Goal: Information Seeking & Learning: Learn about a topic

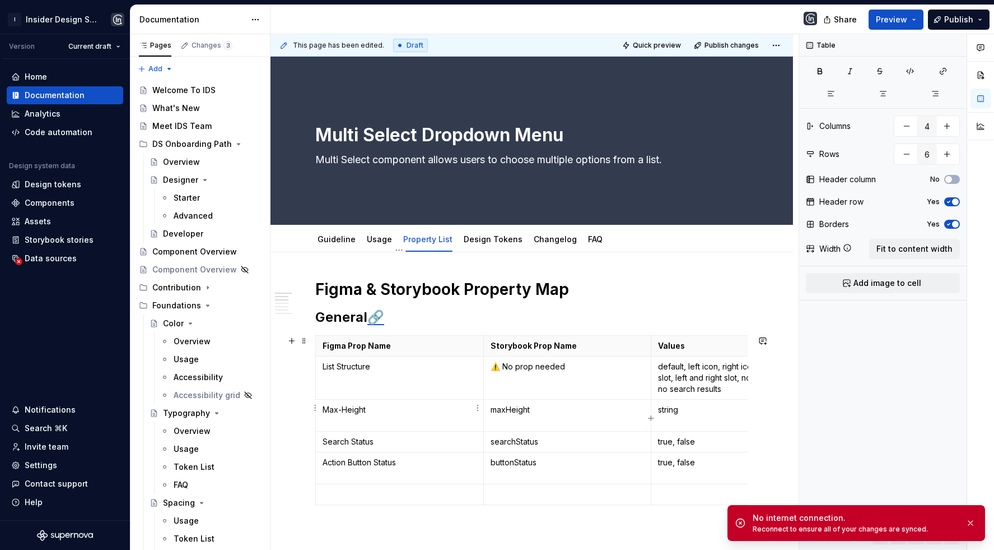
scroll to position [80, 0]
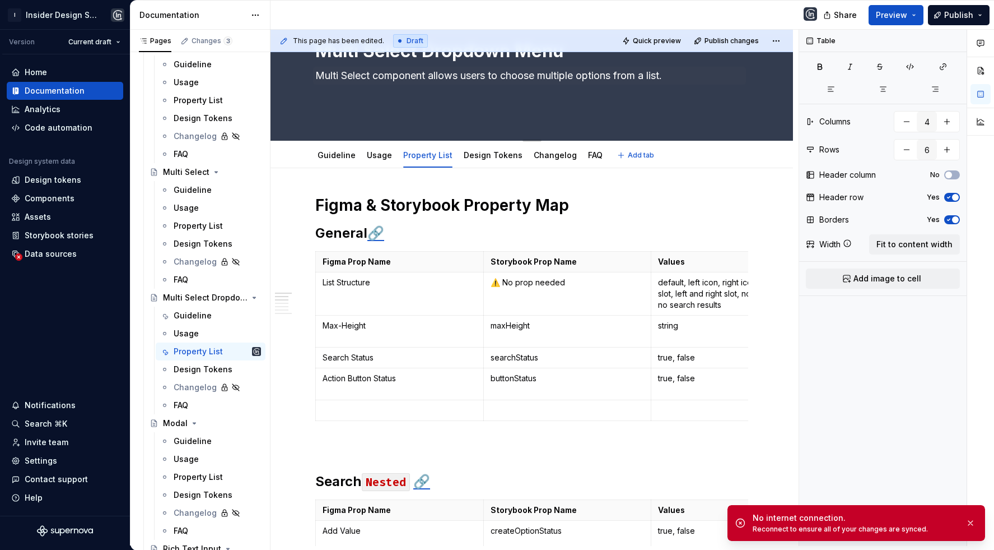
type textarea "*"
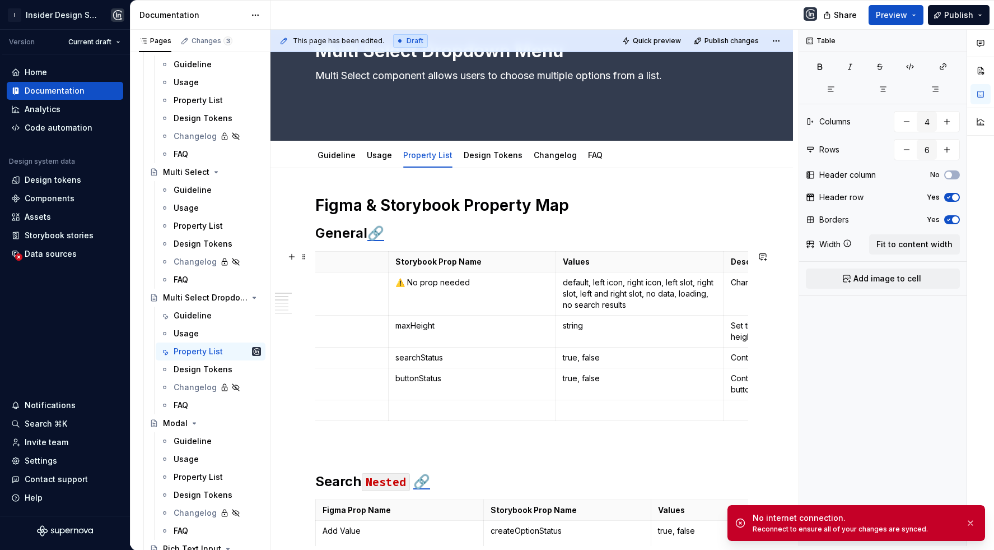
scroll to position [0, 113]
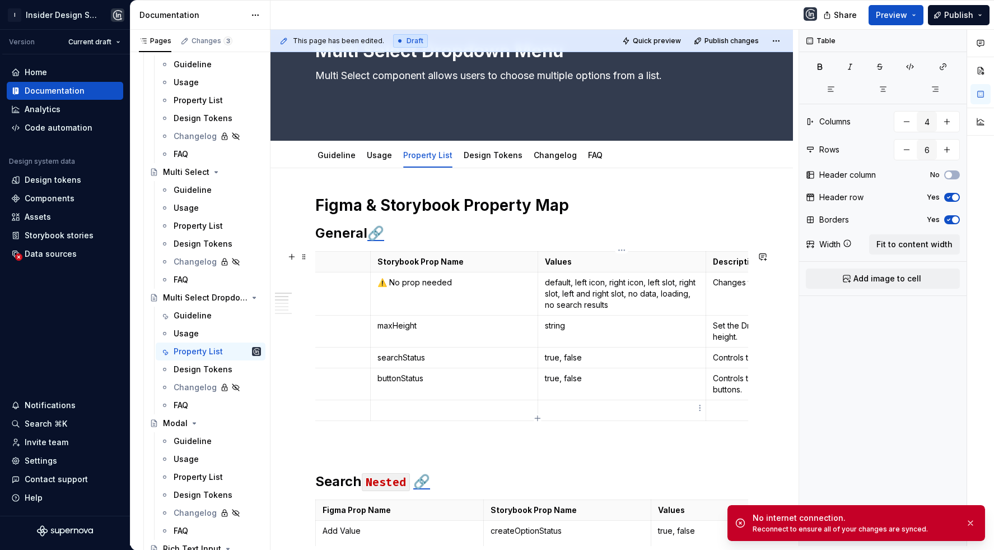
click at [607, 404] on p at bounding box center [622, 409] width 154 height 11
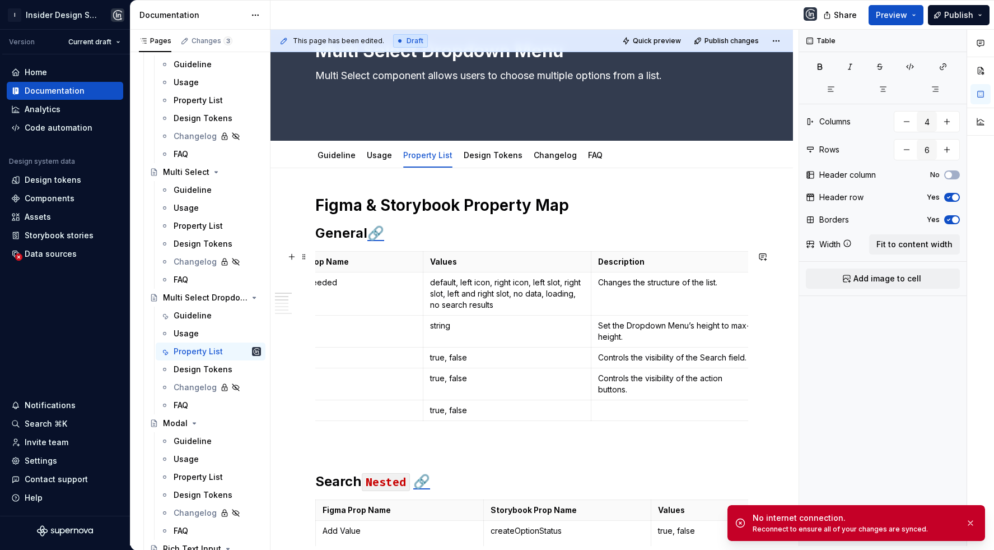
scroll to position [0, 233]
click at [635, 411] on p at bounding box center [670, 409] width 154 height 11
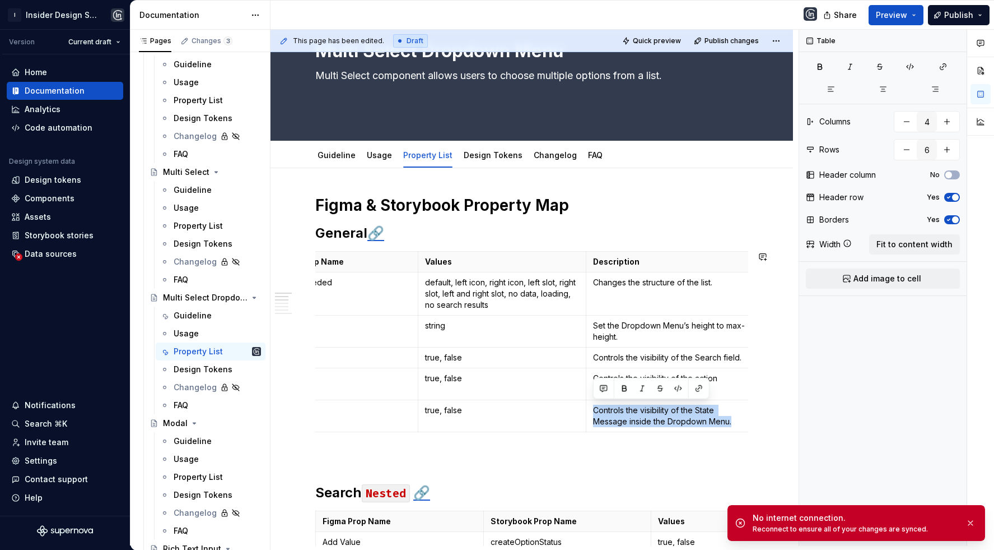
copy p "Controls the visibility of the State Message inside the Dropdown Menu."
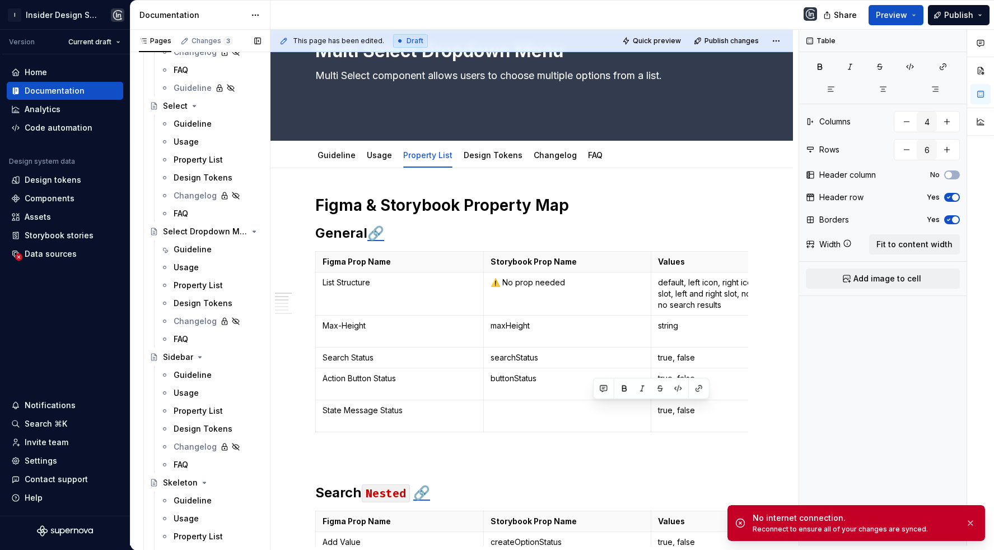
scroll to position [2866, 0]
click at [194, 283] on div "Property List" at bounding box center [198, 284] width 49 height 11
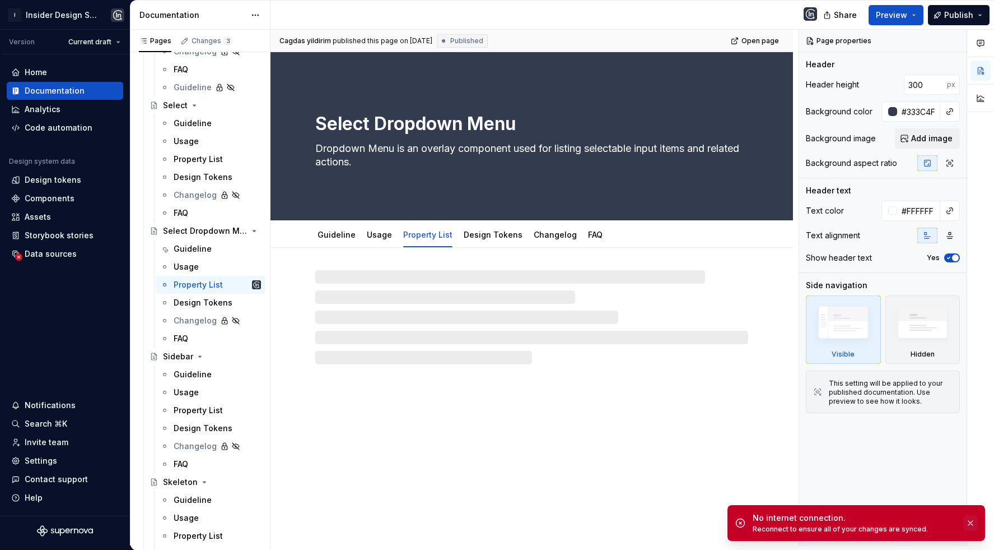
click at [970, 522] on button "button" at bounding box center [970, 523] width 15 height 16
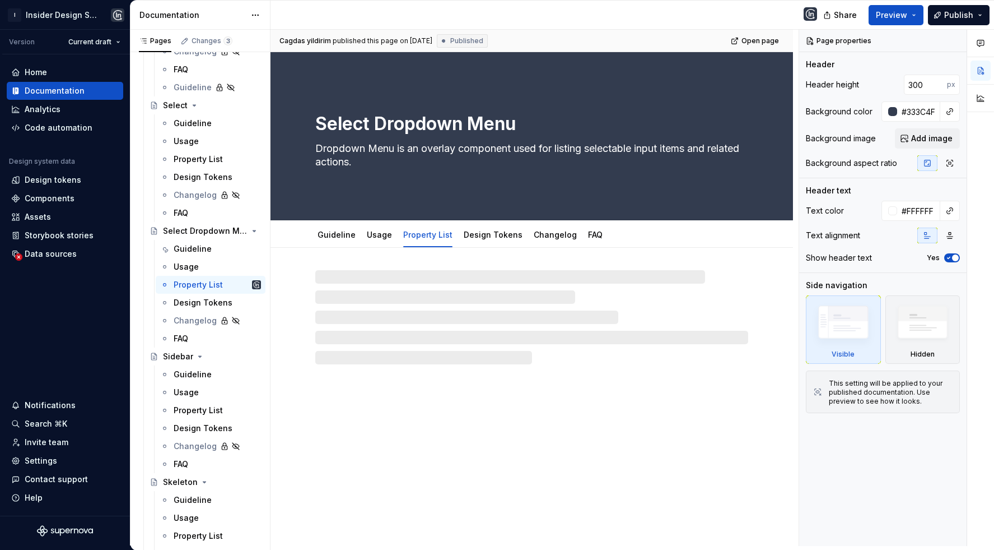
type textarea "*"
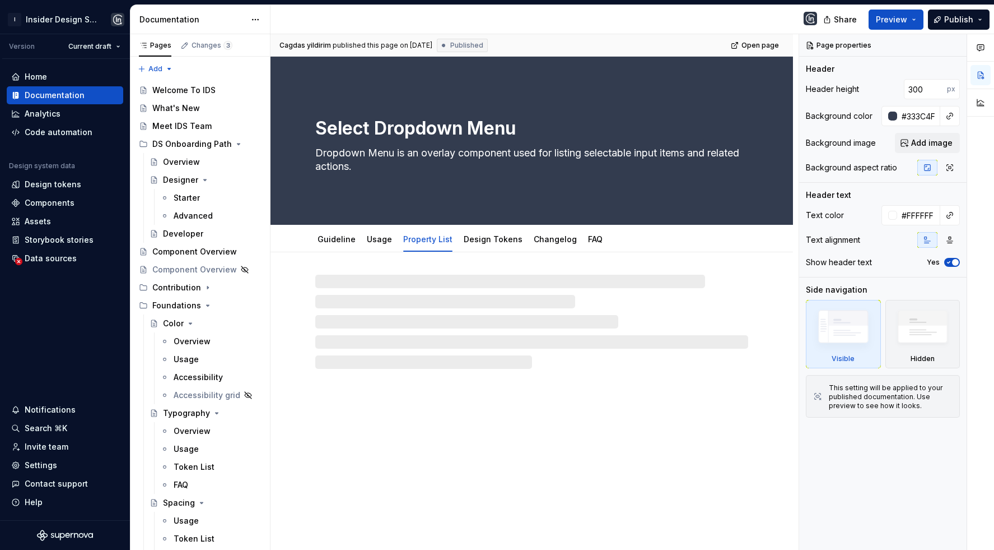
type textarea "*"
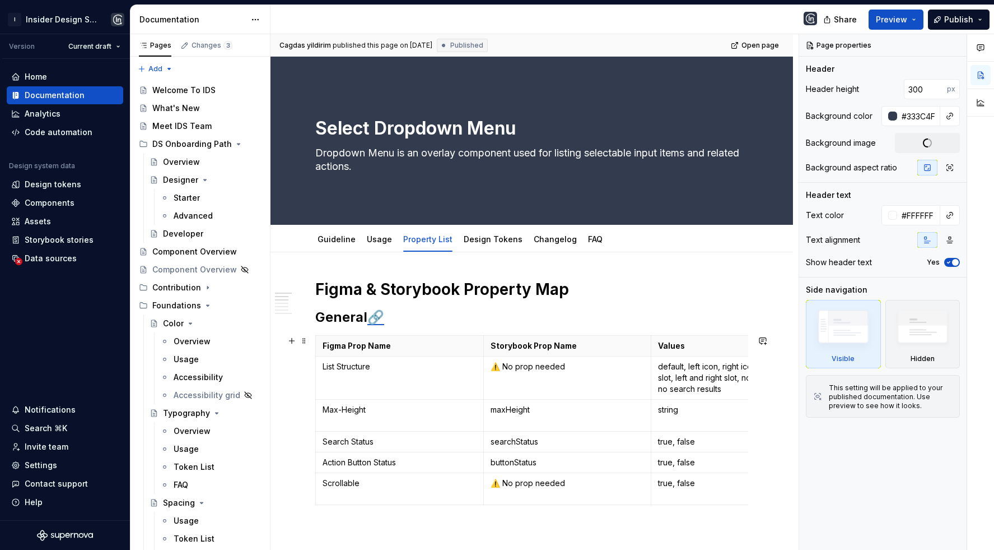
scroll to position [46, 0]
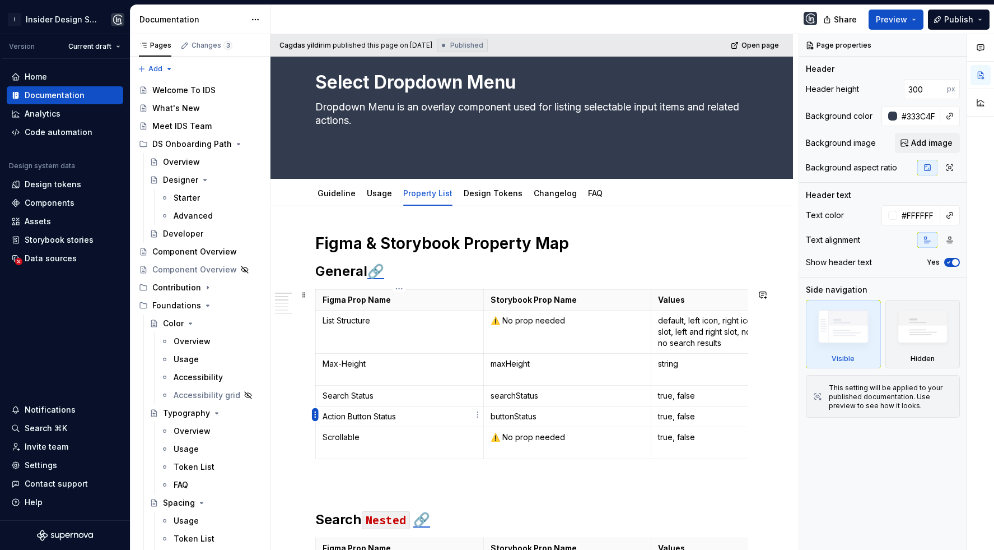
click at [314, 413] on html "I Insider Design System Version Current draft Home Documentation Analytics Code…" at bounding box center [497, 275] width 994 height 550
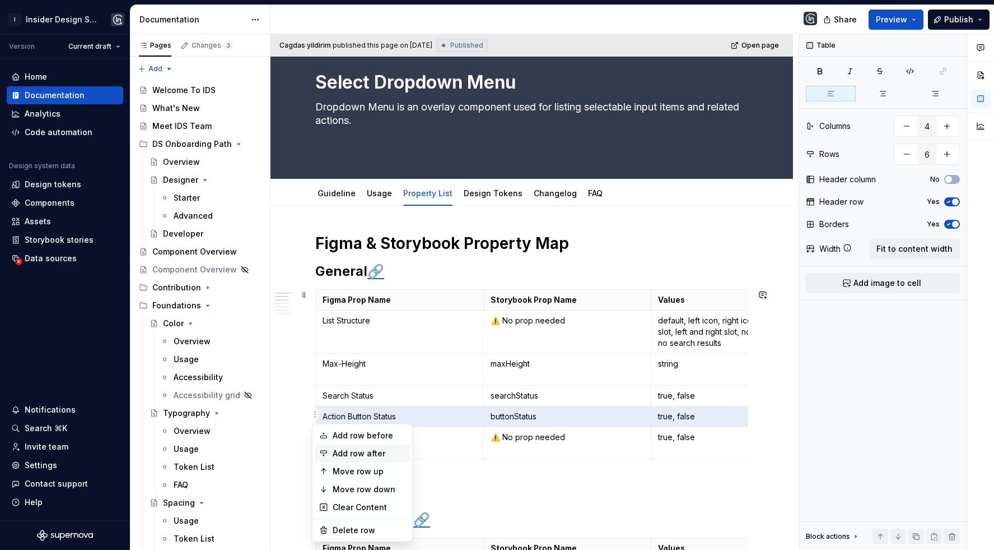
click at [359, 453] on div "Add row after" at bounding box center [369, 453] width 73 height 11
type input "7"
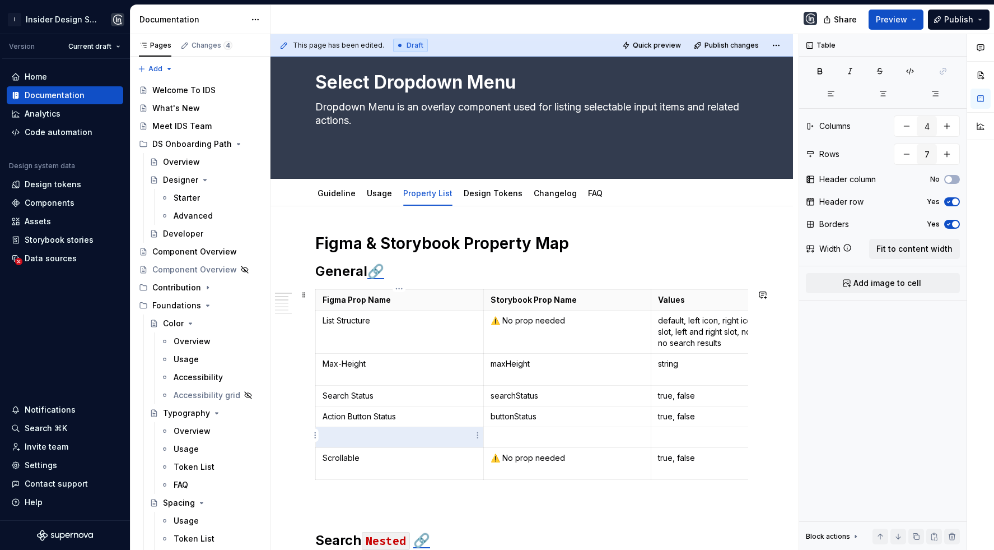
click at [399, 428] on td at bounding box center [400, 437] width 168 height 21
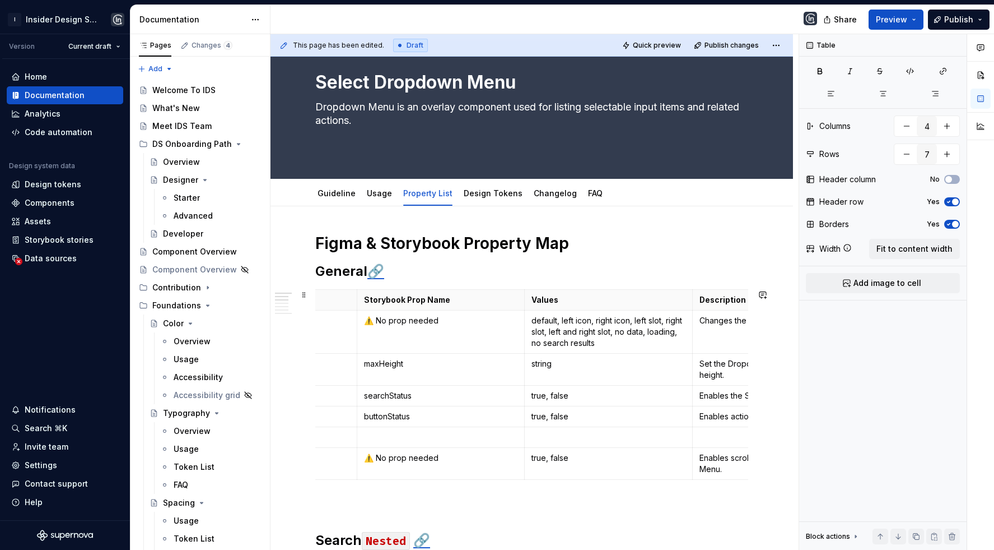
scroll to position [0, 233]
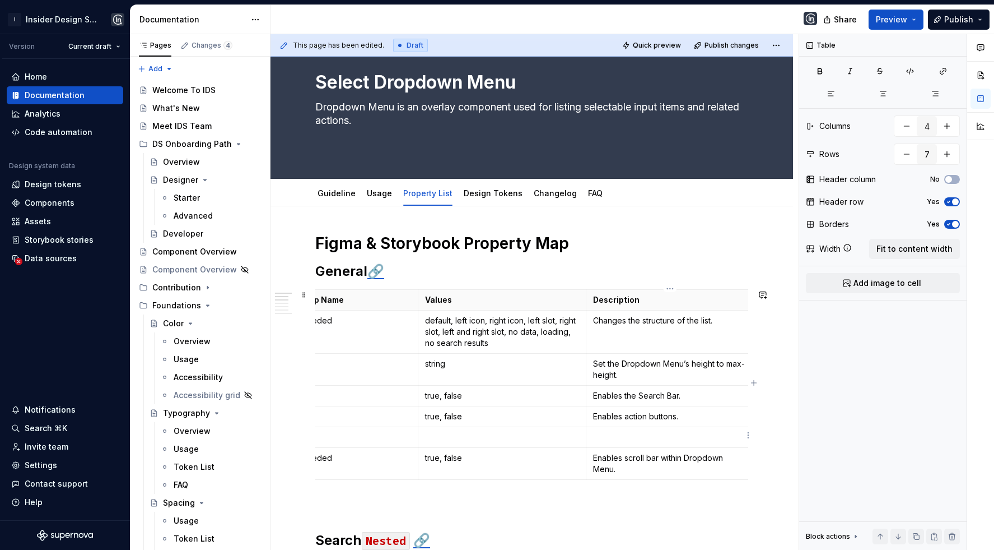
click at [696, 432] on p at bounding box center [670, 436] width 154 height 11
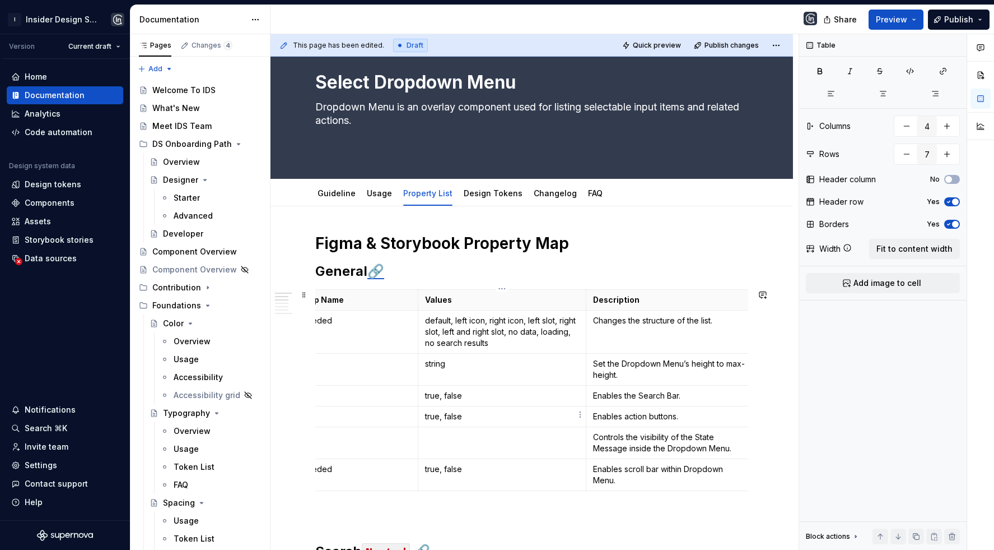
click at [513, 417] on p "true, false" at bounding box center [502, 416] width 154 height 11
copy p "true, false"
click at [490, 441] on td at bounding box center [502, 443] width 168 height 32
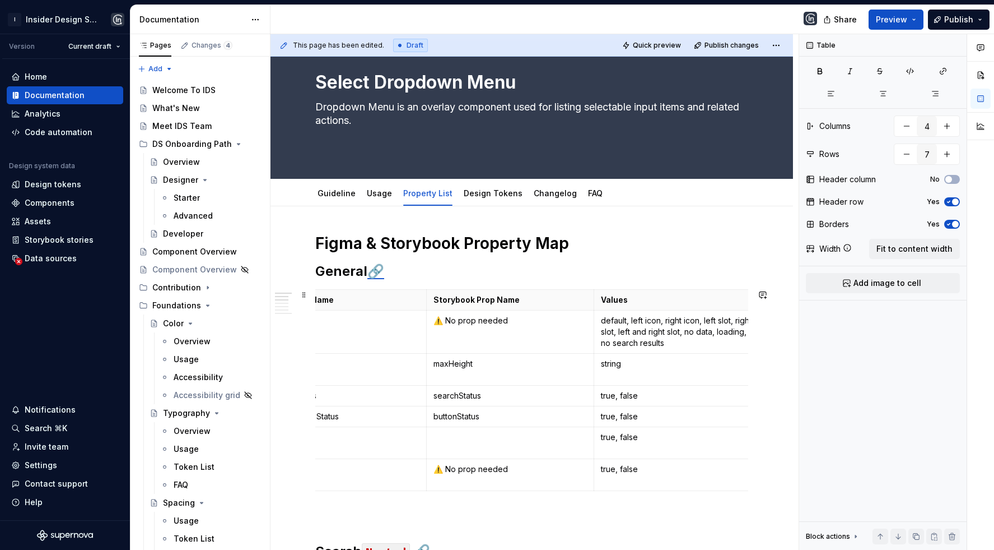
click at [489, 440] on p at bounding box center [511, 436] width 154 height 11
click at [366, 431] on p at bounding box center [343, 436] width 154 height 11
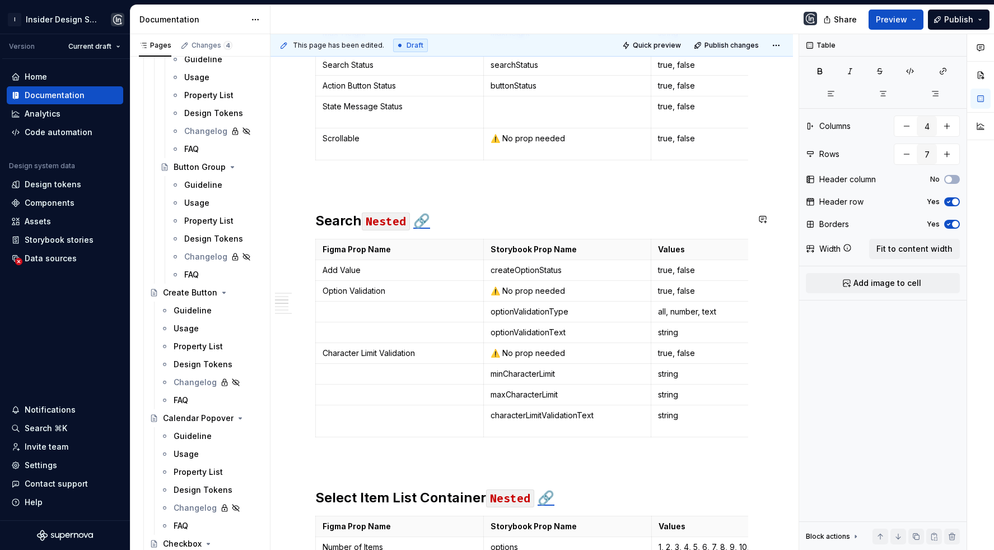
scroll to position [366, 0]
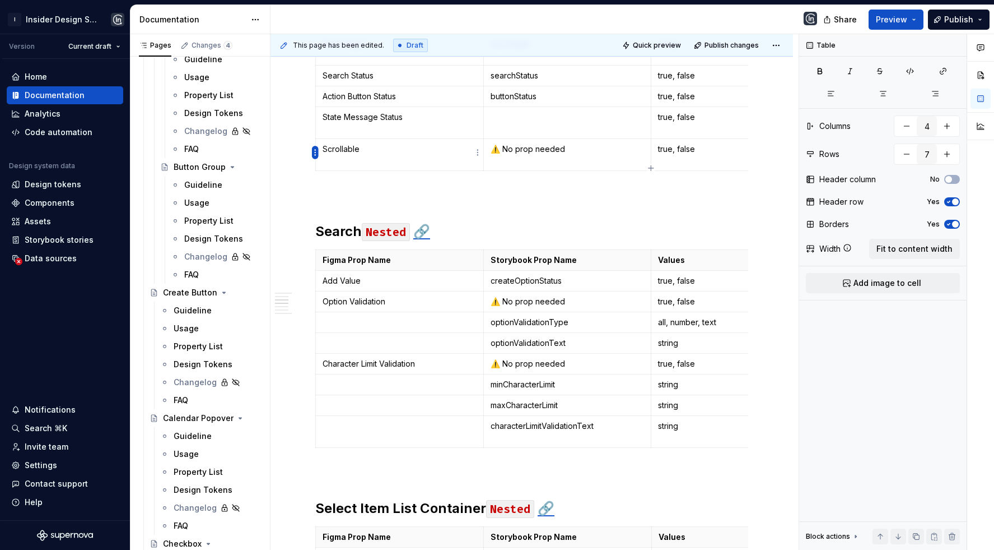
click at [316, 150] on html "I Insider Design System Version Current draft Home Documentation Analytics Code…" at bounding box center [497, 275] width 994 height 550
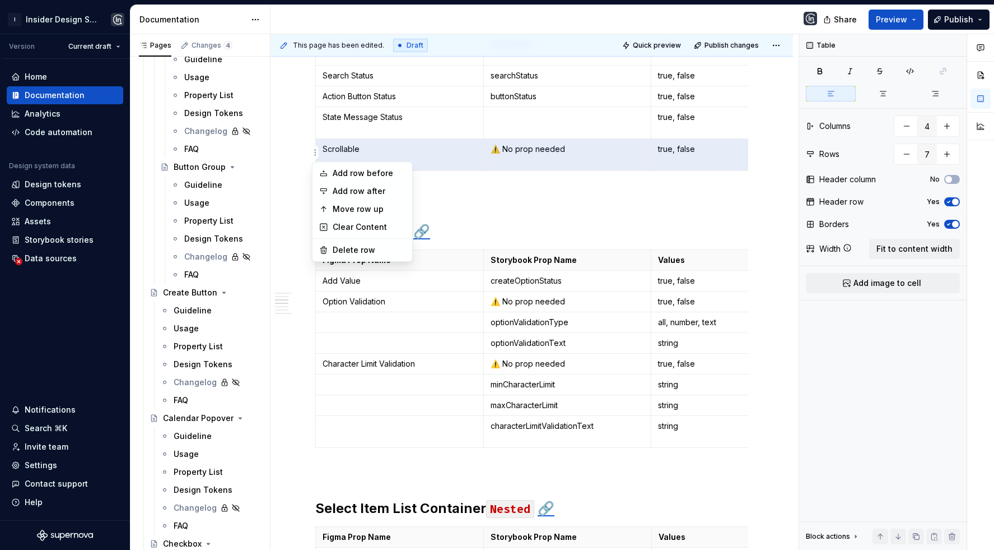
click at [304, 145] on html "I Insider Design System Version Current draft Home Documentation Analytics Code…" at bounding box center [497, 275] width 994 height 550
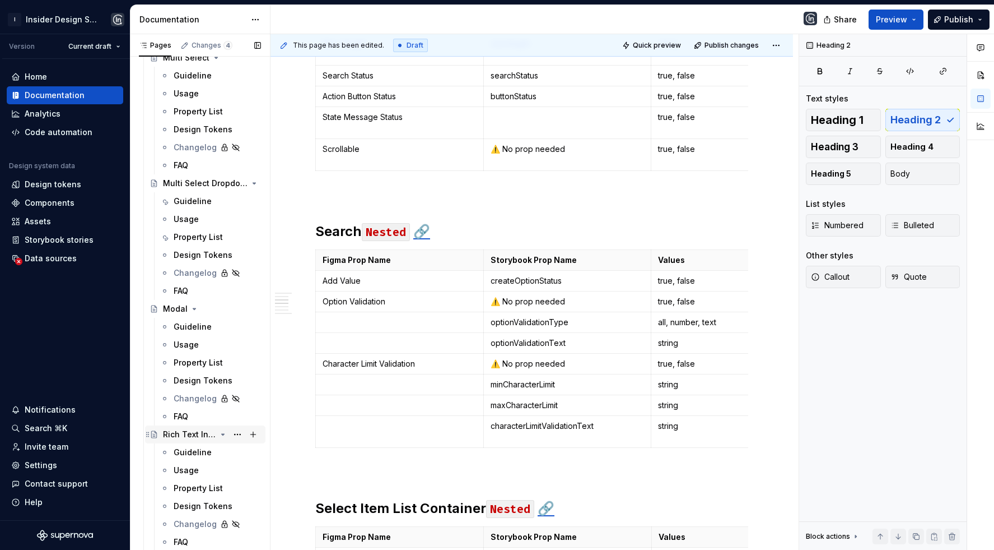
scroll to position [2395, 0]
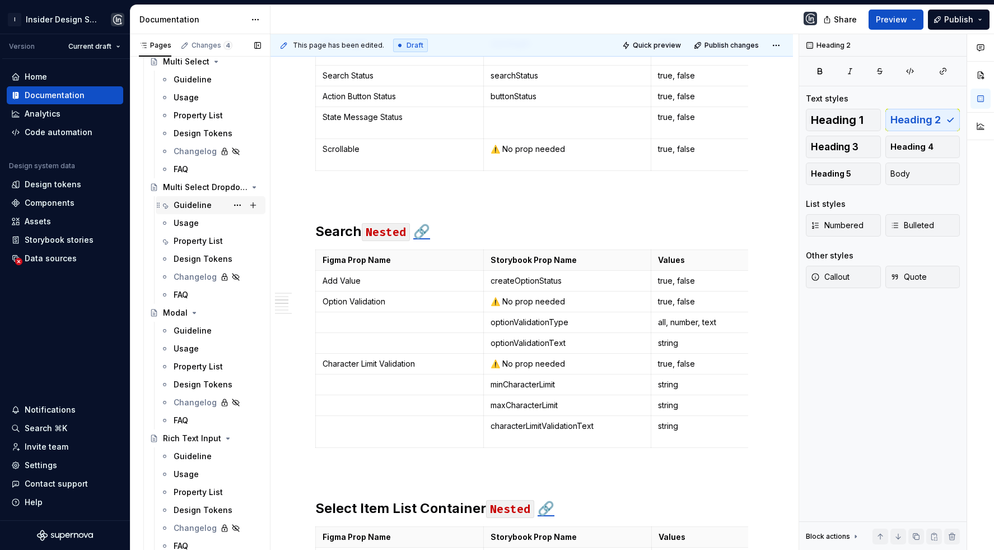
click at [199, 204] on div "Guideline" at bounding box center [193, 204] width 38 height 11
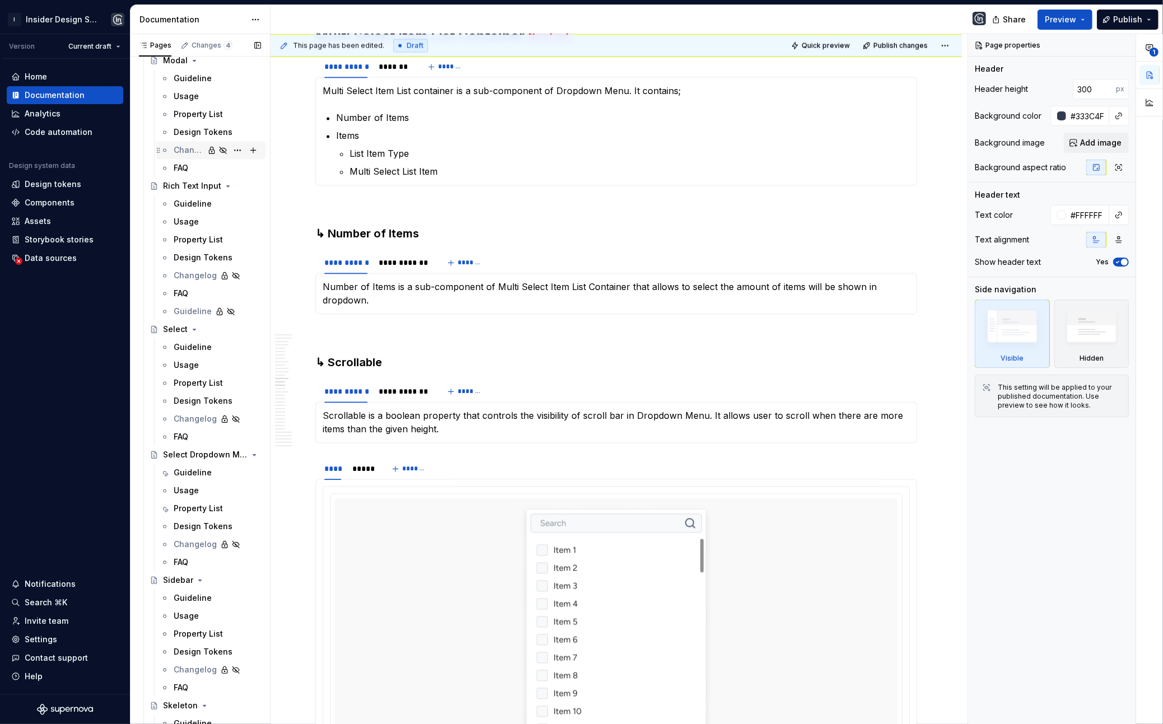
scroll to position [2667, 0]
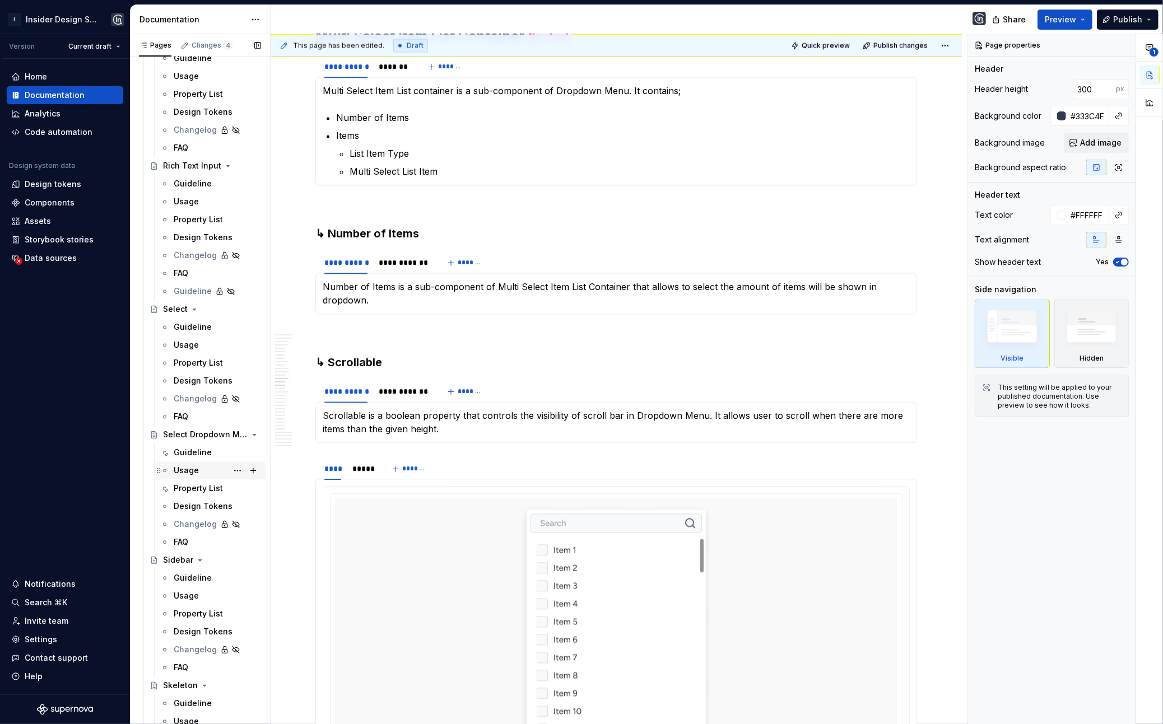
click at [197, 468] on div "Usage" at bounding box center [186, 470] width 25 height 11
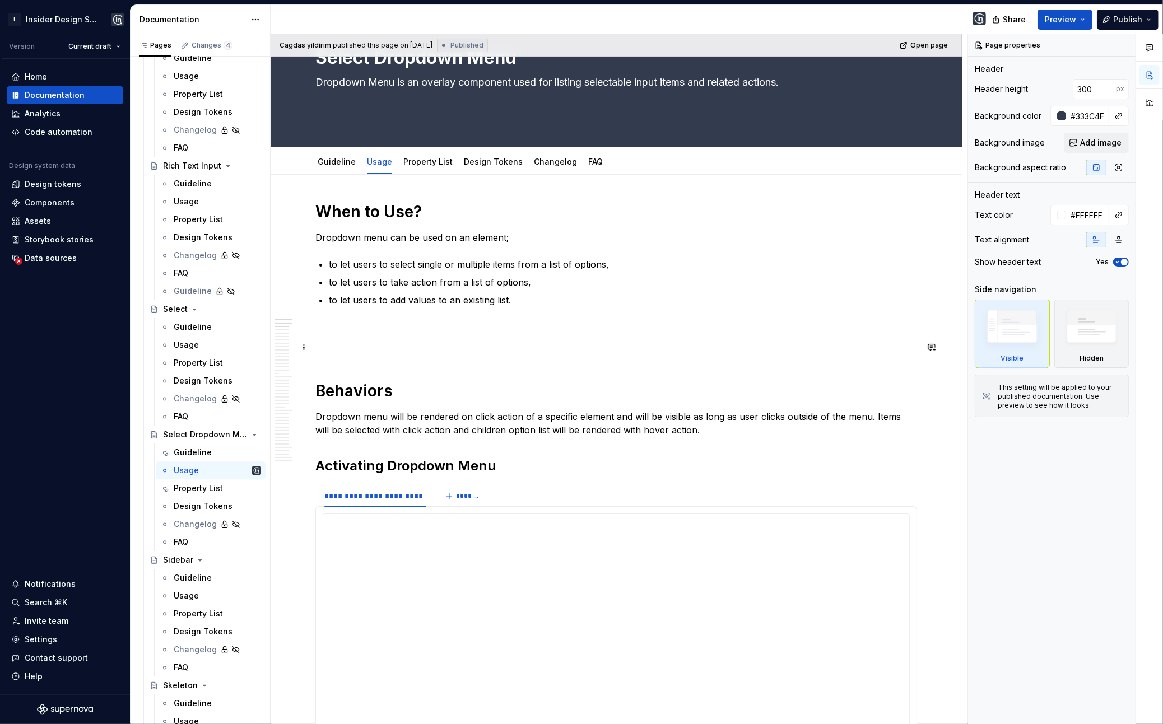
scroll to position [96, 0]
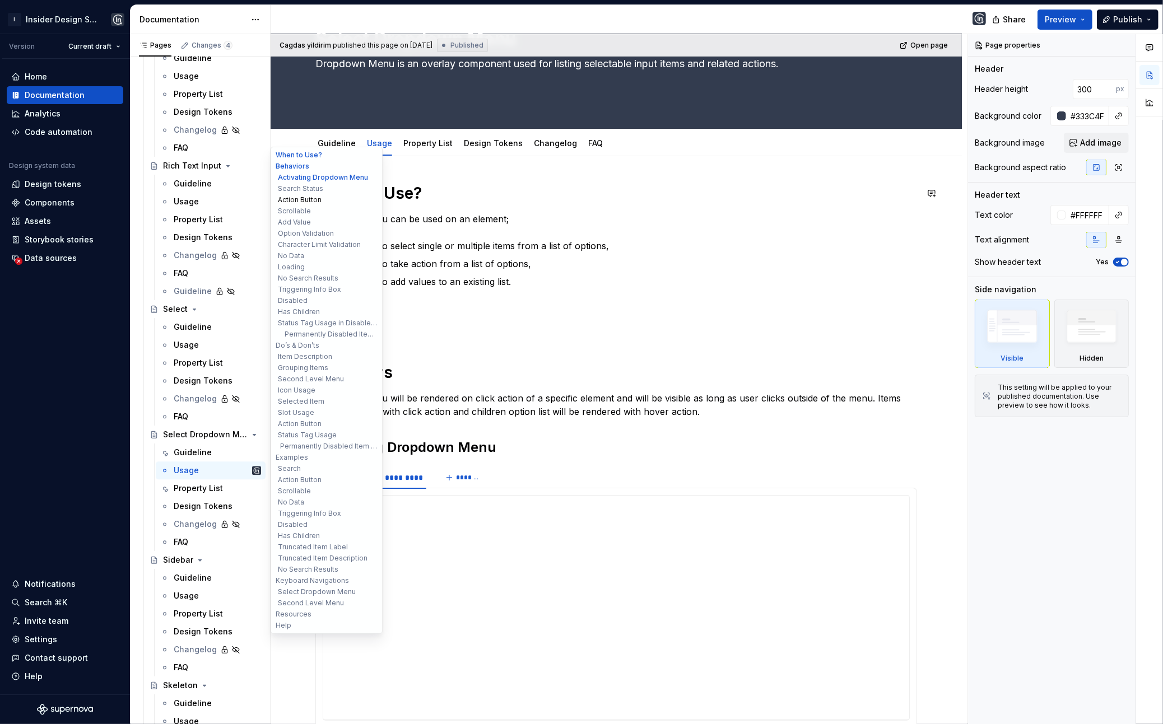
click at [318, 201] on button "Action Button" at bounding box center [326, 199] width 106 height 11
type textarea "*"
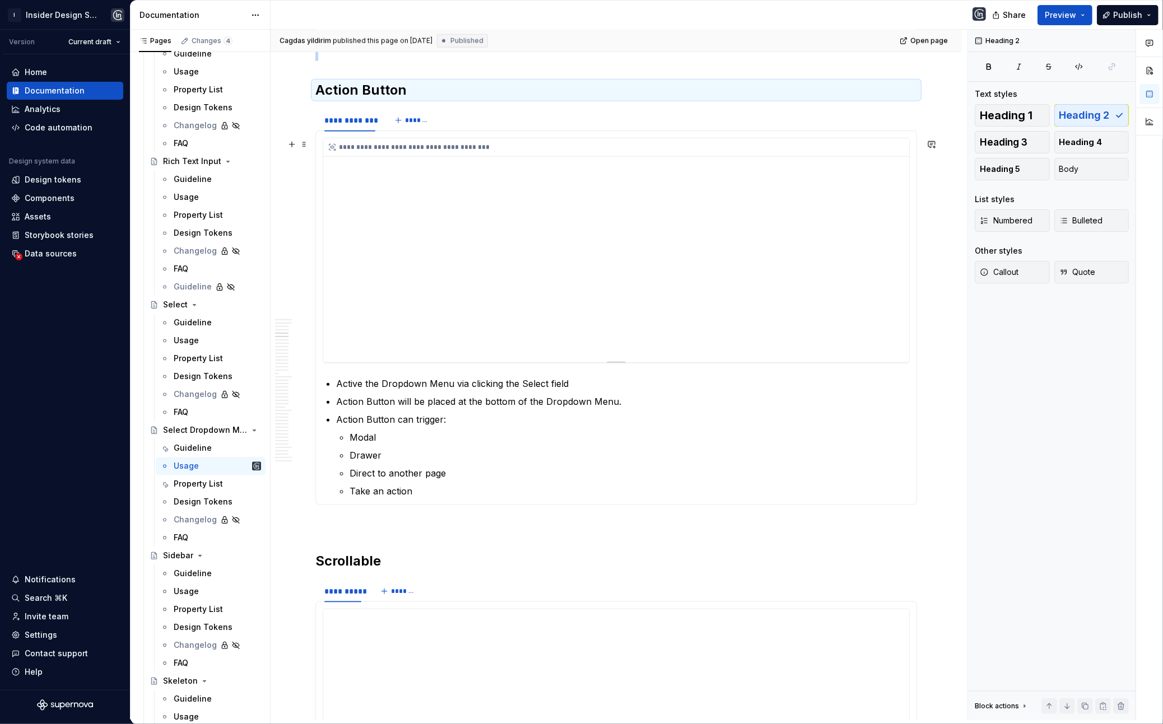
scroll to position [1335, 0]
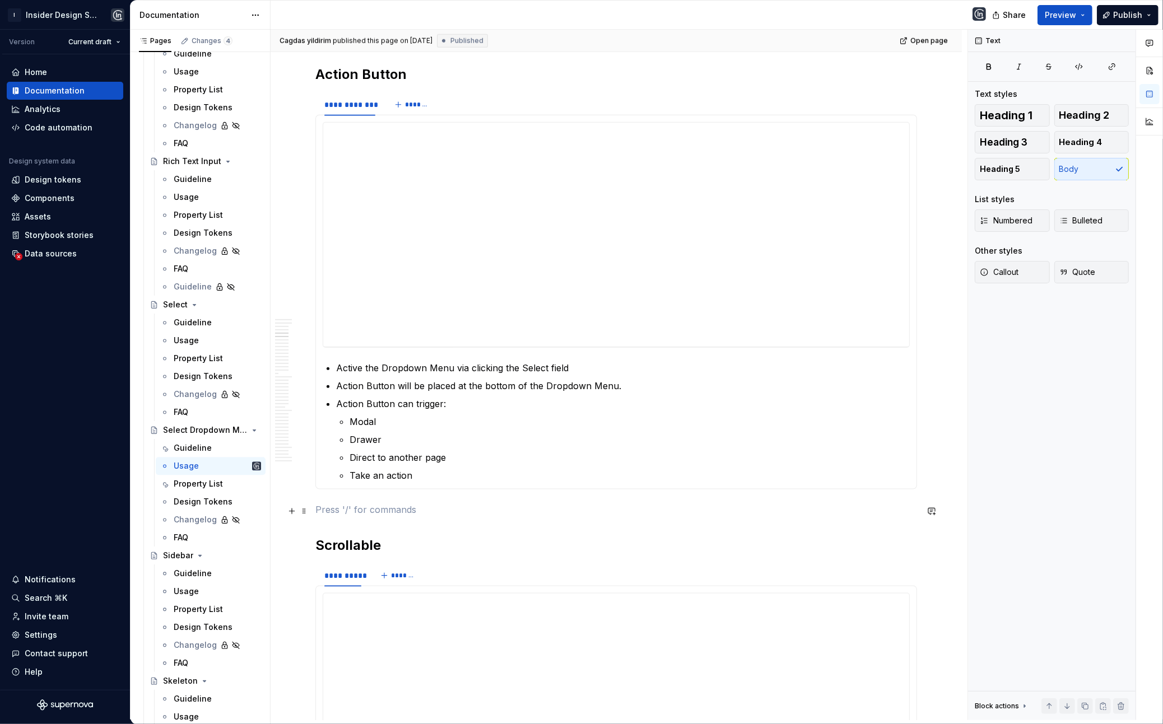
paste div
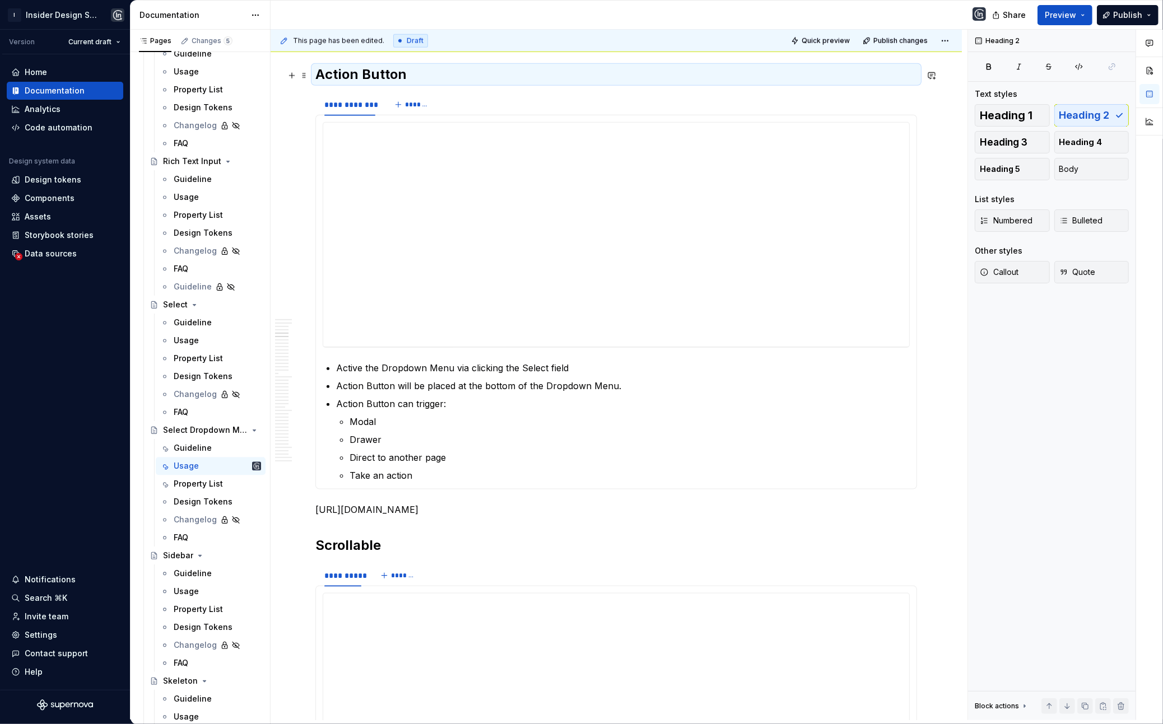
click at [463, 98] on div "**********" at bounding box center [616, 105] width 602 height 22
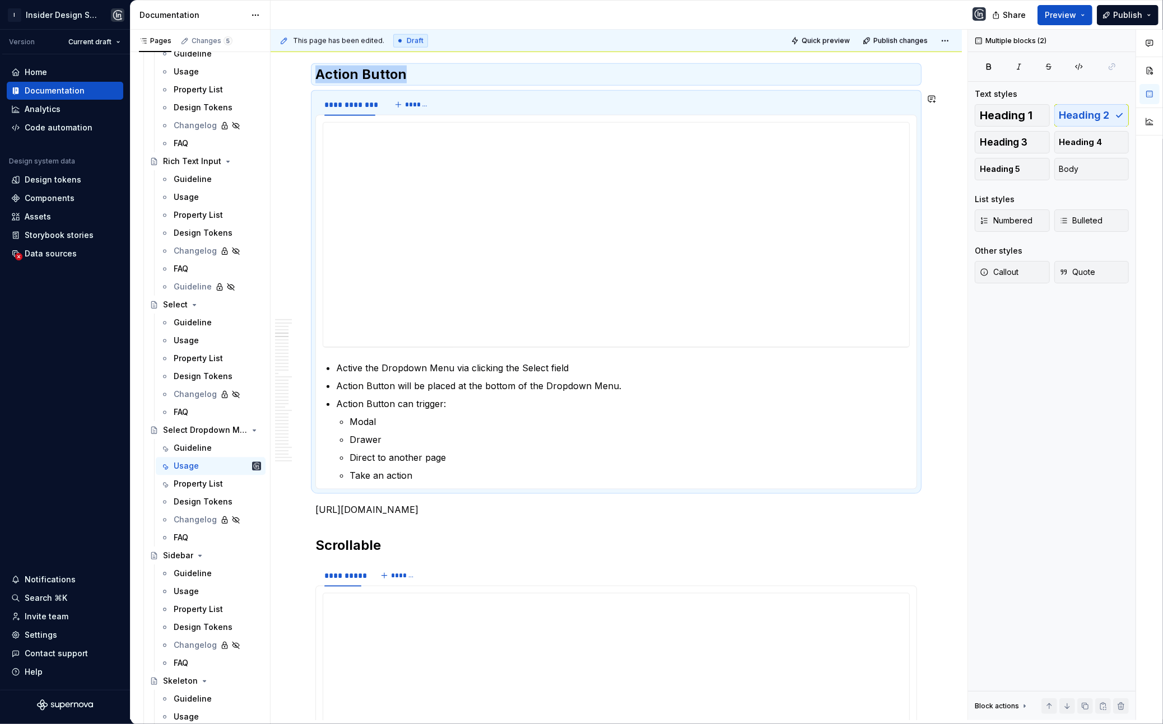
copy div "Action Button"
click at [306, 101] on span at bounding box center [304, 100] width 9 height 16
click at [289, 101] on button "button" at bounding box center [292, 100] width 16 height 16
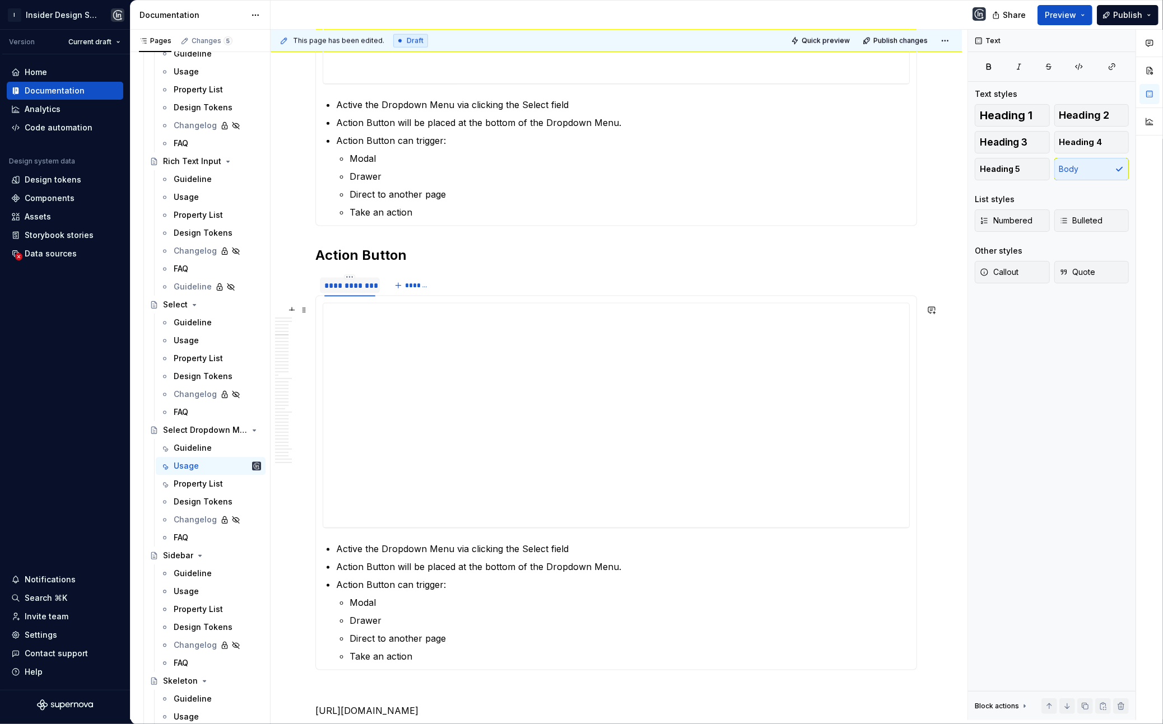
scroll to position [1584, 0]
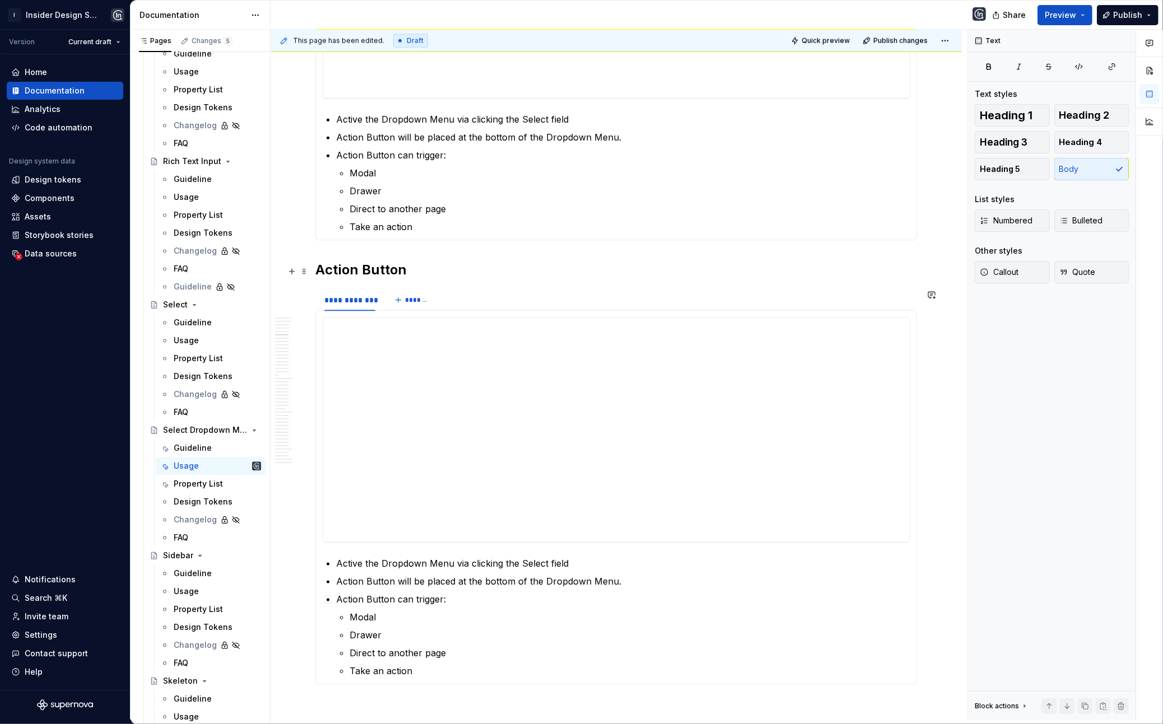
click at [318, 270] on h2 "Action Button" at bounding box center [616, 270] width 602 height 18
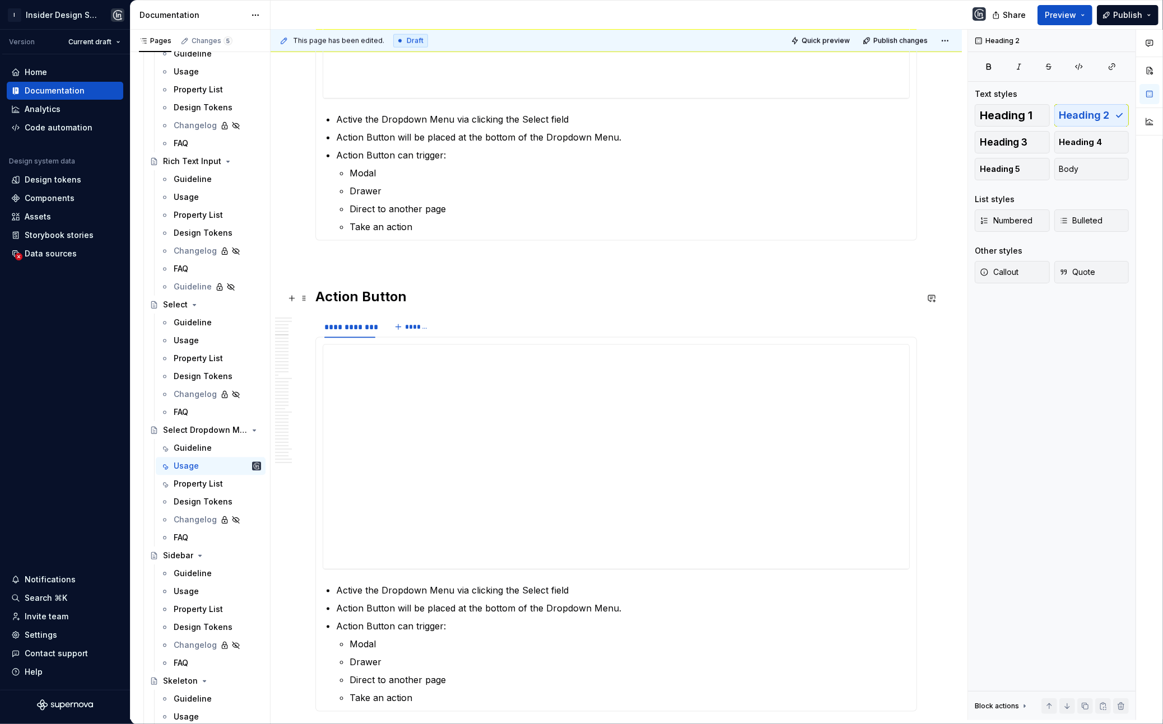
click at [355, 292] on h2 "Action Button" at bounding box center [616, 297] width 602 height 18
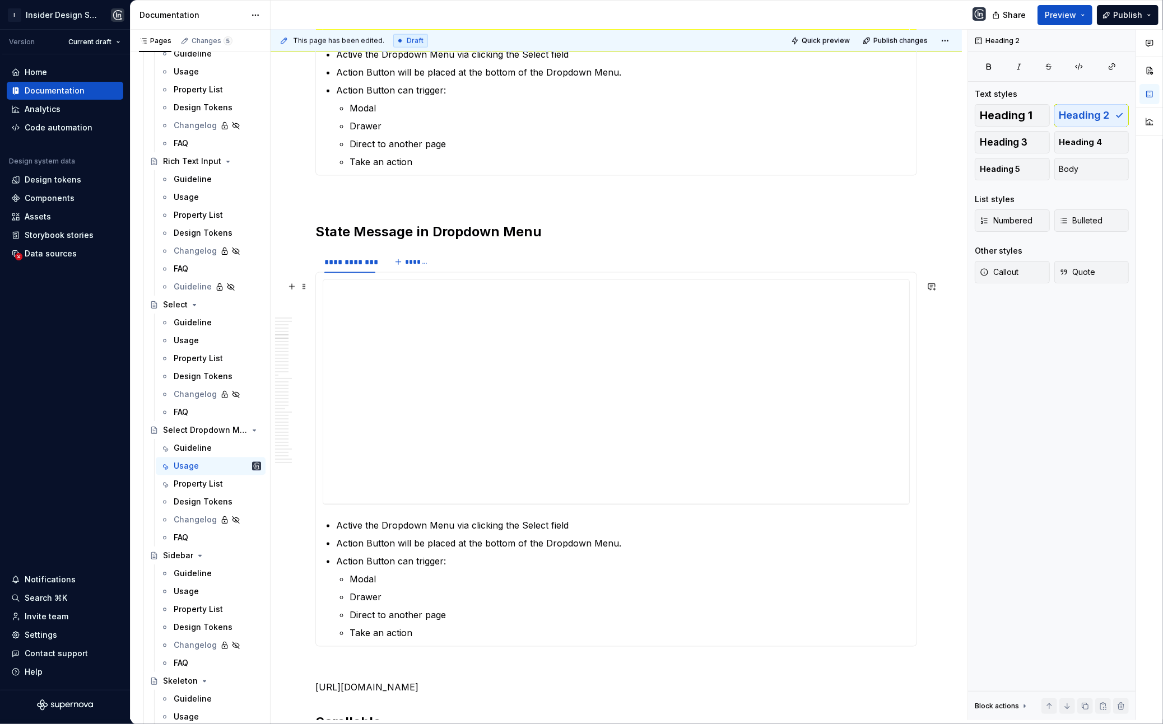
scroll to position [1709, 0]
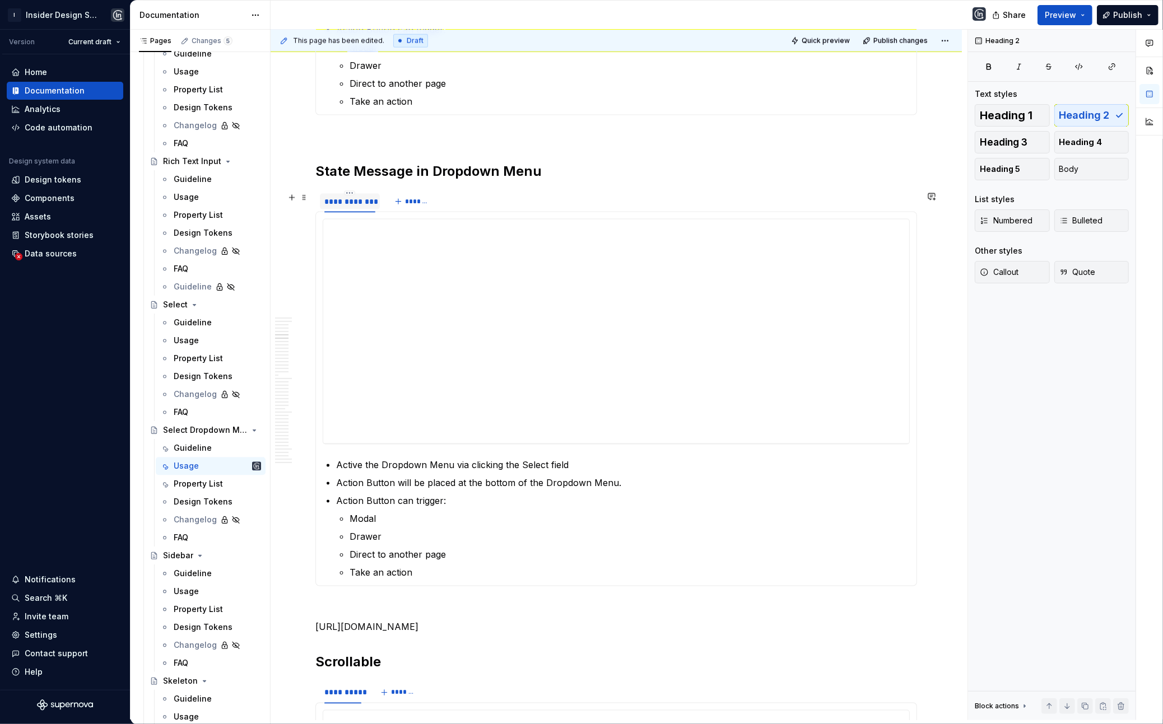
click at [352, 203] on div "**********" at bounding box center [349, 201] width 51 height 11
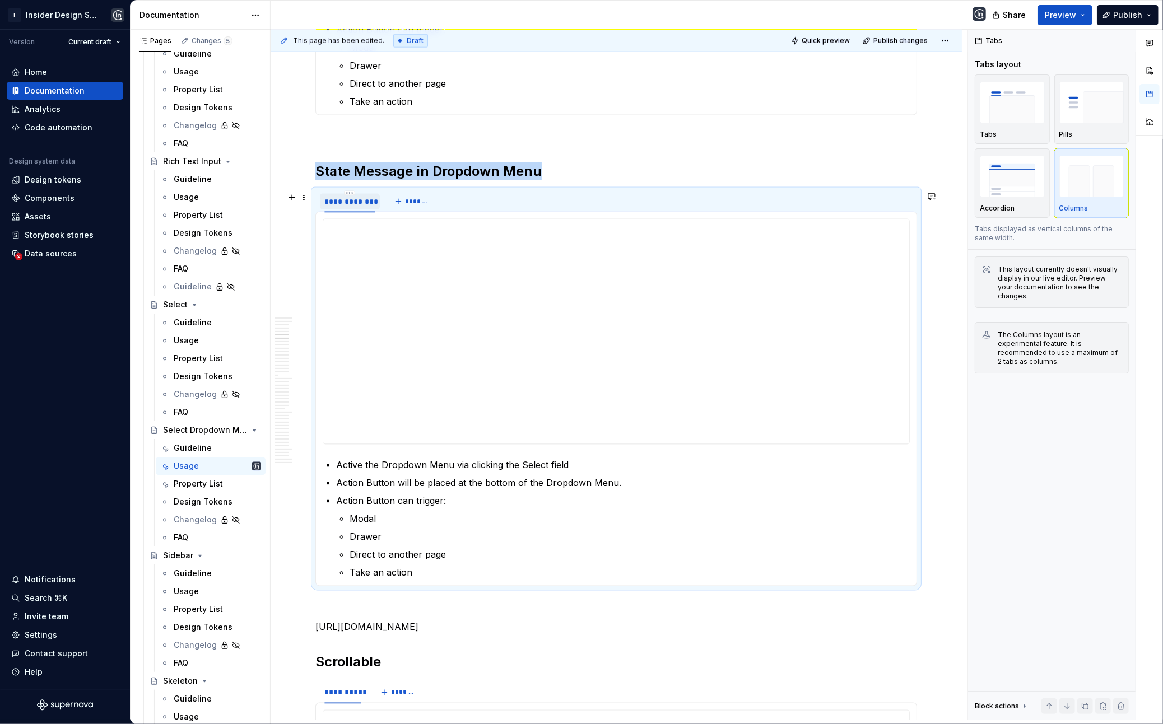
click at [352, 203] on div "**********" at bounding box center [349, 201] width 51 height 11
type input "********"
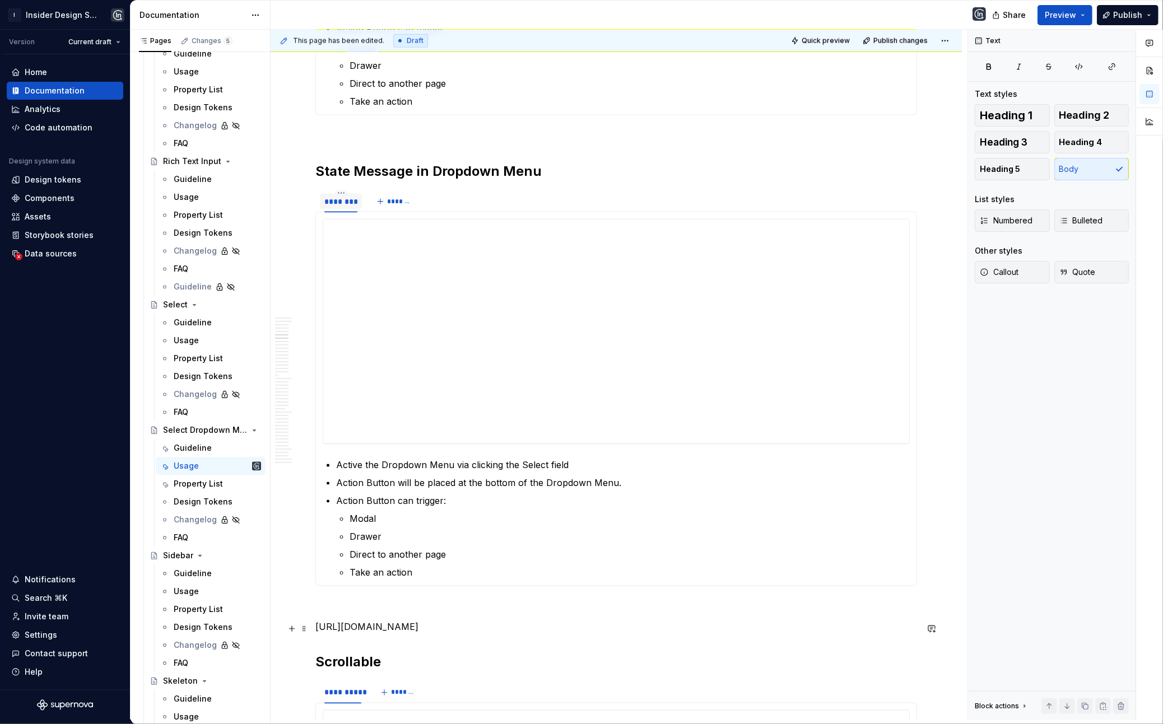
click at [364, 549] on p "[URL][DOMAIN_NAME]" at bounding box center [616, 626] width 602 height 13
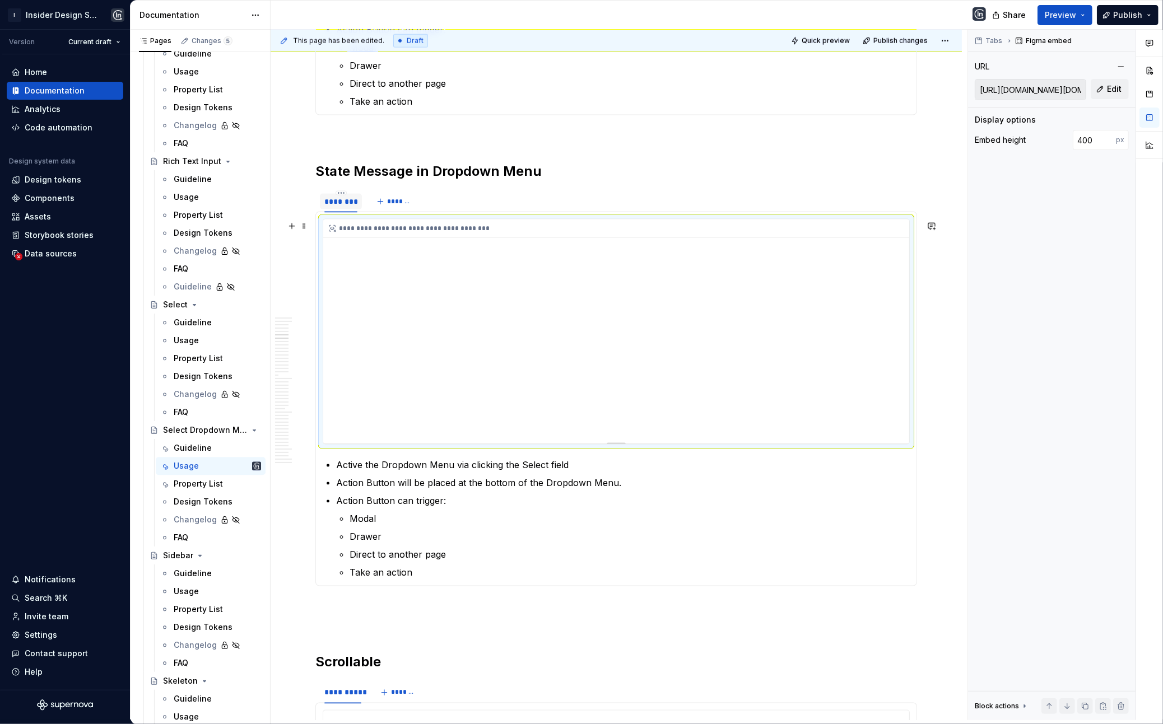
click at [446, 404] on div "**********" at bounding box center [616, 332] width 586 height 224
click at [994, 91] on span "Edit" at bounding box center [1114, 88] width 15 height 11
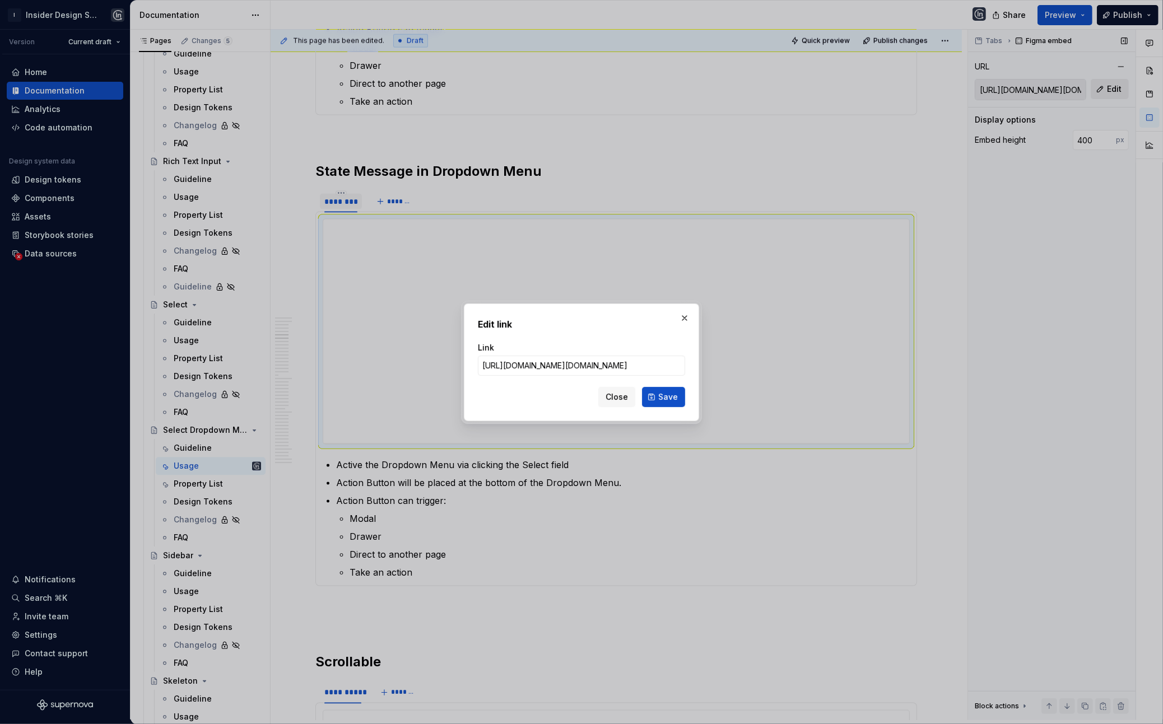
type input "[URL][DOMAIN_NAME]"
click button "Save" at bounding box center [663, 397] width 43 height 20
type input "[URL][DOMAIN_NAME]"
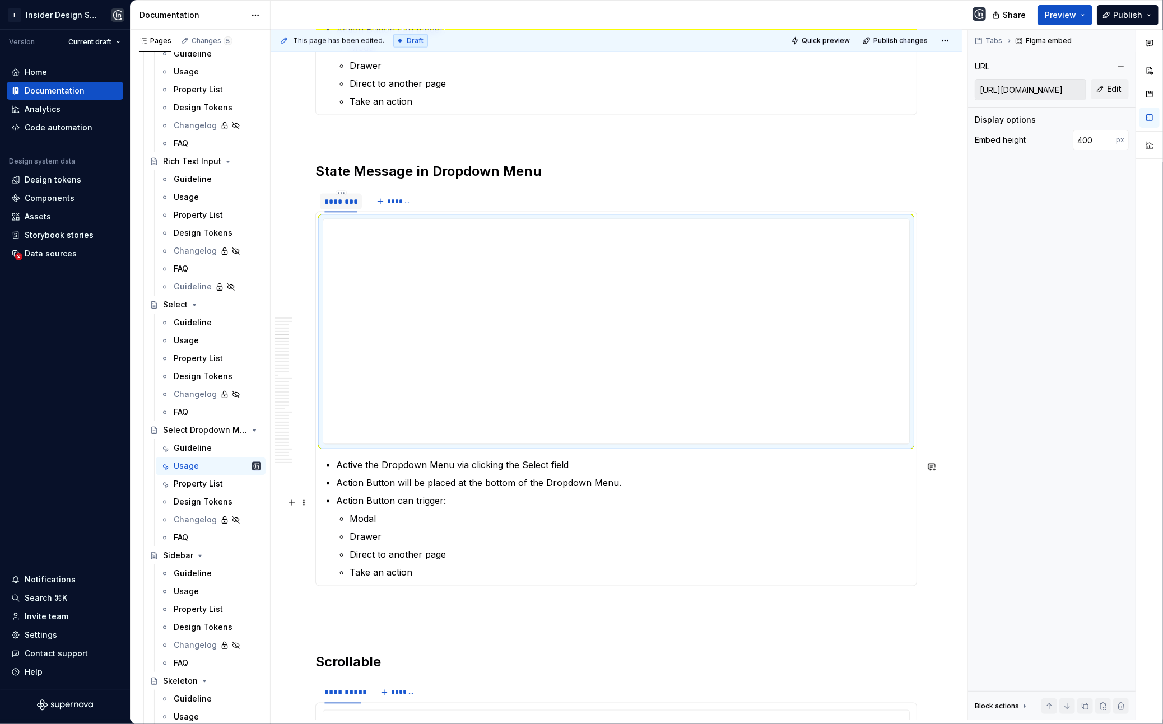
click at [418, 491] on ul "Active the Dropdown Menu via clicking the Select field Action Button will be pl…" at bounding box center [623, 518] width 574 height 121
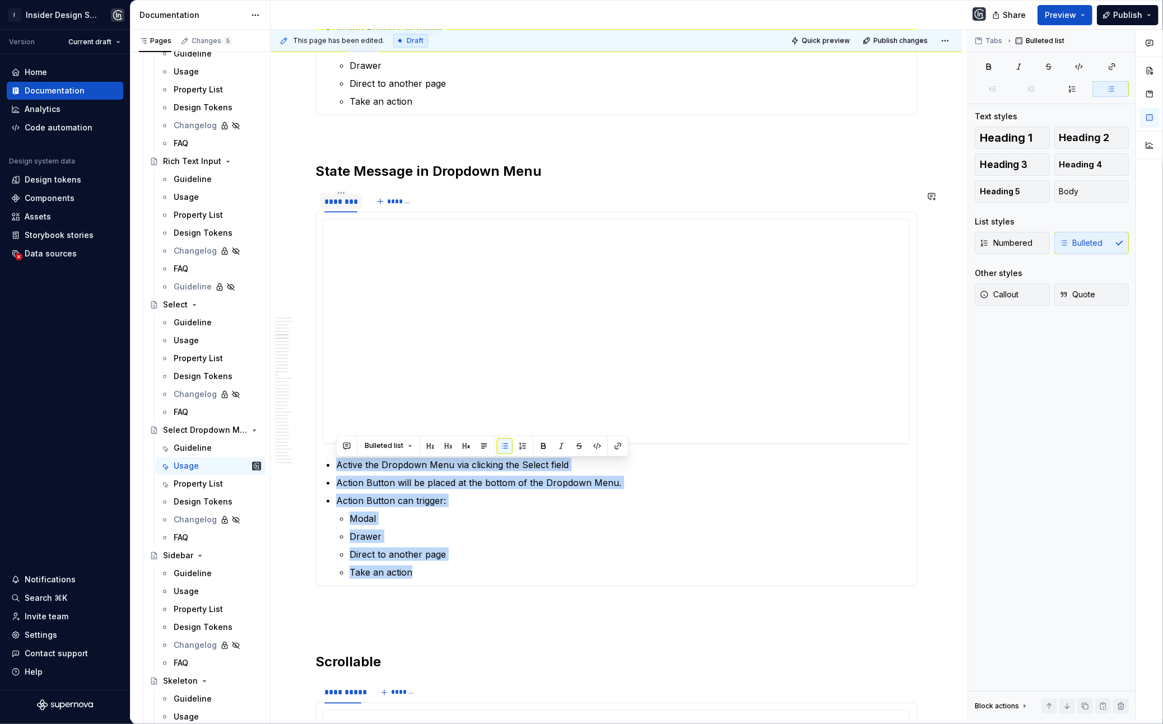
drag, startPoint x: 333, startPoint y: 464, endPoint x: 486, endPoint y: 582, distance: 192.8
click at [486, 549] on div "**********" at bounding box center [616, 399] width 602 height 375
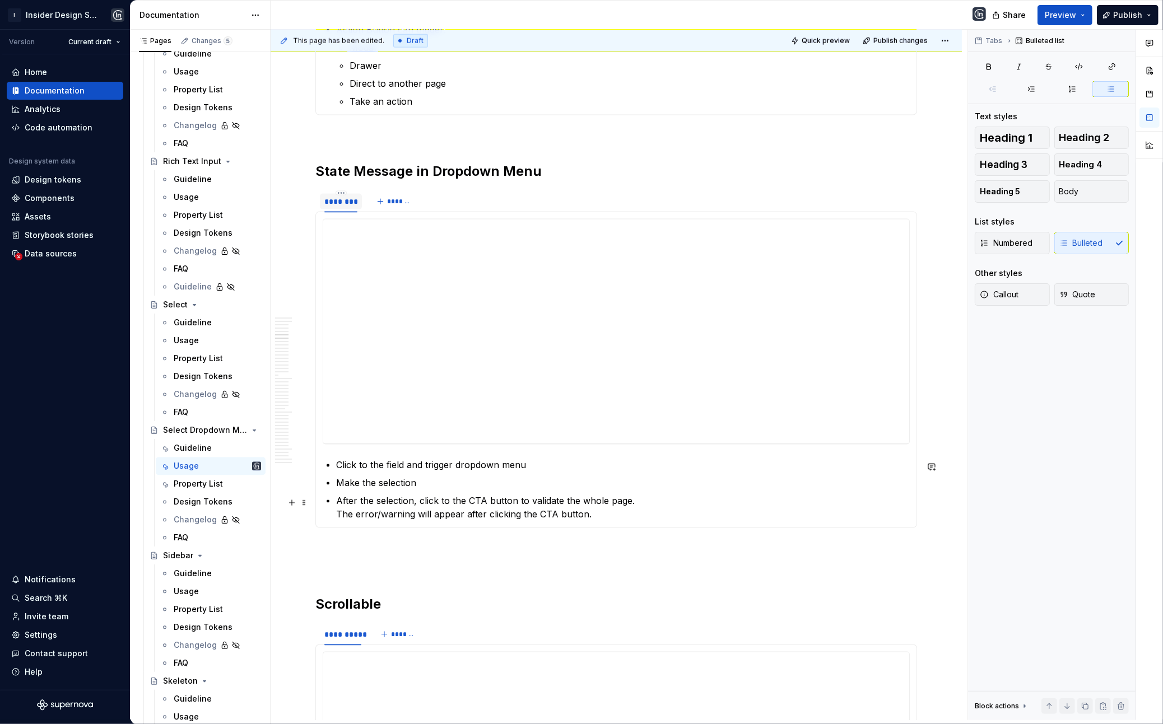
click at [333, 517] on section-item-column "**********" at bounding box center [616, 370] width 587 height 302
click at [606, 522] on p "The error/warning will appear after clicking the CTA button." at bounding box center [630, 518] width 560 height 13
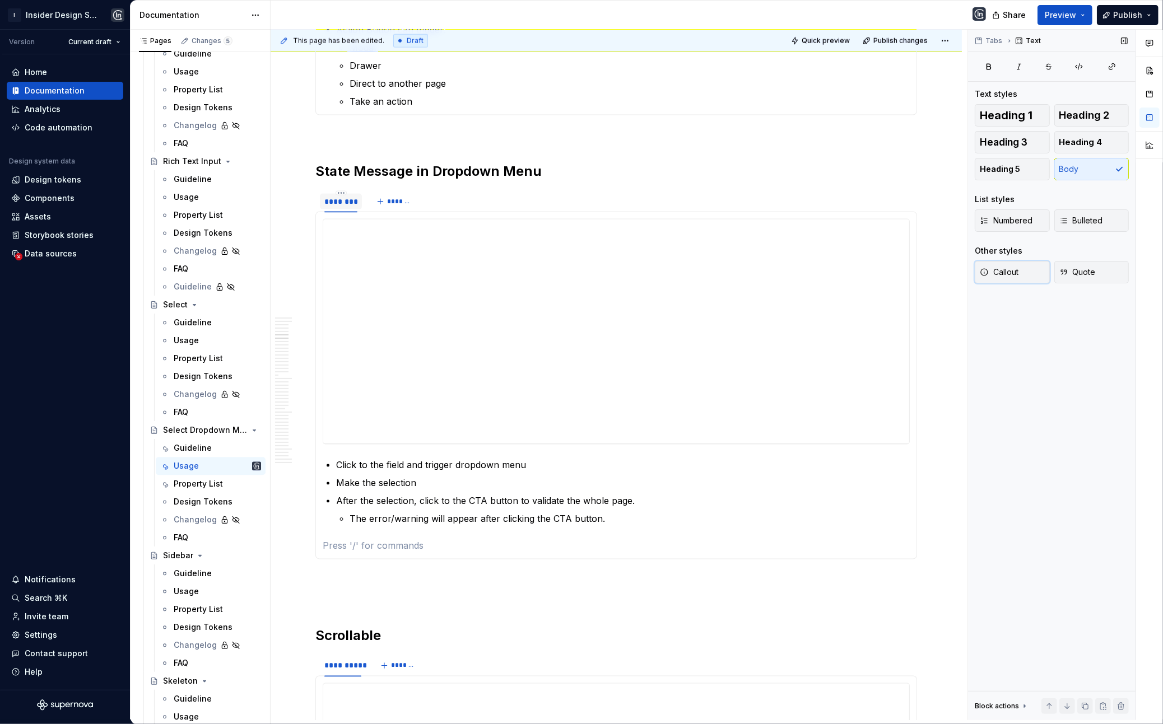
drag, startPoint x: 1024, startPoint y: 275, endPoint x: 1032, endPoint y: 290, distance: 17.0
click at [994, 275] on button "Callout" at bounding box center [1012, 272] width 75 height 22
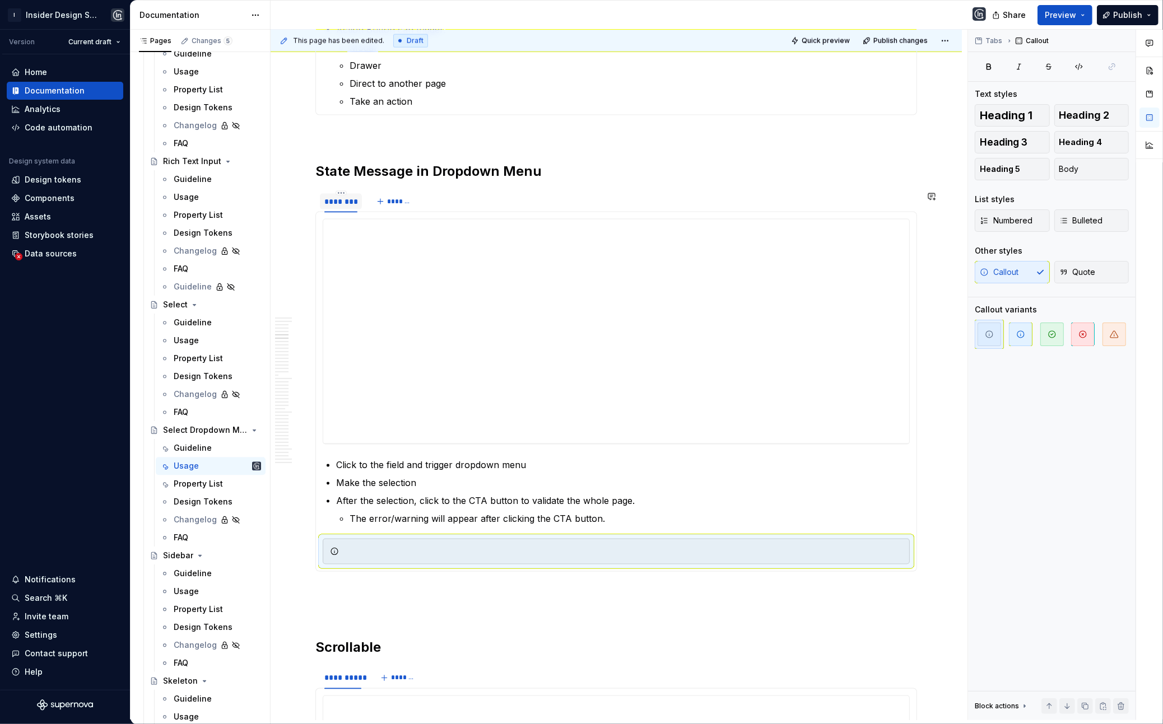
click at [603, 549] on div at bounding box center [616, 552] width 587 height 26
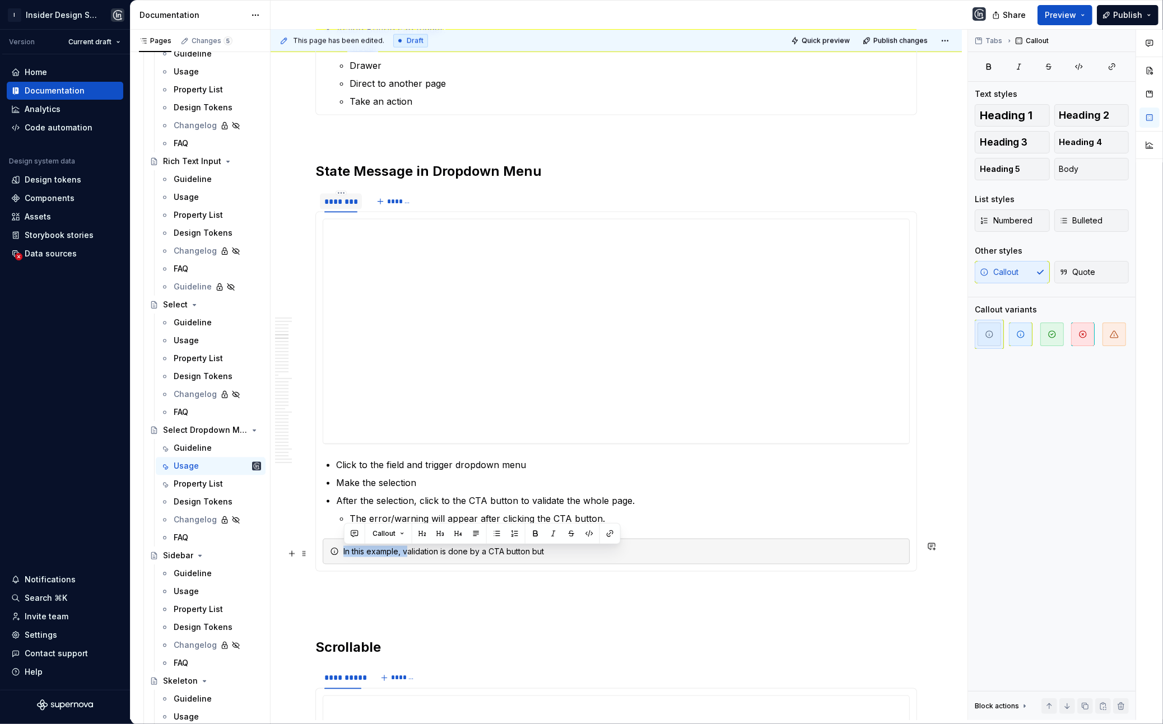
drag, startPoint x: 408, startPoint y: 556, endPoint x: 320, endPoint y: 549, distance: 88.8
click at [318, 549] on div "**********" at bounding box center [616, 392] width 602 height 360
click at [502, 549] on div "Validation is done by a CTA button but" at bounding box center [622, 551] width 559 height 11
click at [667, 549] on div "Validation is done by a CTA button in this example, it is not a must the steps …" at bounding box center [622, 551] width 559 height 11
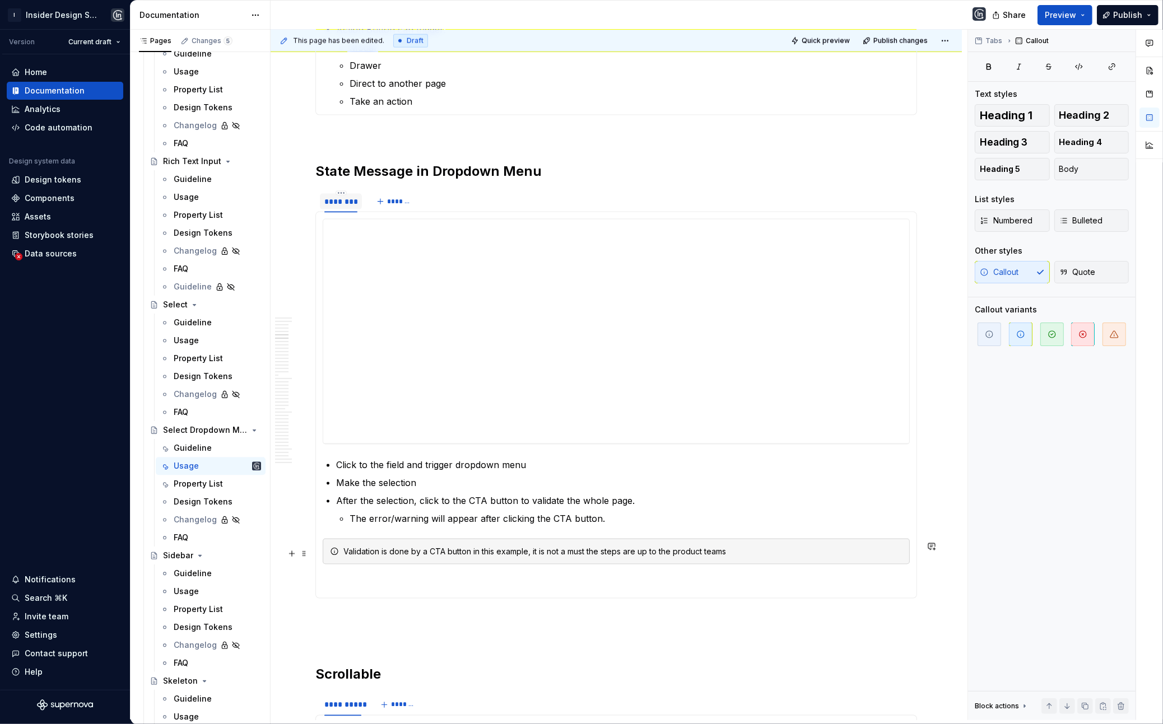
click at [755, 548] on div "Validation is done by a CTA button in this example, it is not a must the steps …" at bounding box center [622, 551] width 559 height 11
click at [731, 549] on section-item-column "**********" at bounding box center [616, 405] width 587 height 373
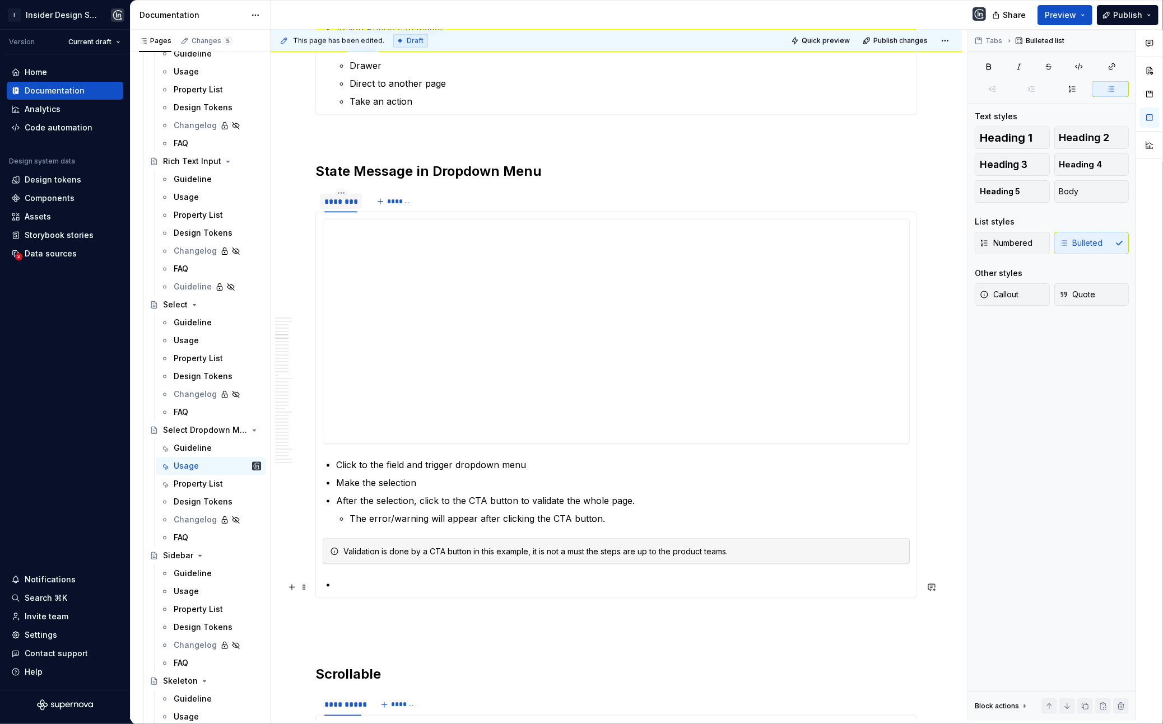
click at [415, 549] on p at bounding box center [623, 584] width 574 height 13
click at [606, 519] on p "The error/warning will appear after clicking the CTA button." at bounding box center [630, 518] width 560 height 13
click at [787, 549] on section-item-column "**********" at bounding box center [616, 405] width 587 height 373
click at [792, 549] on p "Click to the field and the Dropdown Menu will be triggered with the exact state…" at bounding box center [623, 584] width 574 height 13
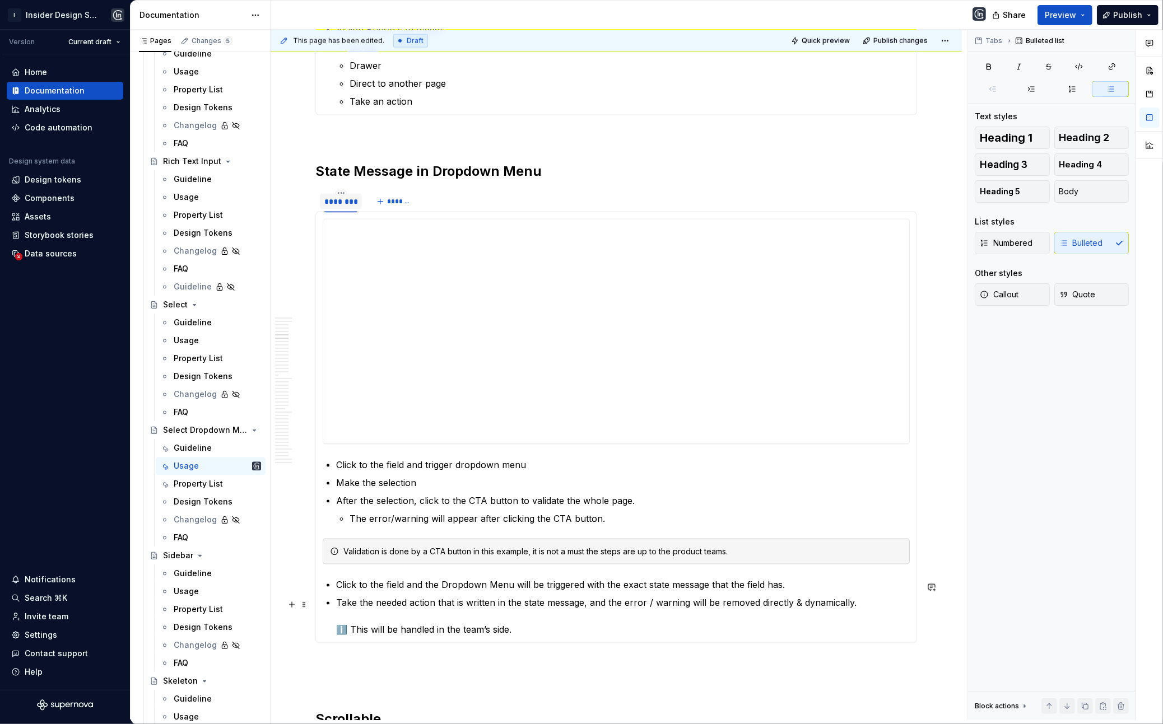
click at [359, 549] on p "Take the needed action that is written in the state message, and the error / wa…" at bounding box center [623, 616] width 574 height 40
click at [994, 288] on button "Callout" at bounding box center [1012, 294] width 75 height 22
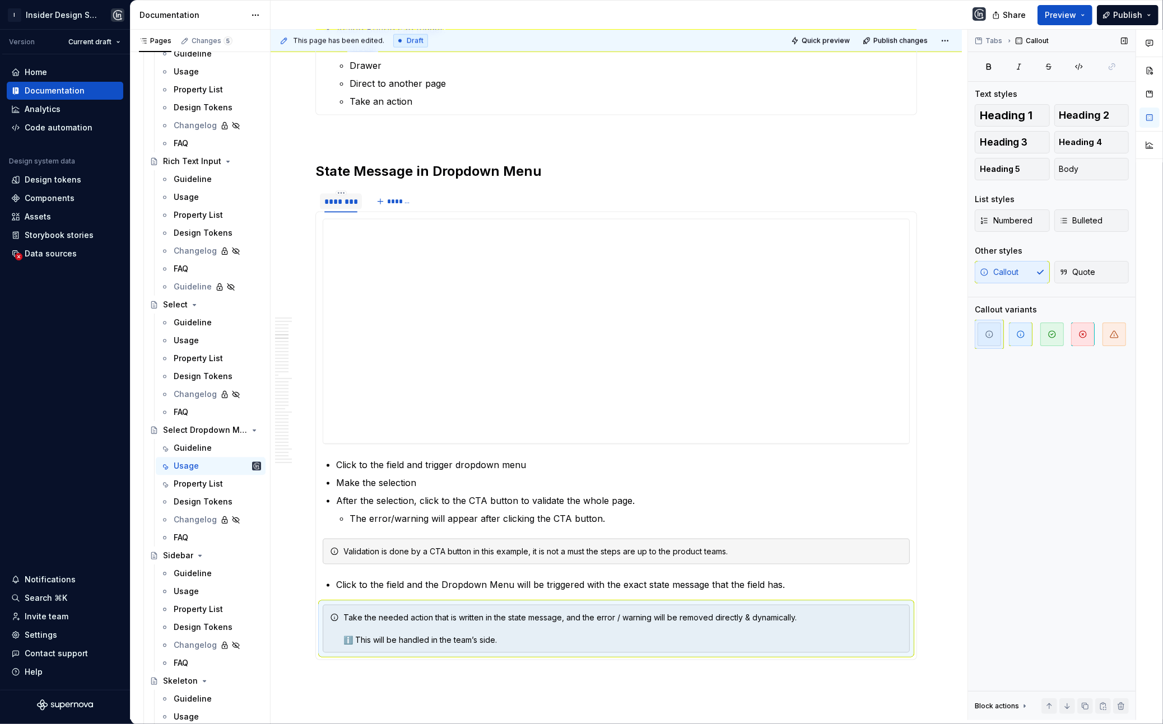
click at [994, 302] on div "Tabs Callout Text styles Heading 1 Heading 2 Heading 3 Heading 4 Heading 5 Body…" at bounding box center [1051, 375] width 167 height 691
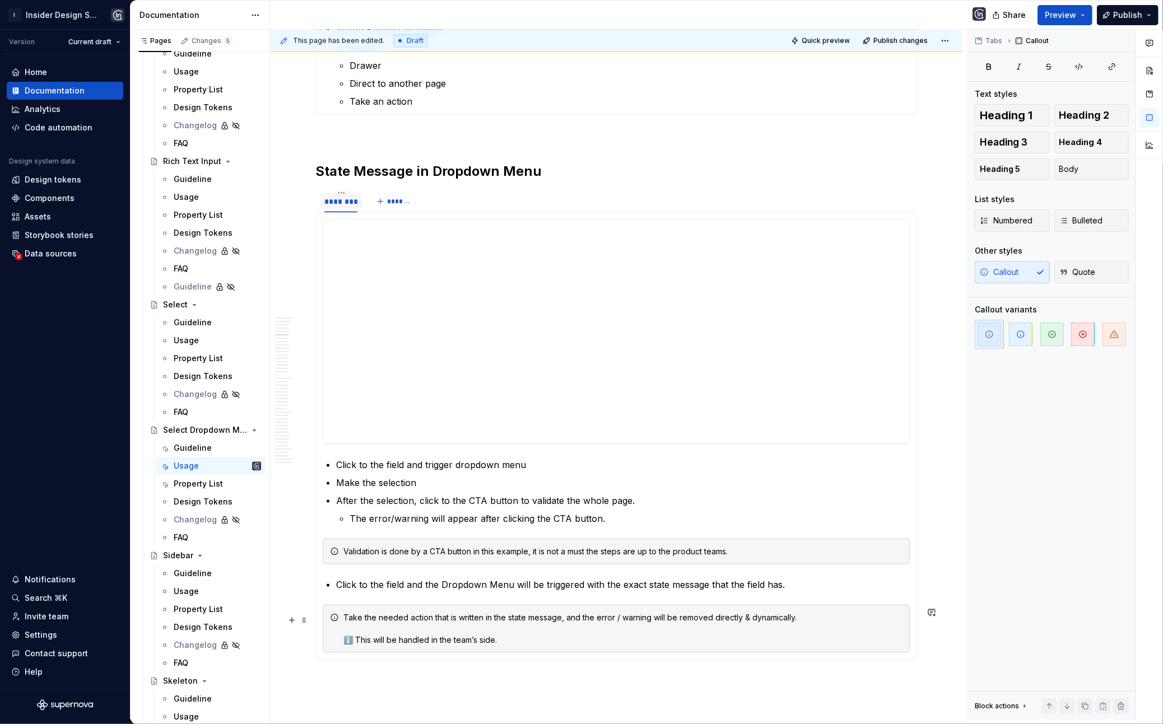
click at [412, 549] on div "Take the needed action that is written in the state message, and the error / wa…" at bounding box center [622, 629] width 559 height 34
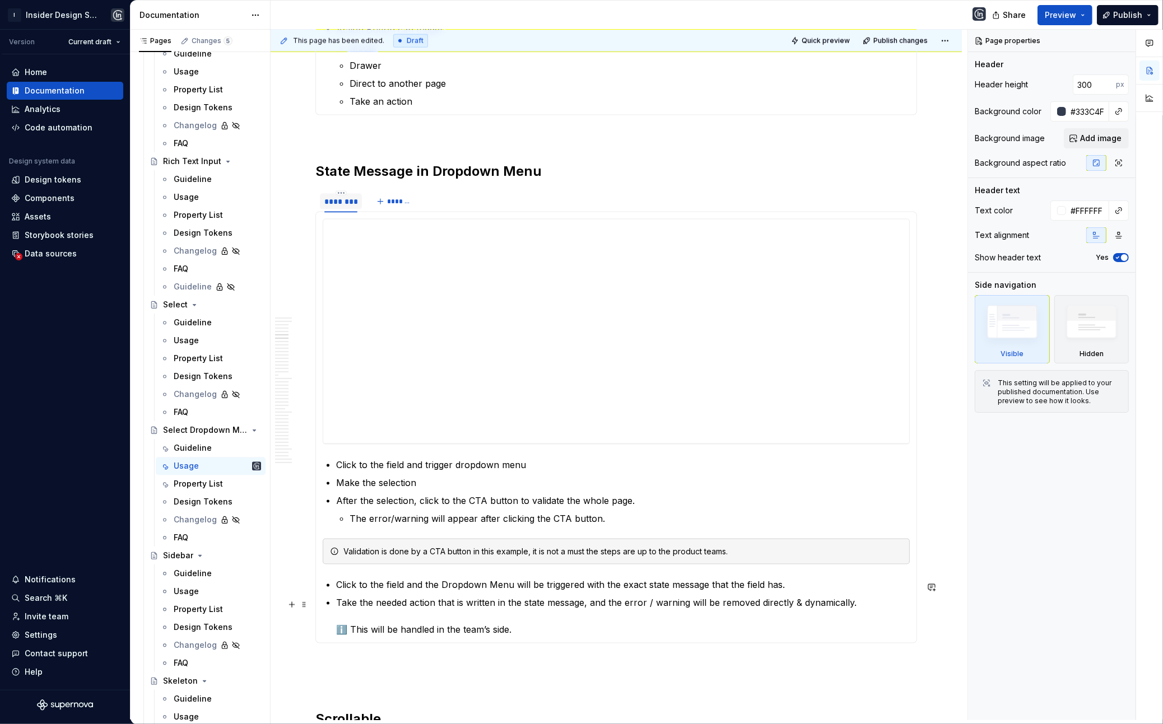
click at [429, 549] on p "Take the needed action that is written in the state message, and the error / wa…" at bounding box center [623, 616] width 574 height 40
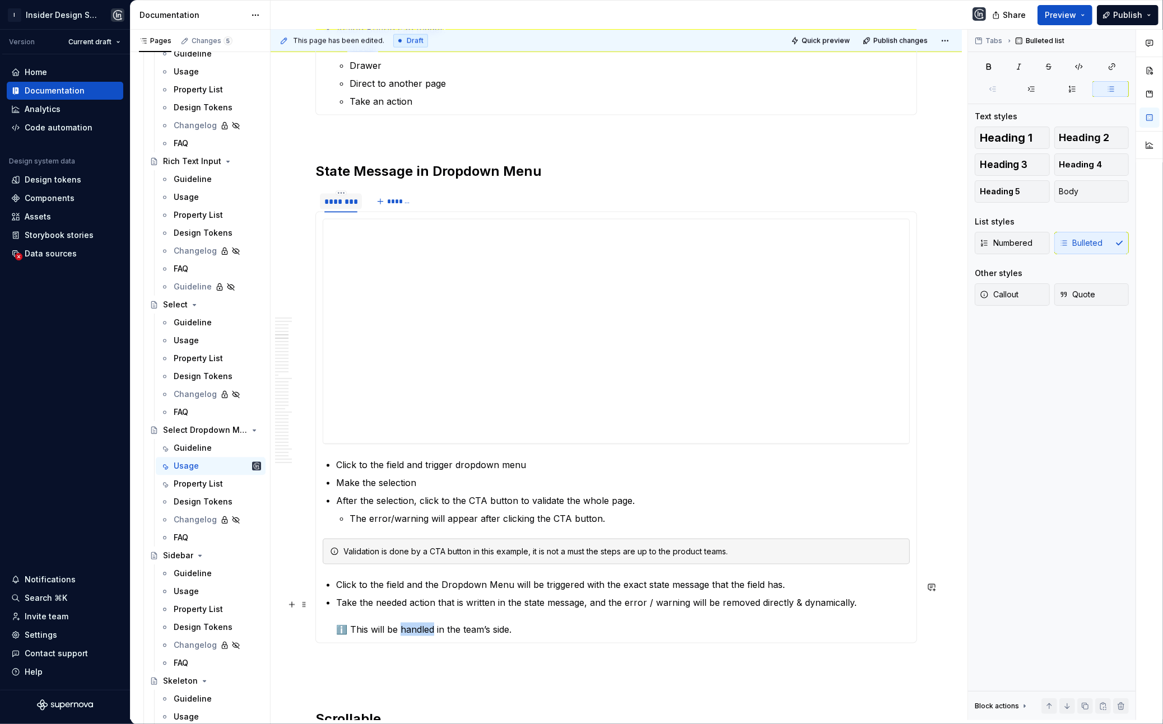
click at [429, 549] on p "Take the needed action that is written in the state message, and the error / wa…" at bounding box center [623, 616] width 574 height 40
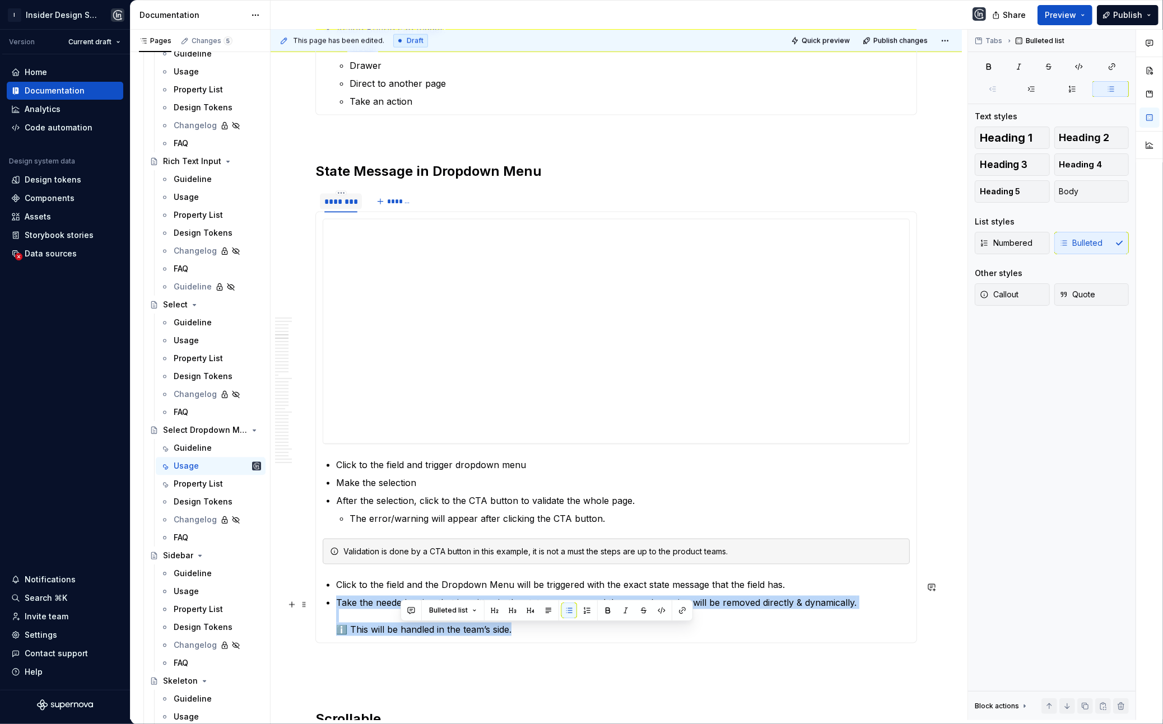
click at [429, 549] on p "Take the needed action that is written in the state message, and the error / wa…" at bounding box center [623, 616] width 574 height 40
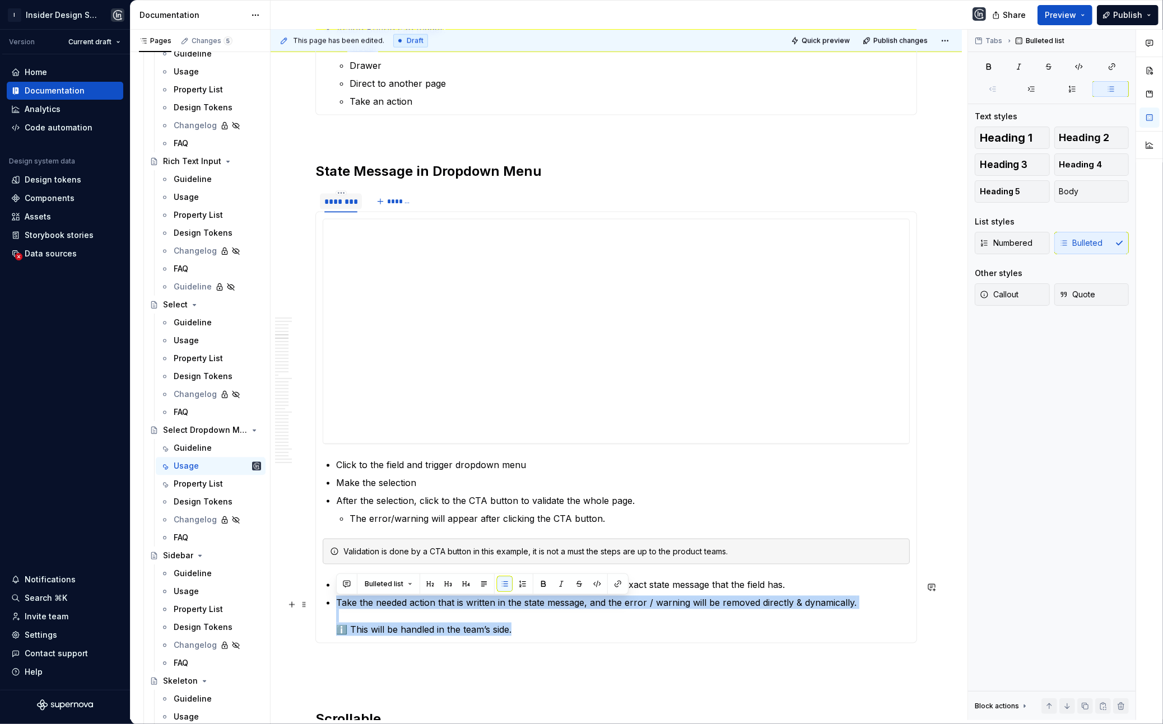
click at [418, 549] on p "Take the needed action that is written in the state message, and the error / wa…" at bounding box center [623, 616] width 574 height 40
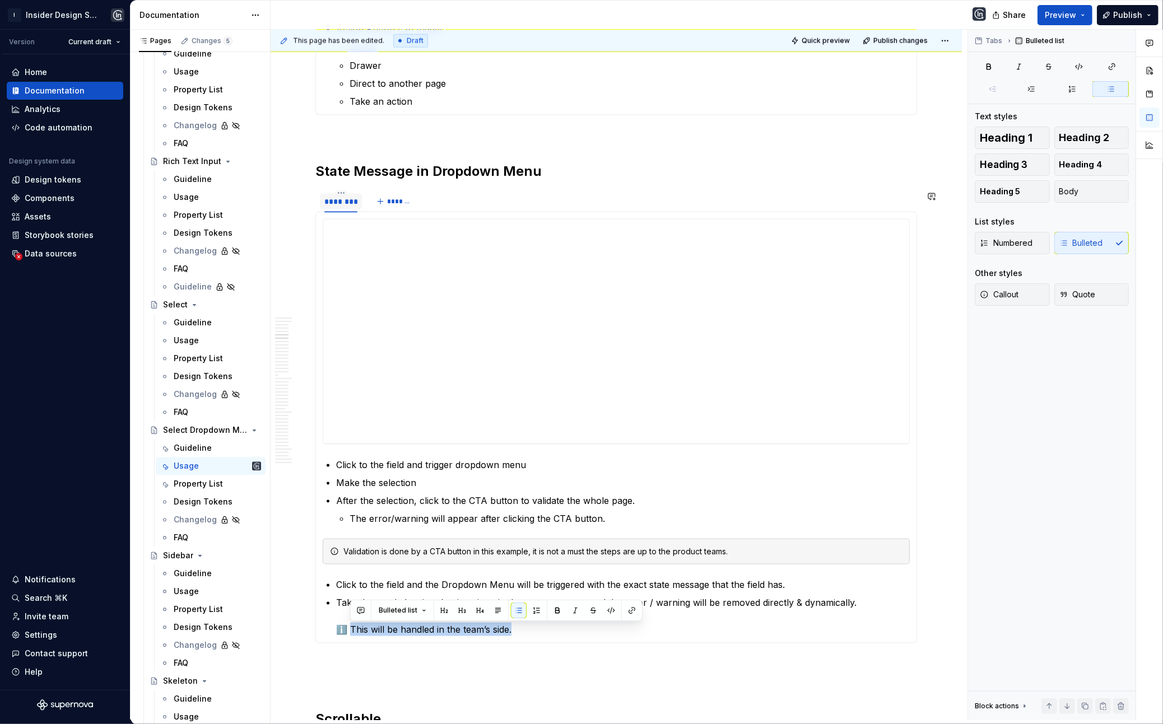
drag, startPoint x: 351, startPoint y: 631, endPoint x: 603, endPoint y: 641, distance: 252.8
click at [603, 549] on div "**********" at bounding box center [616, 428] width 602 height 432
click at [994, 297] on button "Callout" at bounding box center [1012, 294] width 75 height 22
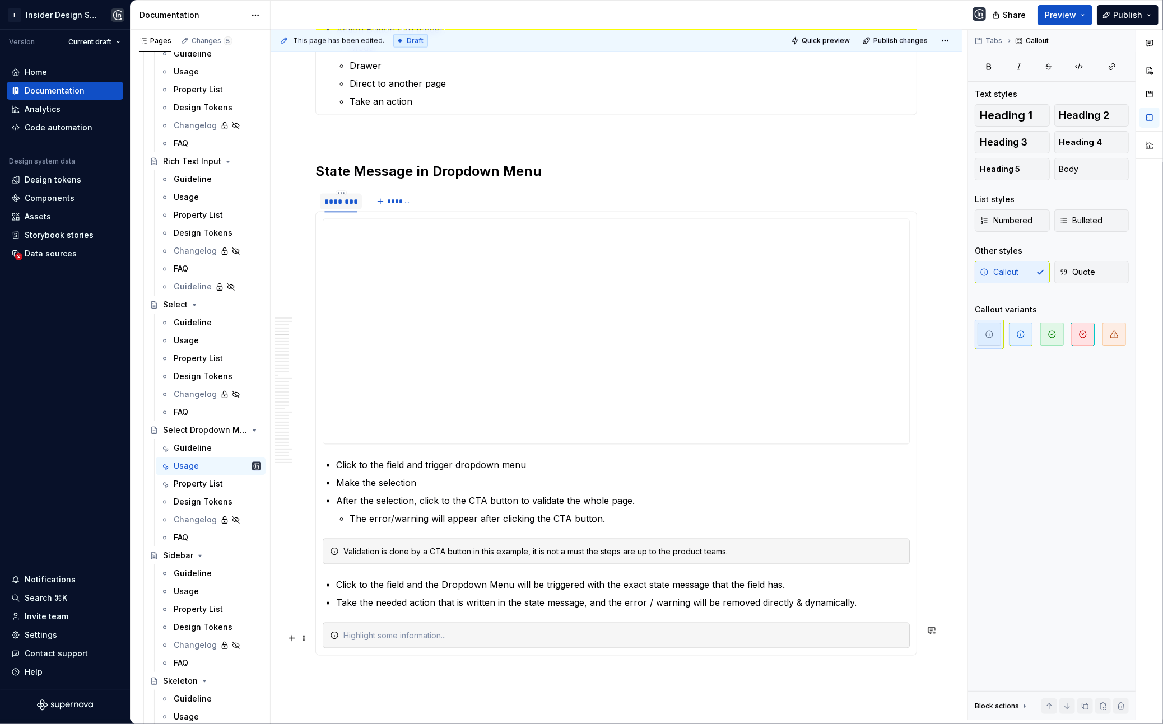
click at [600, 549] on div at bounding box center [622, 635] width 559 height 11
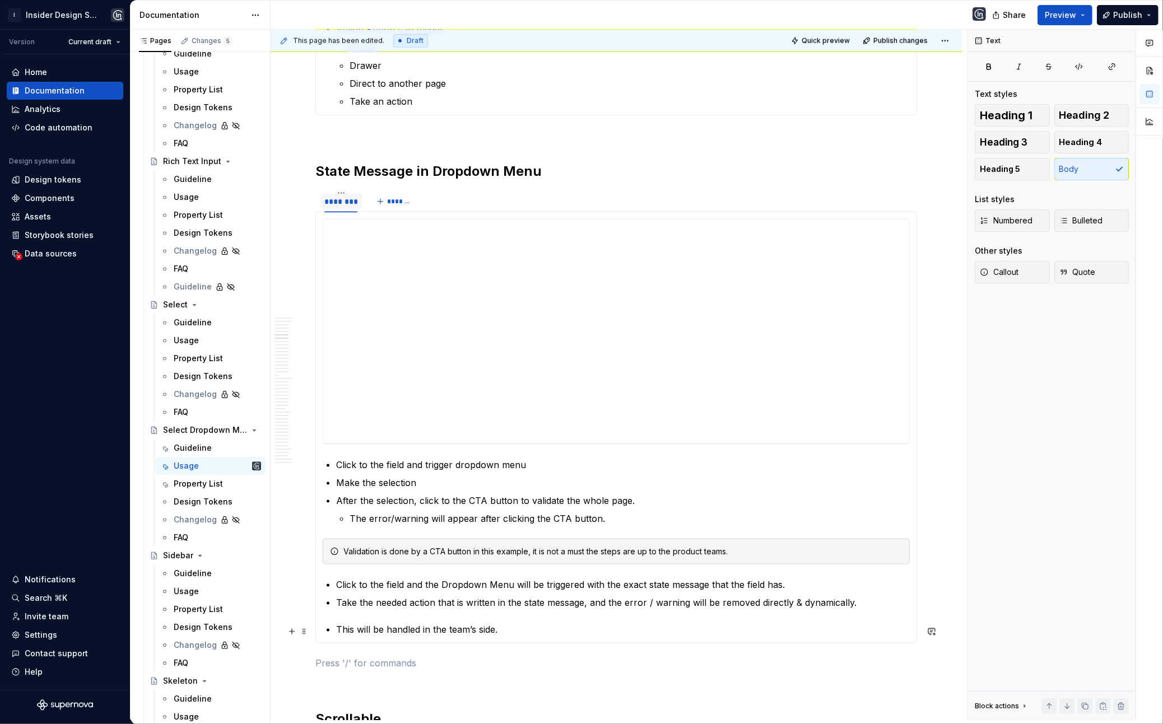
click at [455, 549] on p "This will be handled in the team’s side." at bounding box center [623, 629] width 574 height 13
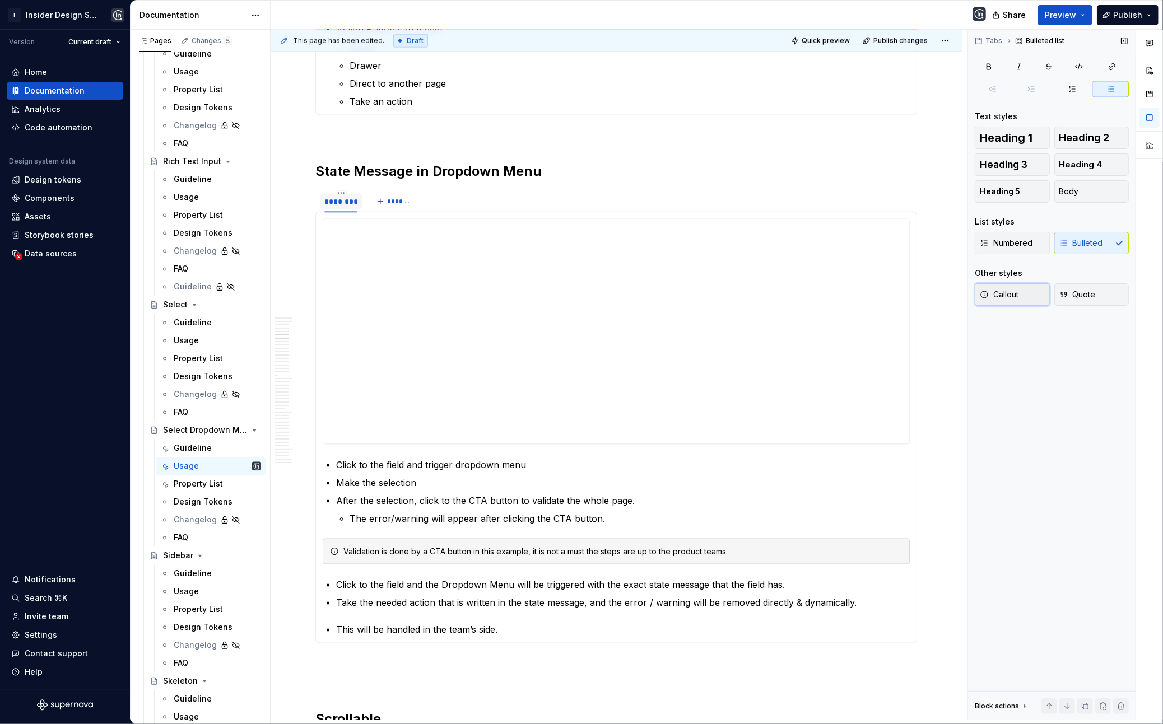
click at [994, 295] on span "Callout" at bounding box center [999, 294] width 39 height 11
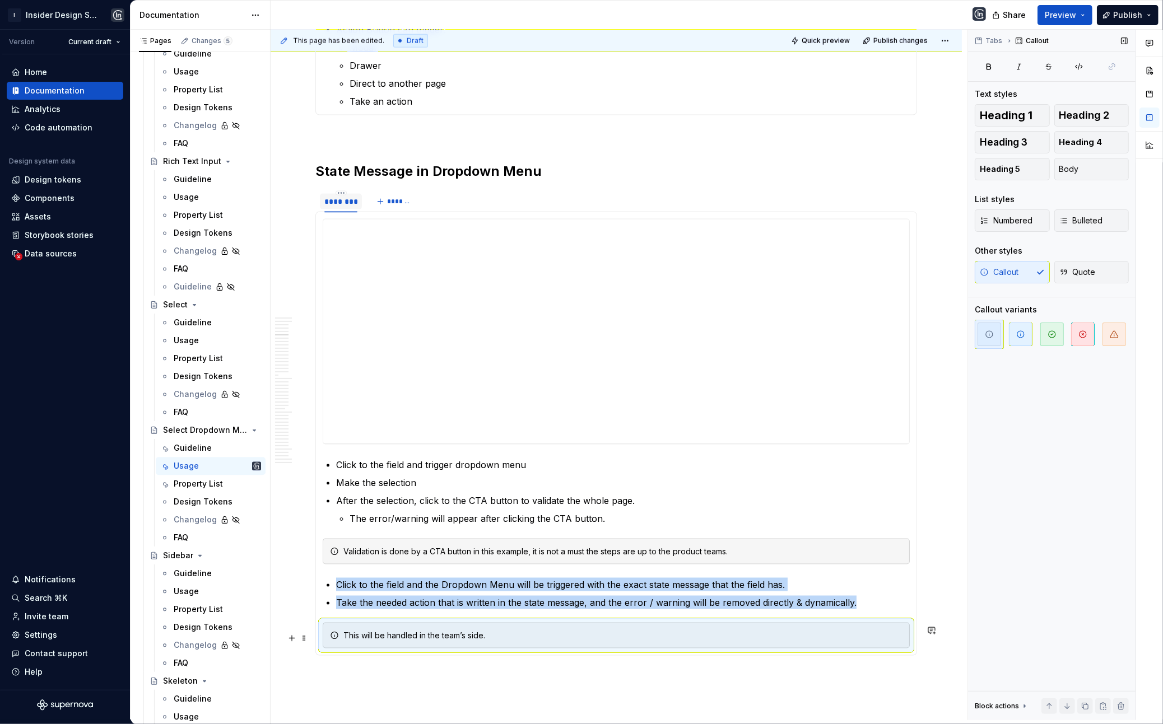
click at [635, 549] on div "This will be handled in the team’s side." at bounding box center [616, 636] width 587 height 26
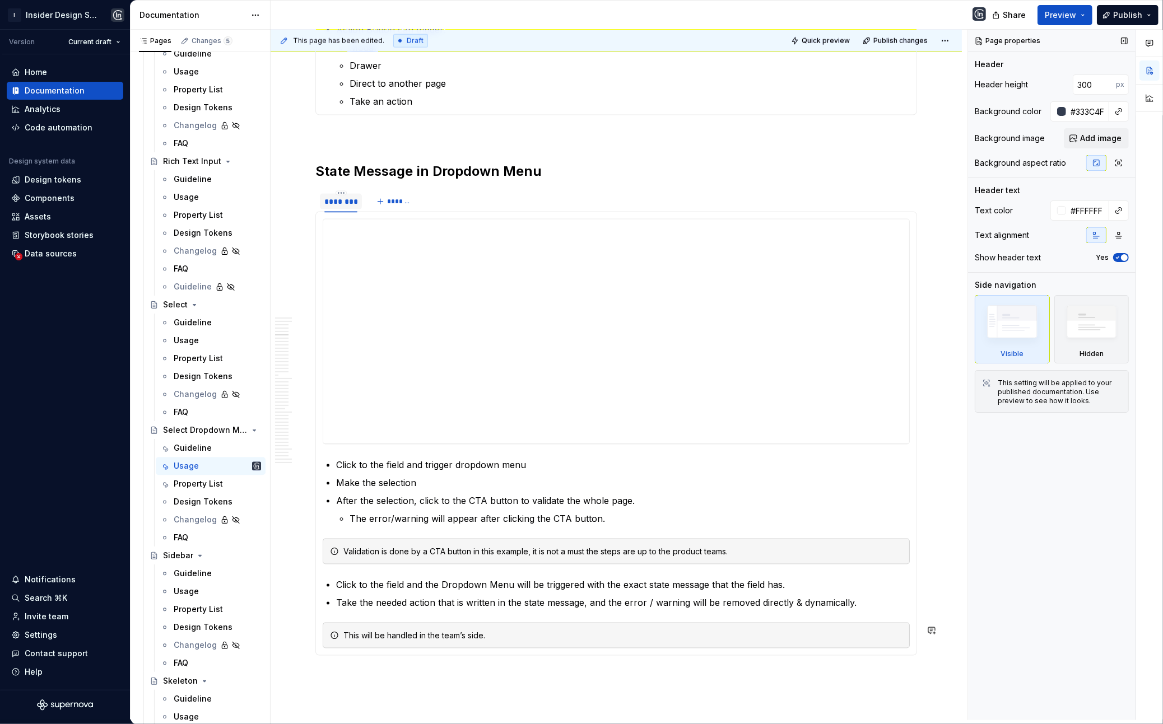
click at [607, 549] on div "This will be handled in the team’s side." at bounding box center [622, 635] width 559 height 11
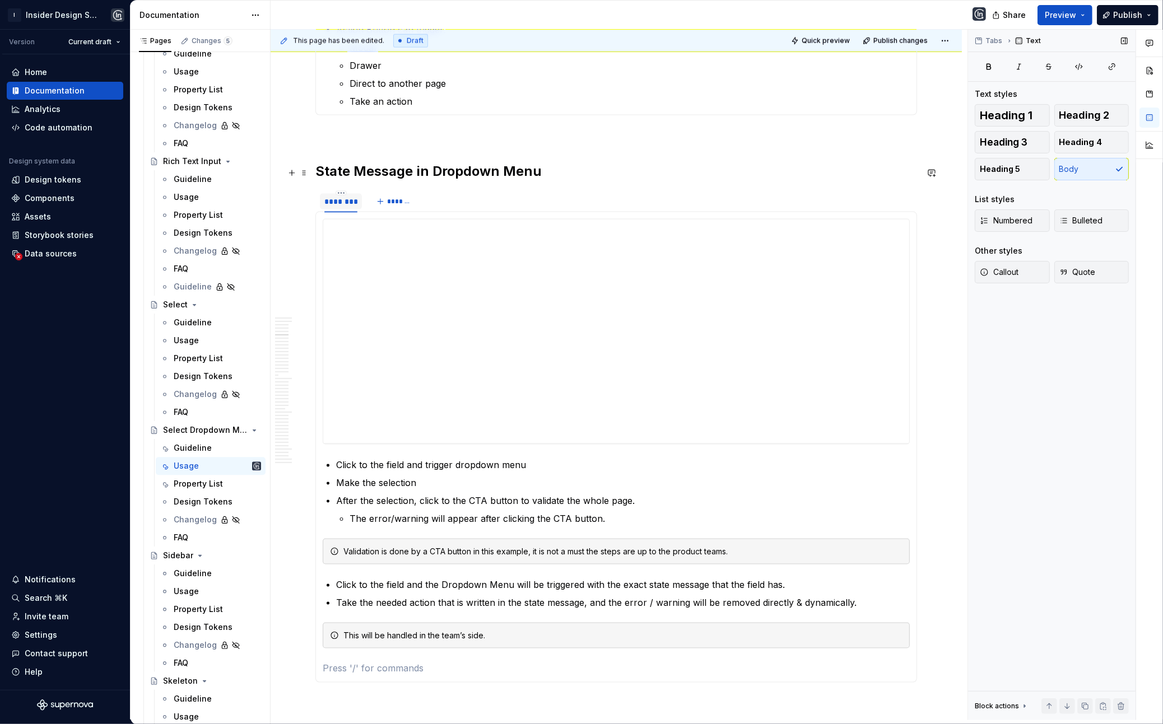
click at [538, 168] on h2 "State Message in Dropdown Menu" at bounding box center [616, 171] width 602 height 18
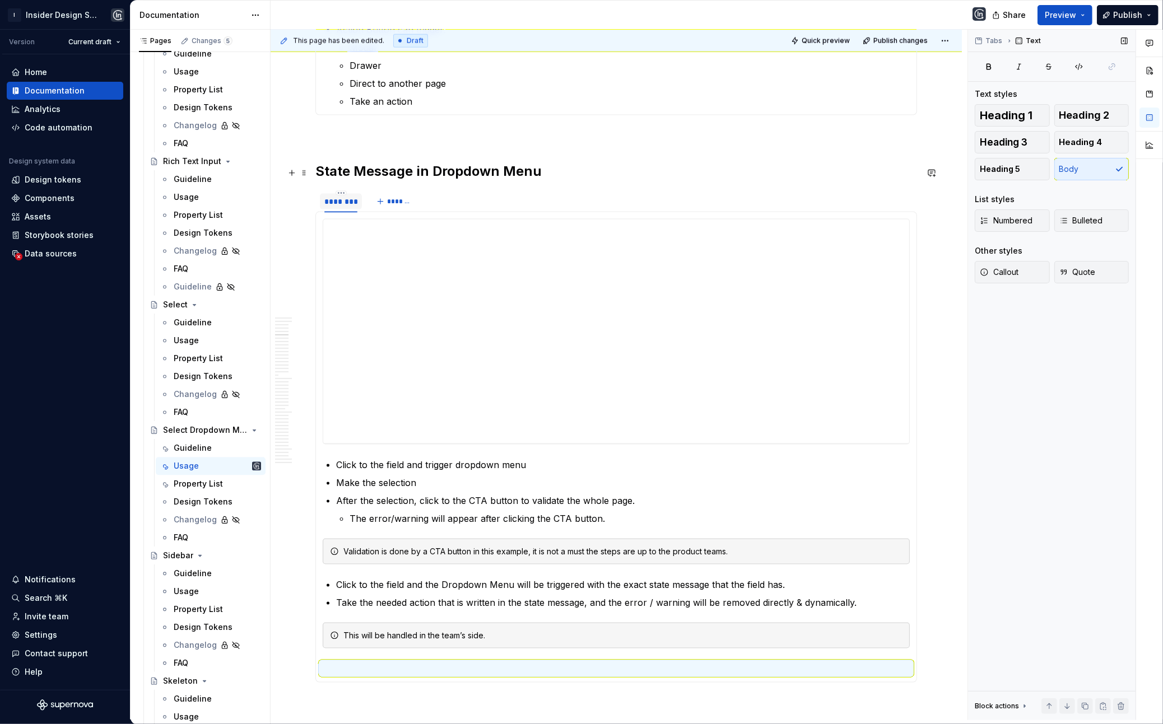
click at [529, 173] on h2 "State Message in Dropdown Menu" at bounding box center [616, 171] width 602 height 18
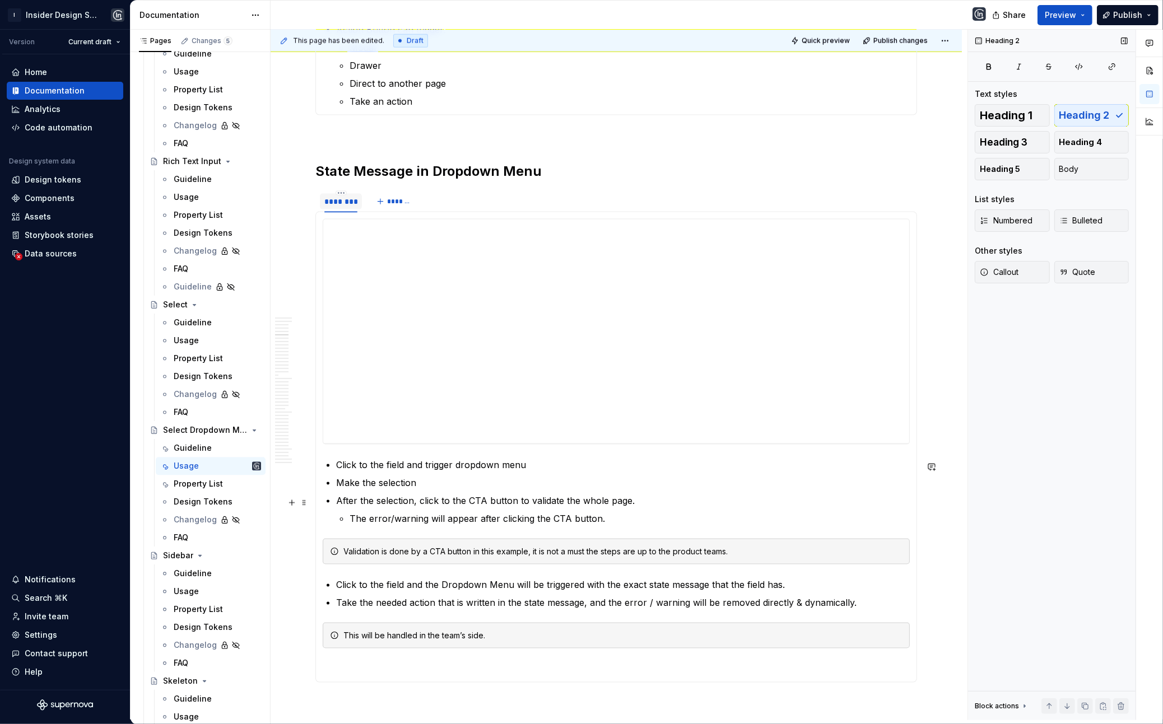
click at [583, 500] on p "After the selection, click to the CTA button to validate the whole page." at bounding box center [623, 500] width 574 height 13
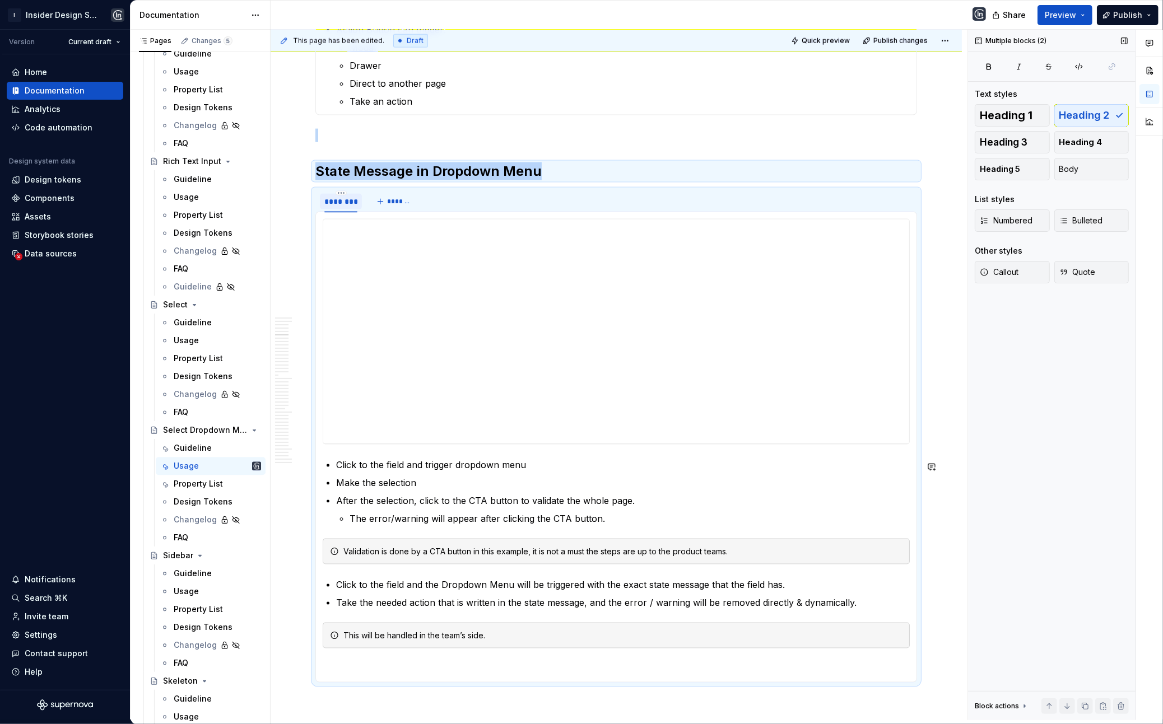
copy div "State Message in Dropdown Menu"
click at [381, 549] on div "**********" at bounding box center [616, 447] width 602 height 471
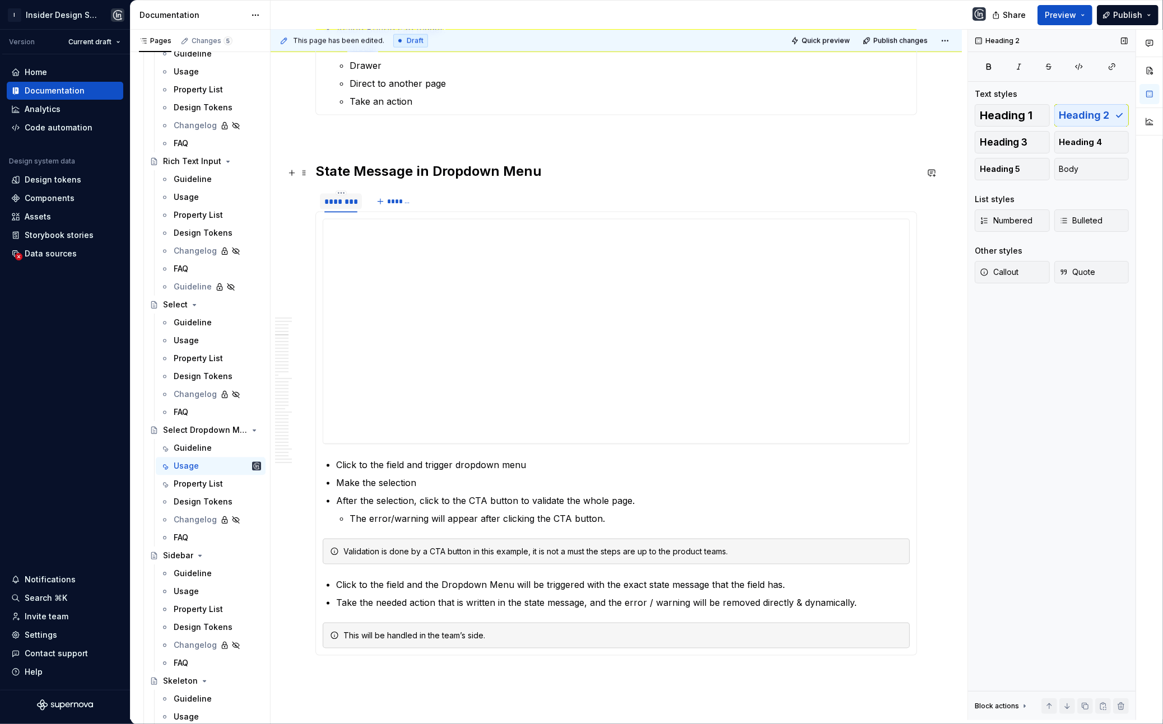
click at [574, 166] on h2 "State Message in Dropdown Menu" at bounding box center [616, 171] width 602 height 18
click at [573, 204] on div "******** *******" at bounding box center [616, 201] width 602 height 22
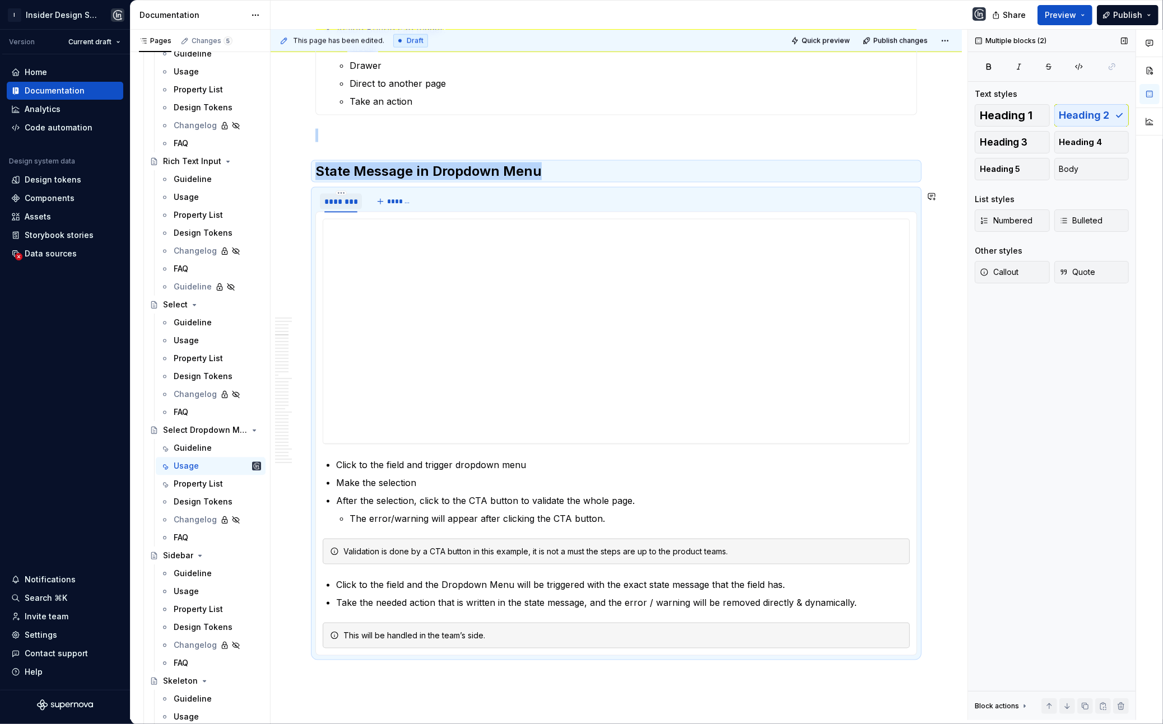
copy div "State Message in Dropdown Menu"
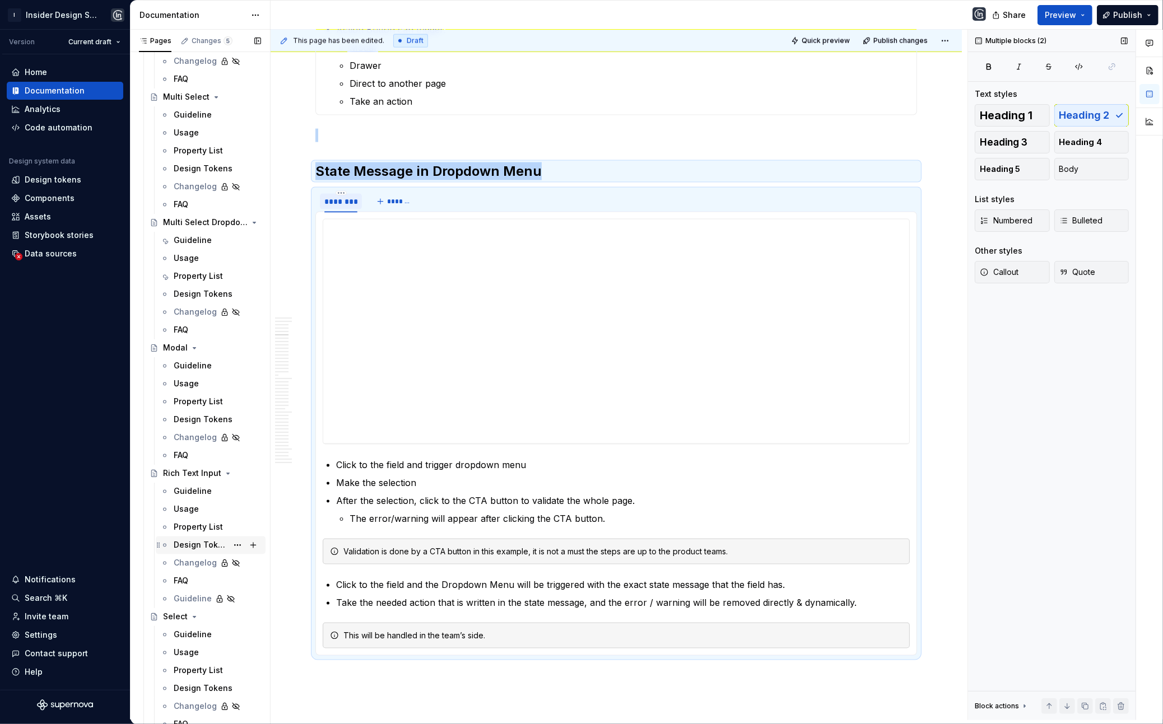
scroll to position [2353, 0]
click at [208, 259] on div "Usage" at bounding box center [217, 261] width 87 height 16
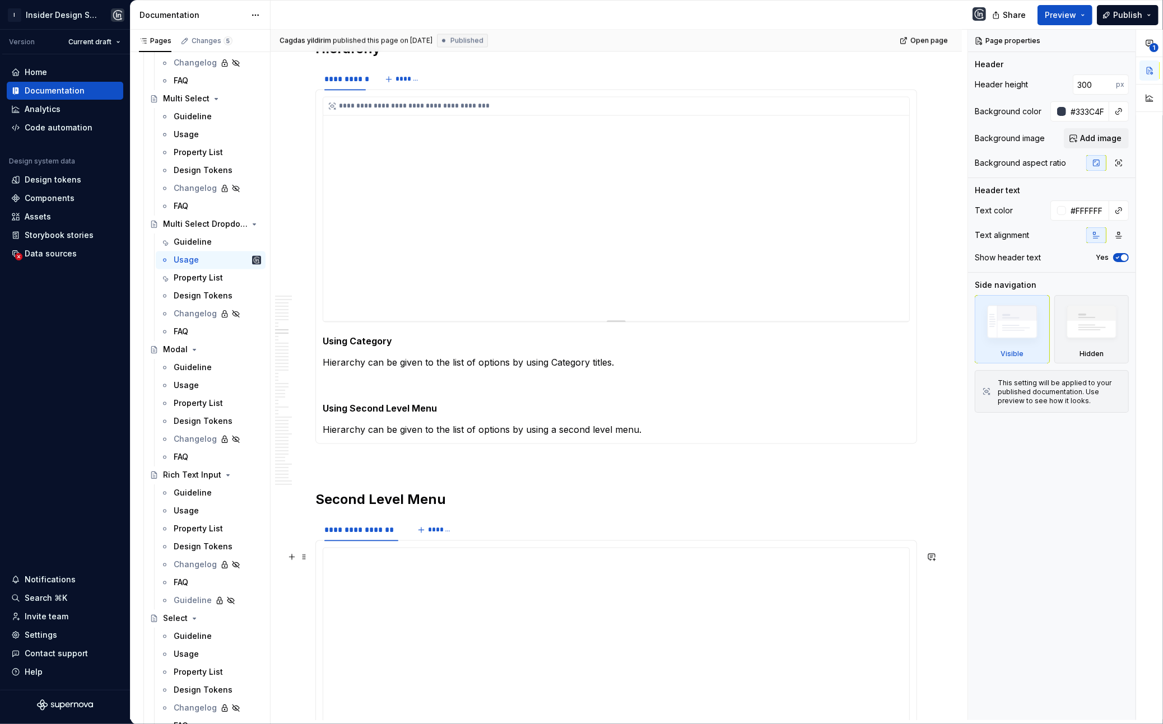
scroll to position [2653, 0]
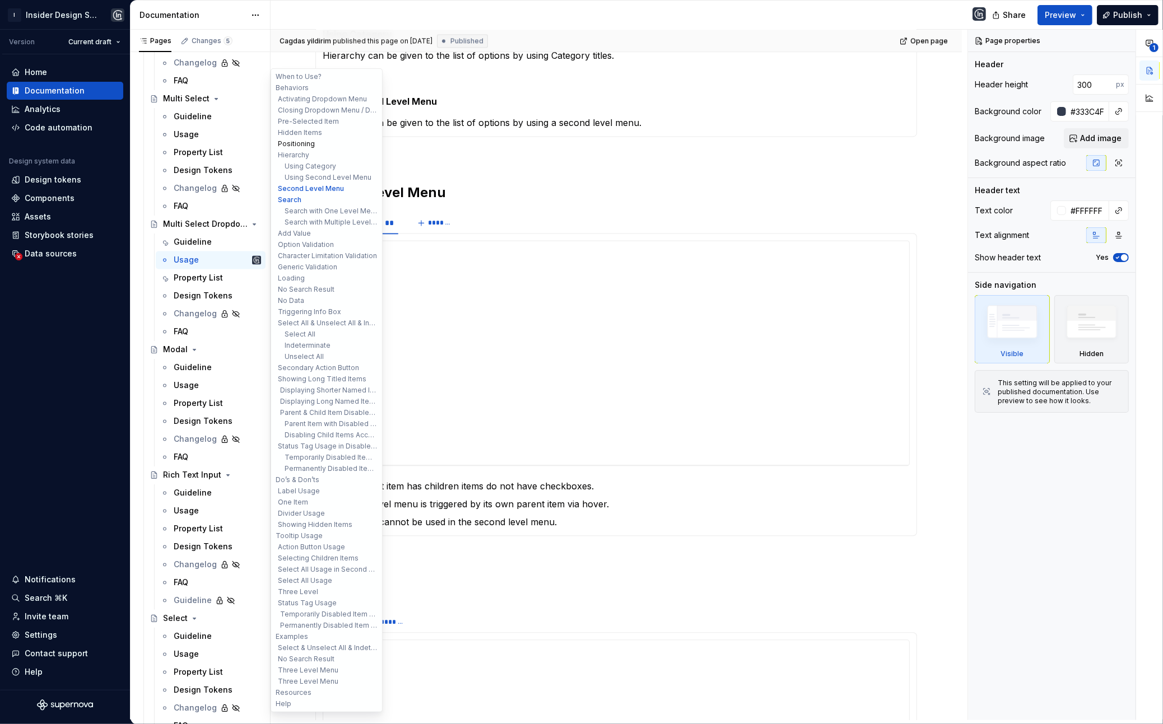
click at [313, 143] on button "Positioning" at bounding box center [326, 143] width 106 height 11
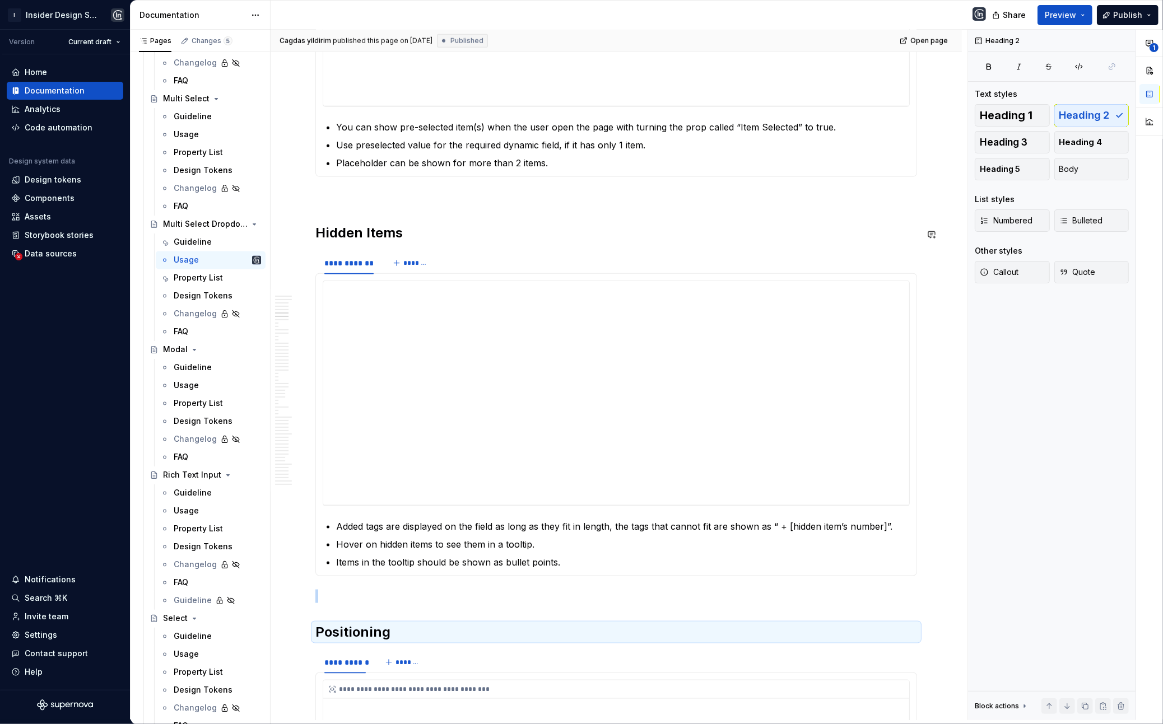
scroll to position [1399, 0]
click at [397, 549] on p at bounding box center [616, 595] width 602 height 13
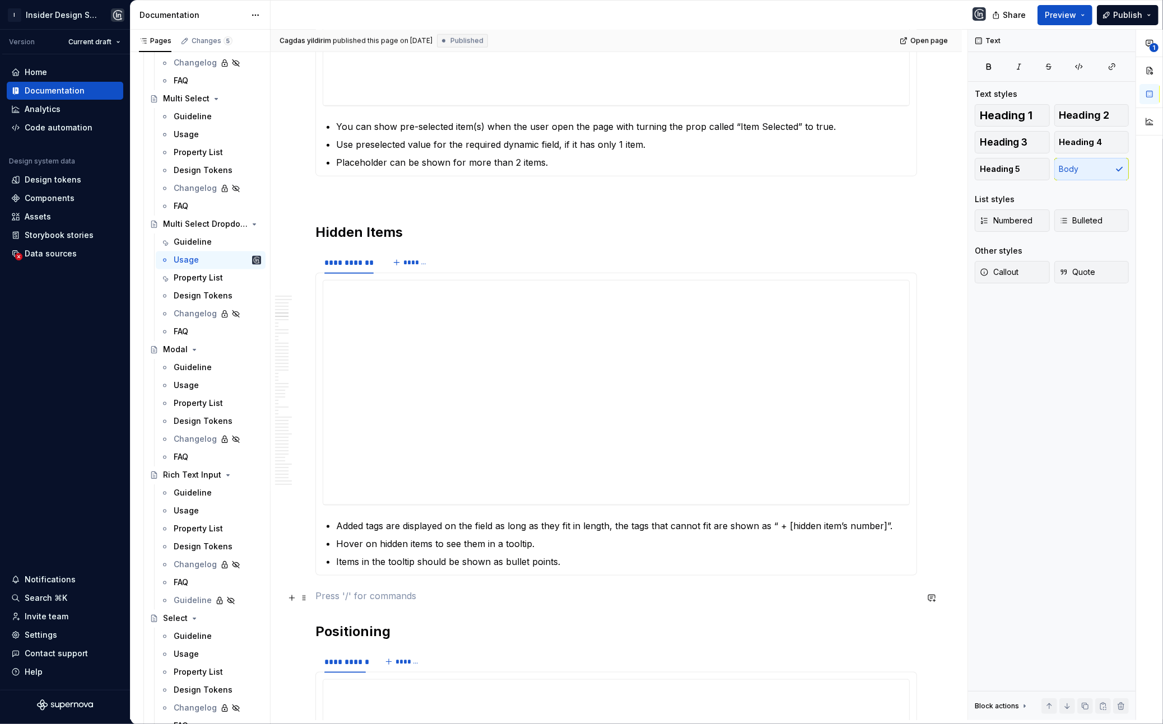
click at [397, 549] on p at bounding box center [616, 595] width 602 height 13
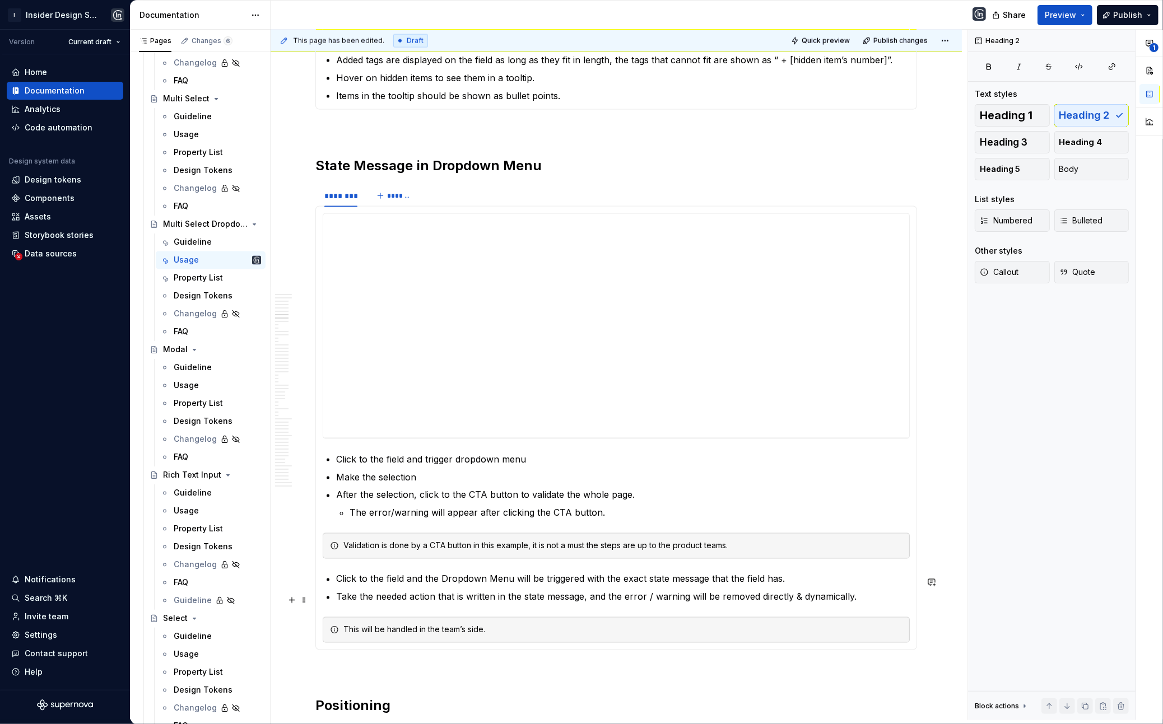
scroll to position [1893, 0]
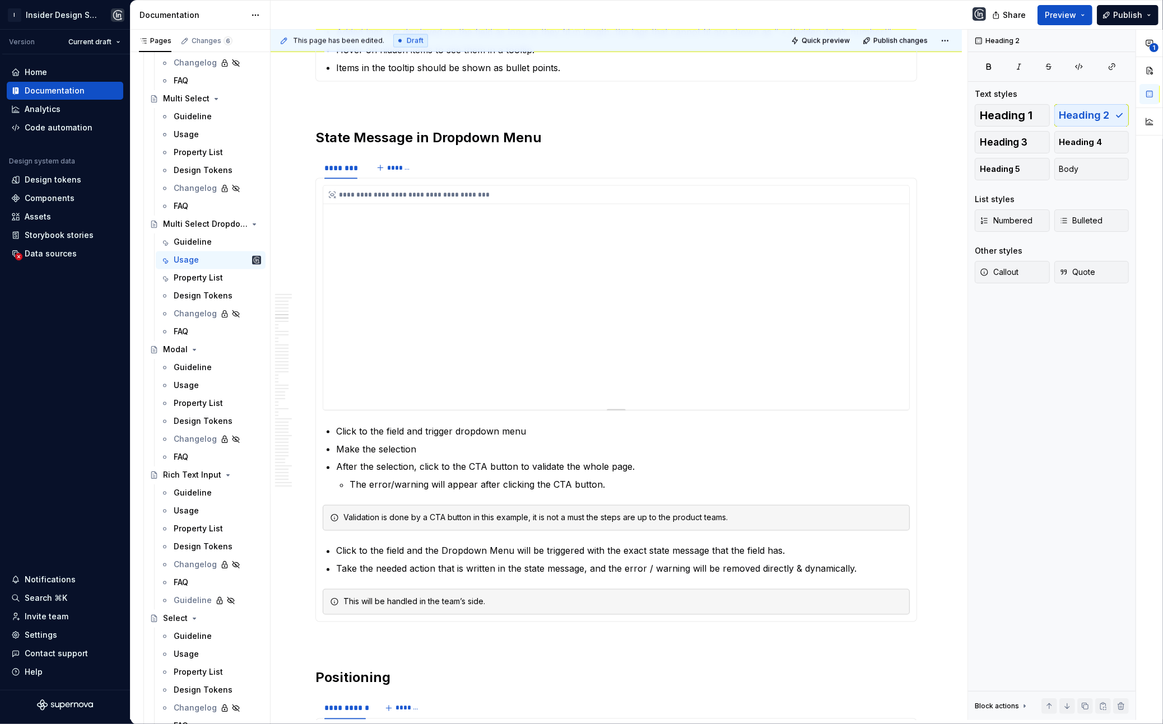
click at [473, 295] on div "**********" at bounding box center [616, 298] width 586 height 224
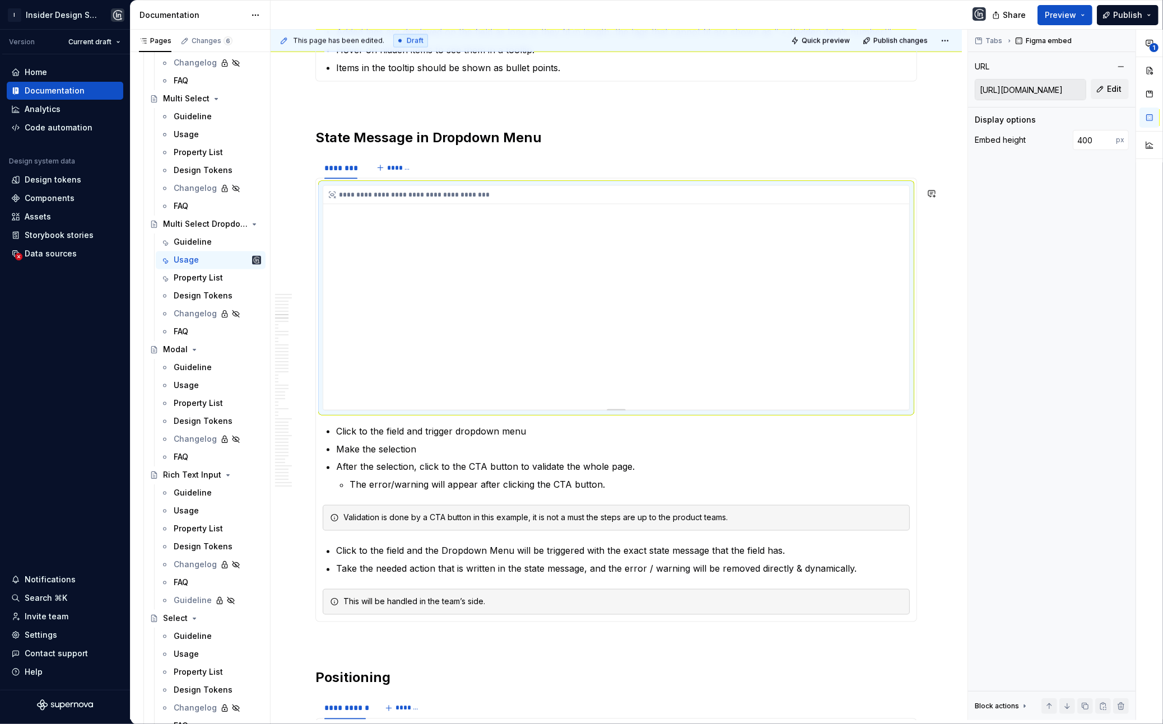
type textarea "*"
click at [528, 283] on div "**********" at bounding box center [616, 298] width 586 height 224
click at [994, 107] on div at bounding box center [1051, 107] width 167 height 1
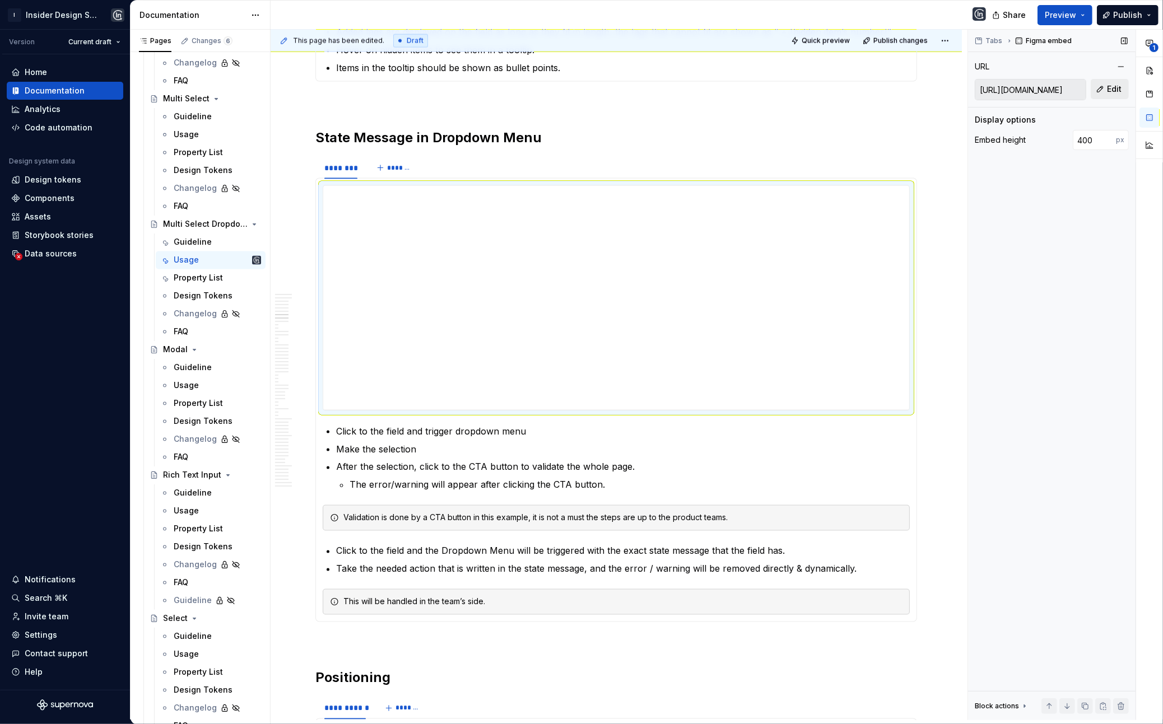
click at [994, 94] on button "Edit" at bounding box center [1110, 89] width 38 height 20
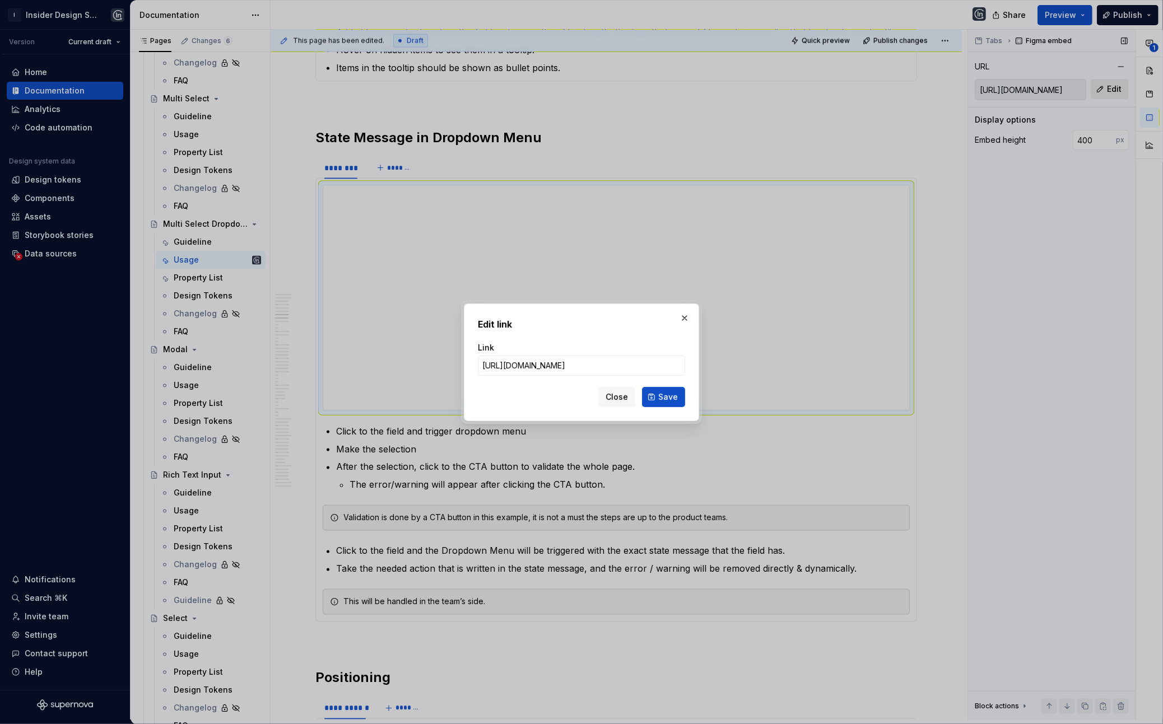
type input "[URL][DOMAIN_NAME]"
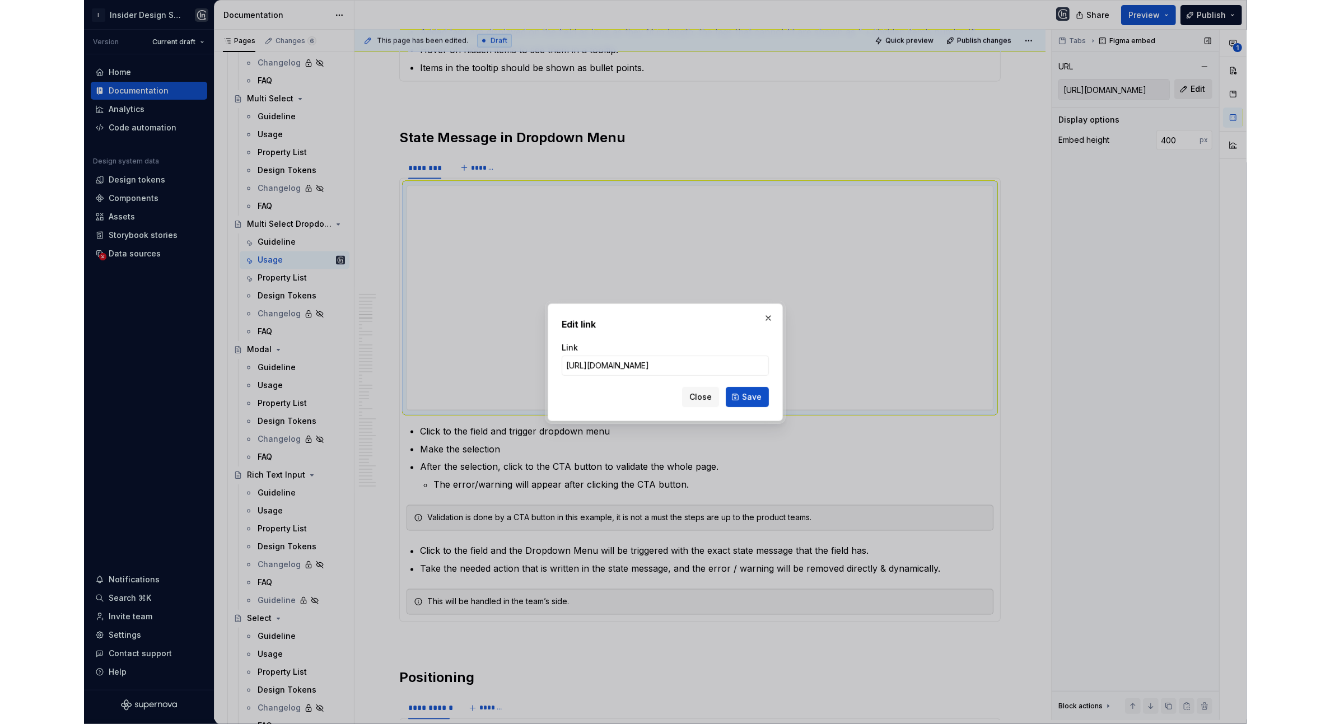
scroll to position [0, 482]
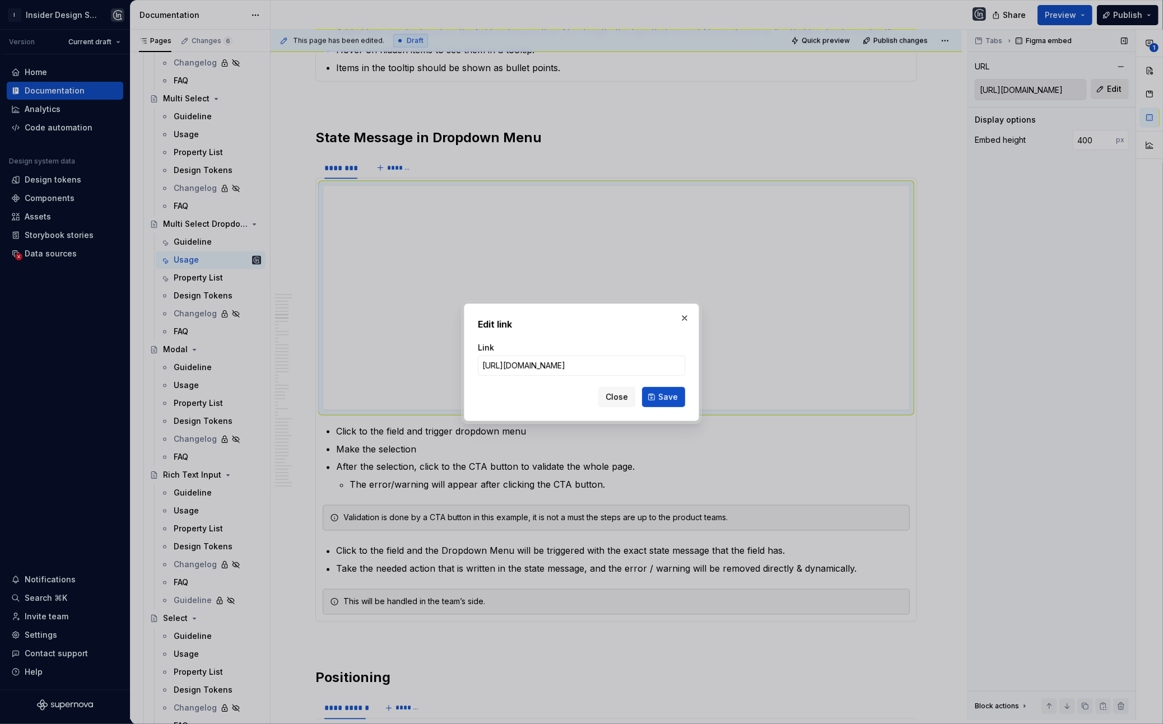
click button "Save" at bounding box center [663, 397] width 43 height 20
type input "[URL][DOMAIN_NAME]"
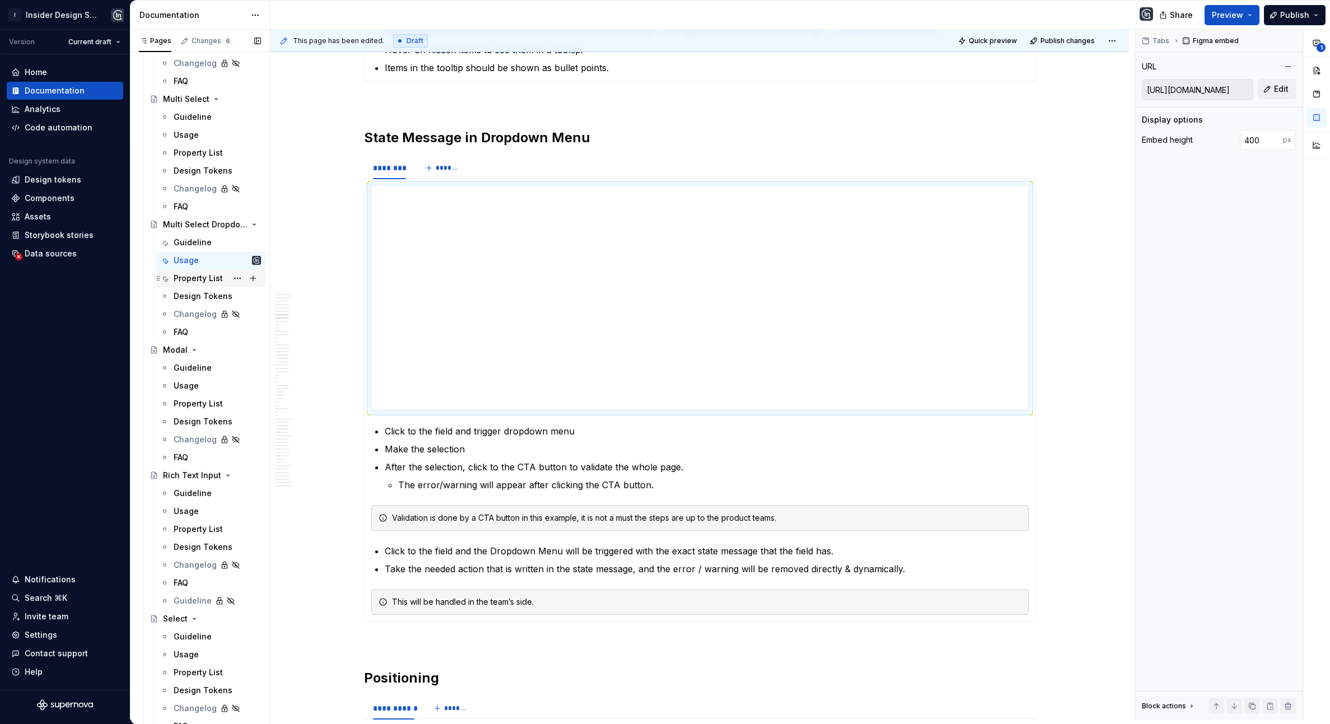
click at [206, 283] on div "Property List" at bounding box center [217, 279] width 87 height 16
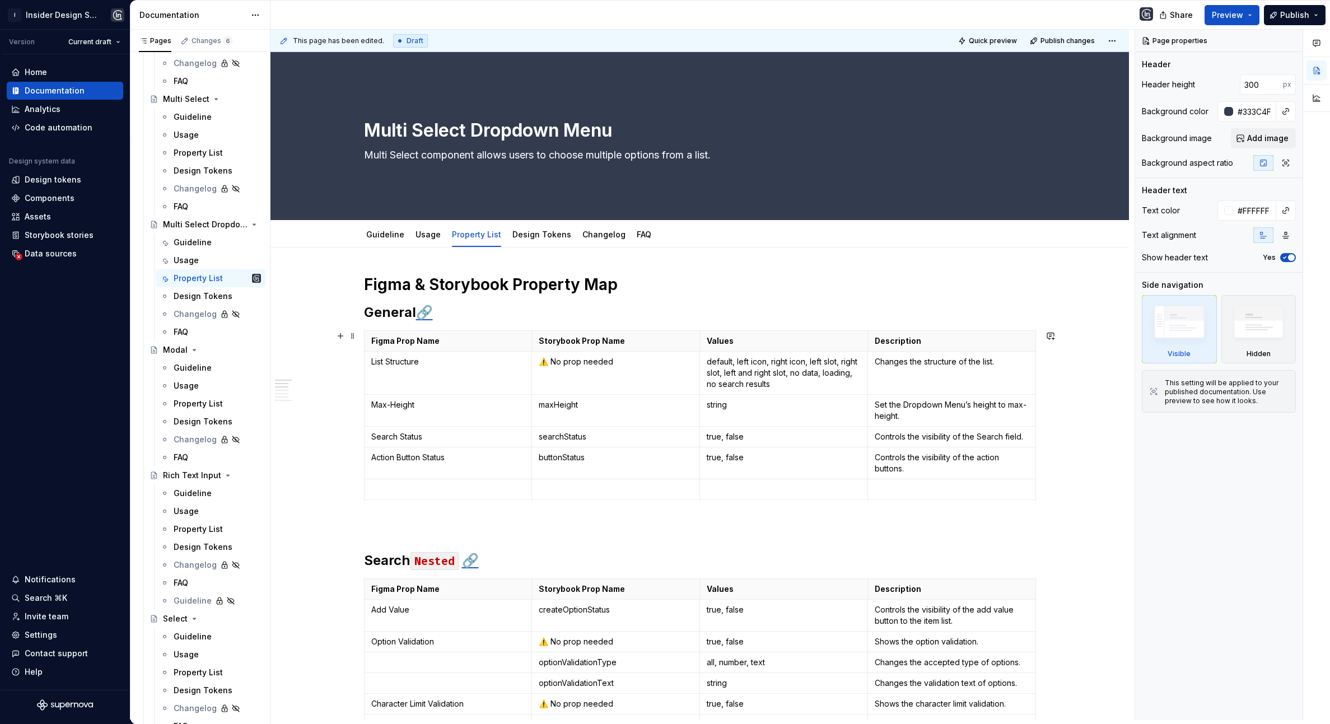
scroll to position [32, 0]
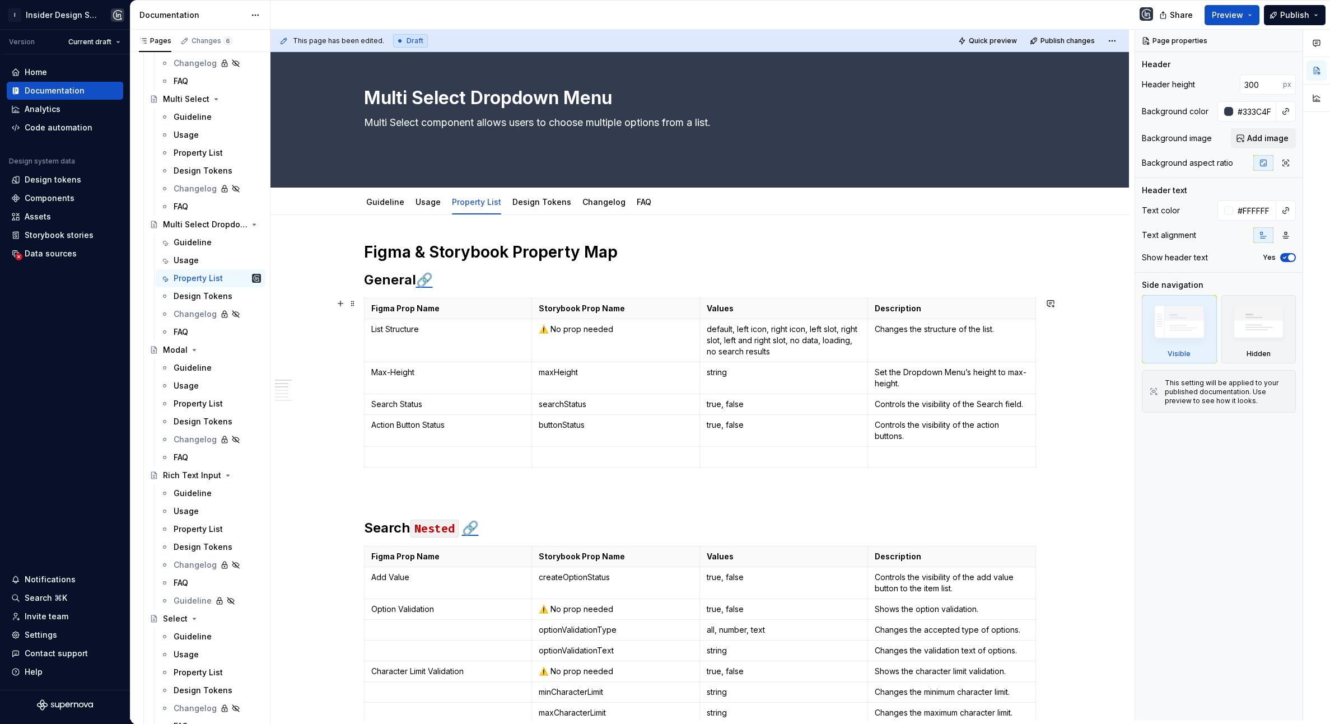
click at [423, 471] on div "Figma Prop Name Storybook Prop Name Values Description List Structure ⚠️ No pro…" at bounding box center [700, 385] width 672 height 174
type textarea "*"
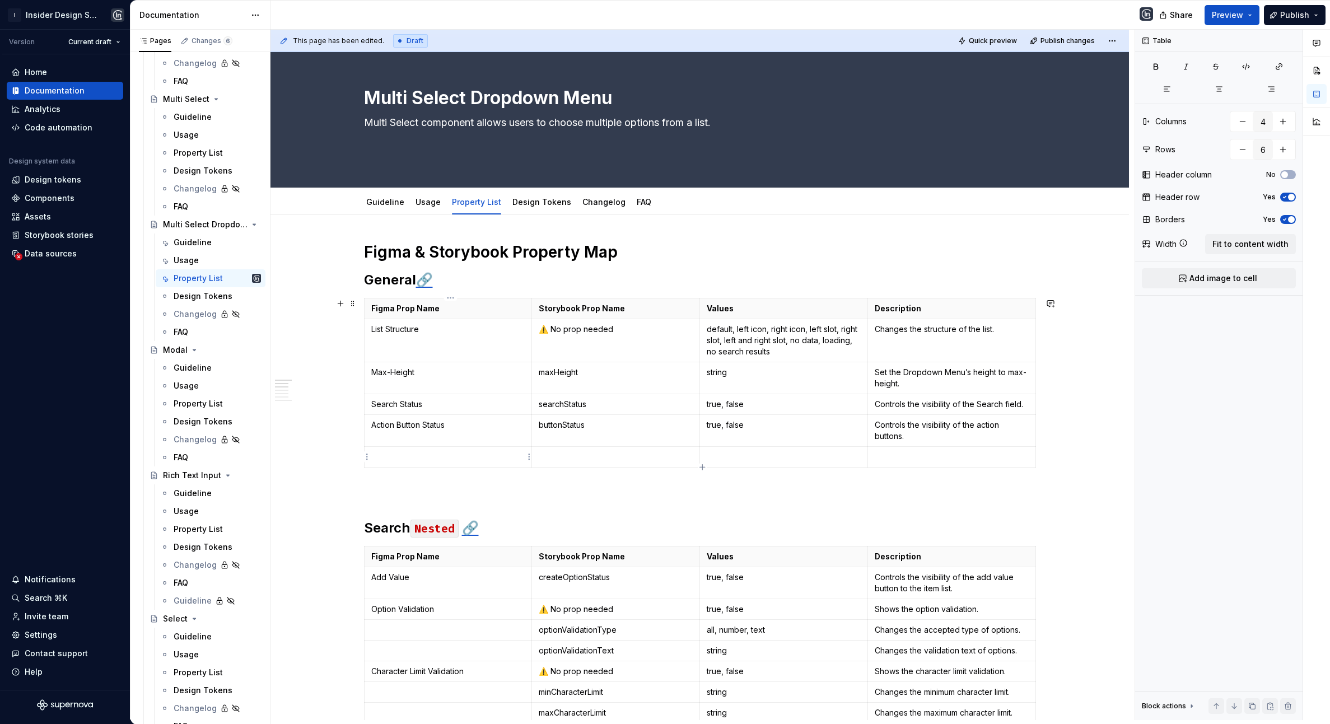
click at [417, 455] on p at bounding box center [448, 456] width 154 height 11
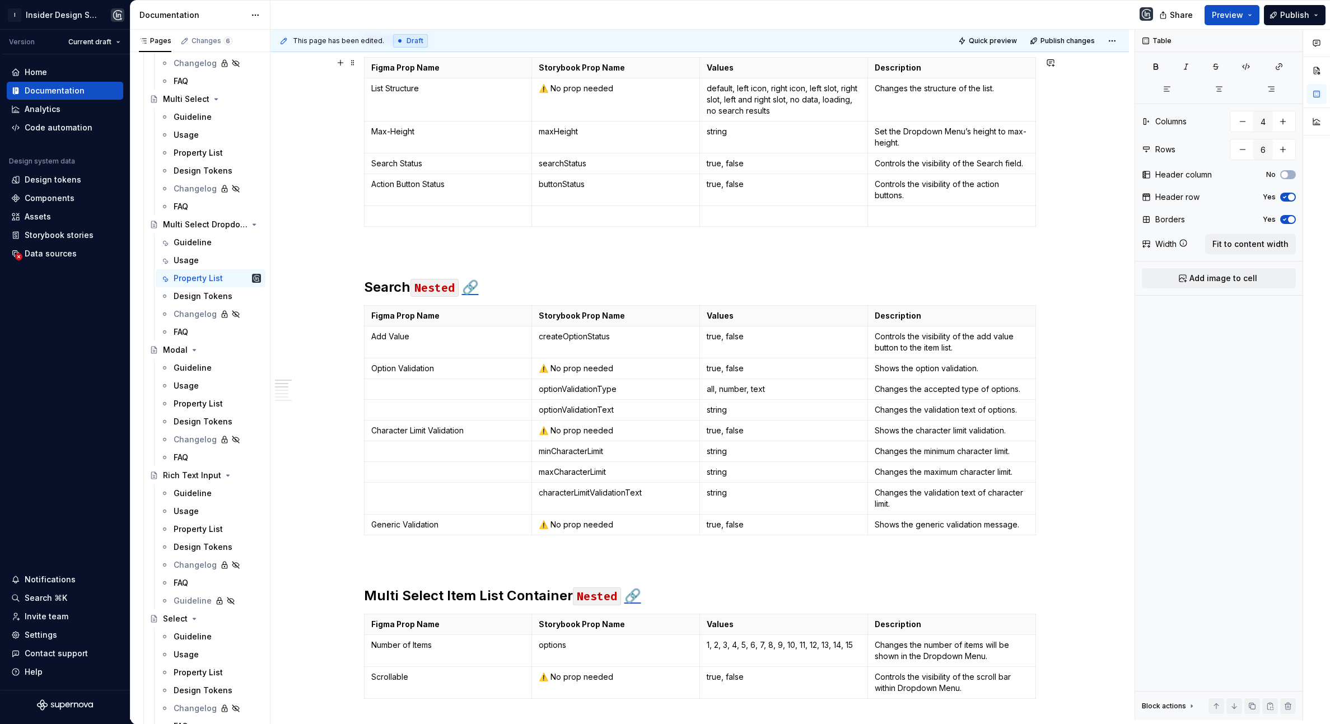
scroll to position [0, 0]
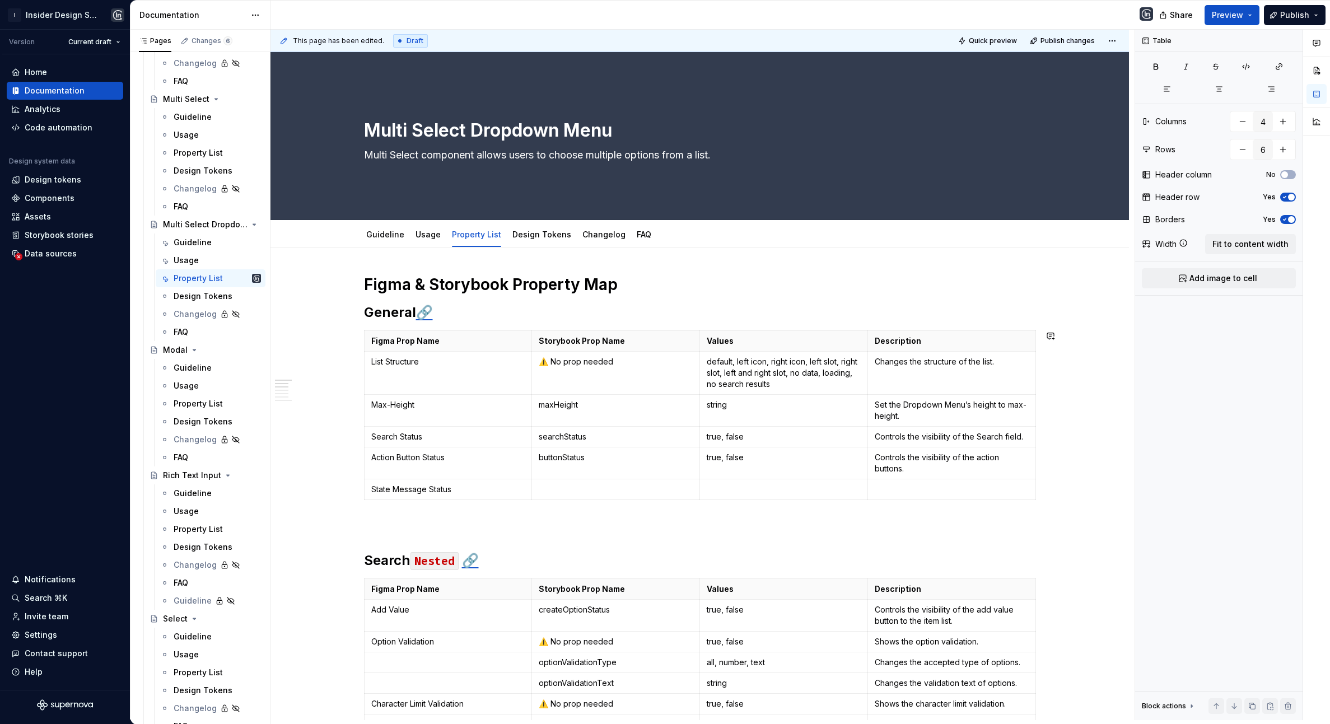
click at [727, 492] on p at bounding box center [784, 489] width 154 height 11
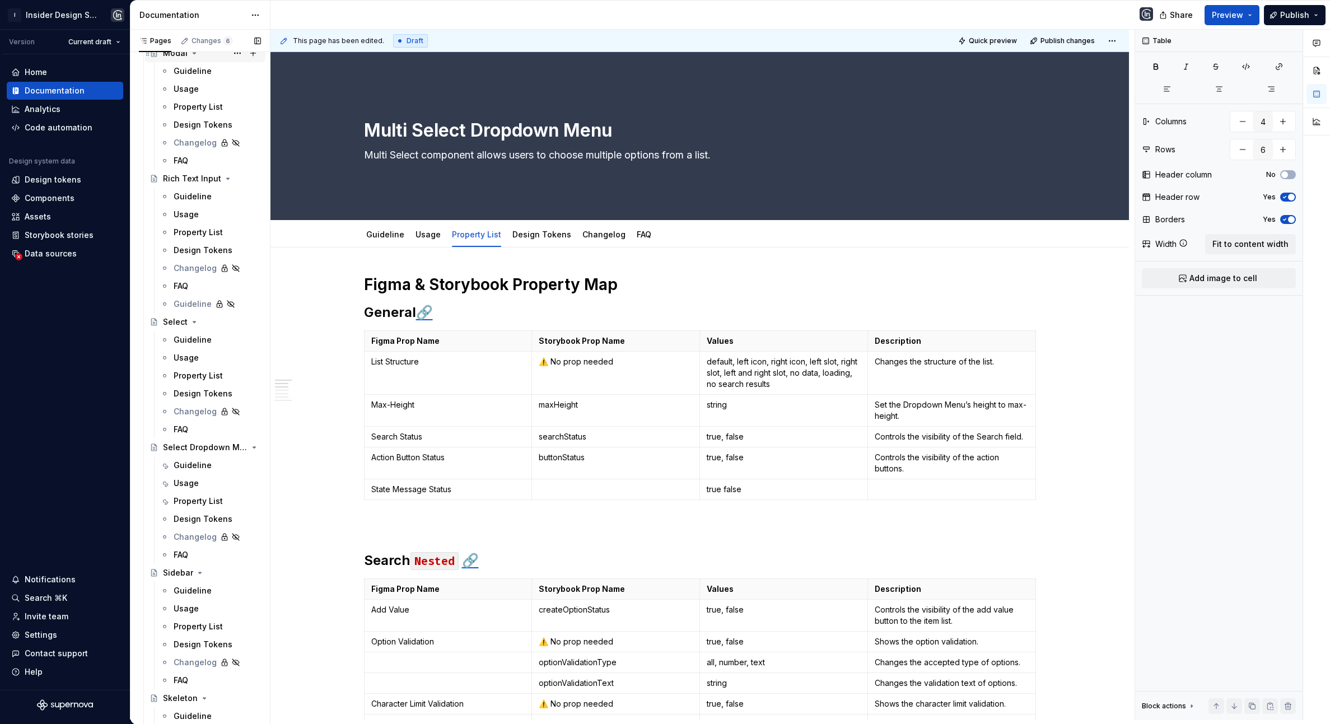
scroll to position [2747, 0]
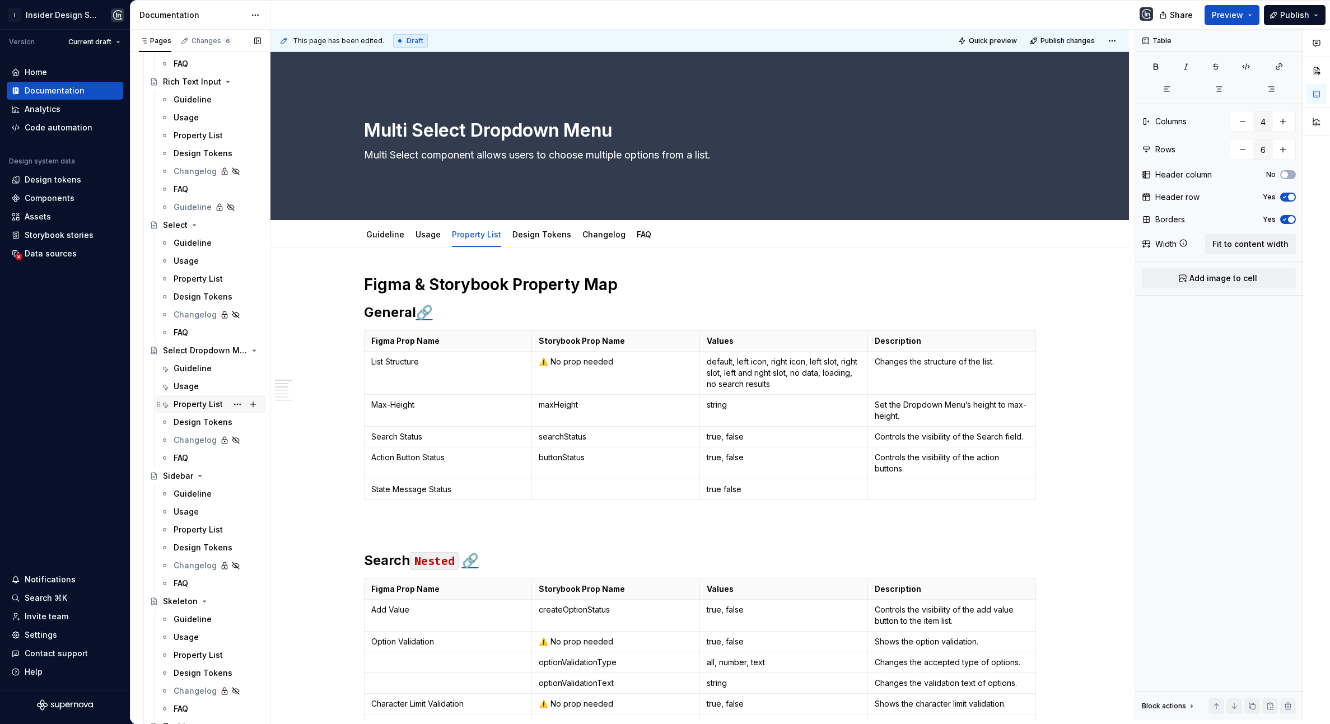
click at [197, 399] on div "Property List" at bounding box center [198, 404] width 49 height 11
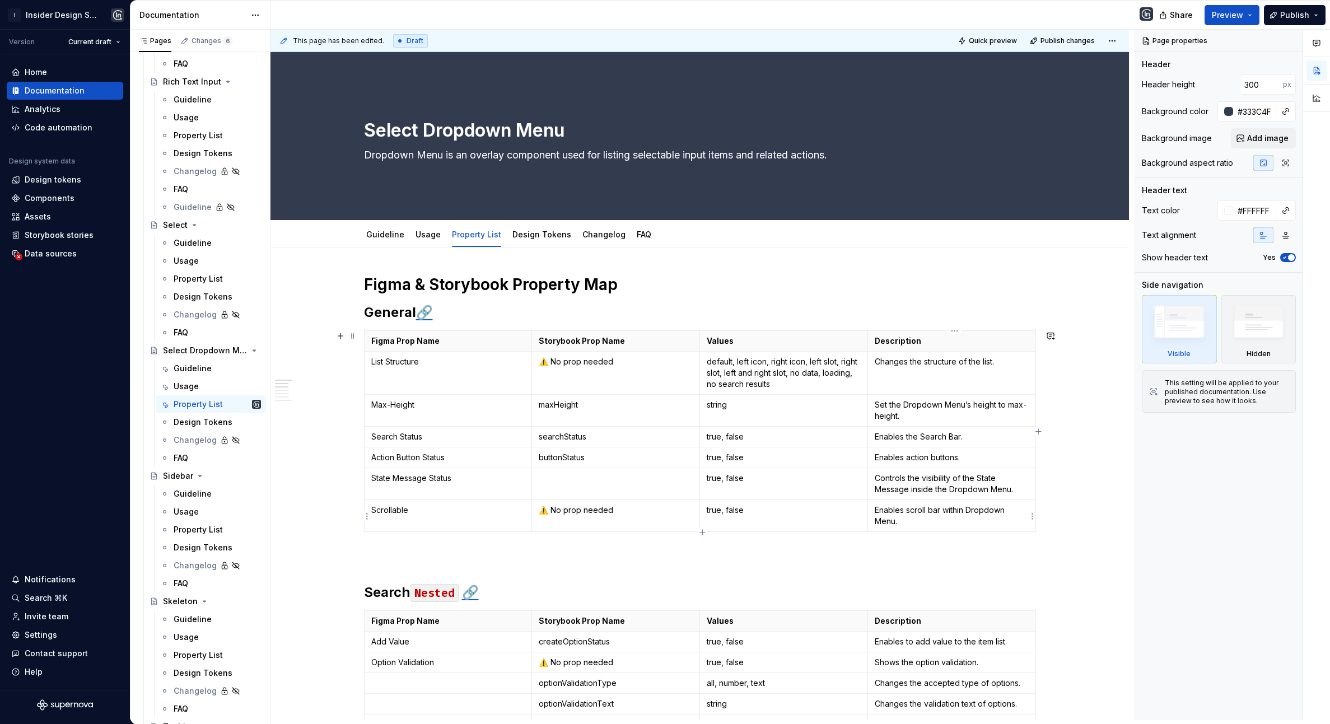
click at [938, 509] on p "Enables scroll bar within Dropdown Menu." at bounding box center [952, 516] width 154 height 22
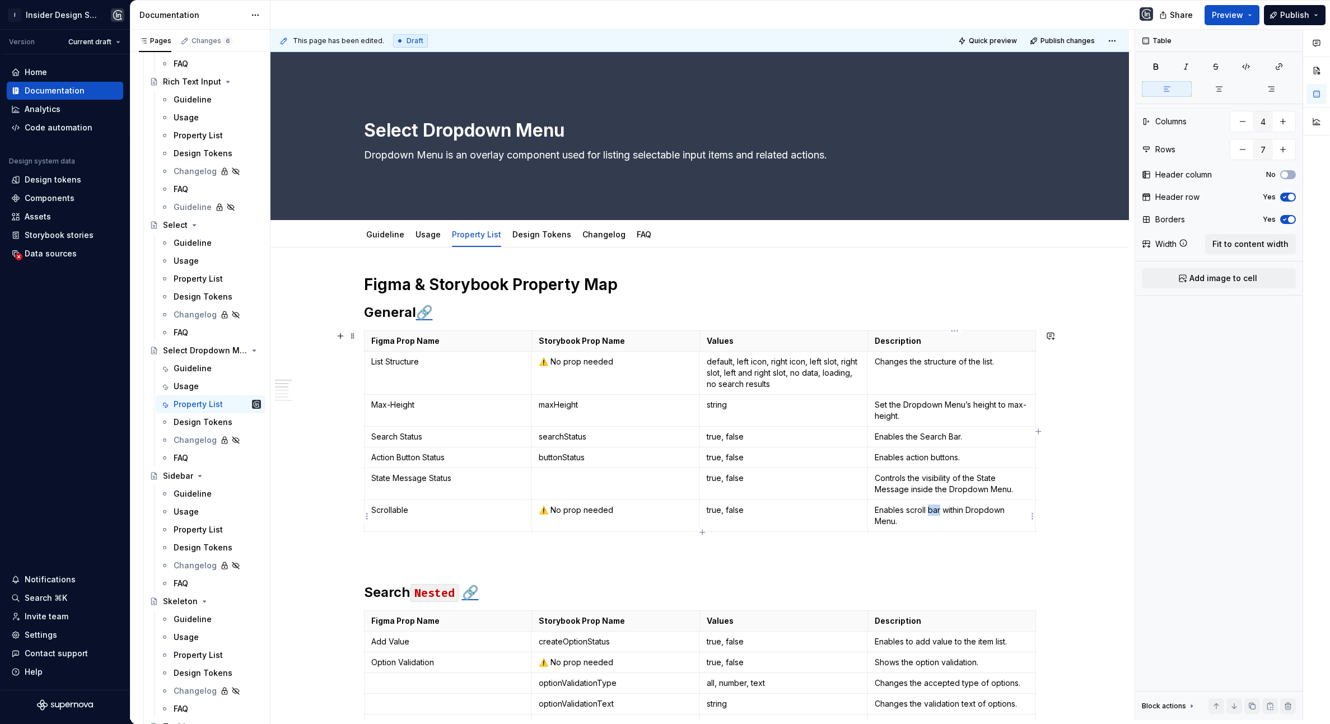
click at [938, 509] on p "Enables scroll bar within Dropdown Menu." at bounding box center [952, 516] width 154 height 22
click at [905, 483] on p "Controls the visibility of the State Message inside the Dropdown Menu." at bounding box center [952, 484] width 154 height 22
click at [904, 483] on p "Controls the visibility of the State Message inside the Dropdown Menu." at bounding box center [952, 484] width 154 height 22
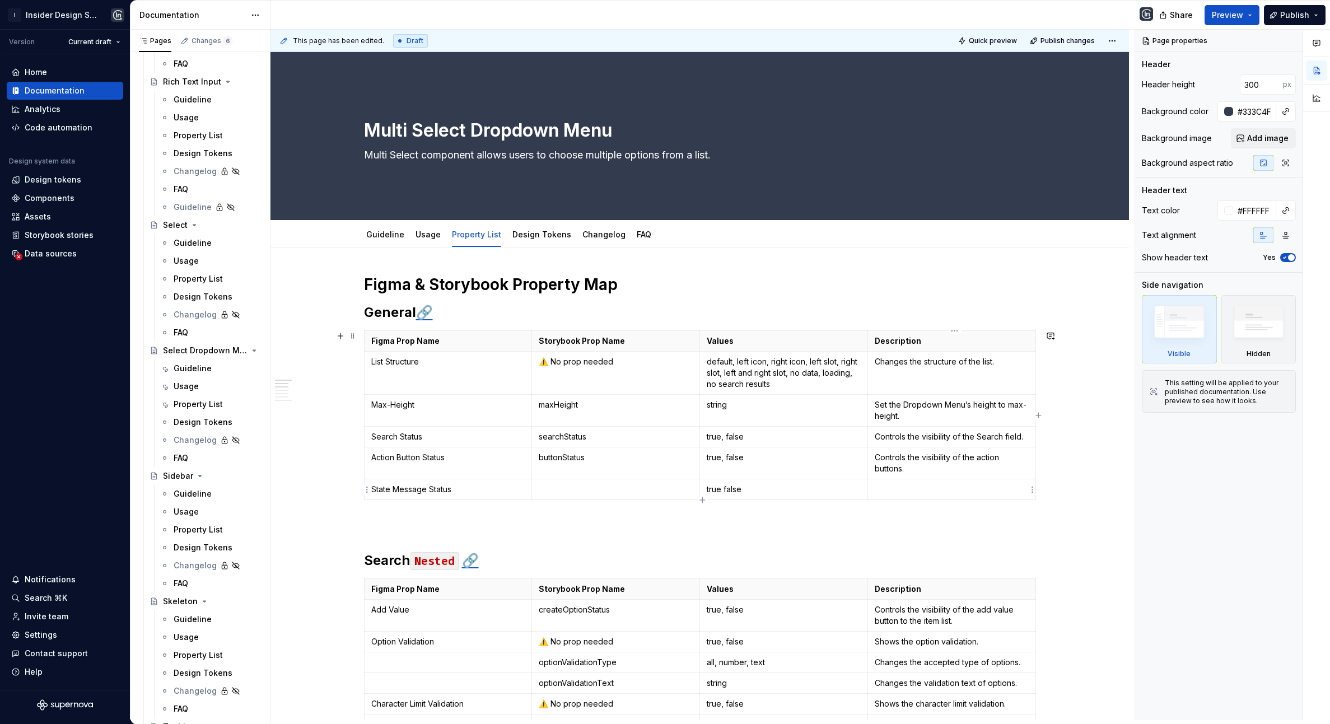
click at [888, 487] on p at bounding box center [952, 489] width 154 height 11
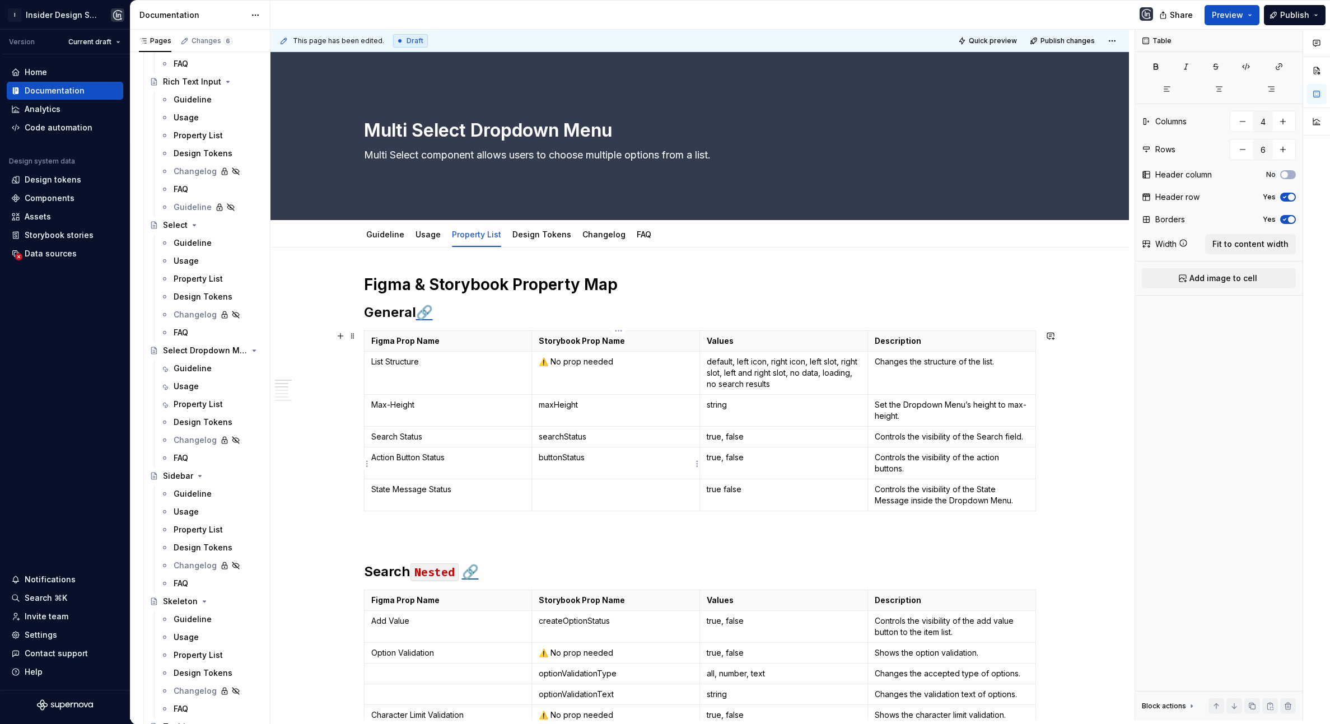
click at [591, 483] on td at bounding box center [616, 496] width 168 height 32
type textarea "*"
click at [542, 494] on p "state" at bounding box center [616, 489] width 154 height 11
click at [650, 491] on p "Select Field [Nested] | state" at bounding box center [616, 489] width 154 height 11
click at [709, 492] on td "true false" at bounding box center [784, 496] width 168 height 32
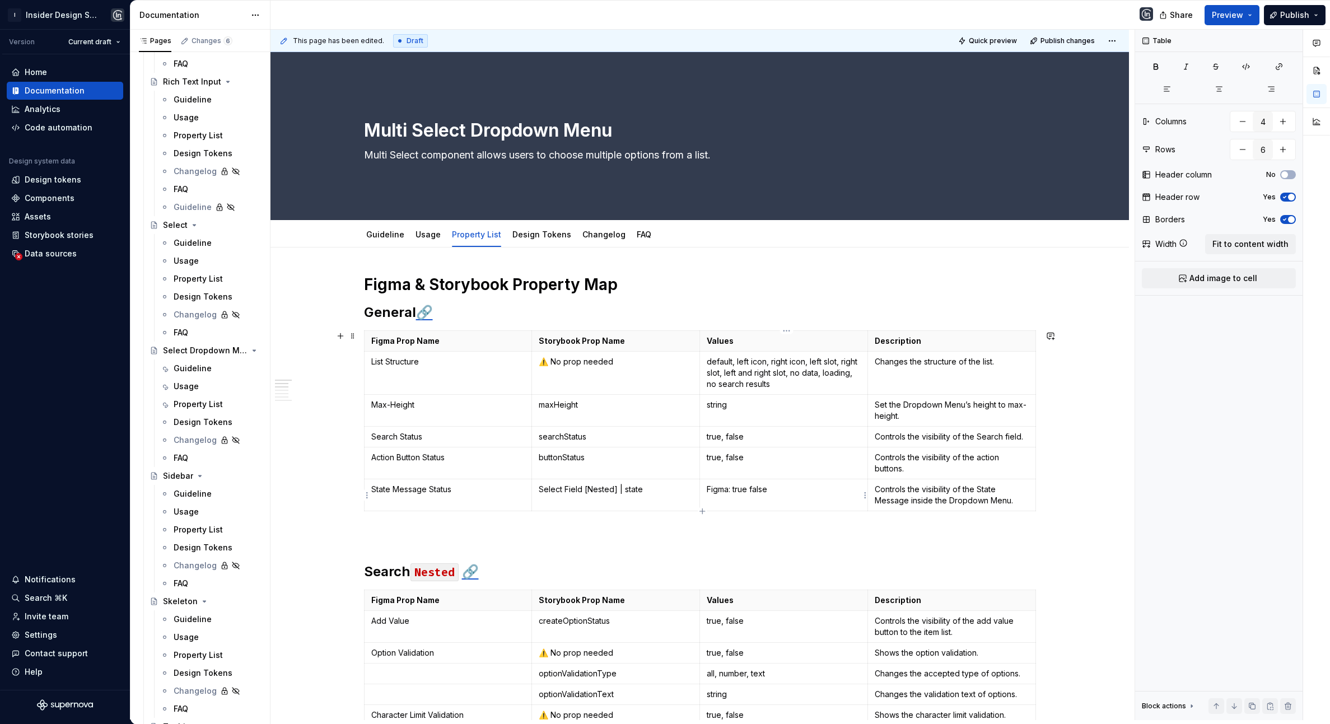
click at [723, 495] on p "Figma: true false" at bounding box center [784, 489] width 154 height 11
click at [723, 494] on p "Figma: true false" at bounding box center [784, 489] width 154 height 11
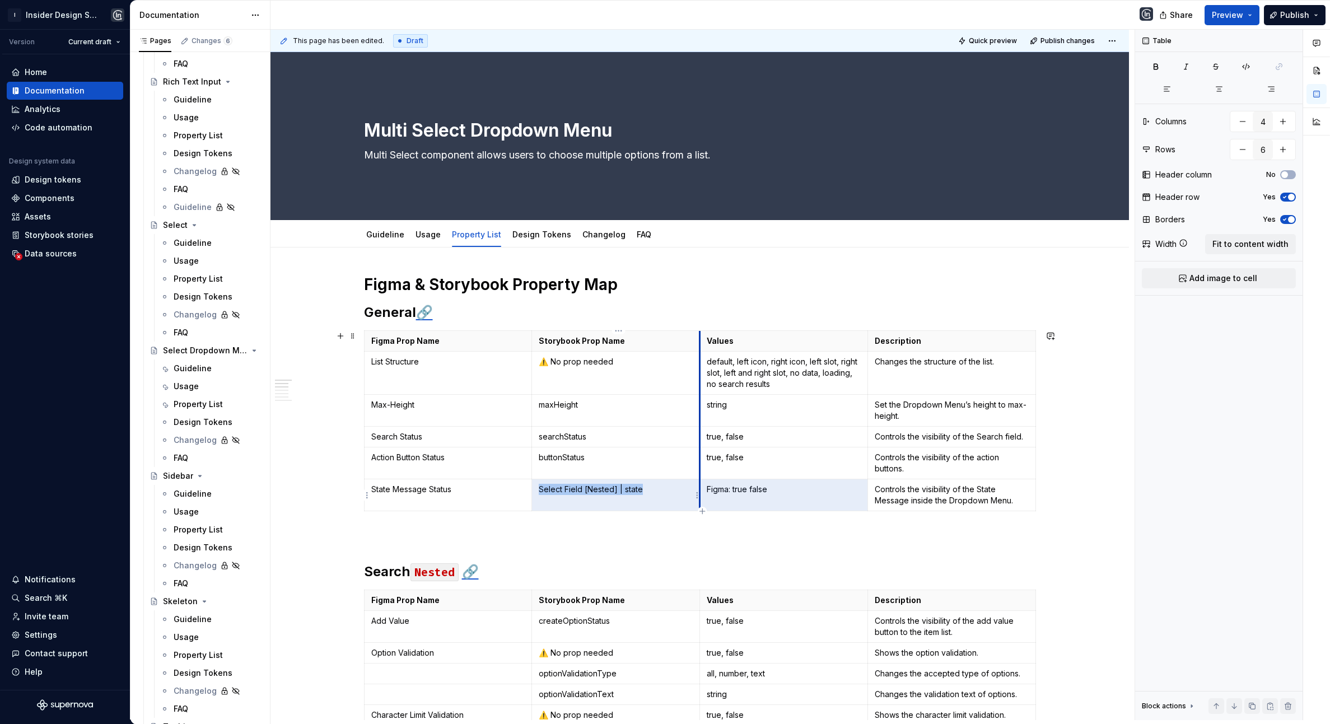
drag, startPoint x: 734, startPoint y: 492, endPoint x: 701, endPoint y: 492, distance: 33.1
click at [701, 492] on tr "State Message Status Select Field [Nested] | state Figma: true false Controls t…" at bounding box center [700, 496] width 672 height 32
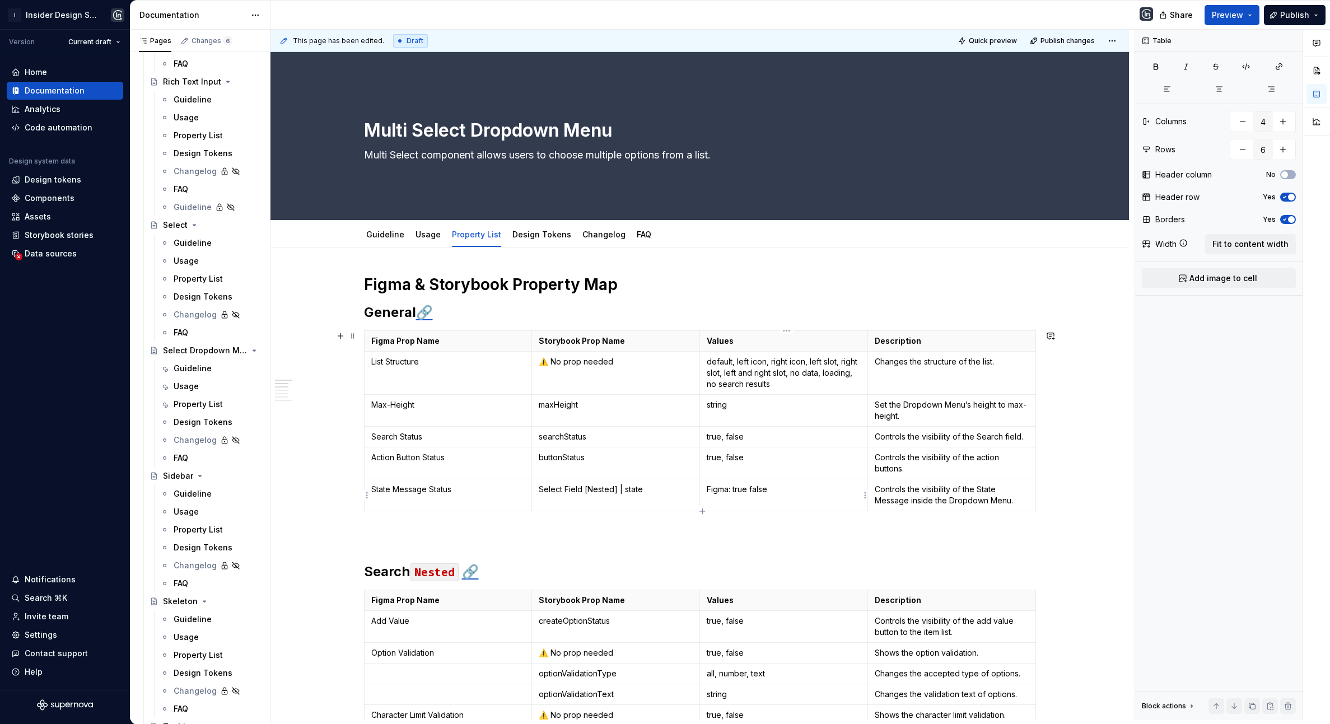
click at [718, 492] on p "Figma: true false" at bounding box center [784, 489] width 154 height 11
drag, startPoint x: 734, startPoint y: 492, endPoint x: 711, endPoint y: 491, distance: 23.5
click at [711, 491] on p "Figma: true false" at bounding box center [784, 489] width 154 height 11
click at [743, 471] on button "button" at bounding box center [742, 470] width 16 height 16
click at [794, 492] on p "Figma: true false" at bounding box center [784, 489] width 154 height 11
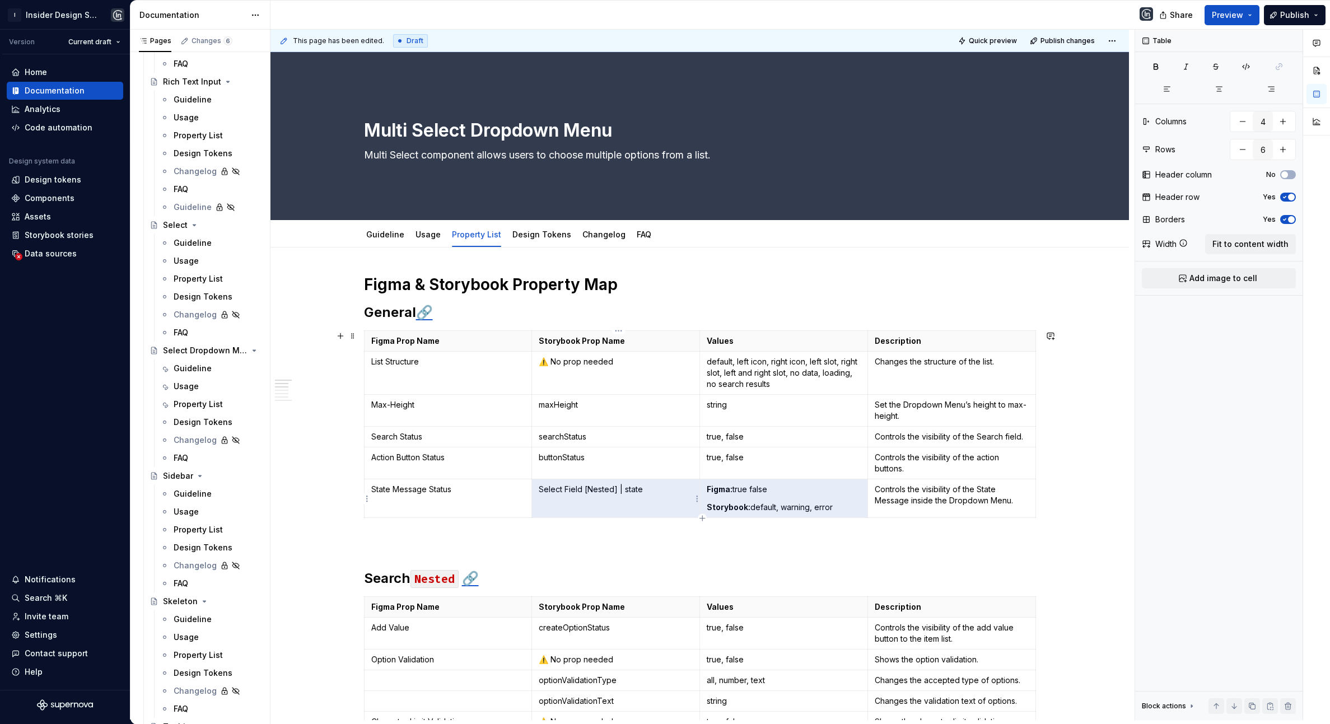
drag, startPoint x: 853, startPoint y: 510, endPoint x: 546, endPoint y: 496, distance: 306.8
click at [546, 496] on tr "State Message Status Select Field [Nested] | state Figma: true false Storybook:…" at bounding box center [700, 499] width 672 height 39
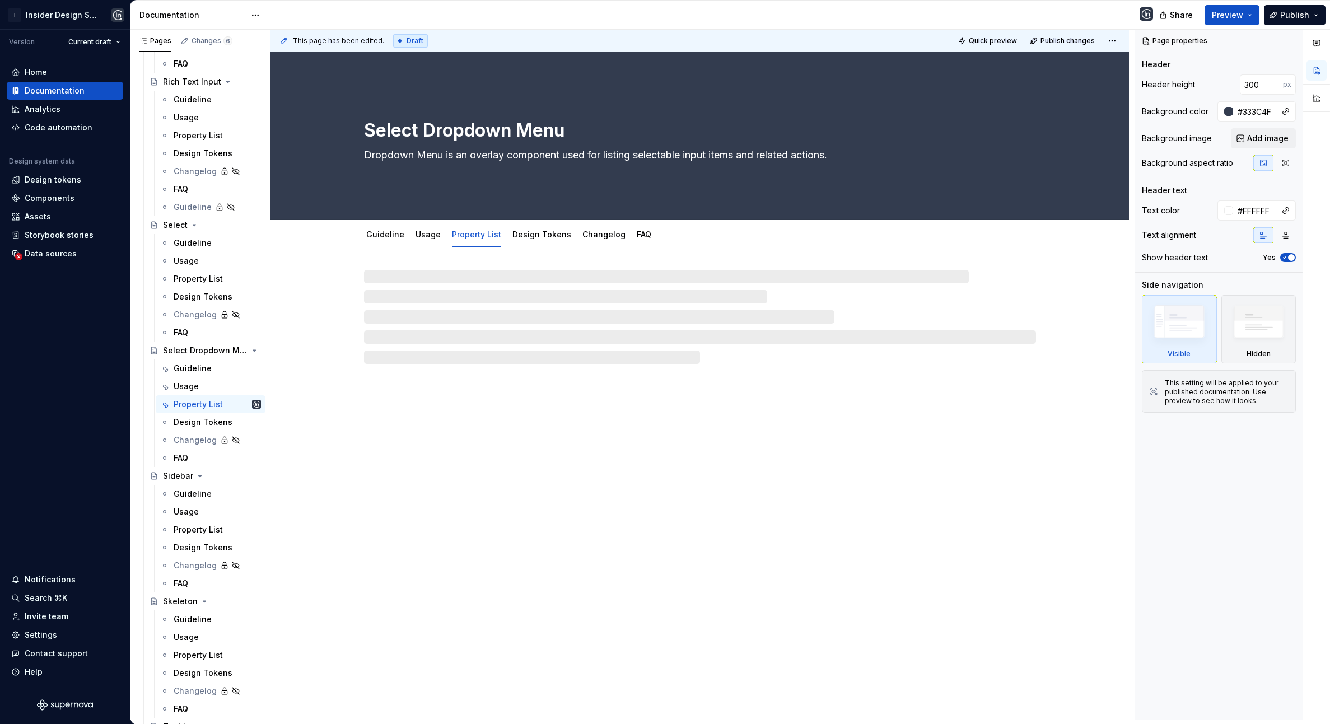
type textarea "*"
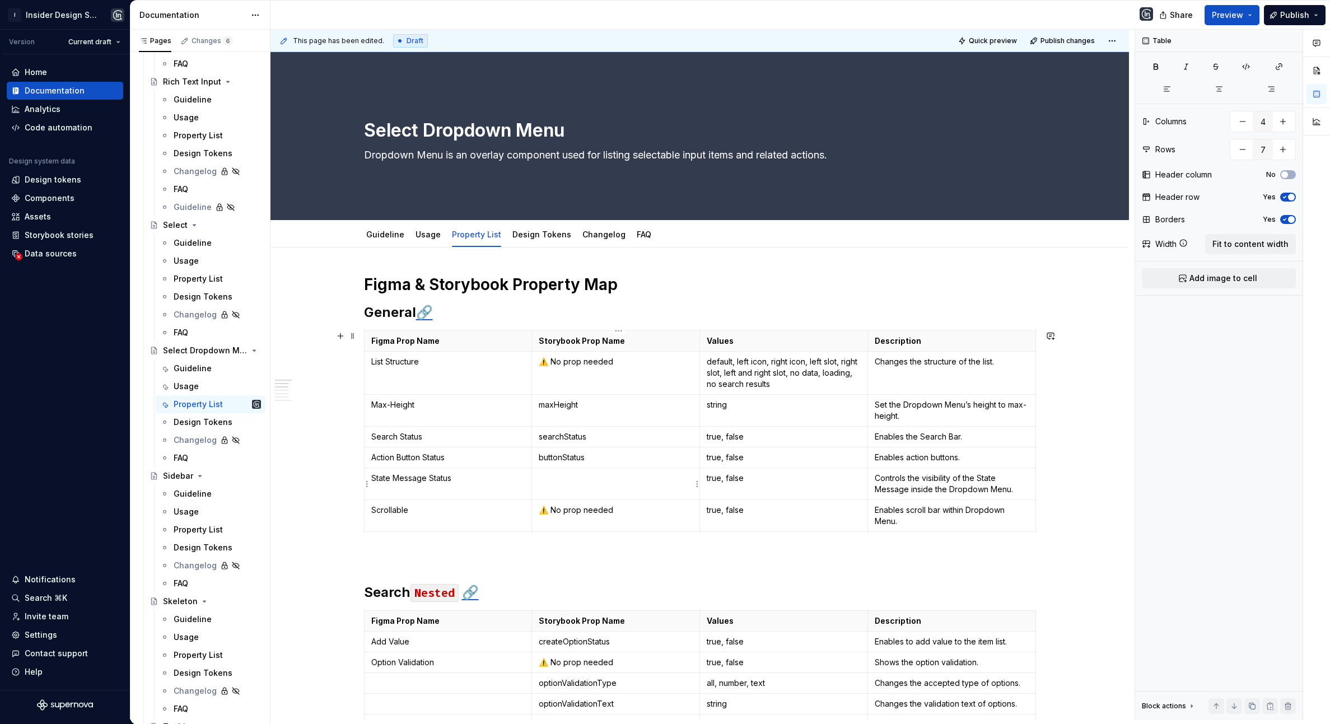
click at [574, 484] on p at bounding box center [616, 478] width 154 height 11
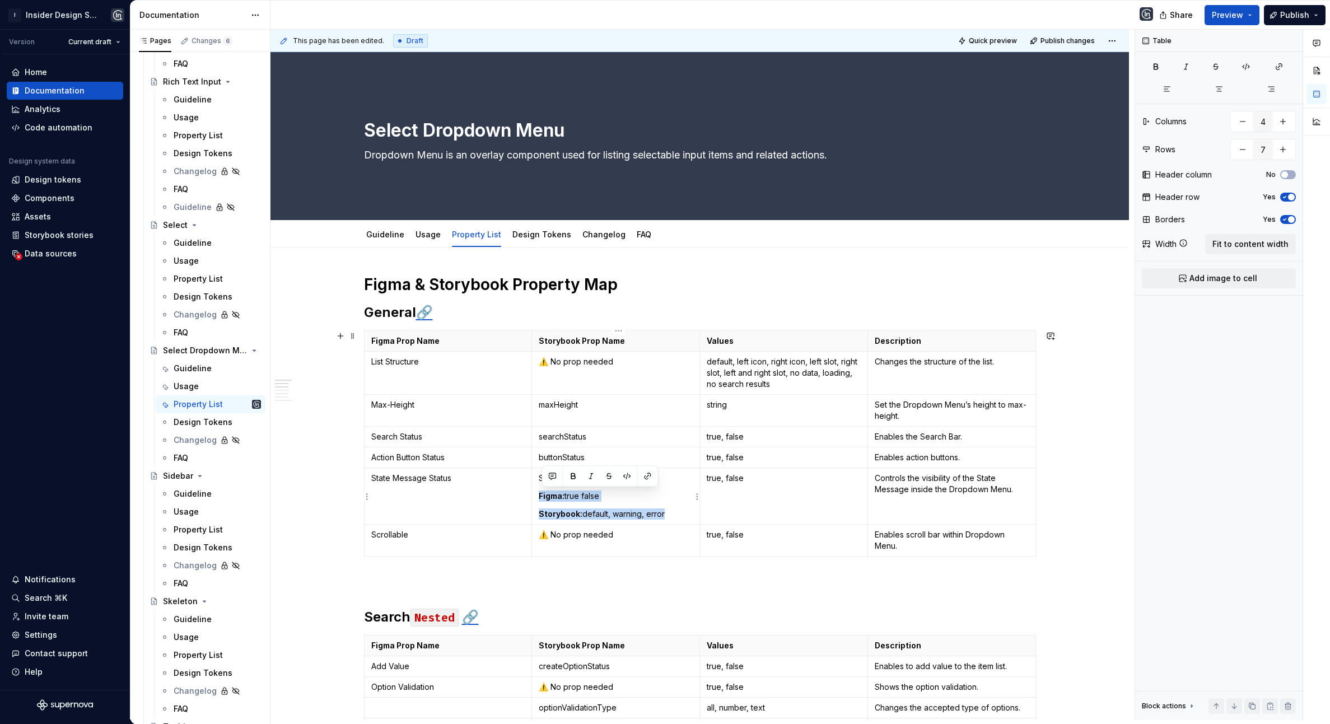
drag, startPoint x: 539, startPoint y: 496, endPoint x: 680, endPoint y: 516, distance: 142.6
click at [681, 516] on td "Select Field [Nested] | state Figma: true false Storybook: default, warning, er…" at bounding box center [616, 496] width 168 height 57
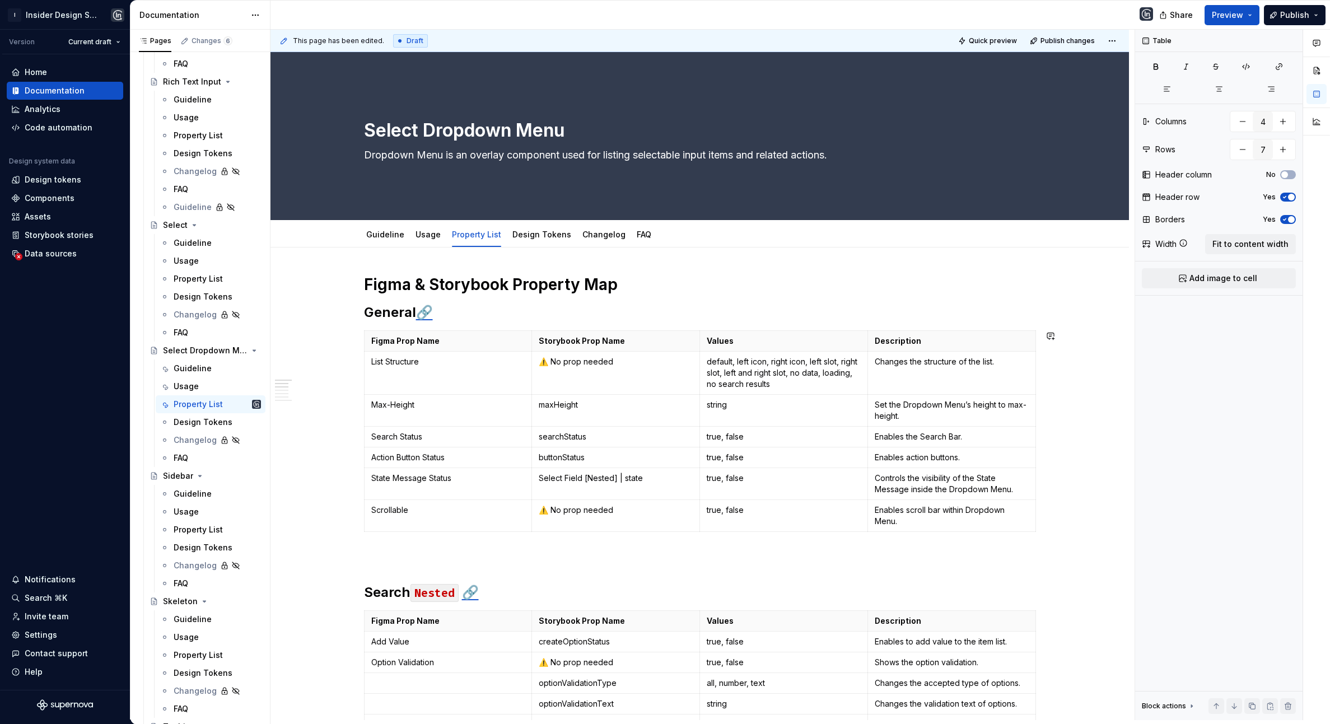
click at [750, 486] on td "true, false" at bounding box center [784, 484] width 168 height 32
click at [775, 480] on strong "Storybook:" at bounding box center [789, 478] width 44 height 10
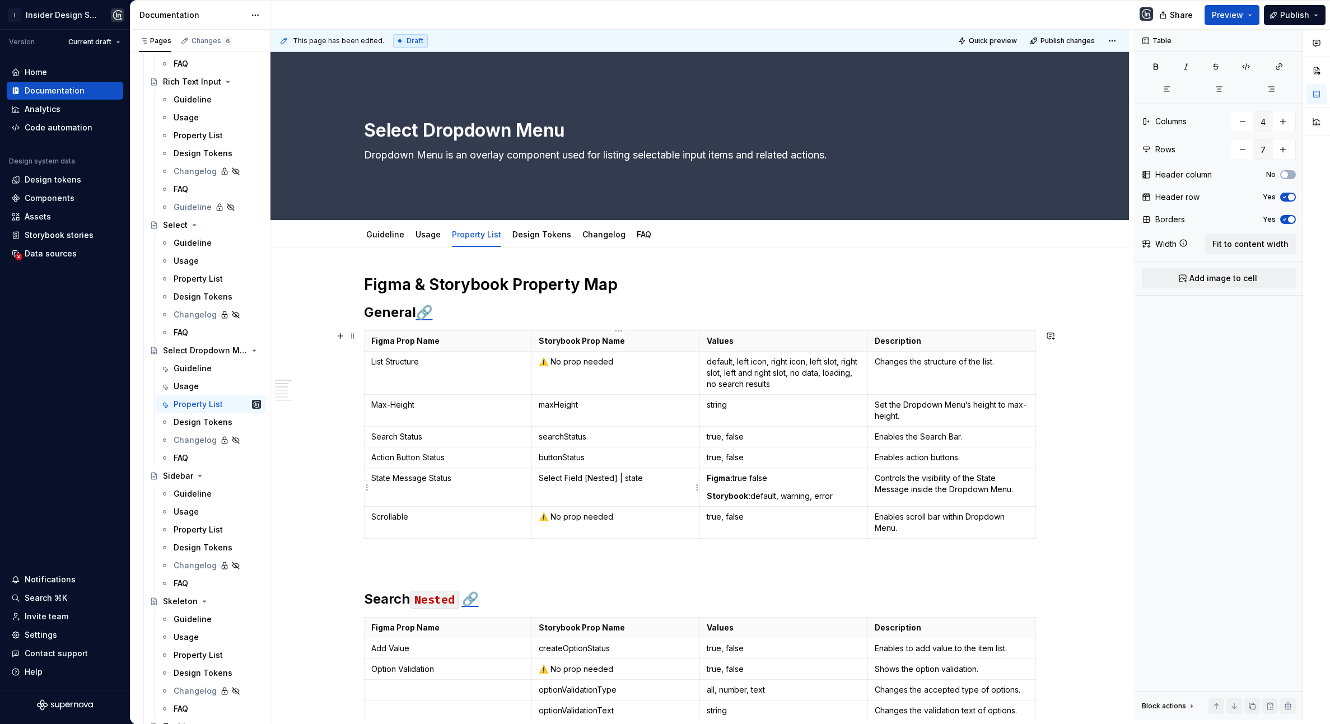
click at [626, 500] on td "Select Field [Nested] | state" at bounding box center [616, 487] width 168 height 39
click at [616, 499] on td "Select Field [Nested] | state" at bounding box center [616, 487] width 168 height 39
click at [558, 495] on td "Select Field [Nested] | state" at bounding box center [616, 487] width 168 height 39
click at [401, 522] on p "Scrollable" at bounding box center [448, 516] width 154 height 11
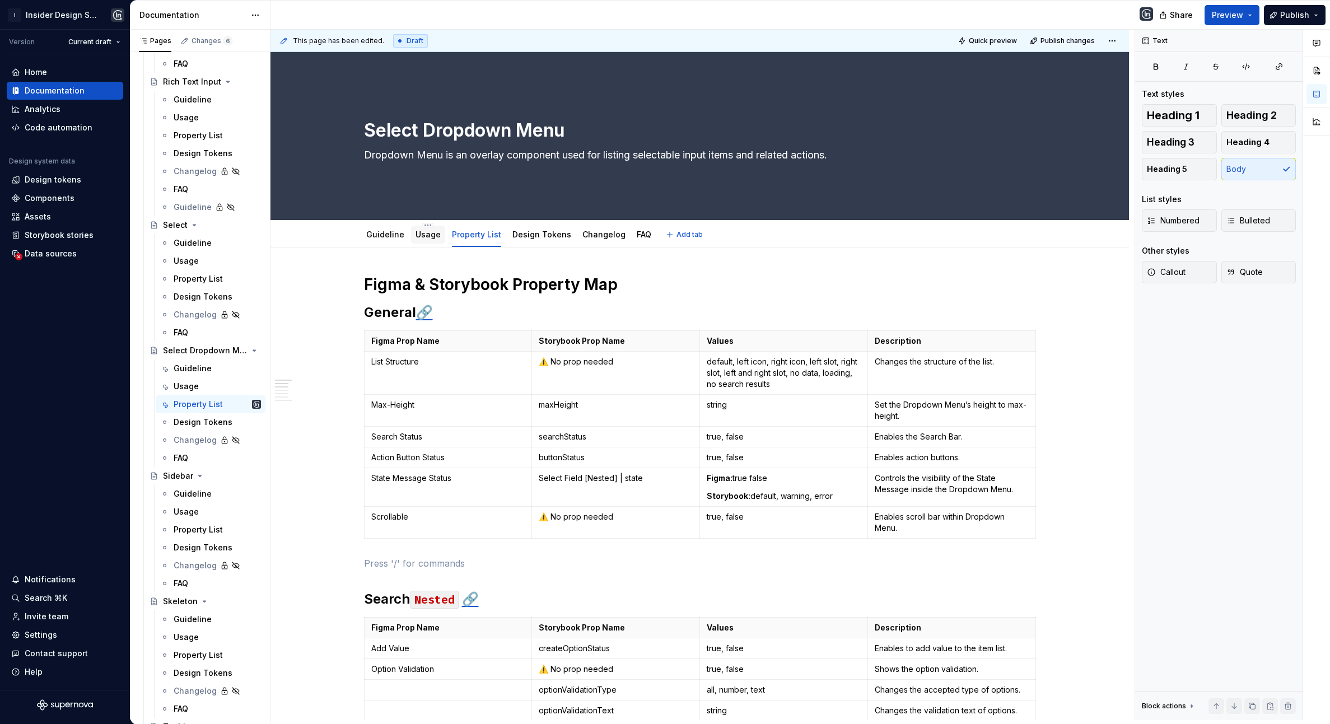
click at [436, 236] on link "Usage" at bounding box center [428, 235] width 25 height 10
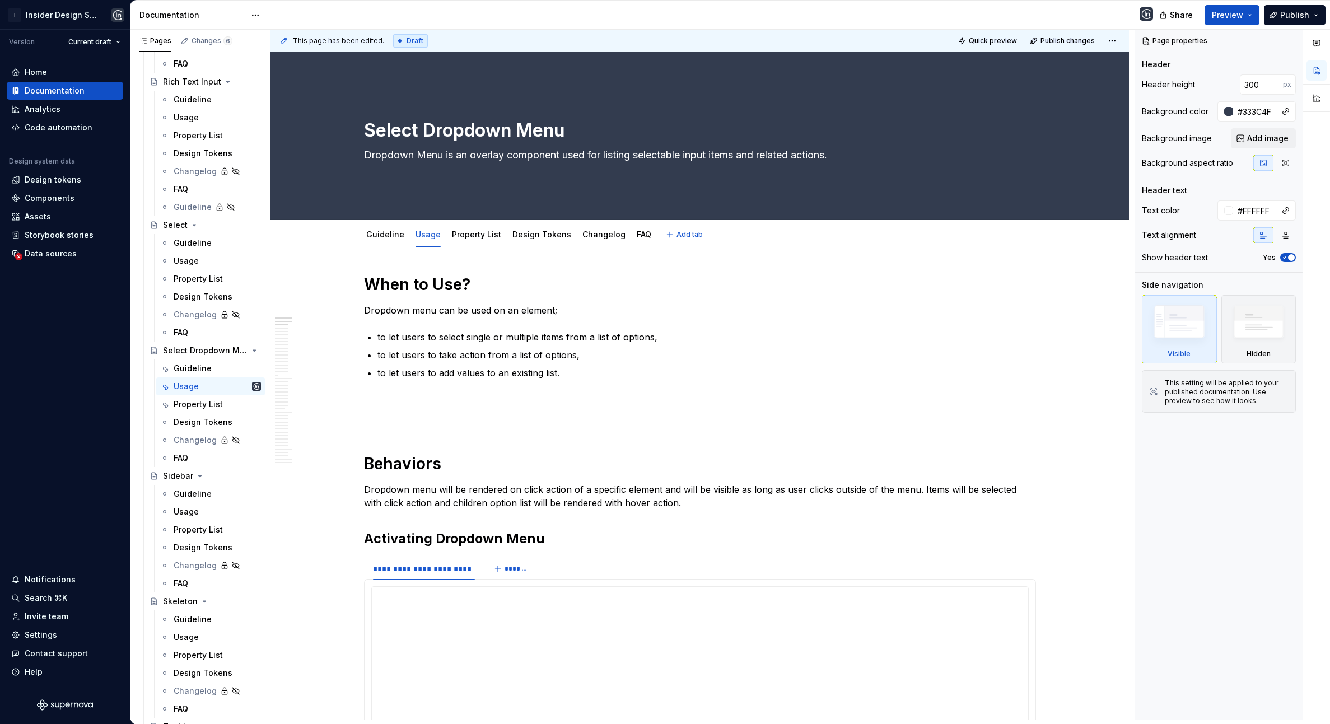
type textarea "*"
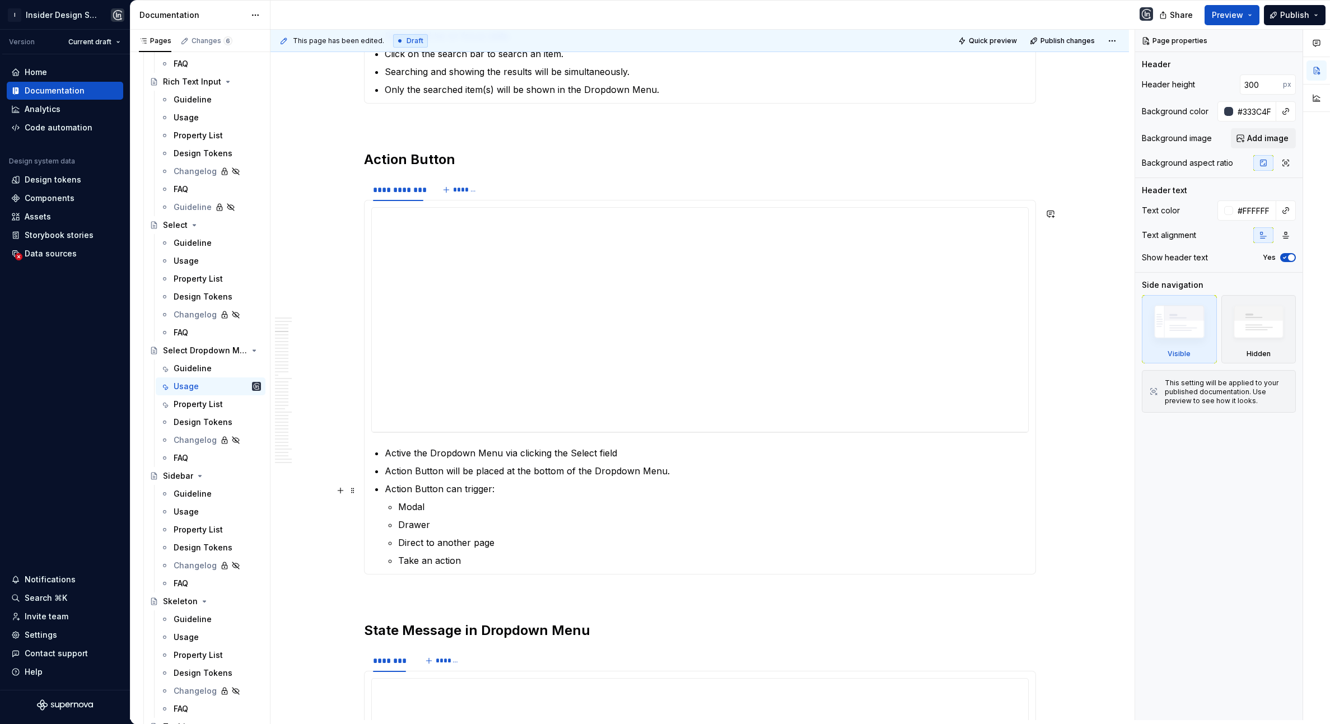
scroll to position [1377, 0]
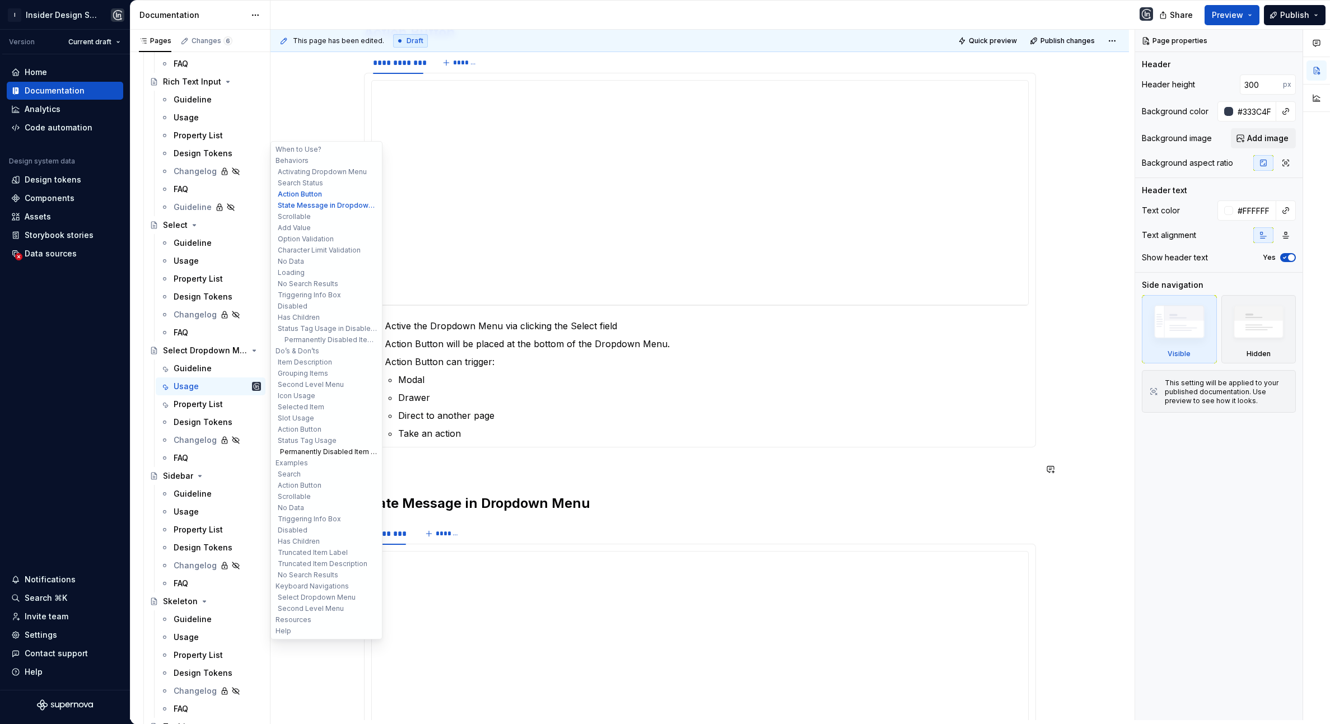
click at [322, 454] on button "Permanently Disabled Item with Status Tag" at bounding box center [326, 451] width 106 height 11
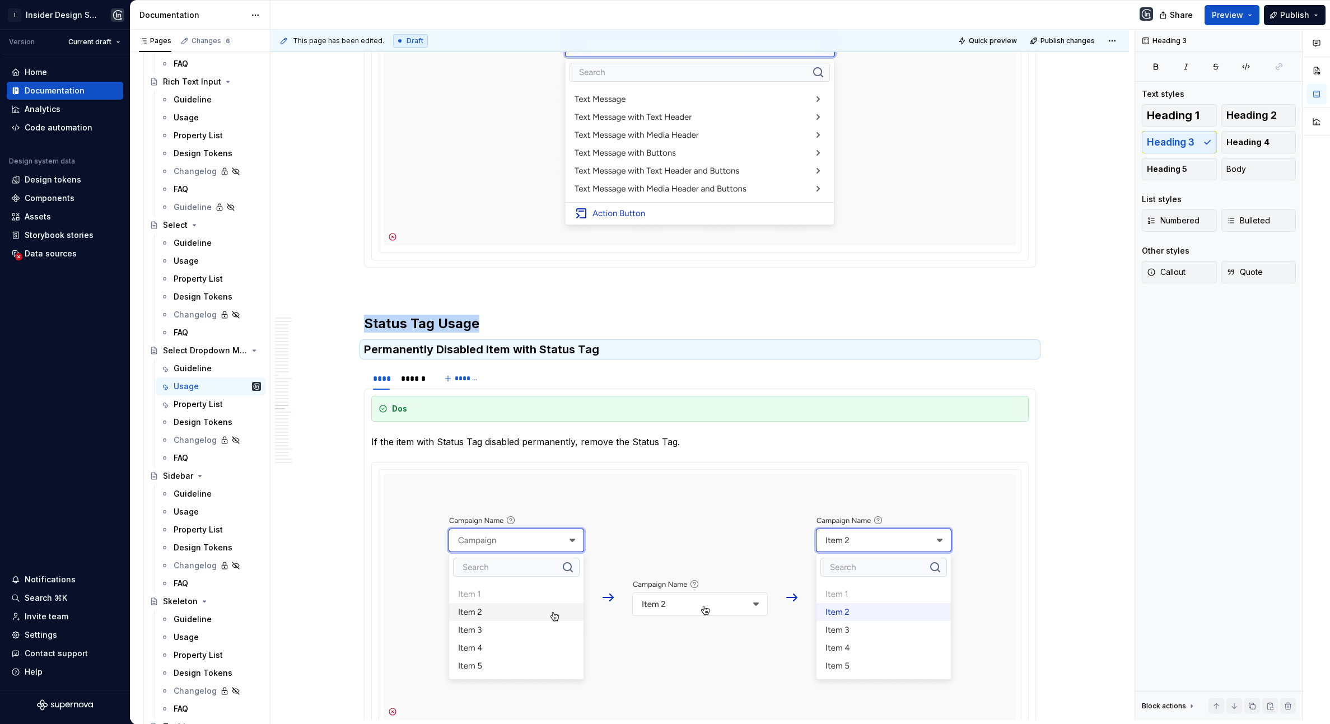
scroll to position [9684, 0]
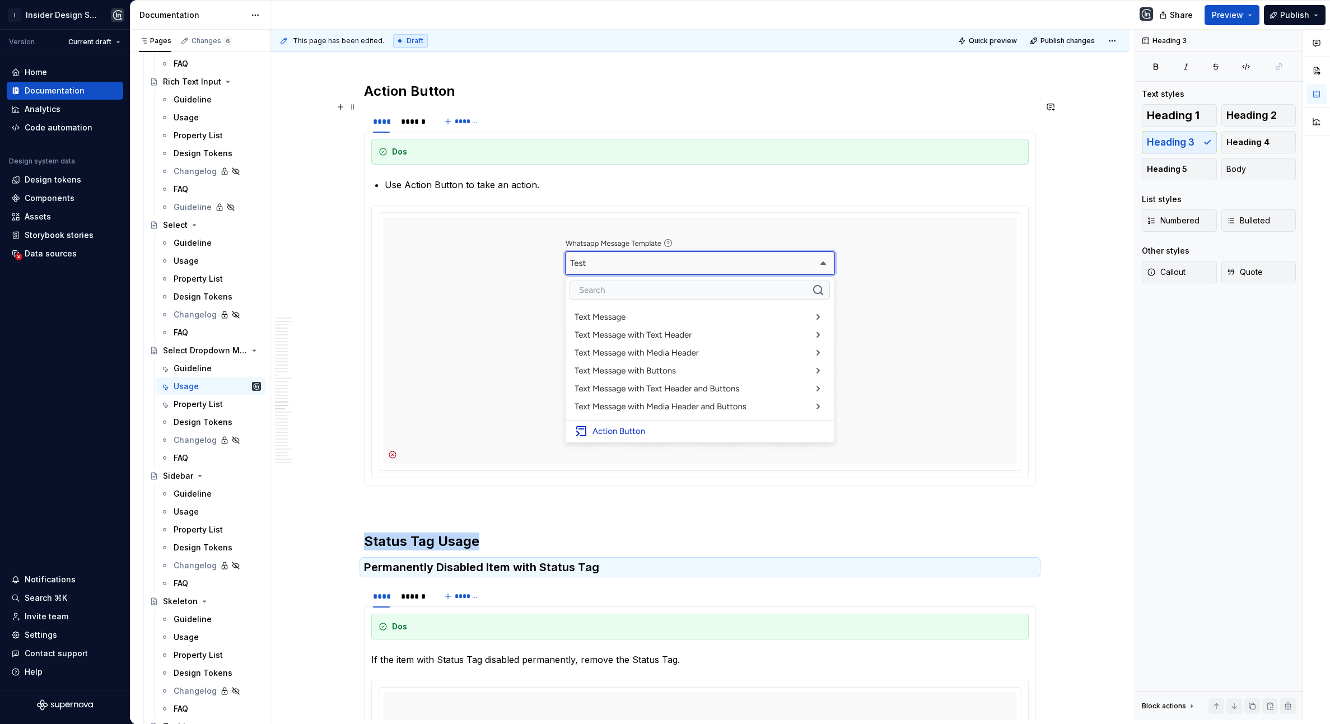
click at [474, 100] on h2 "Action Button" at bounding box center [700, 91] width 672 height 18
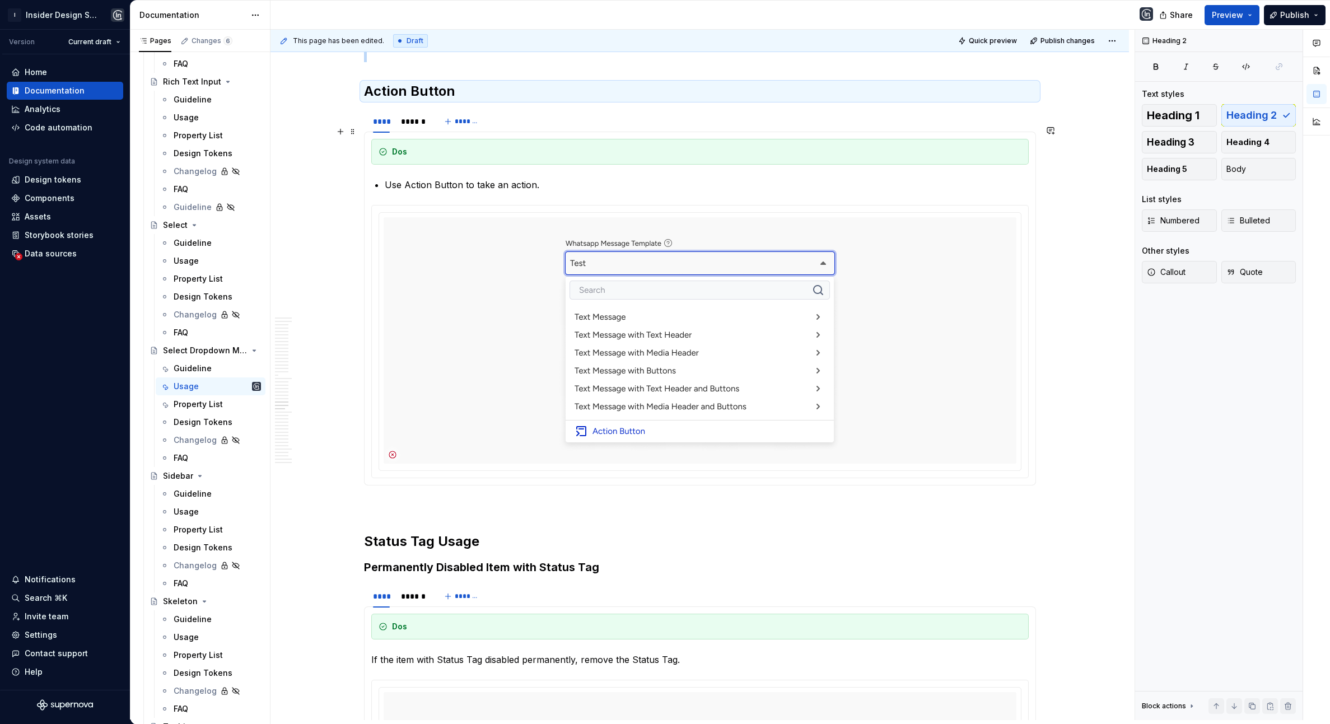
click at [560, 133] on div "**** ****** *******" at bounding box center [700, 121] width 672 height 22
copy div "Action Button"
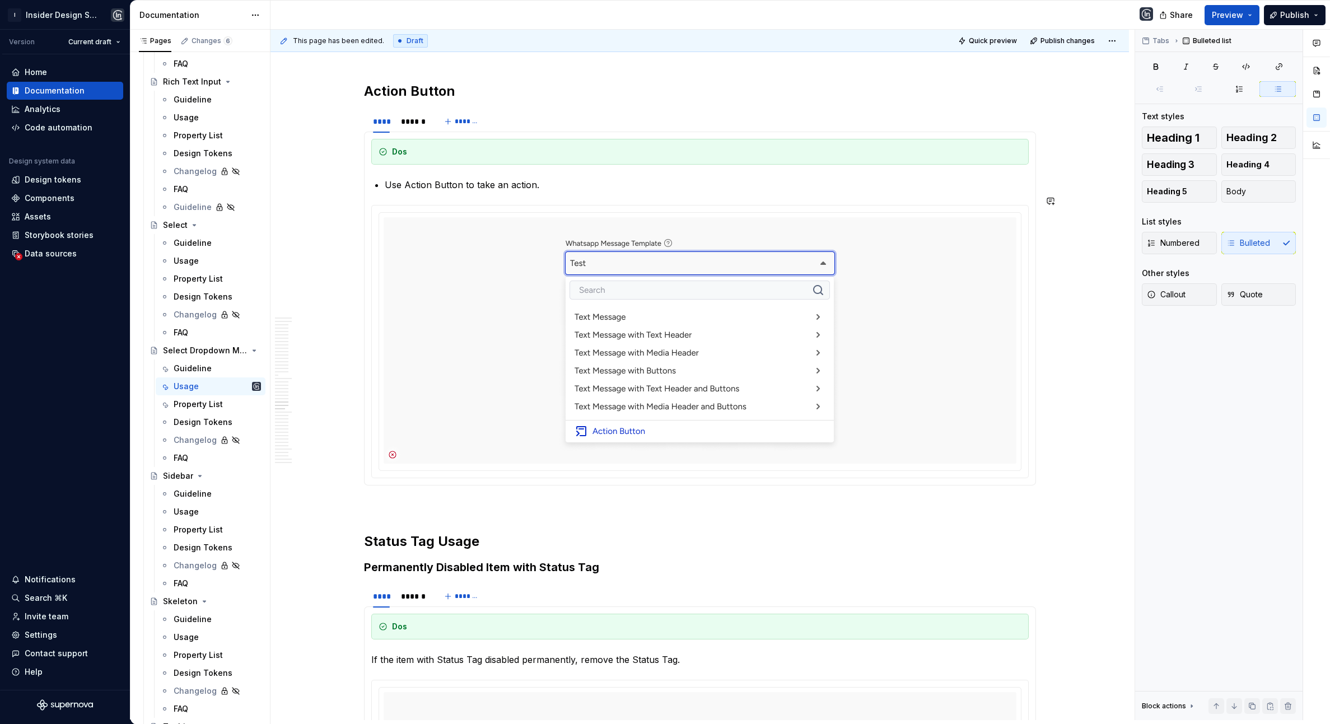
click at [501, 190] on section-item-column "Dos Use Action Button to take an action." at bounding box center [700, 308] width 658 height 339
click at [994, 193] on button "Body" at bounding box center [1259, 191] width 75 height 22
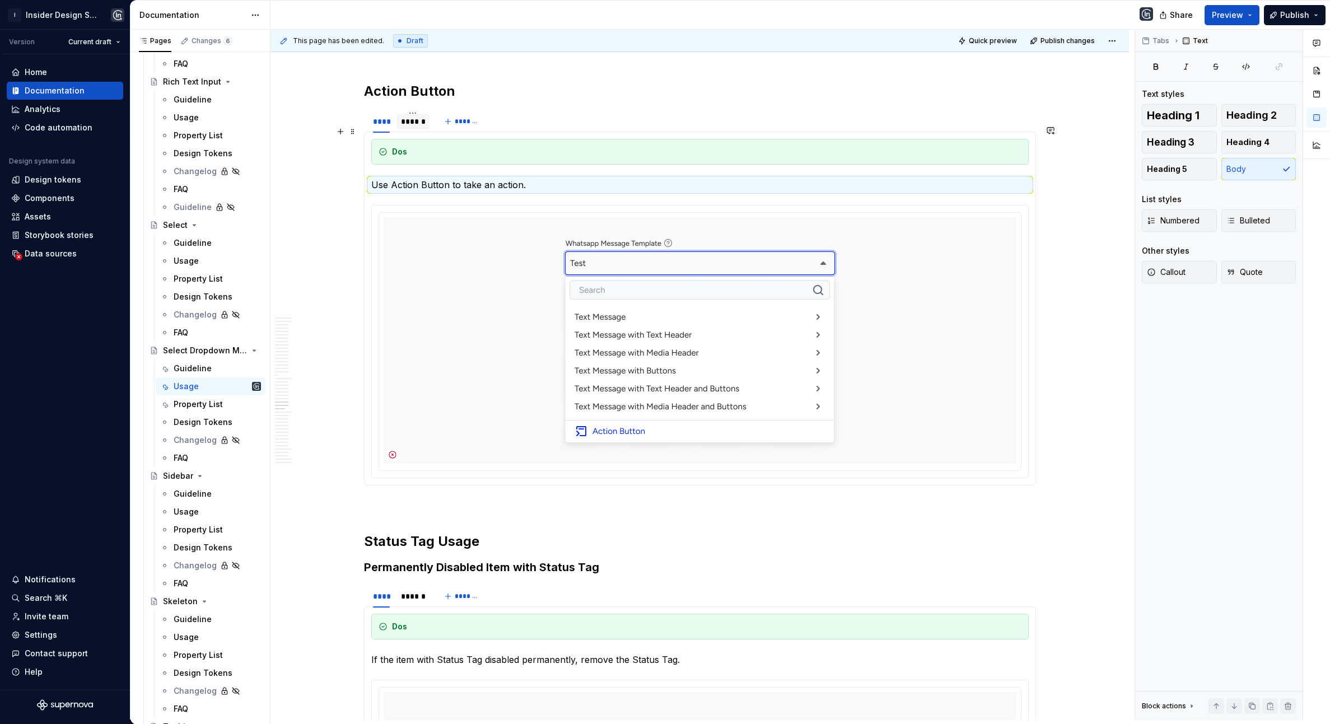
click at [413, 127] on div "******" at bounding box center [413, 121] width 24 height 11
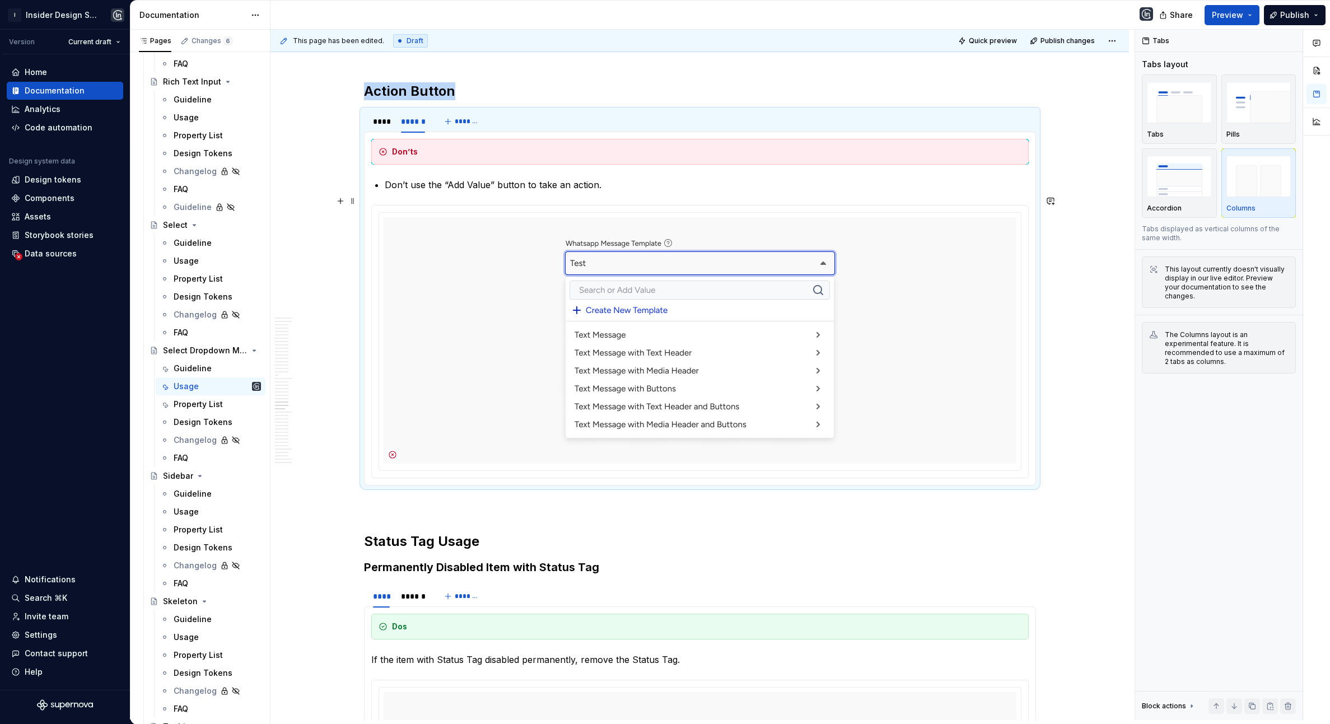
click at [423, 192] on p "Don’t use the “Add Value” button to take an action." at bounding box center [707, 184] width 644 height 13
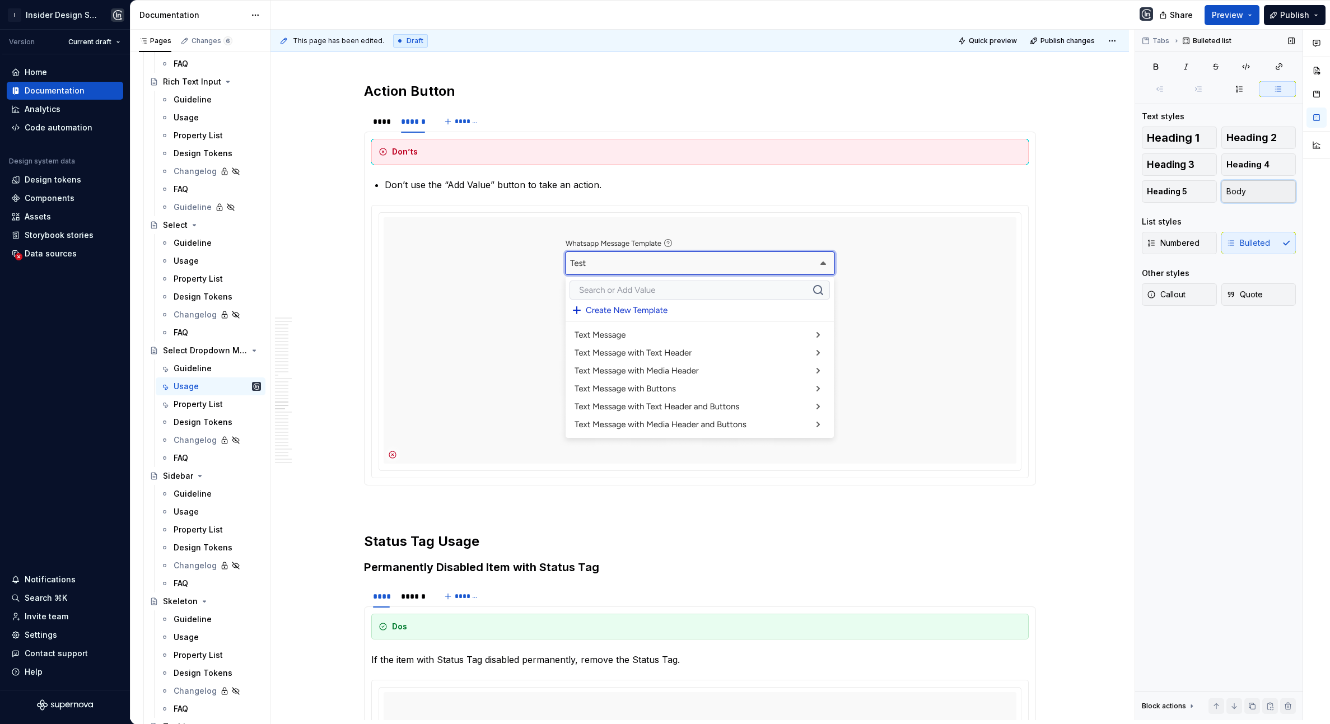
click at [994, 194] on span "Body" at bounding box center [1237, 191] width 20 height 11
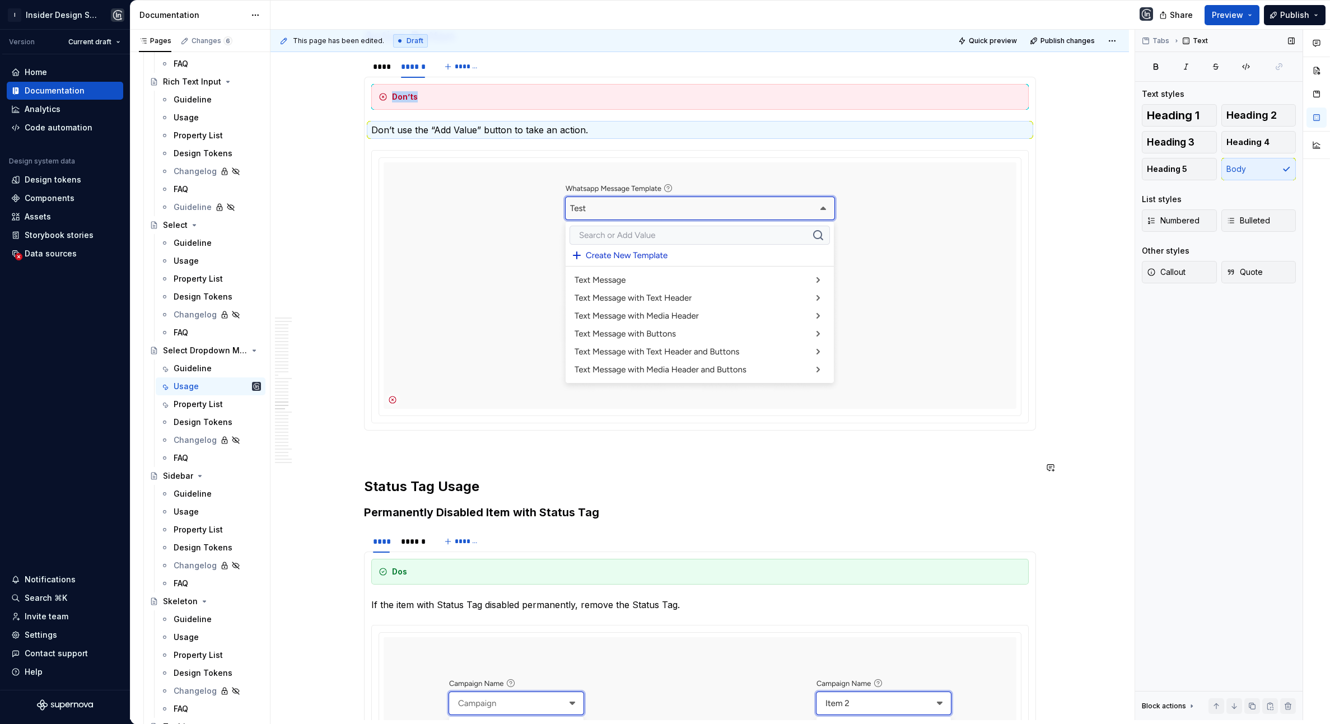
scroll to position [9840, 0]
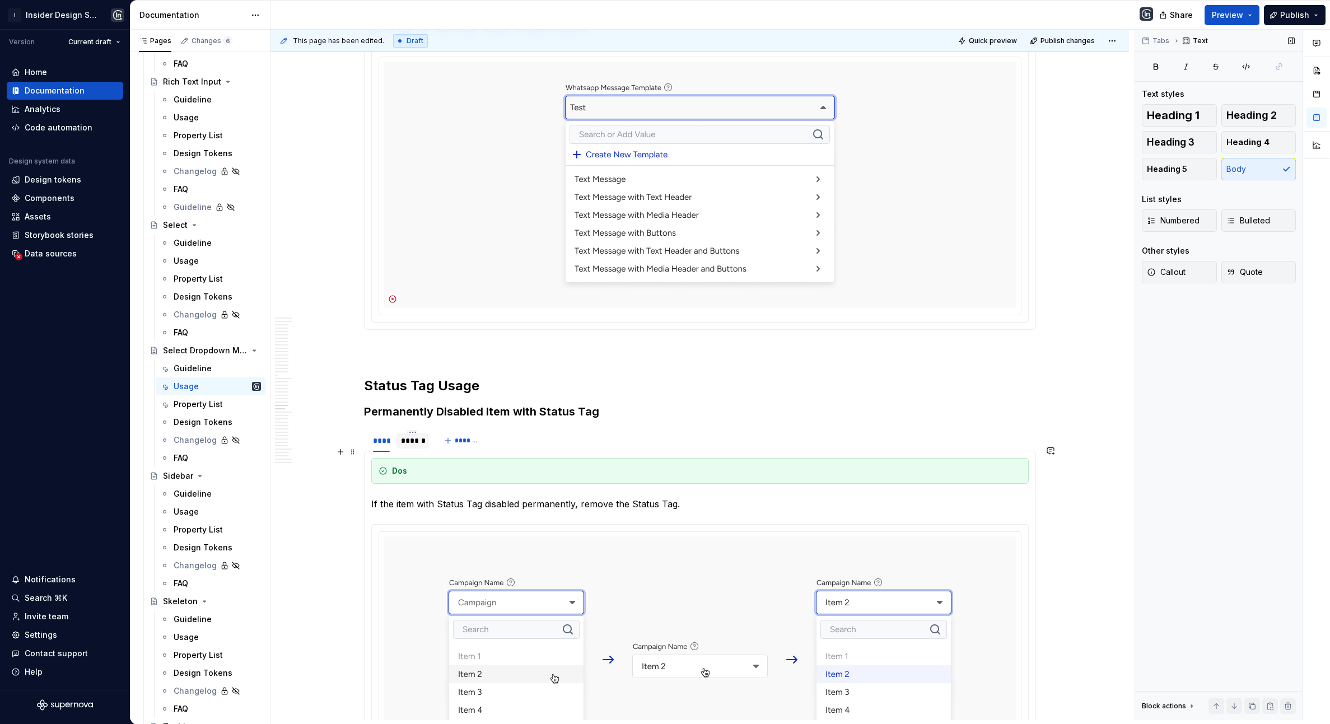
click at [408, 446] on div "******" at bounding box center [413, 440] width 24 height 11
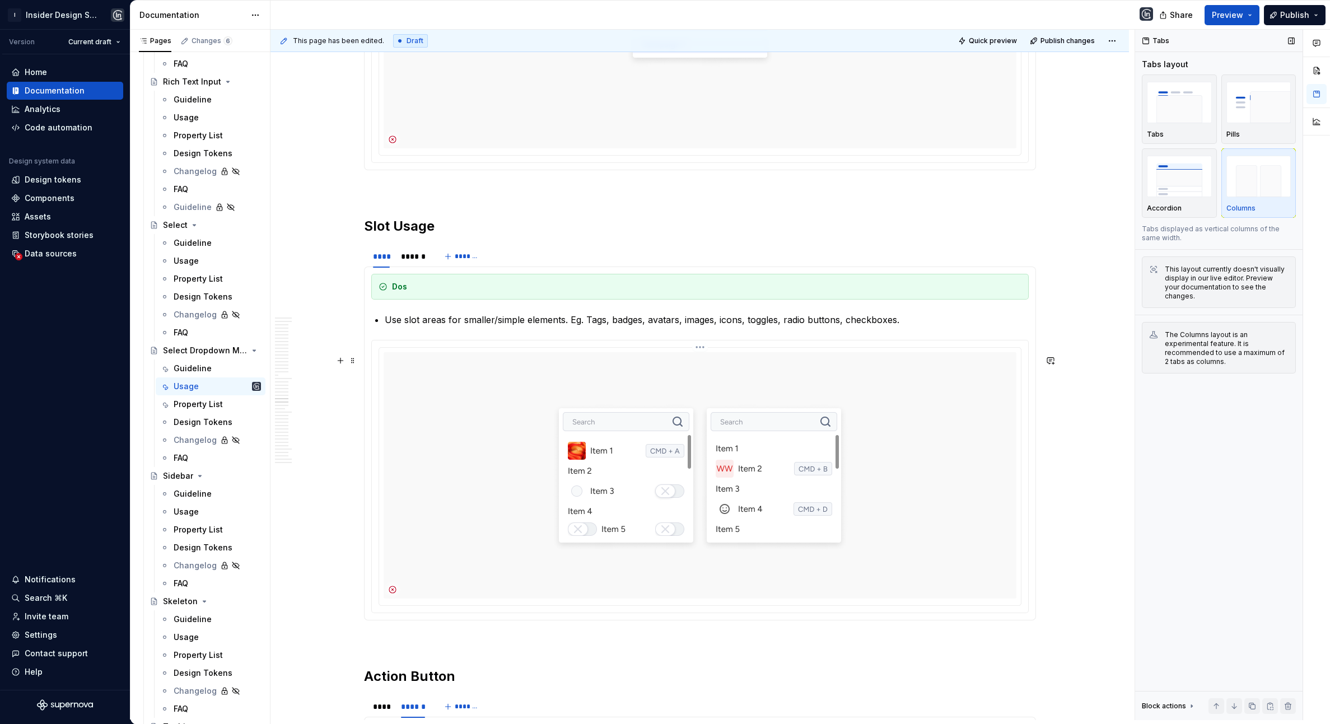
scroll to position [9096, 0]
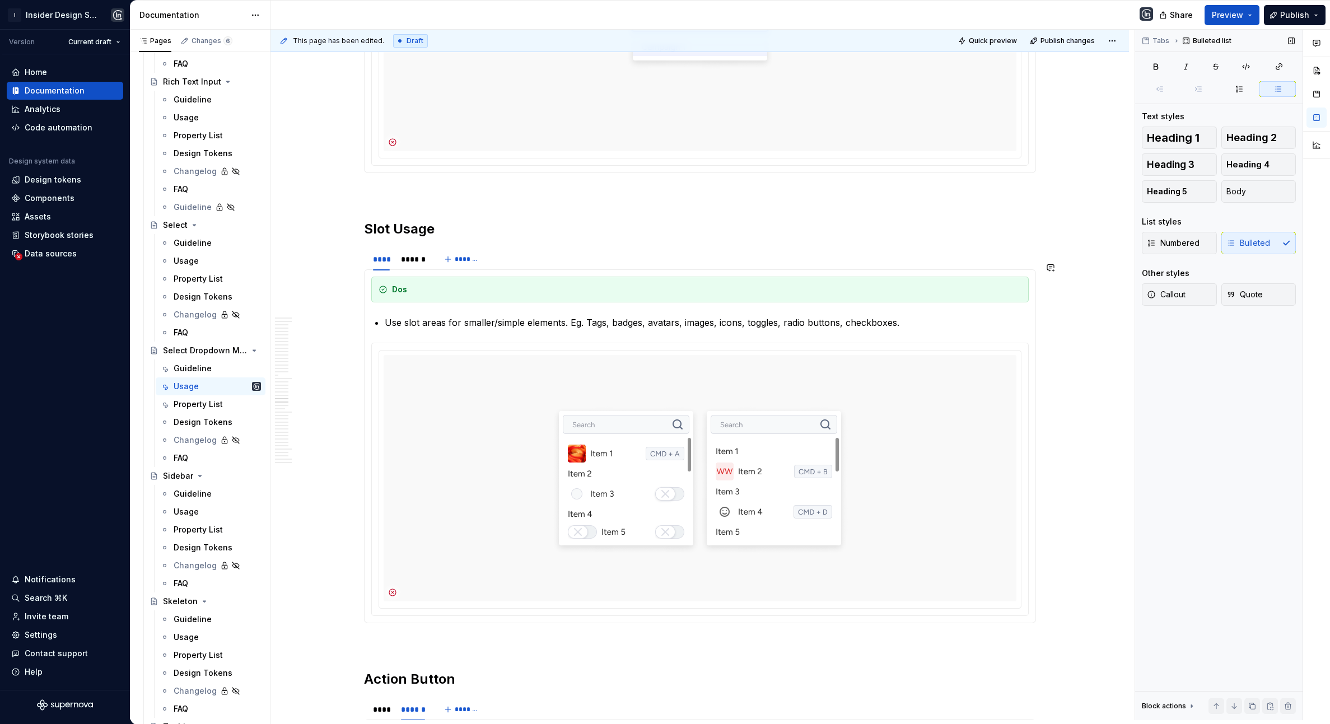
click at [399, 345] on section-item-column "Dos Use slot areas for smaller/simple elements. Eg. Tags, badges, avatars, imag…" at bounding box center [700, 446] width 658 height 339
click at [994, 295] on span "Quote" at bounding box center [1245, 294] width 36 height 11
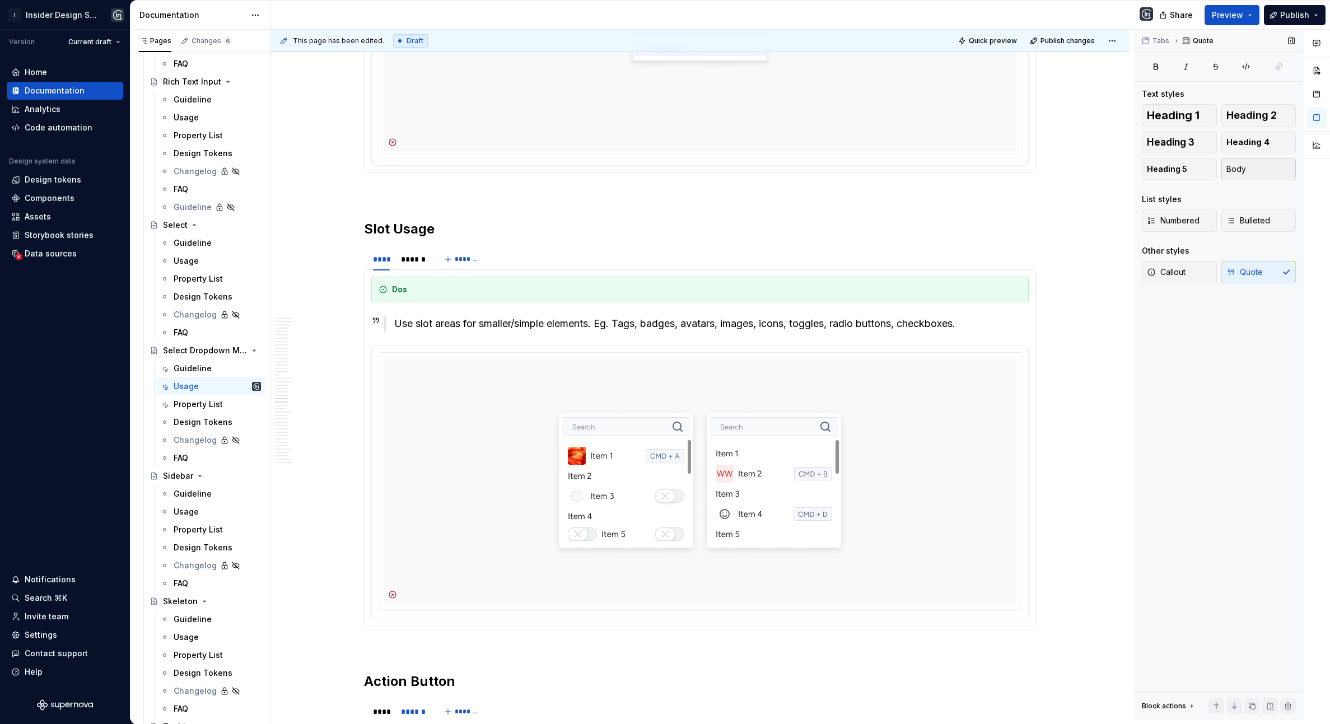
click at [994, 180] on div "Heading 1 Heading 2 Heading 3 Heading 4 Heading 5 Body List styles Numbered Bul…" at bounding box center [1219, 200] width 154 height 193
click at [994, 167] on span "Body" at bounding box center [1237, 169] width 20 height 11
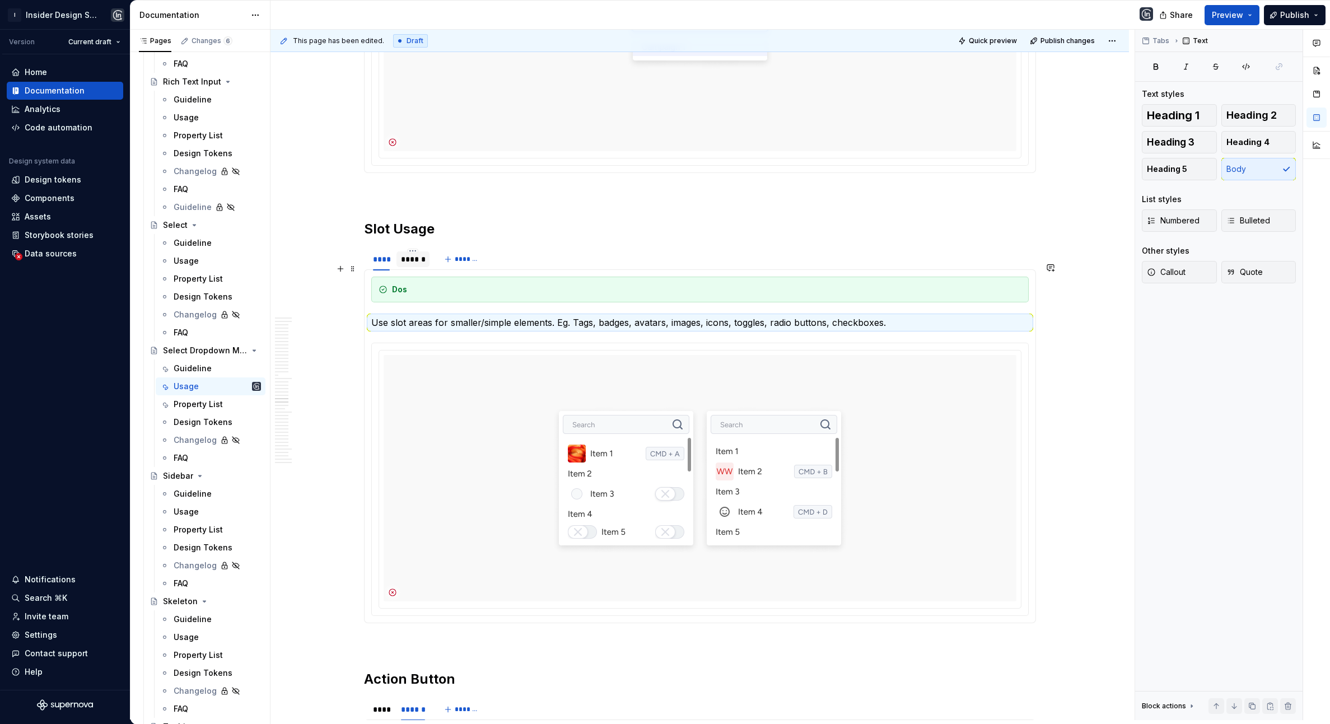
click at [408, 265] on div "******" at bounding box center [413, 259] width 24 height 11
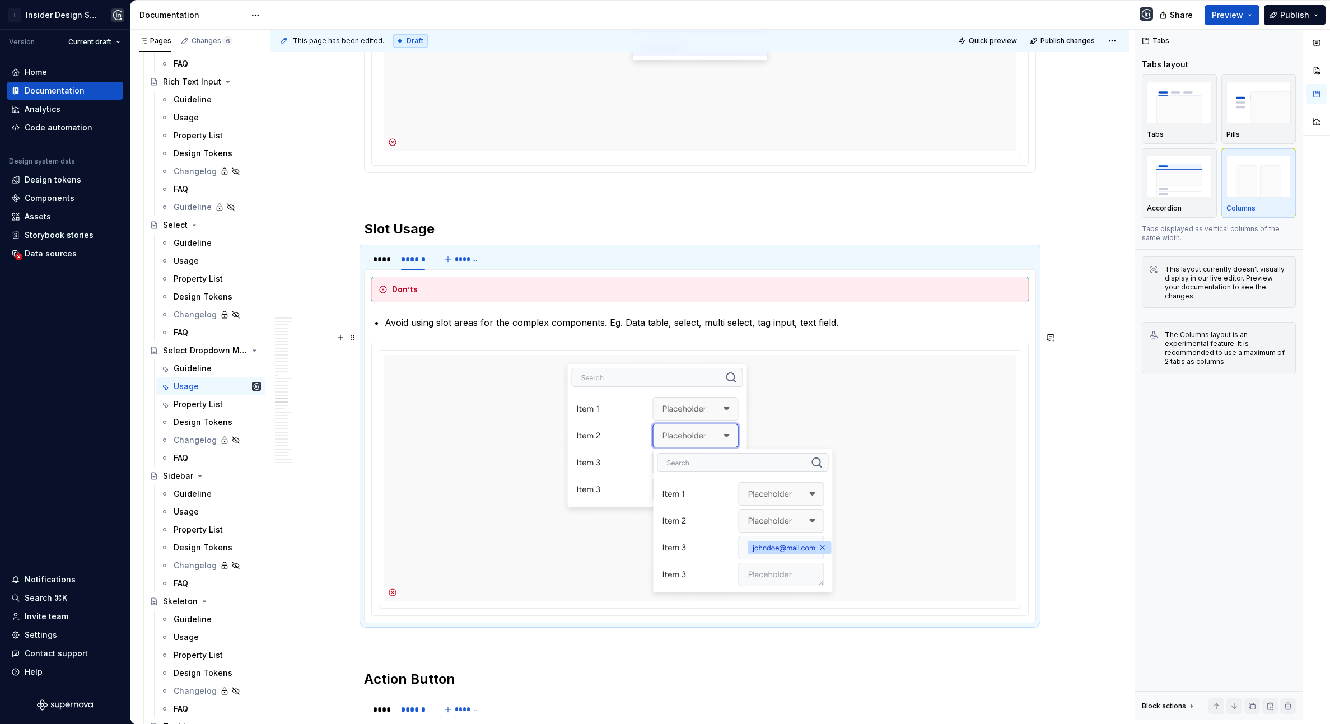
click at [492, 329] on p "Avoid using slot areas for the complex components. Eg. Data table, select, mult…" at bounding box center [707, 322] width 644 height 13
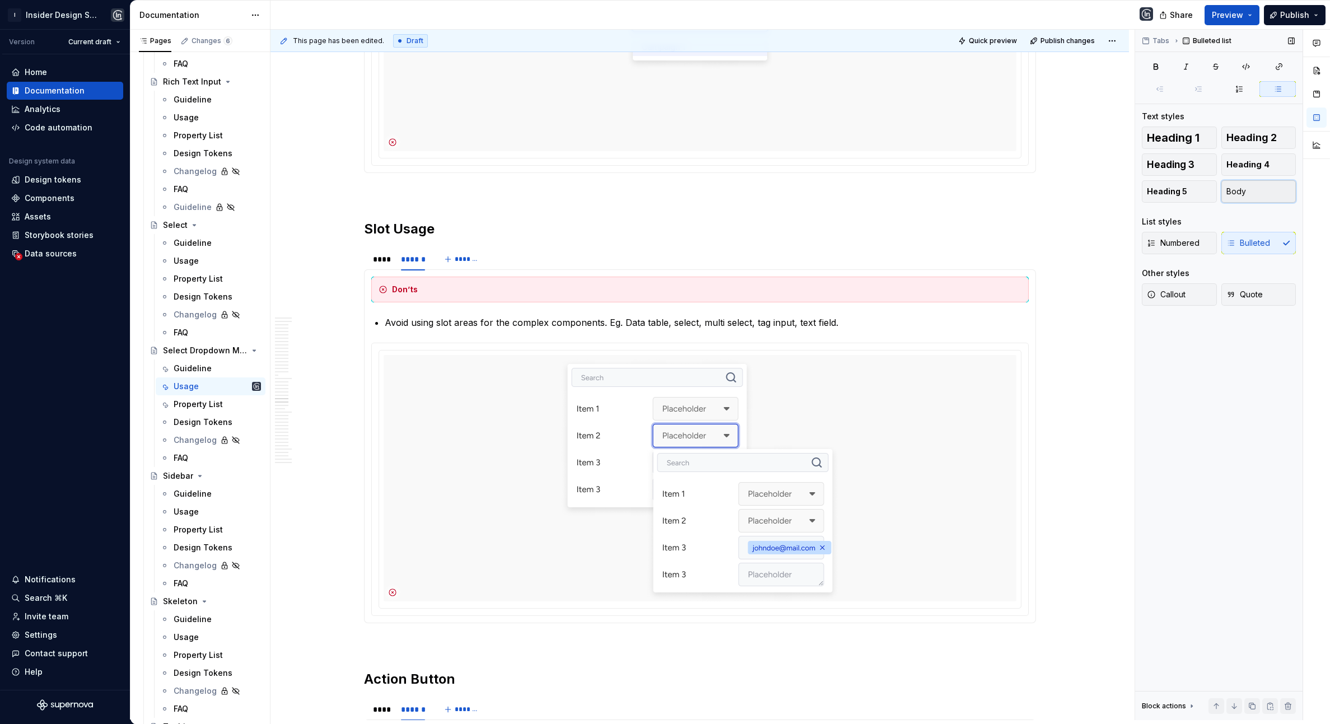
click at [994, 186] on span "Body" at bounding box center [1237, 191] width 20 height 11
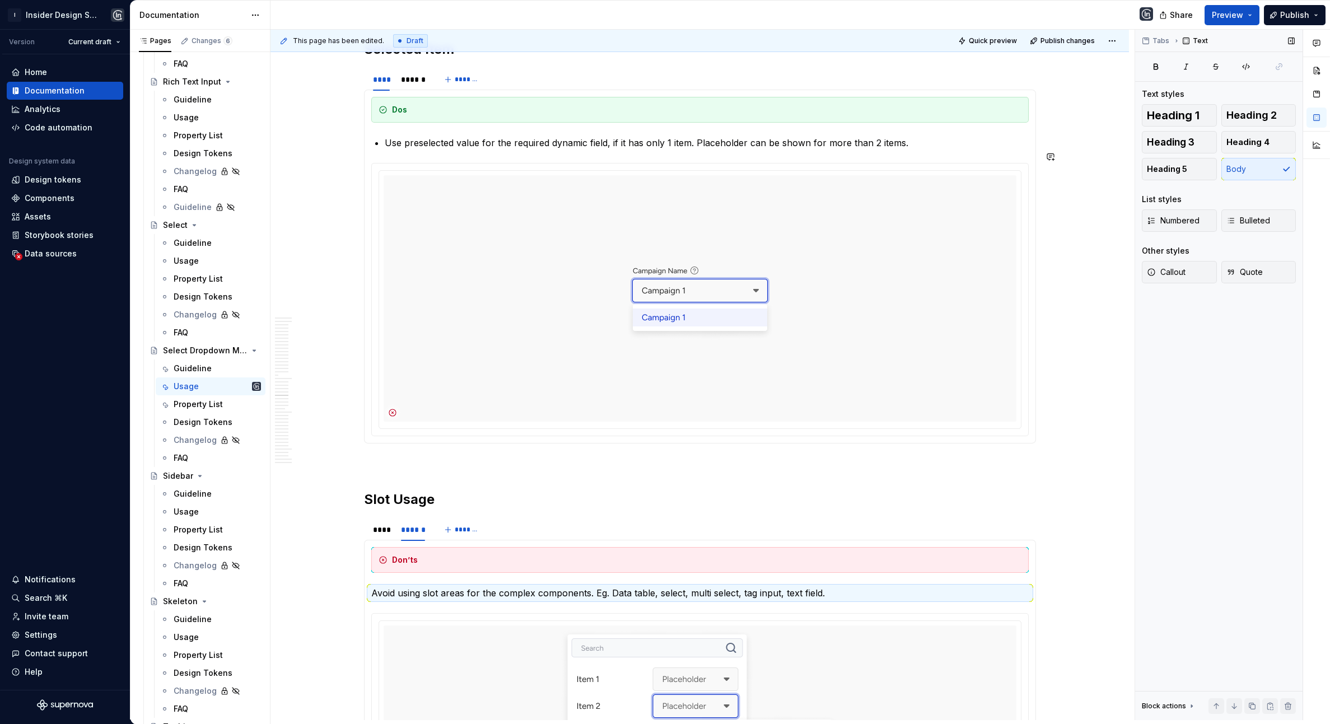
scroll to position [8606, 0]
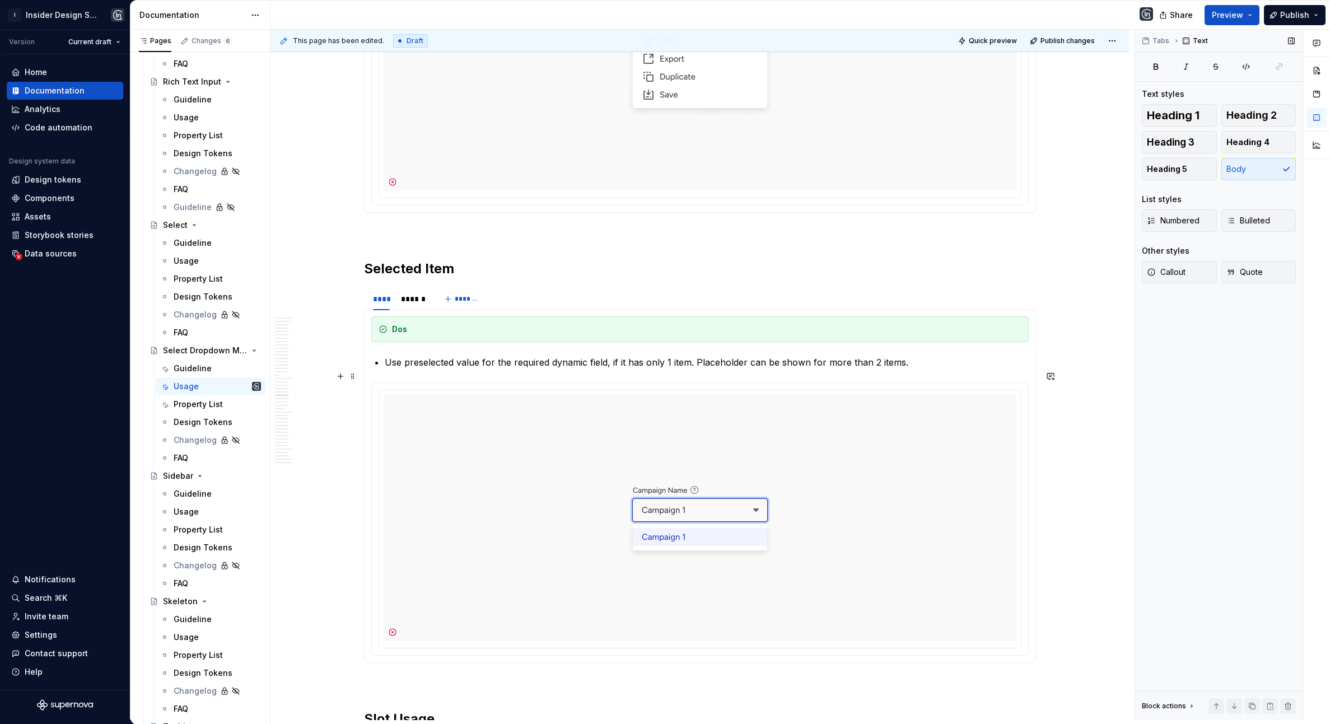
click at [504, 369] on p "Use preselected value for the required dynamic field, if it has only 1 item. Pl…" at bounding box center [707, 362] width 644 height 13
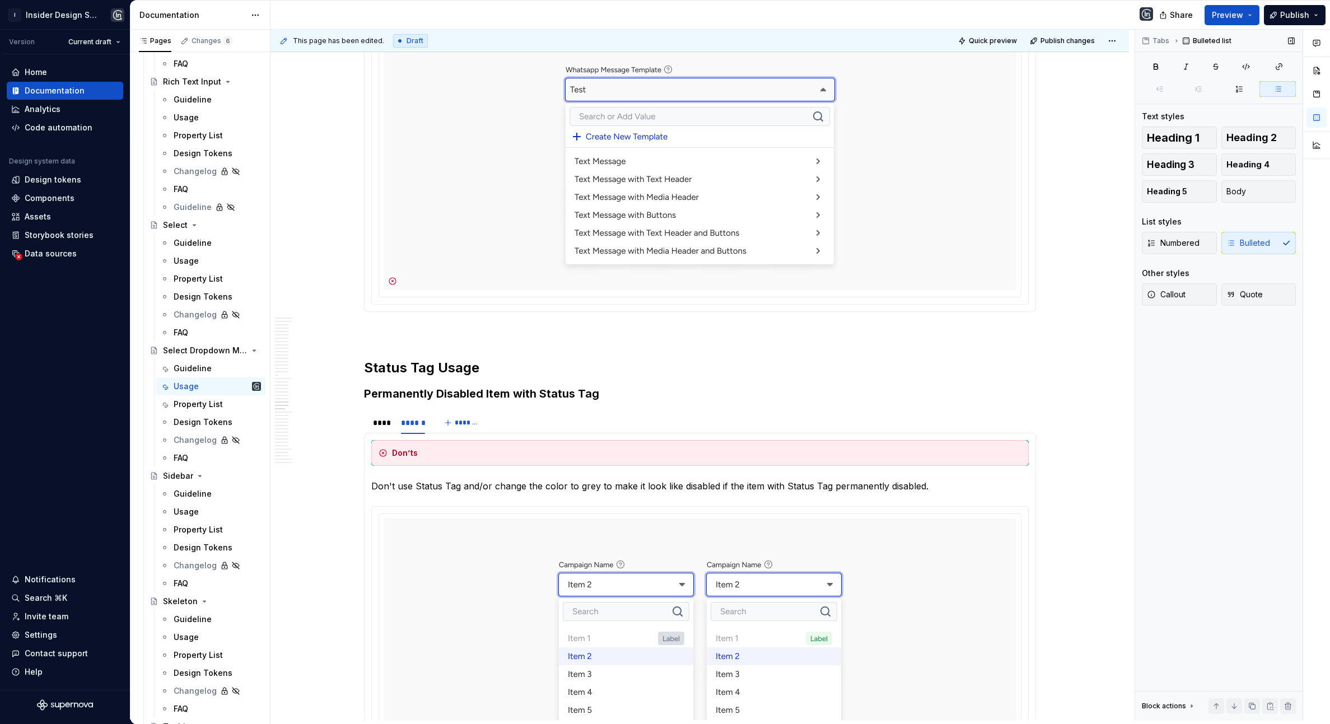
scroll to position [9620, 0]
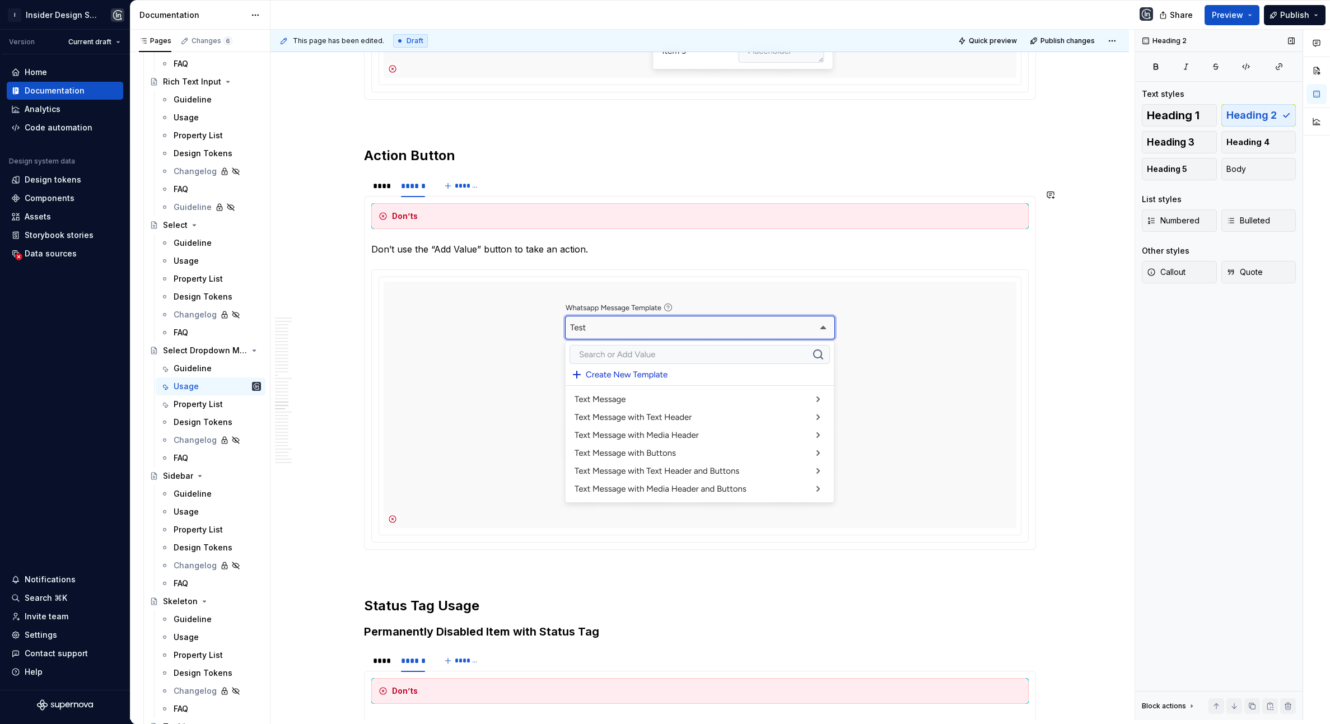
click at [441, 186] on section "**** ****** ******* Dos Use Action Button to take an action. Don’ts Don’t use t…" at bounding box center [700, 362] width 672 height 376
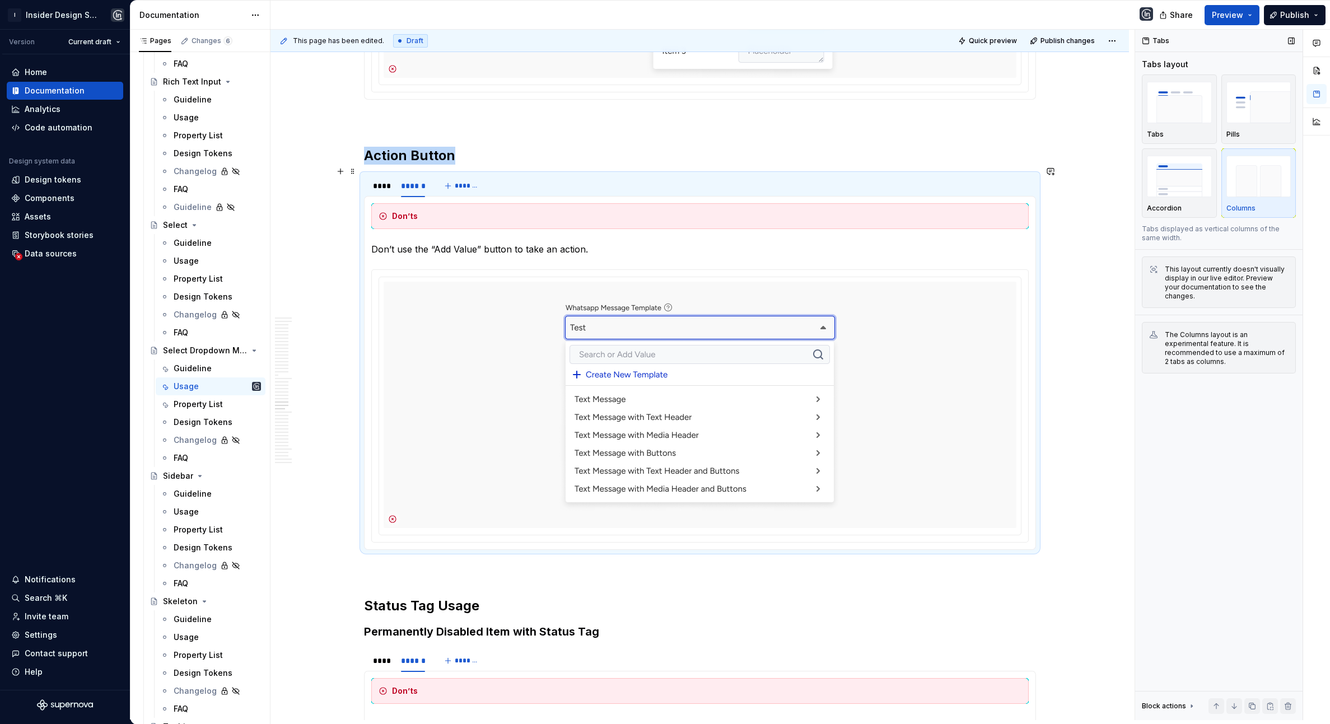
click at [518, 165] on h2 "Action Button" at bounding box center [700, 156] width 672 height 18
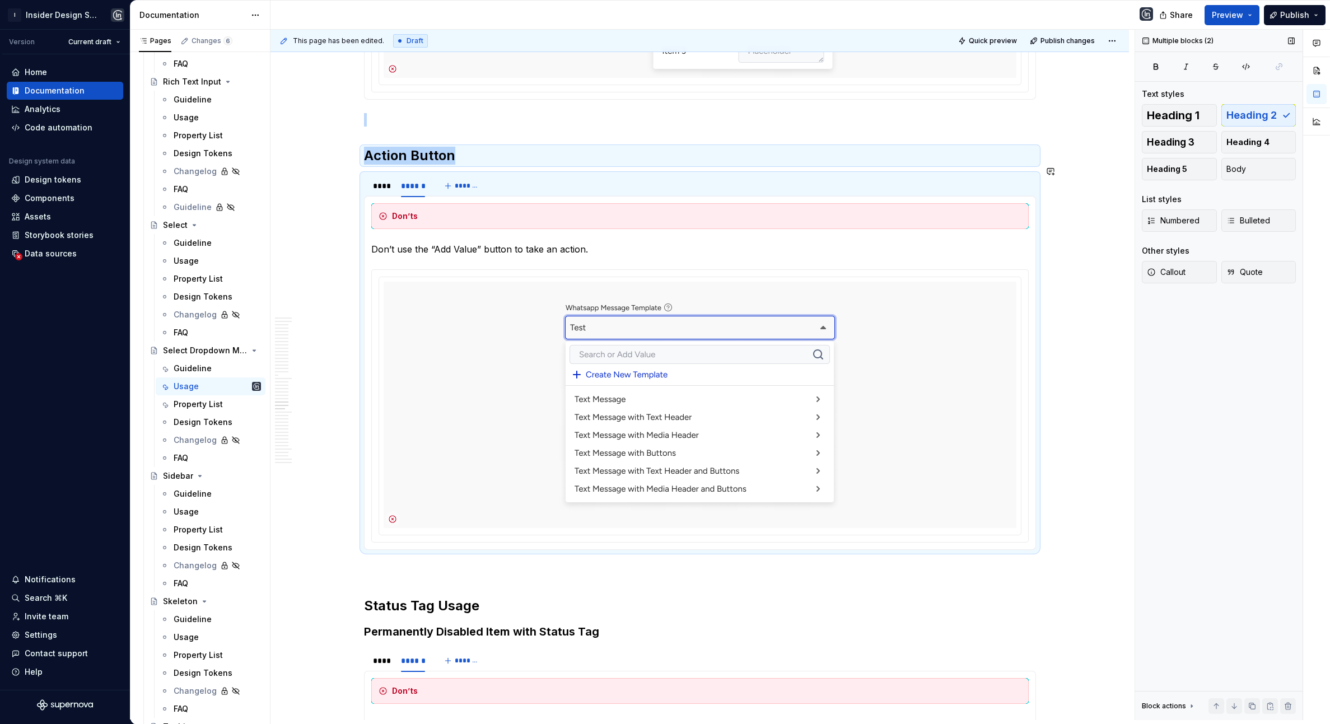
copy div "Action Button"
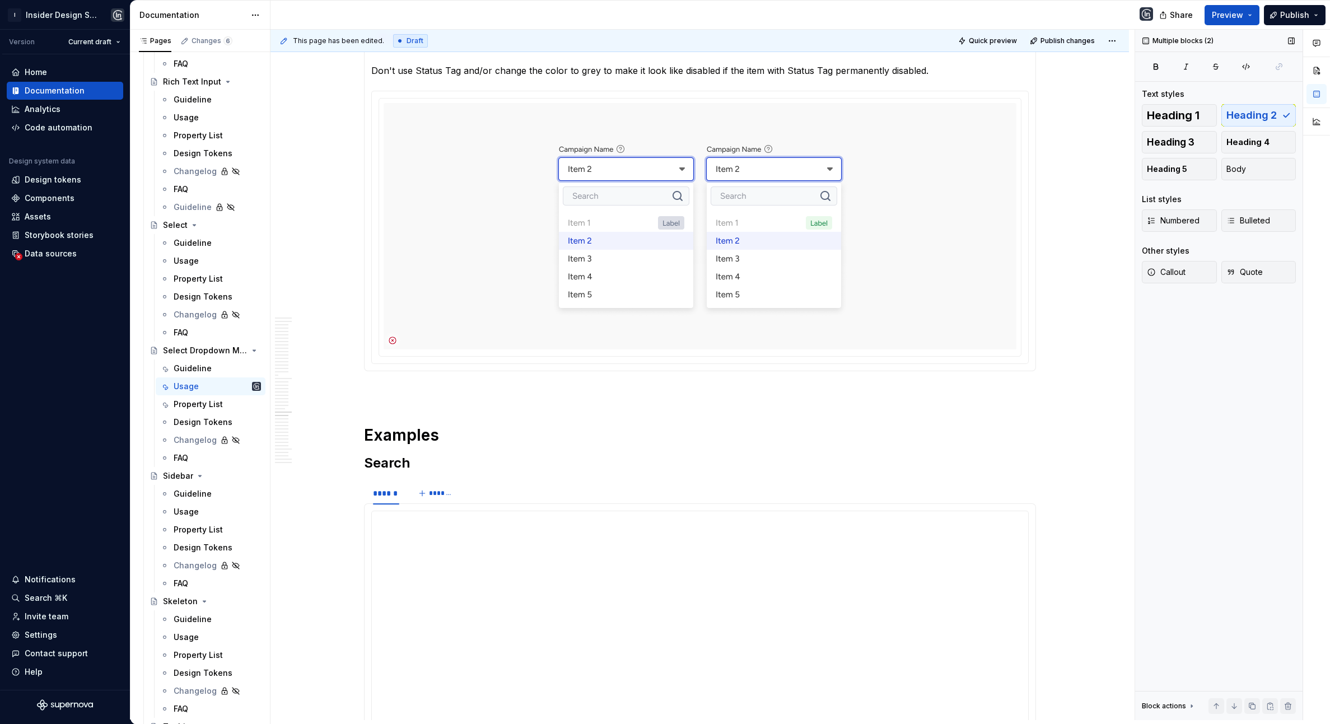
paste div
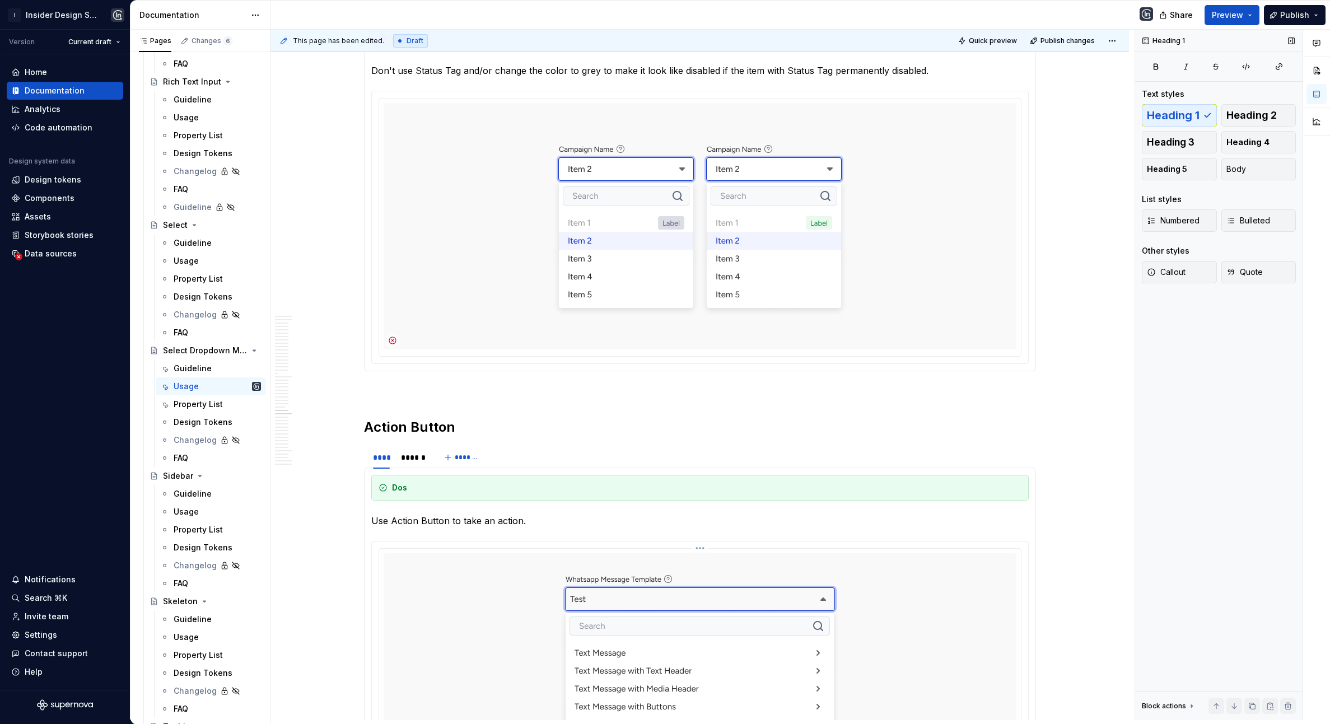
scroll to position [10468, 0]
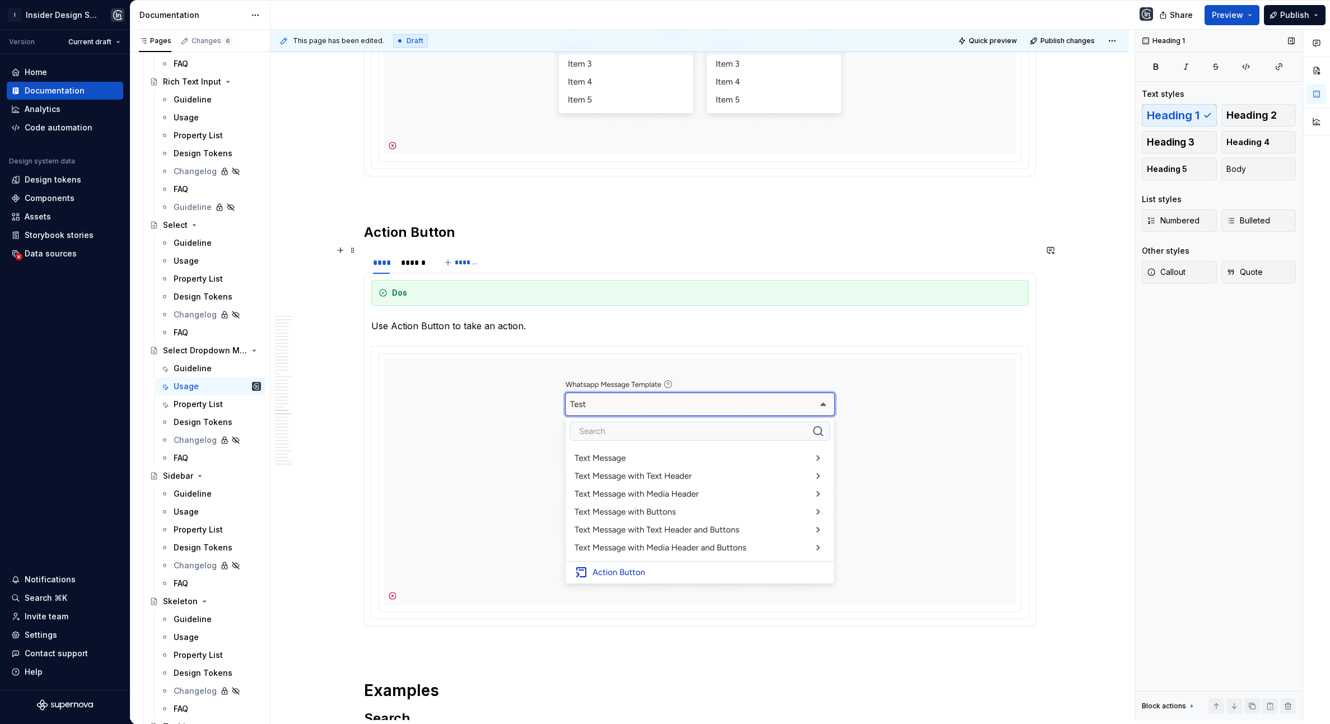
click at [421, 241] on h2 "Action Button" at bounding box center [700, 233] width 672 height 18
click at [588, 241] on h2 "State Messages in Dropdown Mennu" at bounding box center [700, 233] width 672 height 18
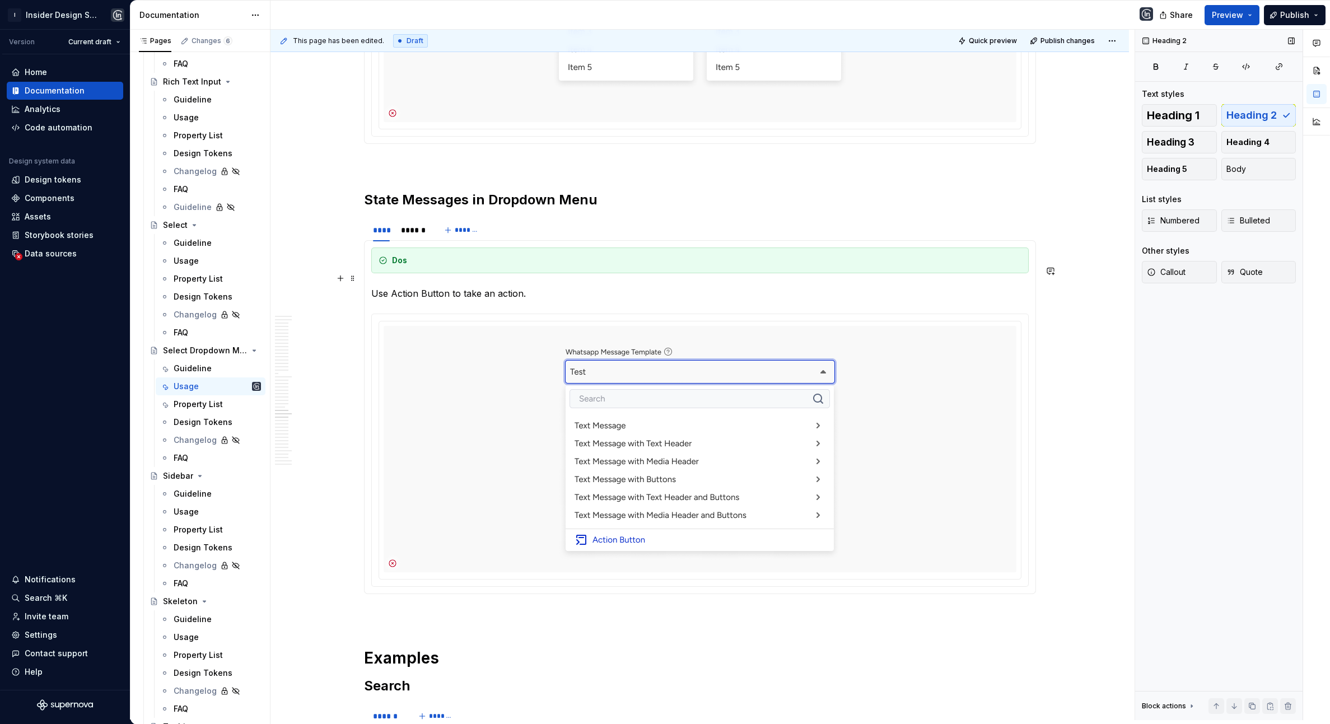
scroll to position [10502, 0]
click at [501, 390] on img at bounding box center [700, 448] width 426 height 246
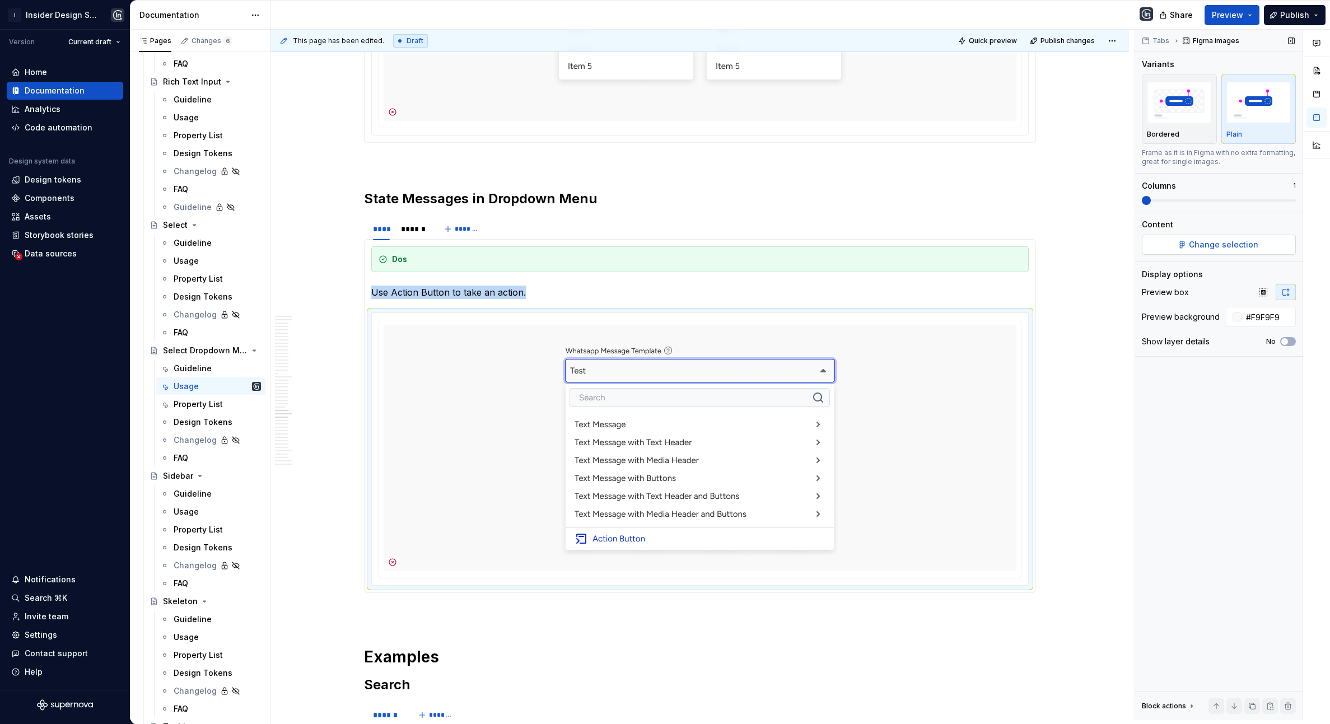
click at [994, 245] on span "Change selection" at bounding box center [1223, 244] width 69 height 11
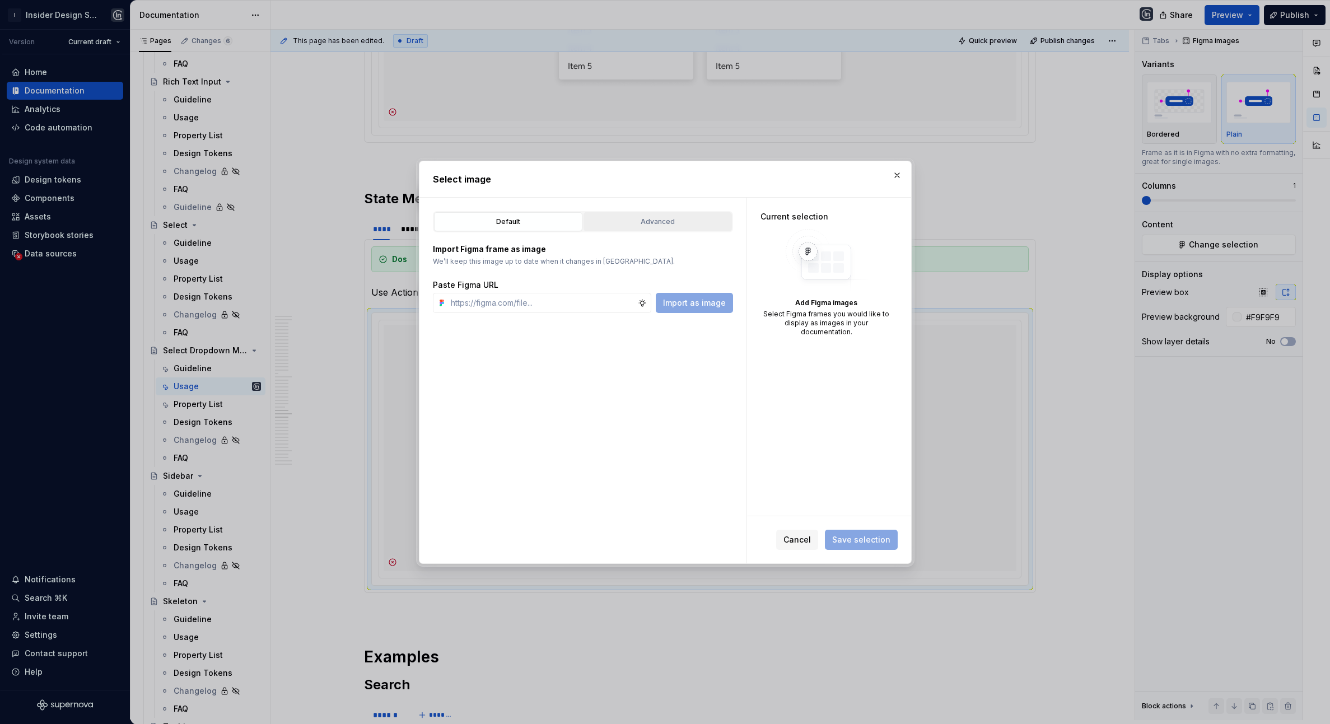
click at [680, 224] on div "Advanced" at bounding box center [658, 221] width 141 height 11
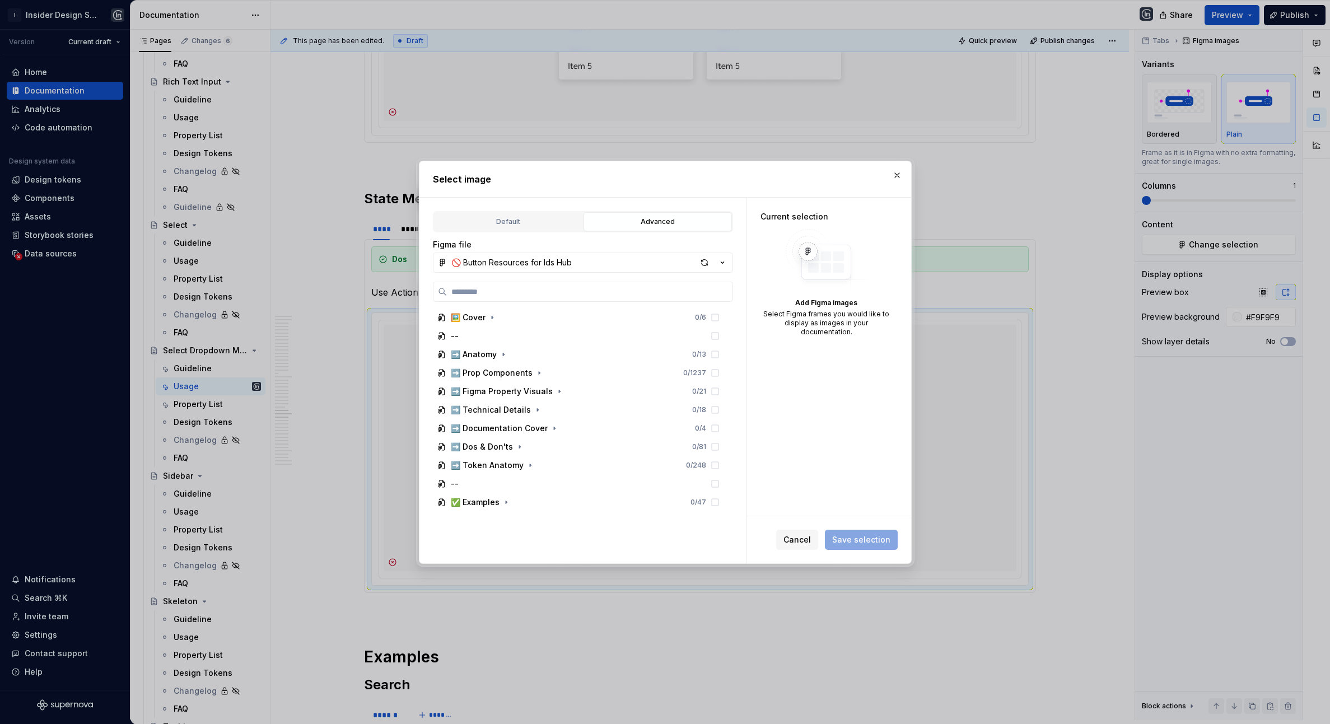
click at [644, 265] on button "🚫 Button Resources for Ids Hub" at bounding box center [583, 263] width 300 height 20
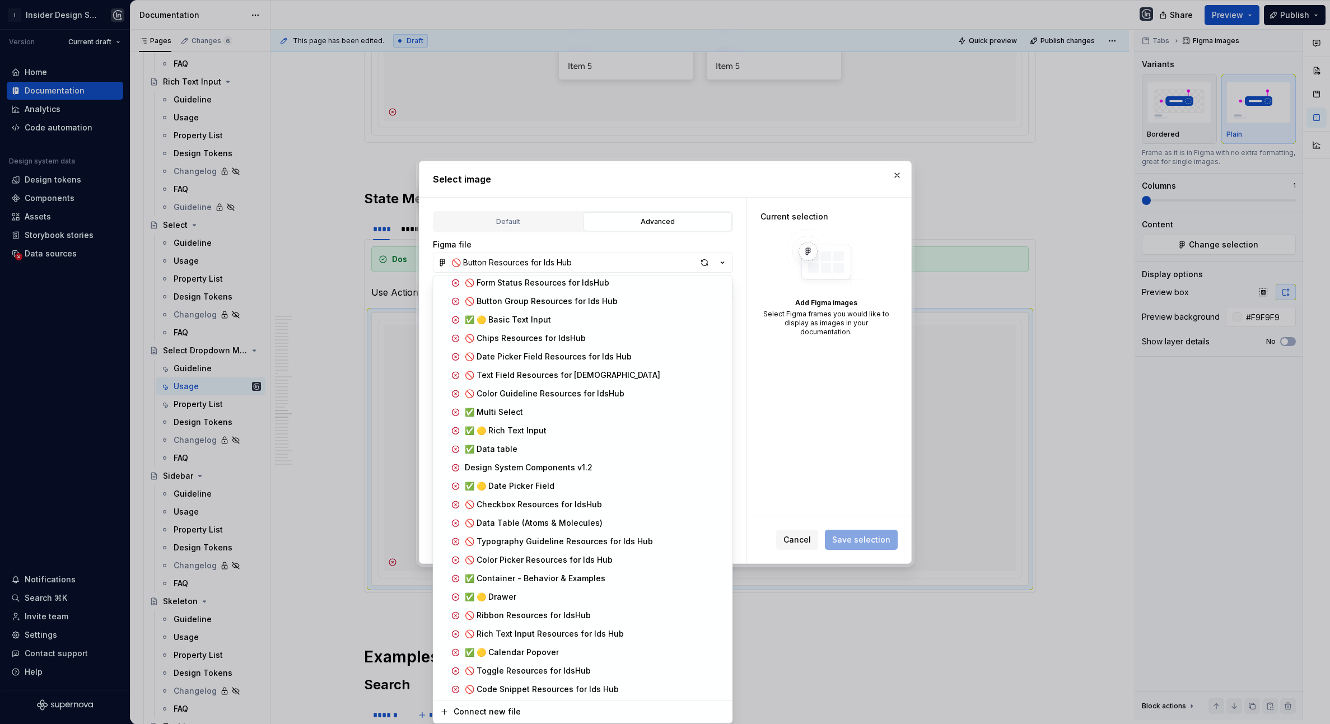
scroll to position [1073, 0]
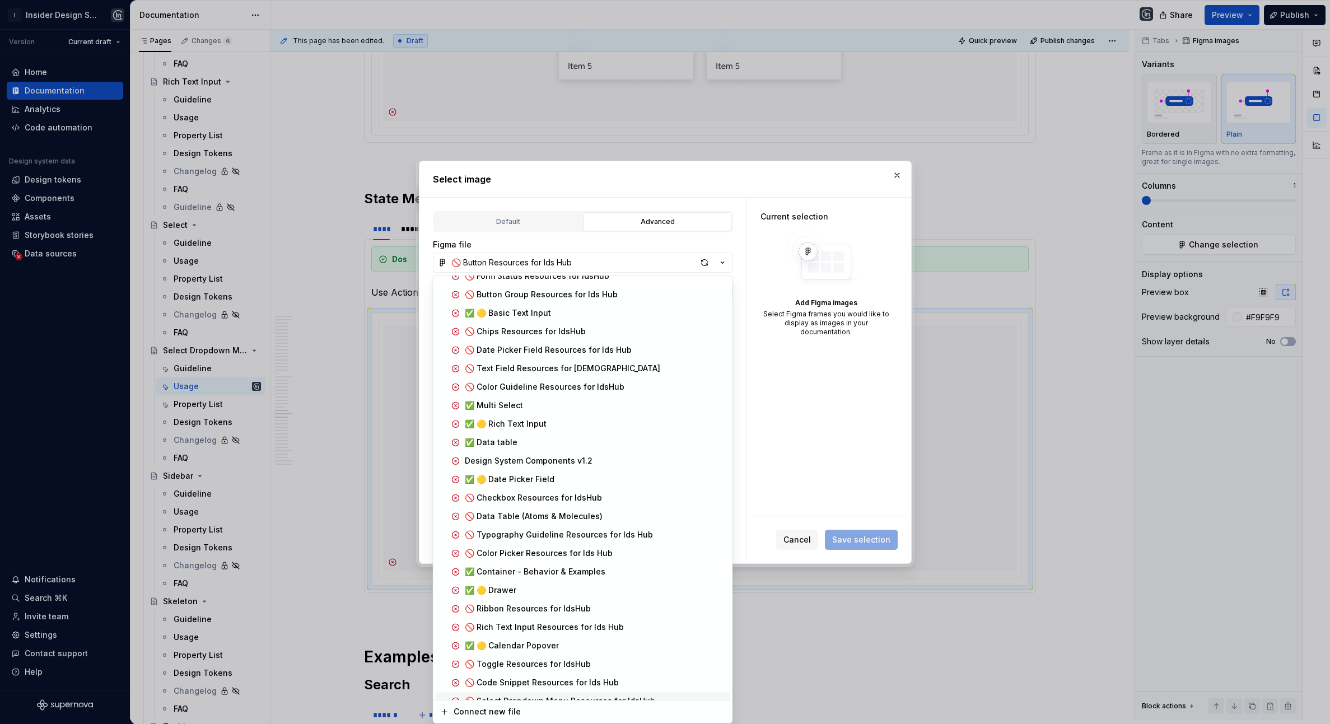
click at [580, 549] on div "🚫 Select Dropdown Menu Resources for IdsHub" at bounding box center [560, 701] width 190 height 11
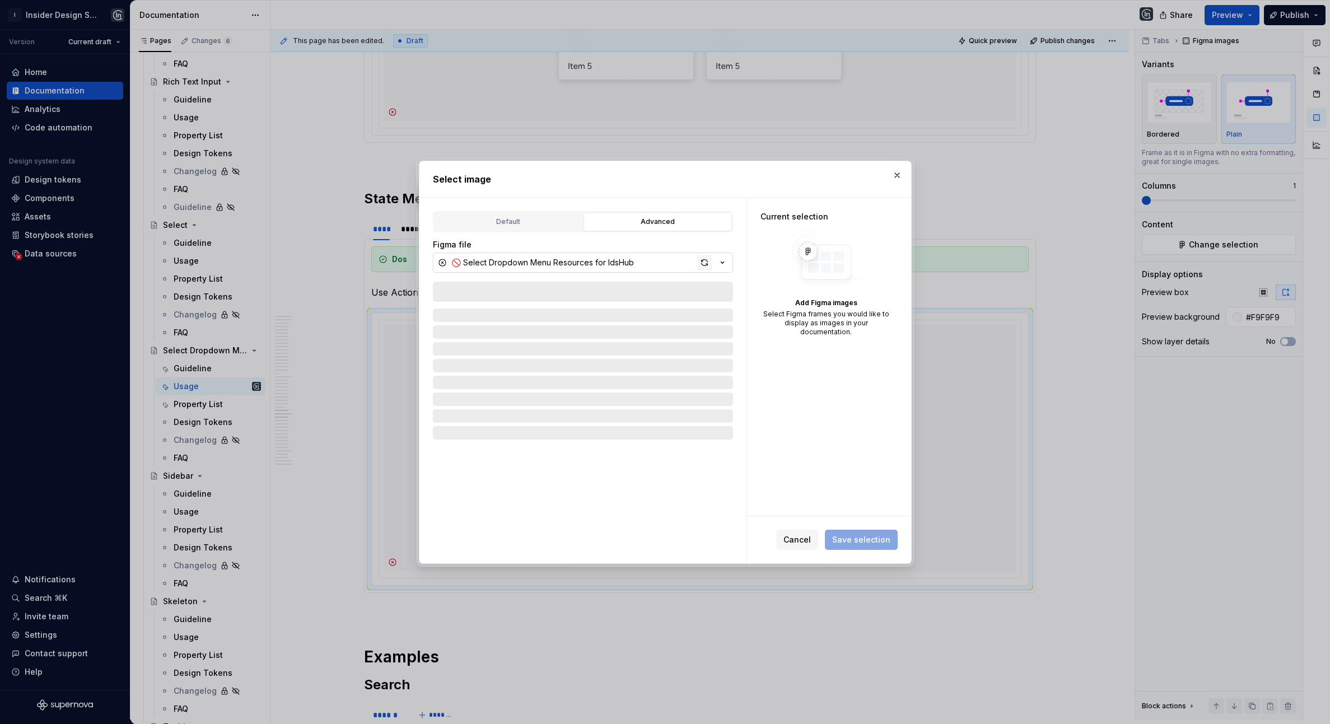
click at [705, 263] on div "button" at bounding box center [705, 263] width 16 height 16
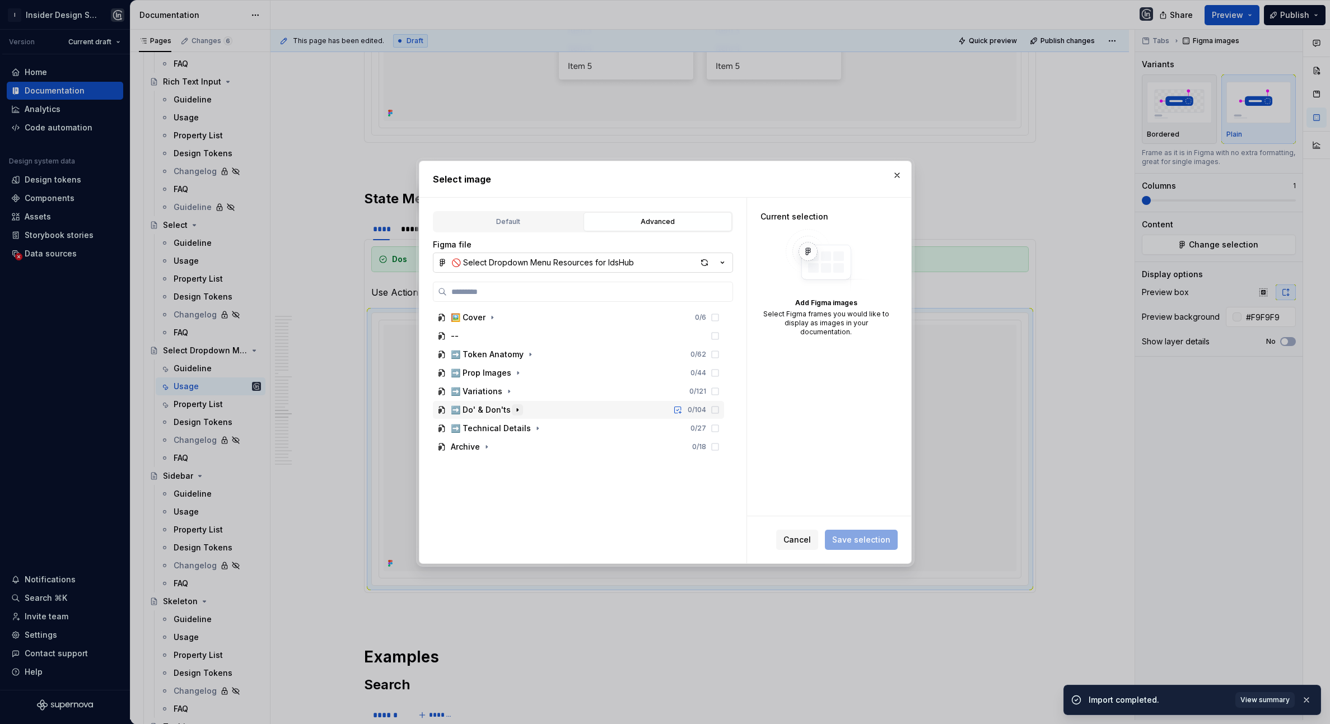
click at [514, 409] on icon "button" at bounding box center [517, 410] width 9 height 9
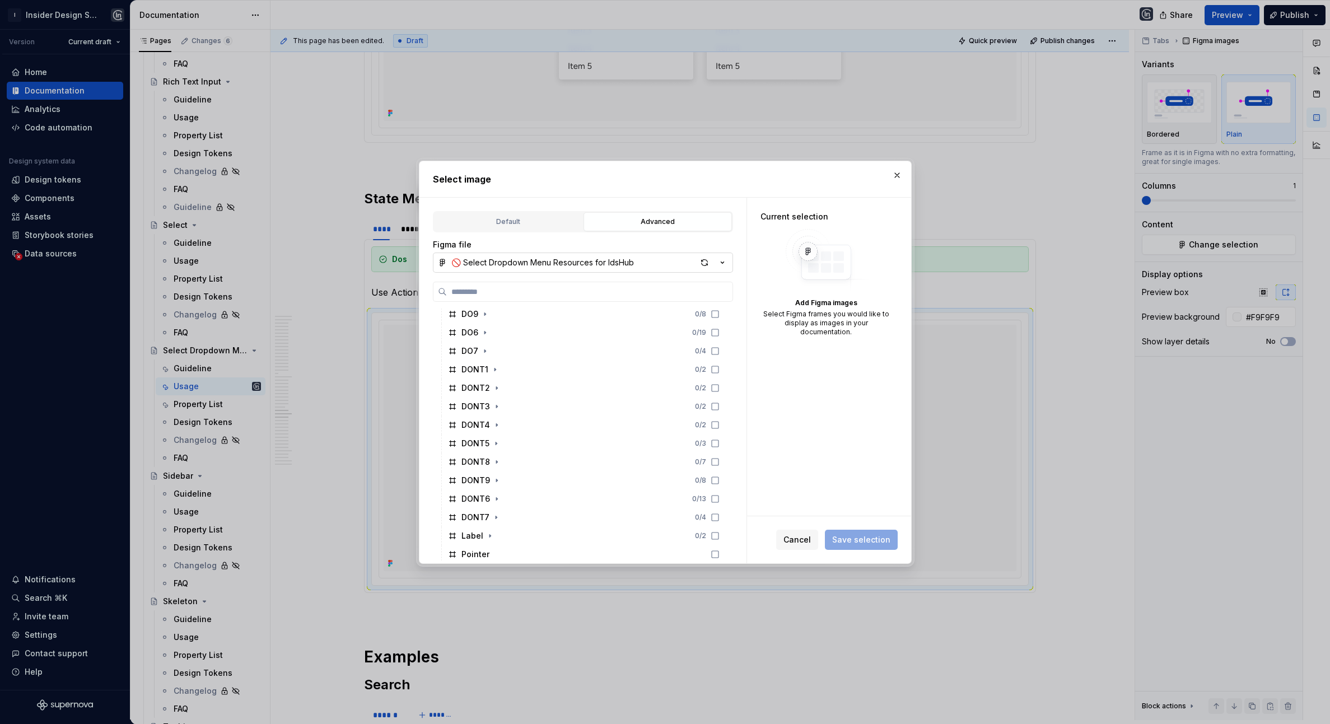
scroll to position [125, 0]
click at [519, 419] on div "DO9 0 / 8" at bounding box center [584, 415] width 281 height 18
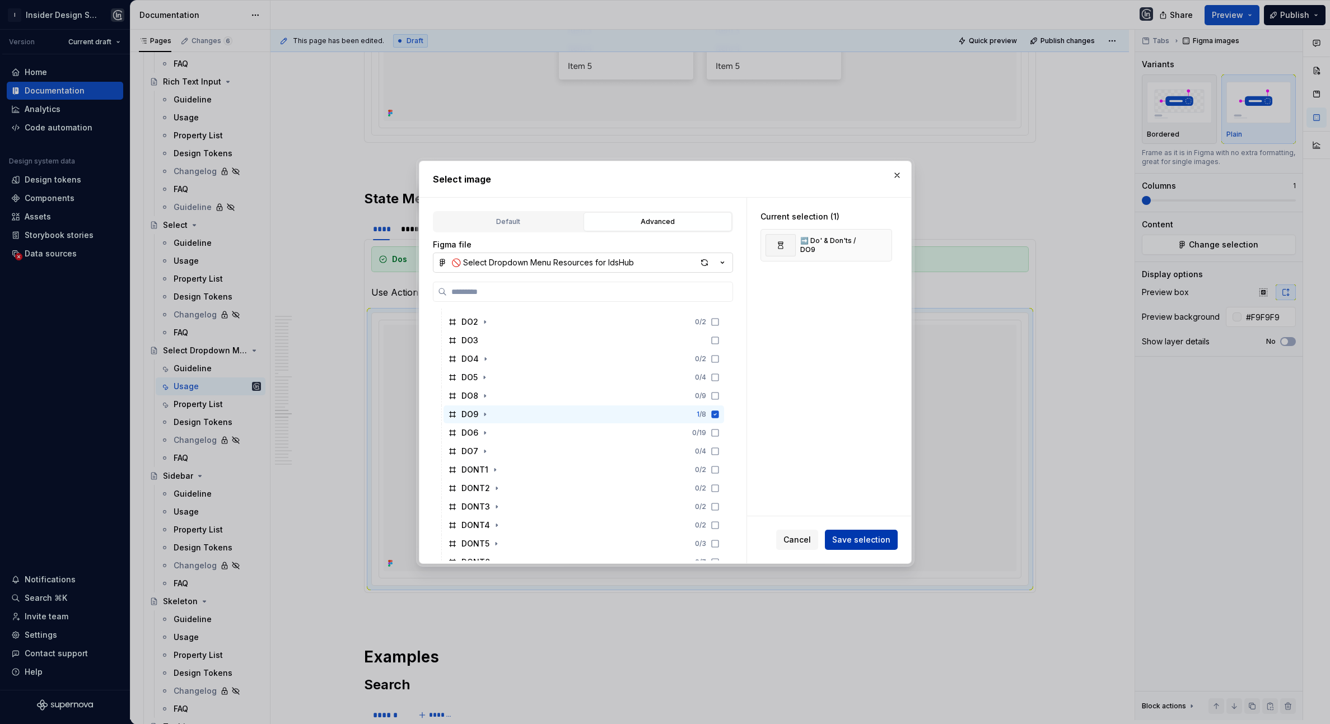
click at [857, 541] on span "Save selection" at bounding box center [861, 539] width 58 height 11
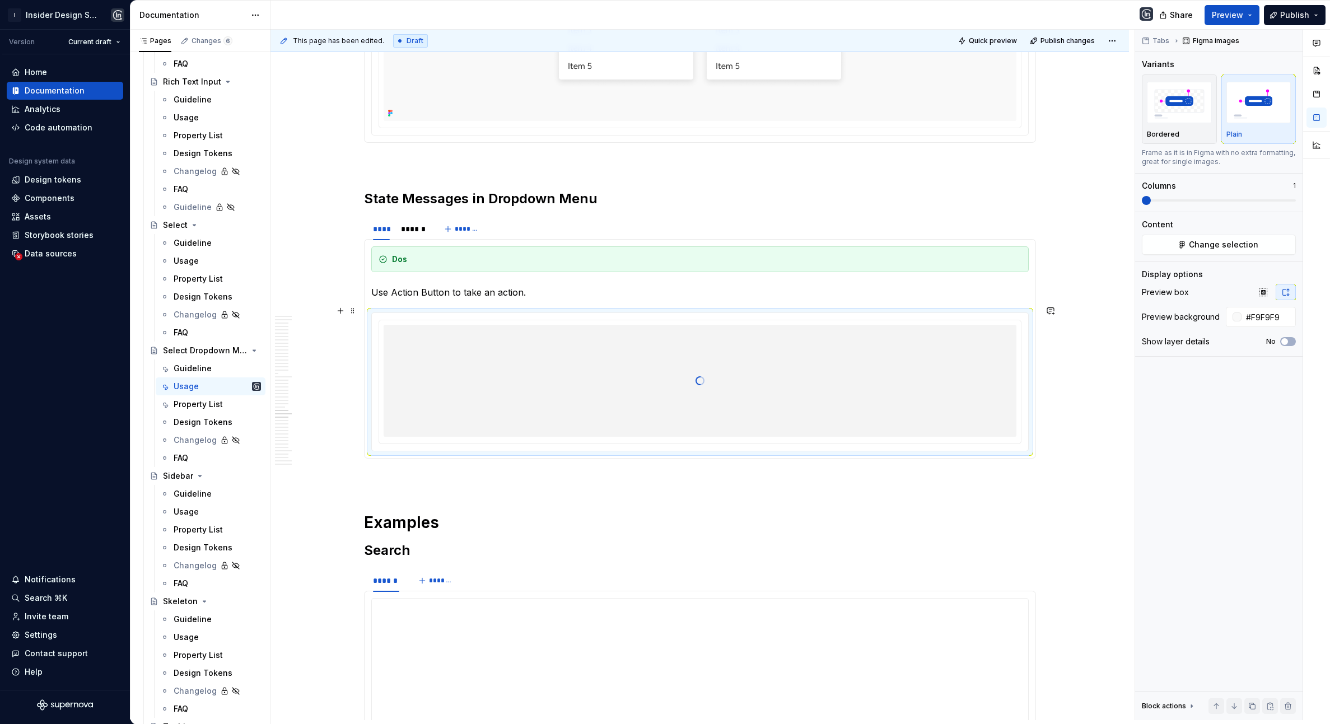
click at [436, 299] on p "Use Action Button to take an action." at bounding box center [700, 292] width 658 height 13
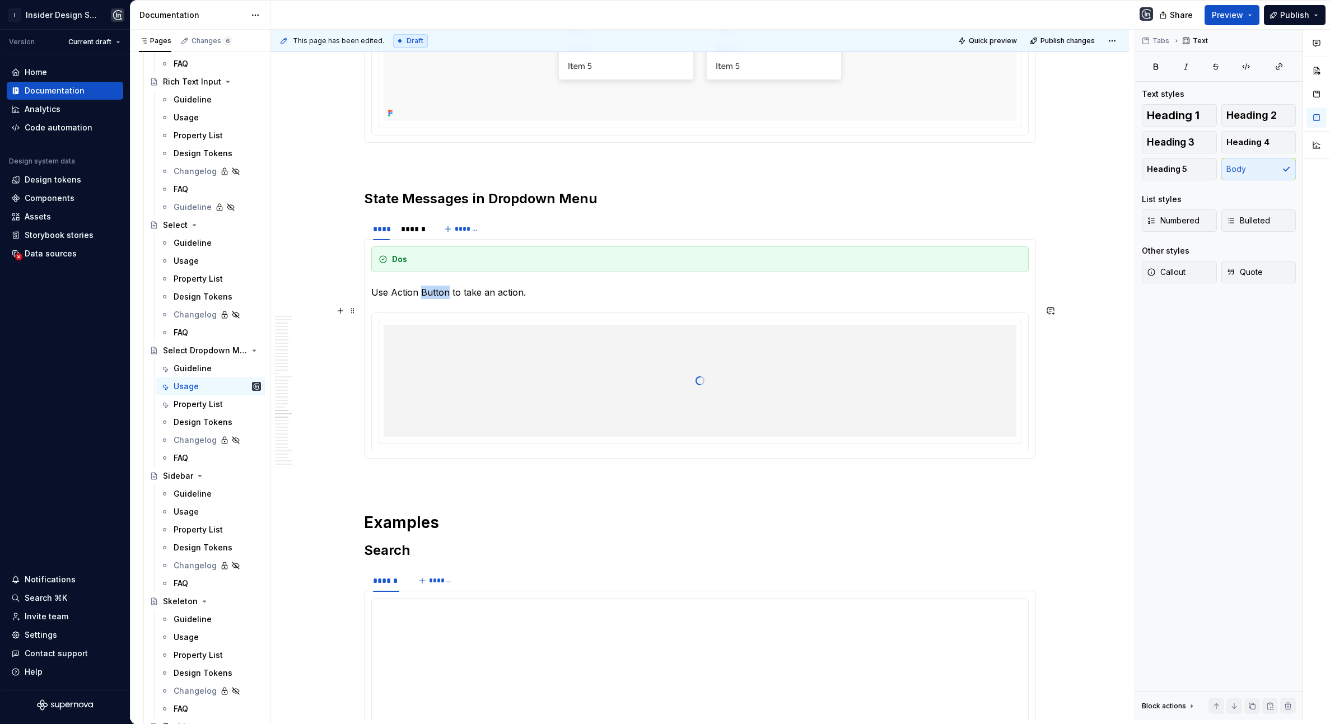
click at [436, 299] on p "Use Action Button to take an action." at bounding box center [700, 292] width 658 height 13
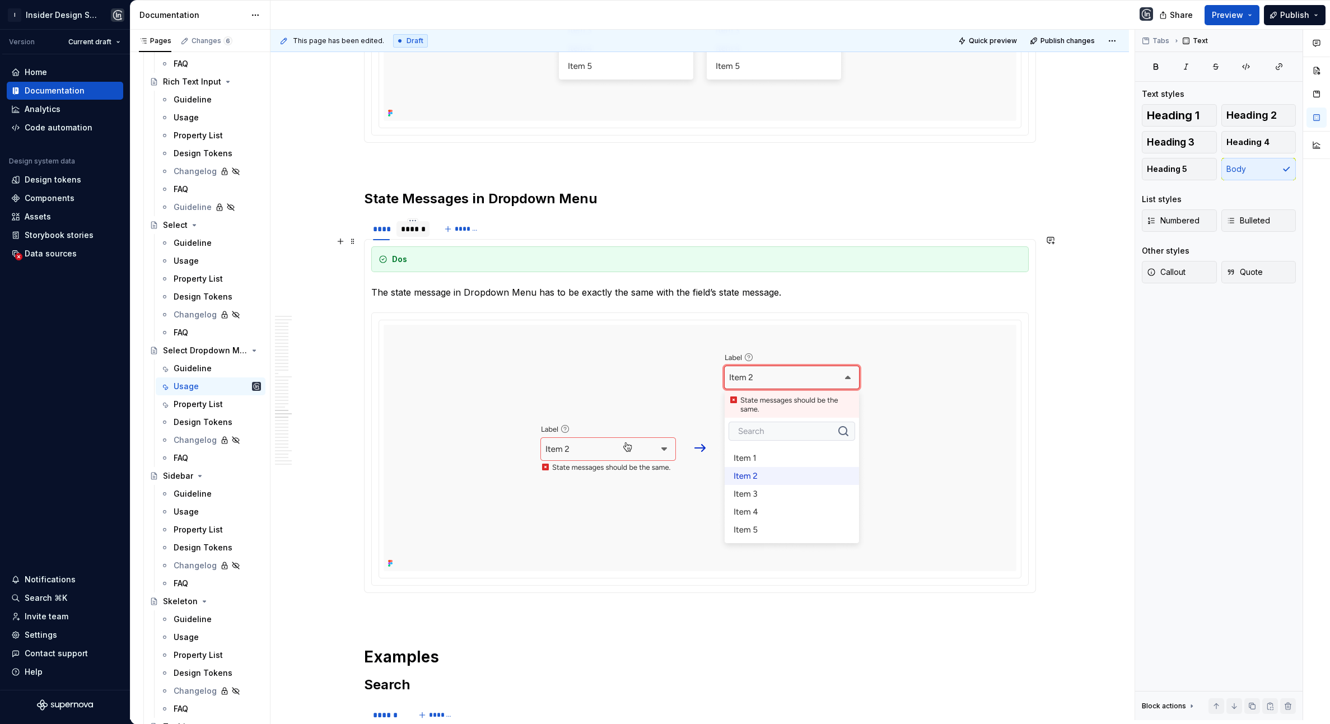
click at [417, 237] on div "******" at bounding box center [413, 229] width 33 height 16
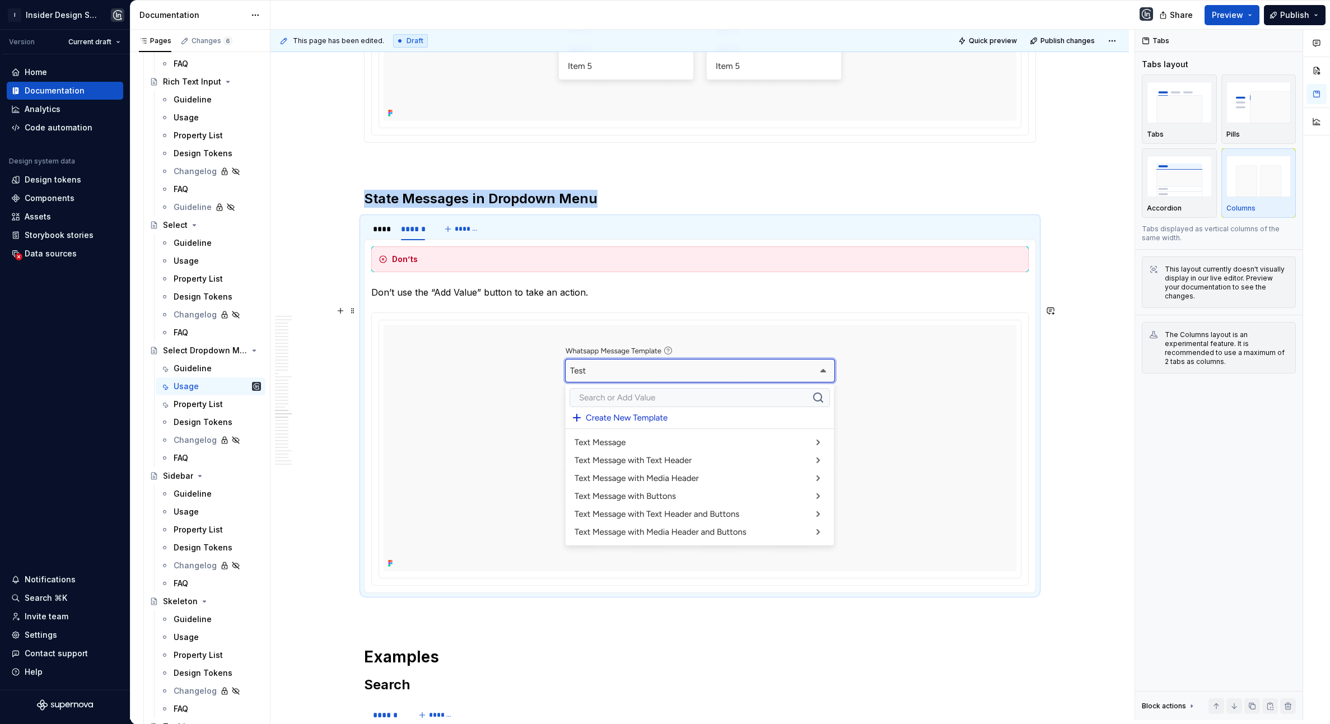
click at [423, 299] on p "Don’t use the “Add Value” button to take an action." at bounding box center [700, 292] width 658 height 13
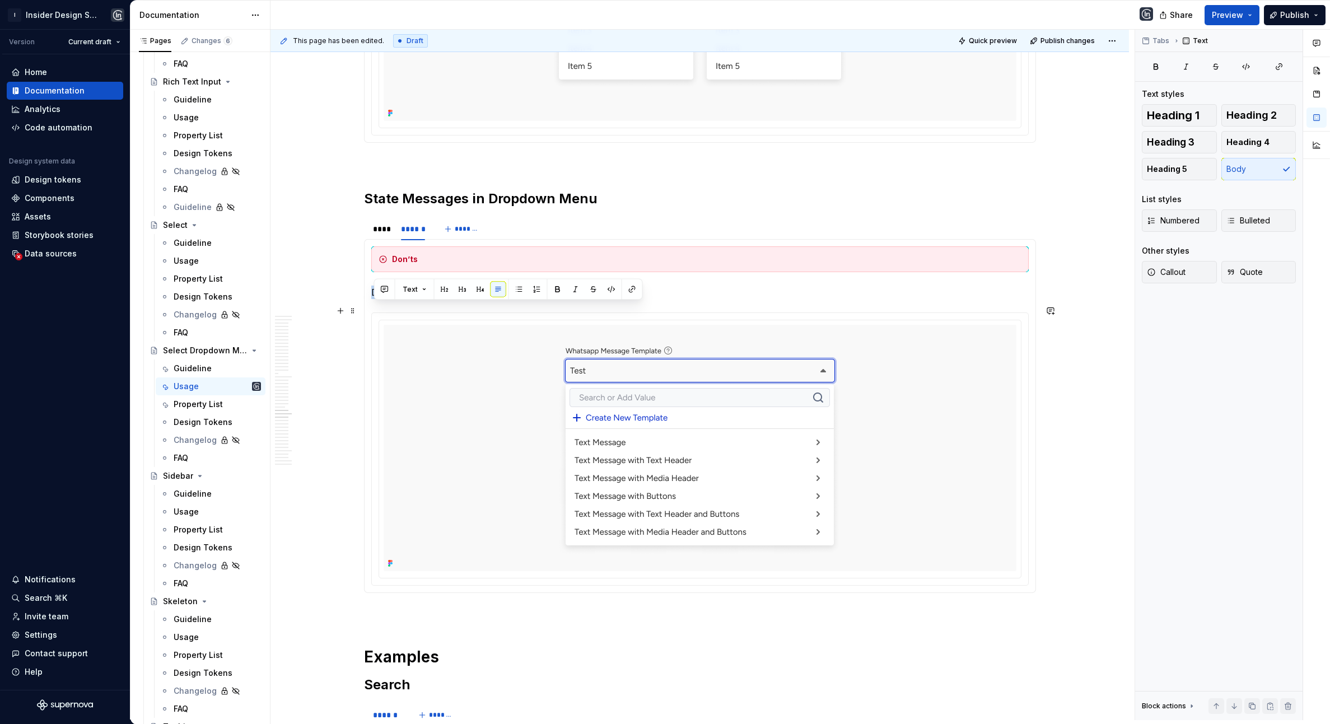
click at [423, 299] on p "Don’t use the “Add Value” button to take an action." at bounding box center [700, 292] width 658 height 13
click at [538, 299] on p "Don’t display different state messages to the dropdown menu" at bounding box center [700, 292] width 658 height 13
click at [657, 299] on p "Don’t display different state messages in to the dropdown menu" at bounding box center [700, 292] width 658 height 13
click at [657, 208] on h2 "State Messages in Dropdown Menu" at bounding box center [700, 199] width 672 height 18
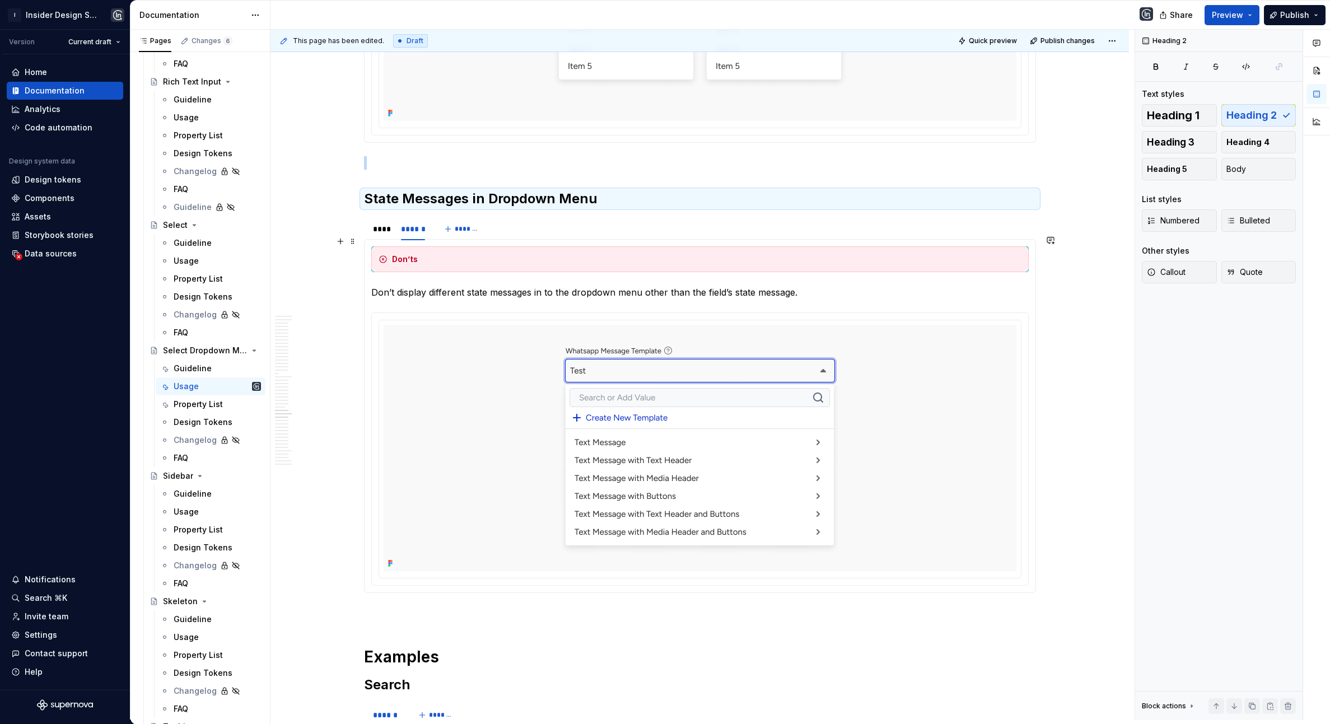
click at [650, 240] on div "**** ****** *******" at bounding box center [700, 229] width 672 height 22
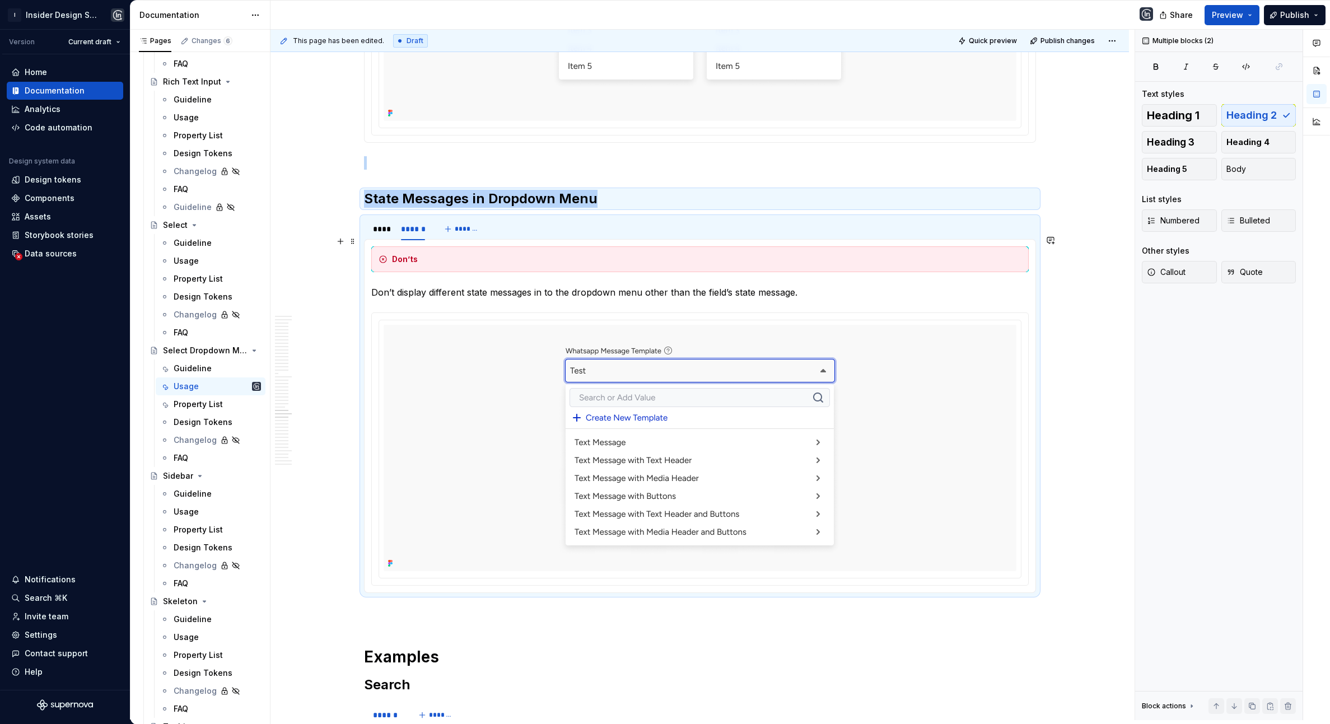
copy div "State Messages in Dropdown Menu"
click at [380, 235] on div "****" at bounding box center [381, 229] width 17 height 11
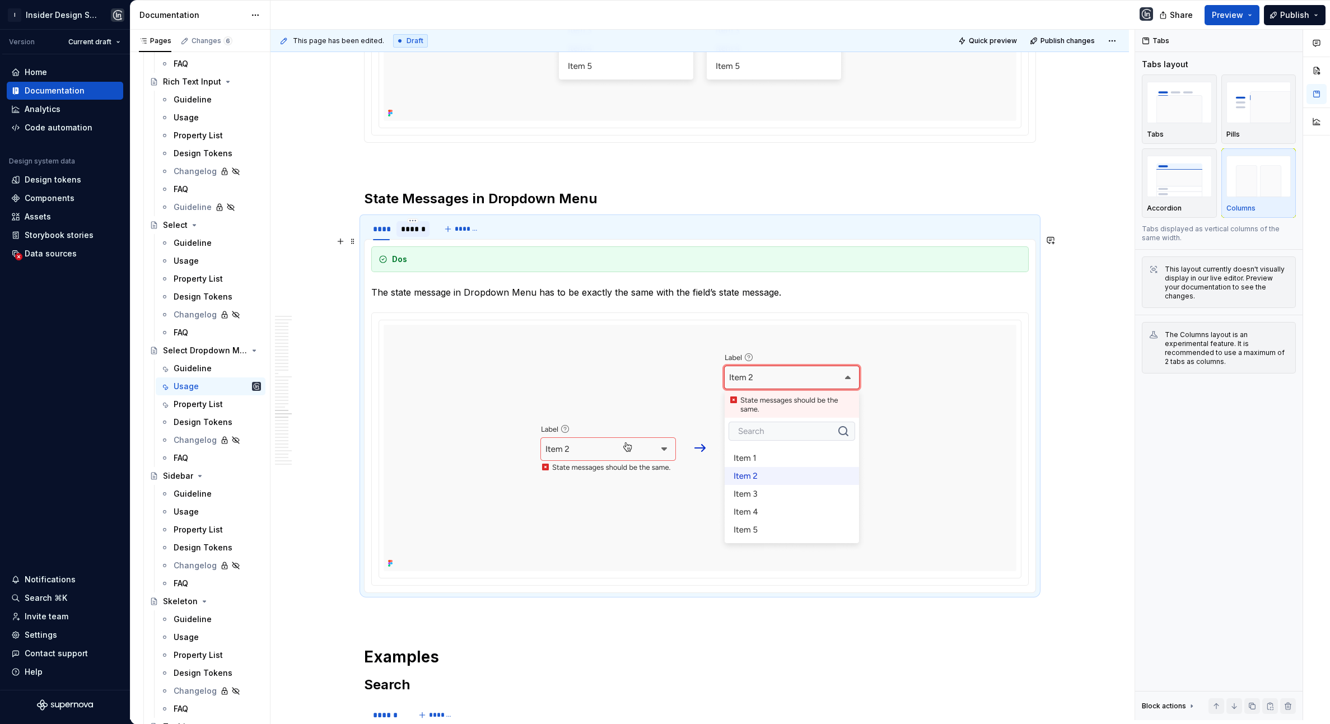
click at [418, 235] on div "******" at bounding box center [413, 229] width 24 height 11
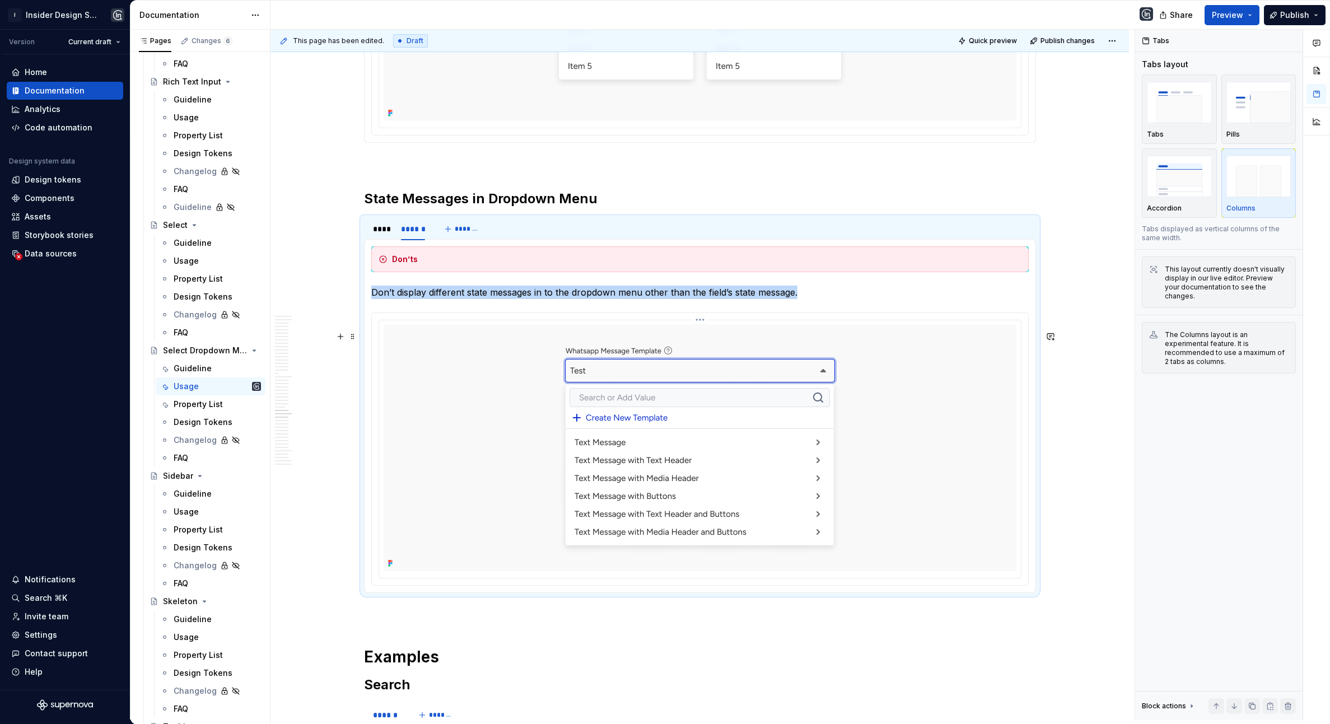
click at [505, 402] on img at bounding box center [700, 448] width 426 height 246
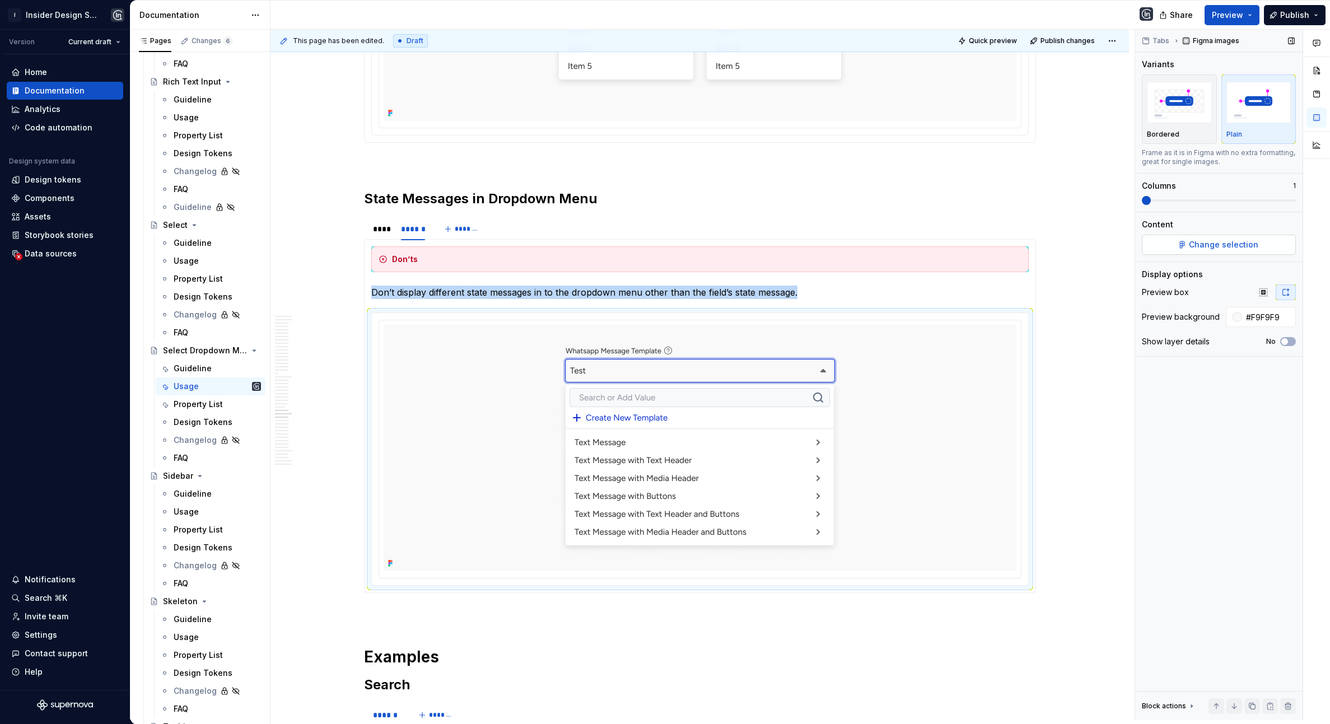
click at [994, 242] on span "Change selection" at bounding box center [1223, 244] width 69 height 11
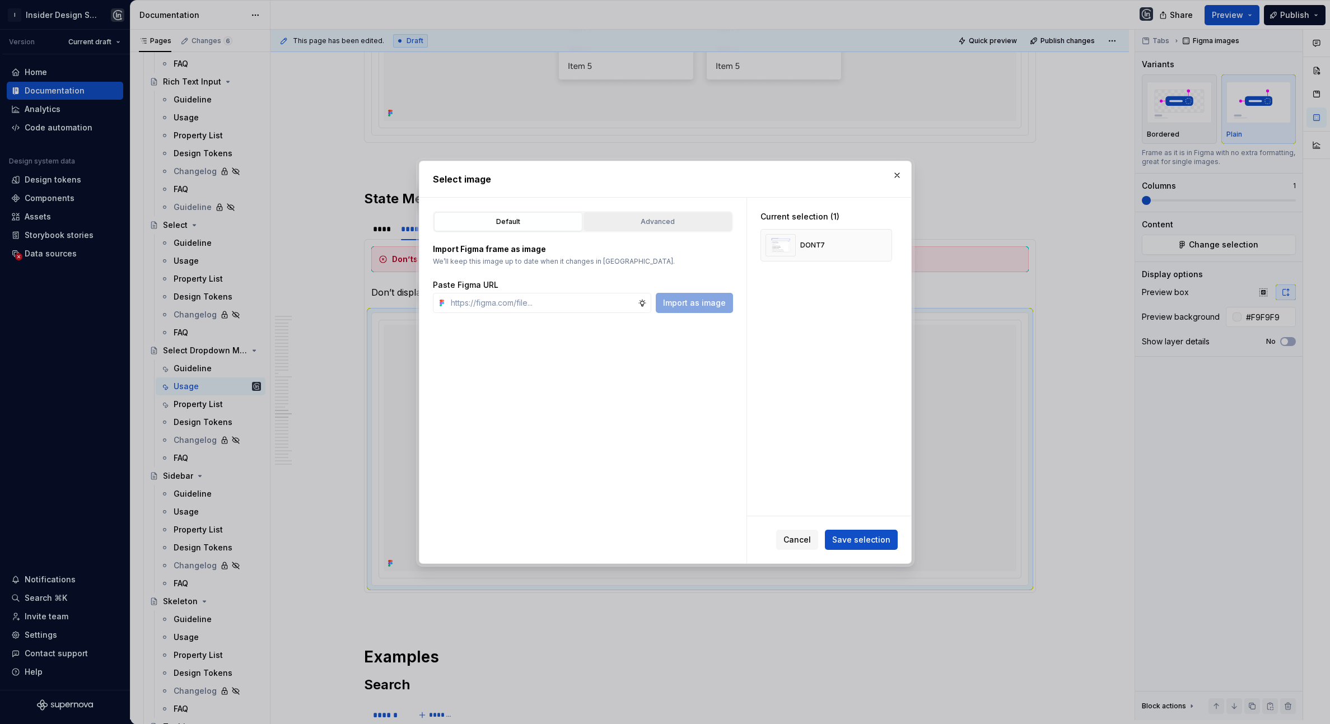
type textarea "*"
click at [629, 214] on button "Advanced" at bounding box center [658, 221] width 148 height 19
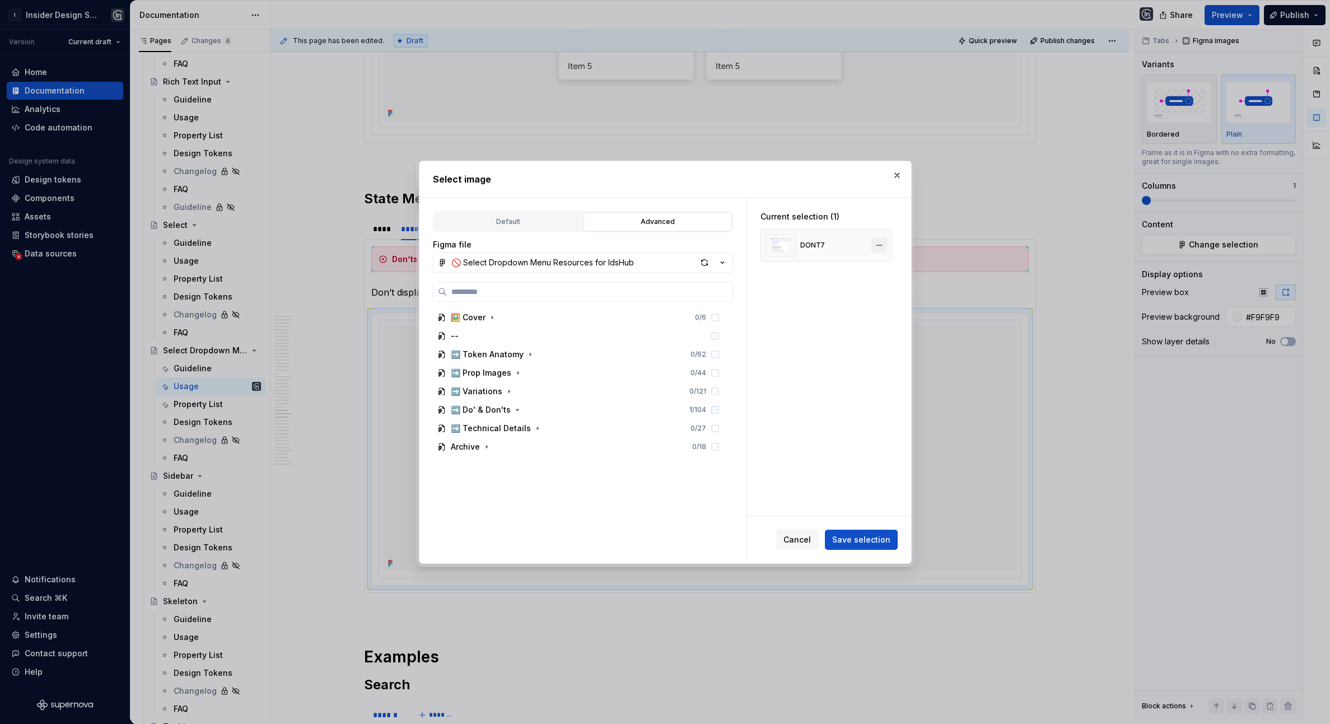
click at [886, 243] on button "button" at bounding box center [880, 246] width 16 height 16
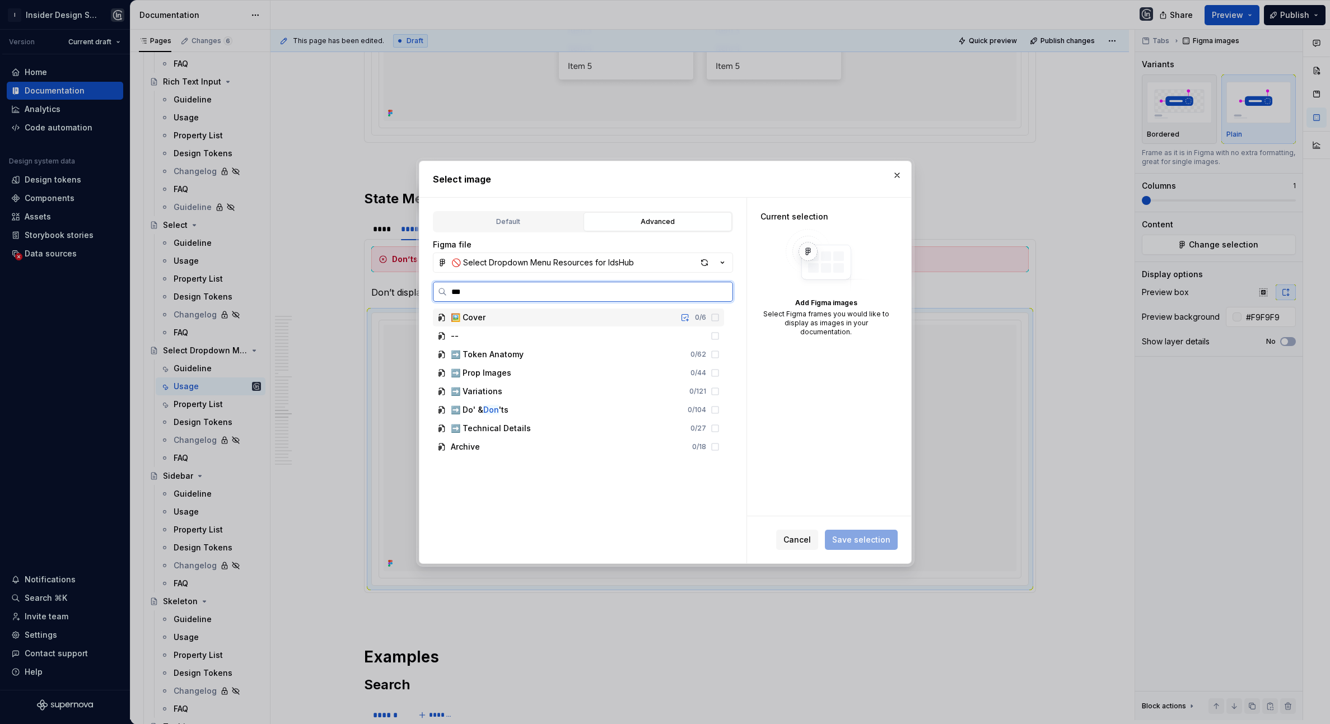
type input "****"
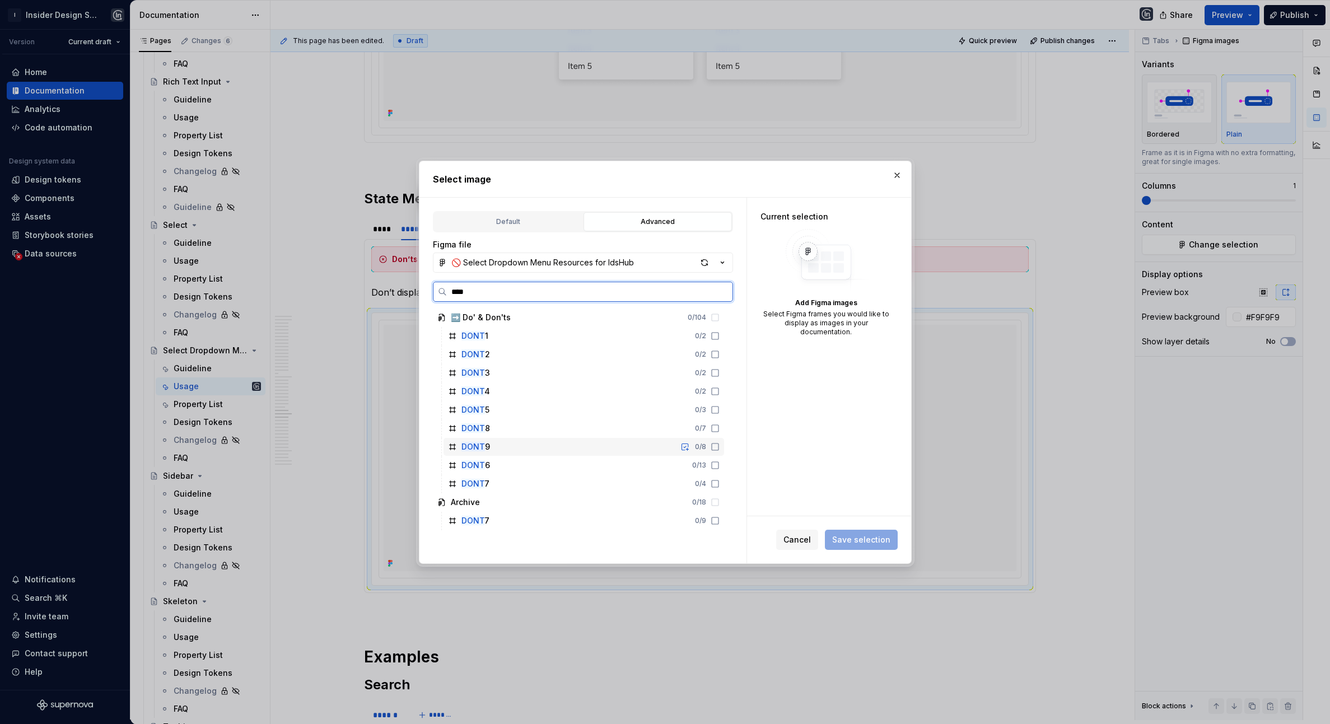
click at [515, 445] on div "DONT 9 0 / 8" at bounding box center [584, 447] width 281 height 18
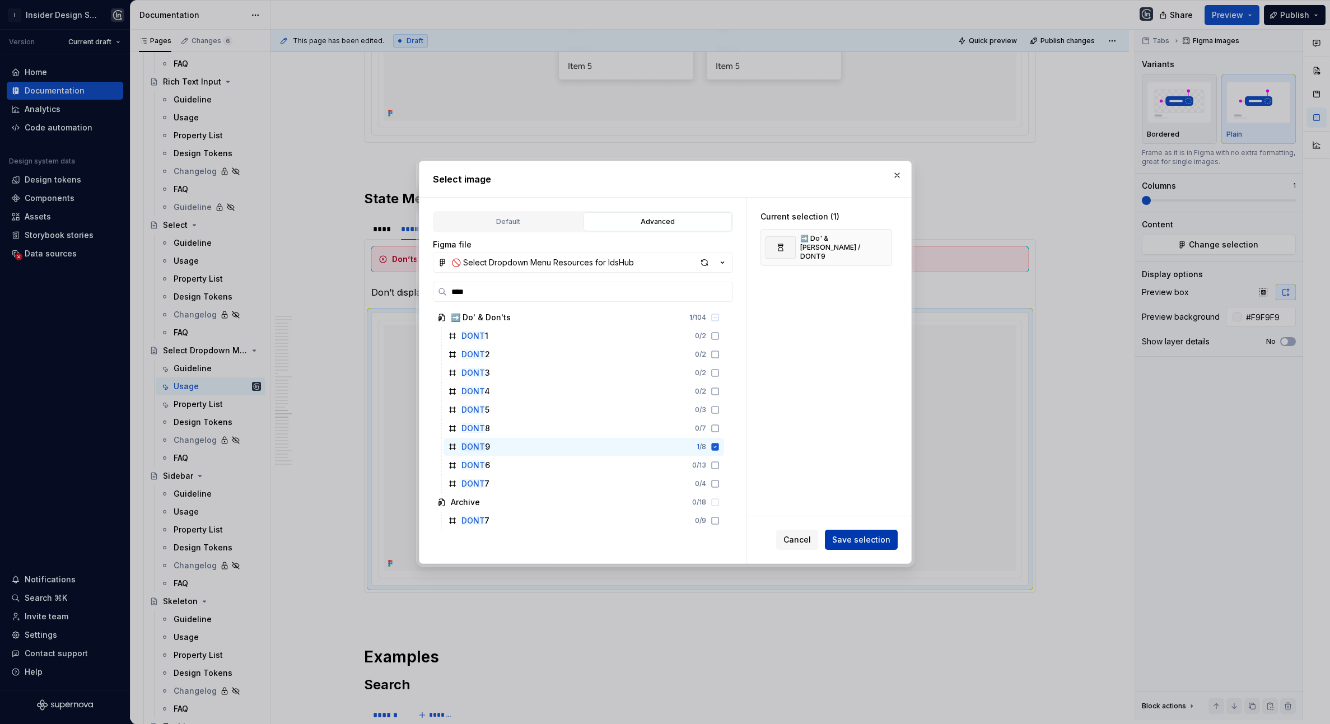
click at [848, 543] on span "Save selection" at bounding box center [861, 539] width 58 height 11
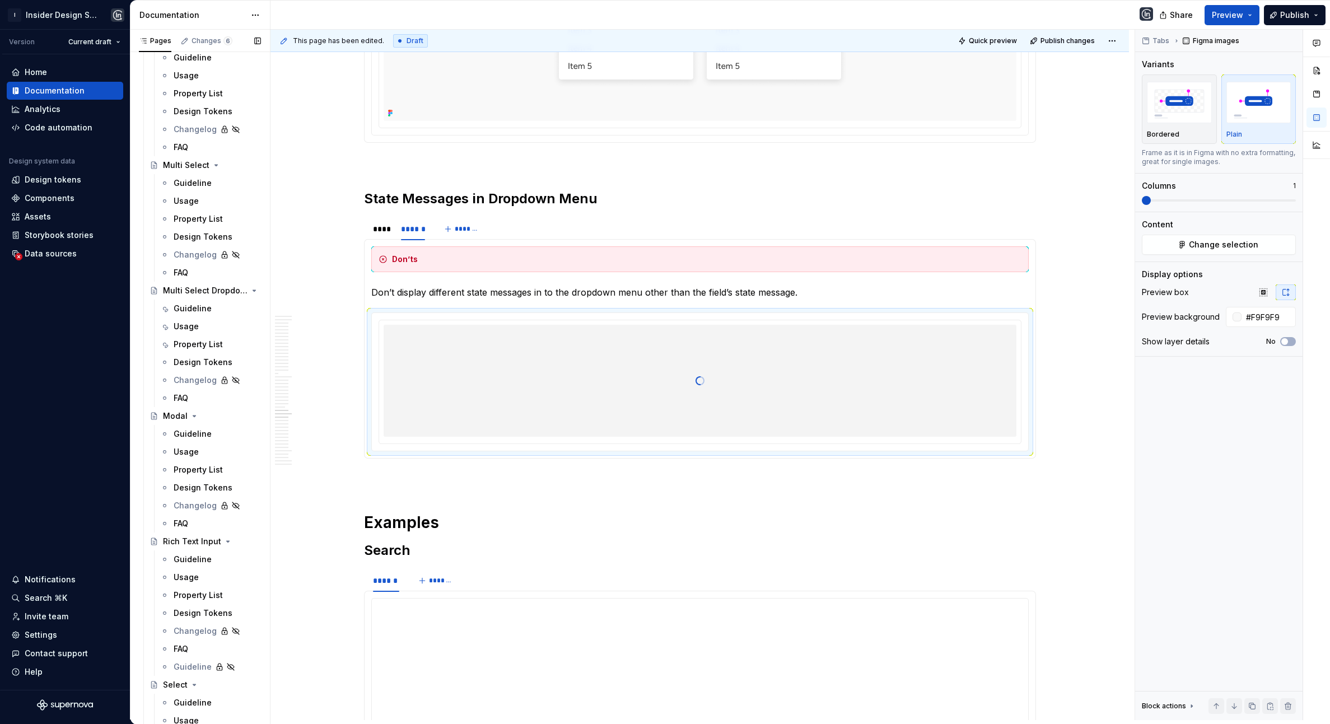
scroll to position [2284, 0]
click at [195, 324] on div "Usage" at bounding box center [186, 329] width 25 height 11
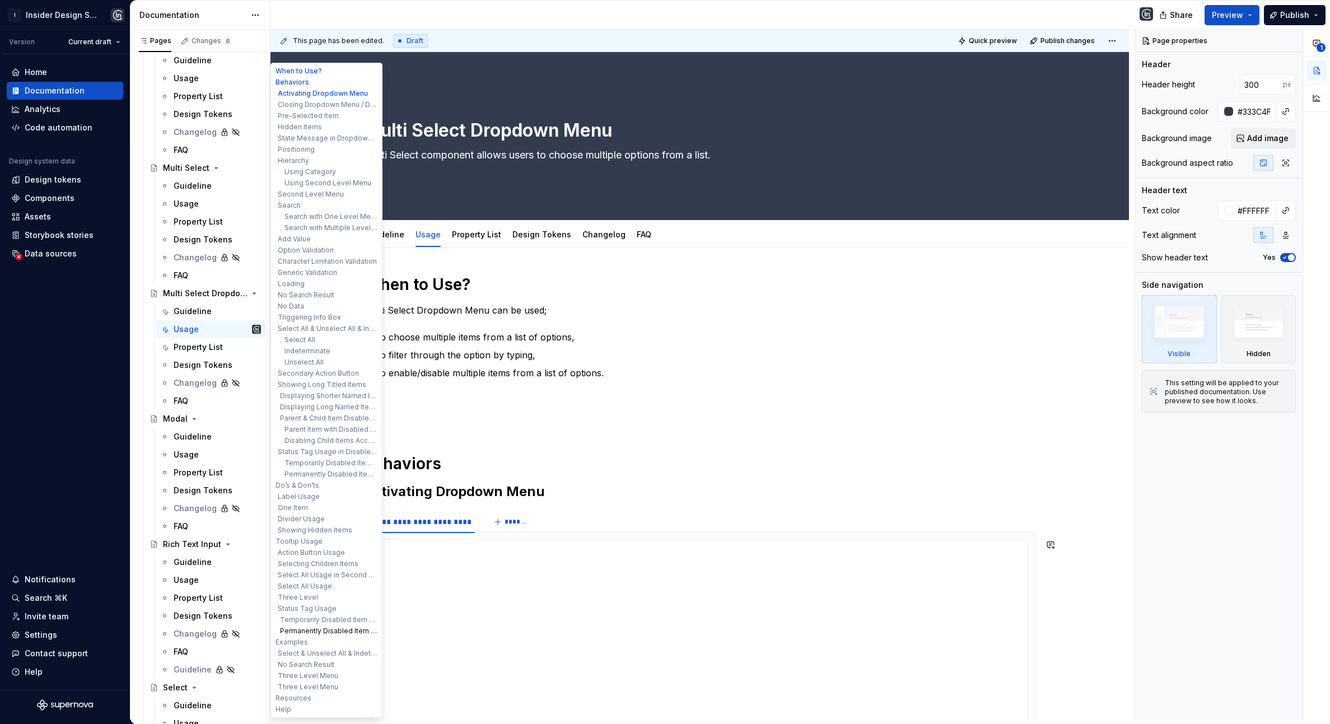
click at [311, 549] on button "Permanently Disabled Item with Status Tag" at bounding box center [326, 631] width 106 height 11
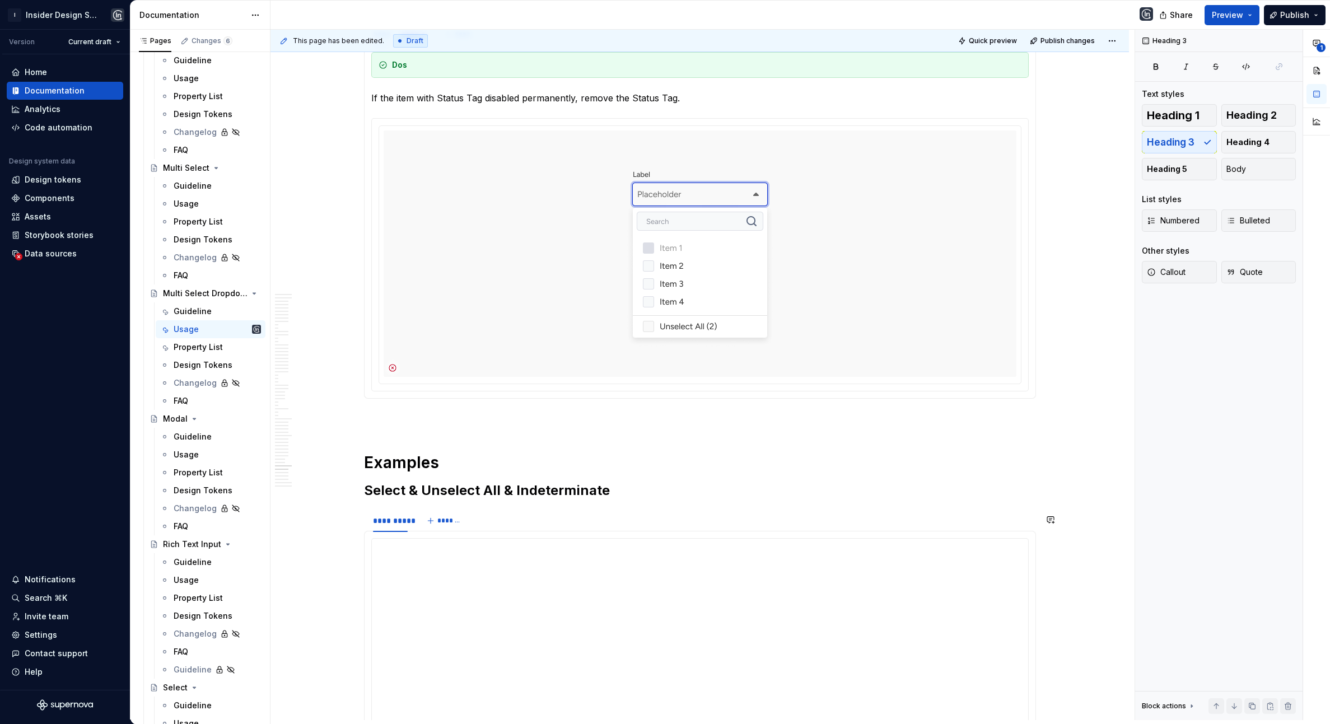
scroll to position [16370, 0]
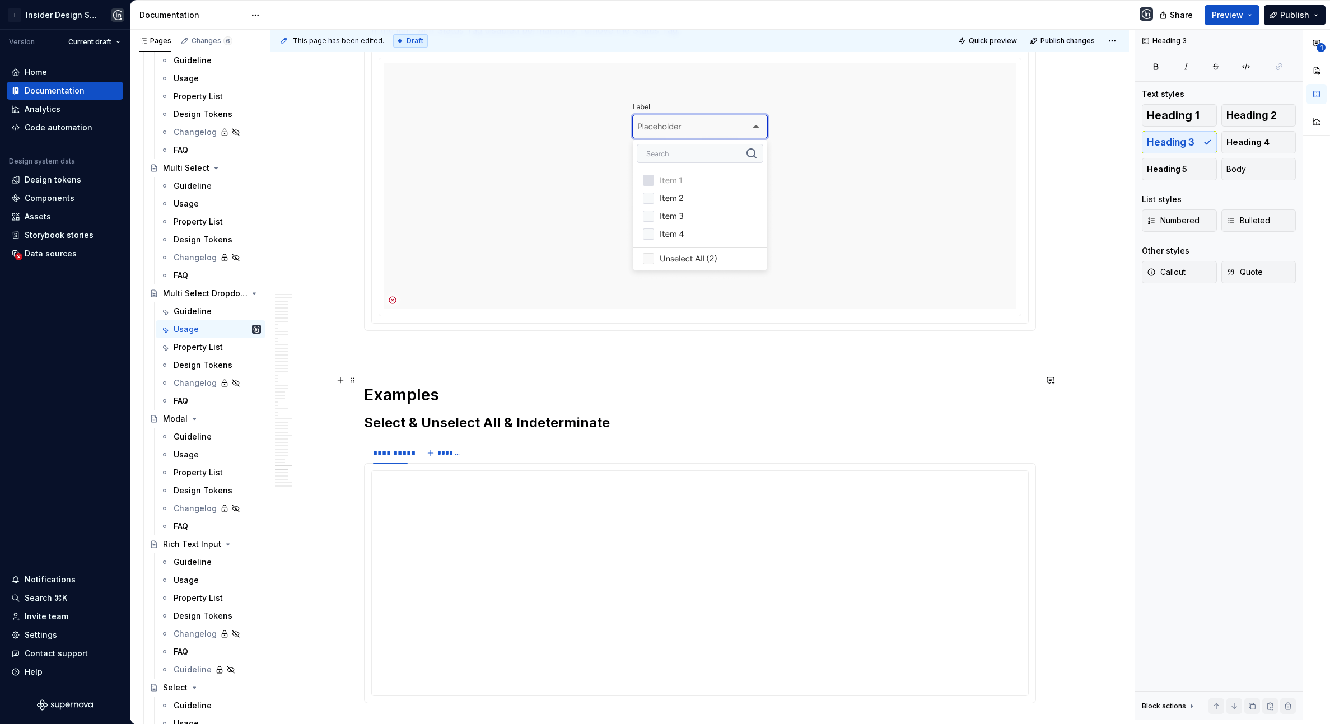
click at [462, 358] on p at bounding box center [700, 351] width 672 height 13
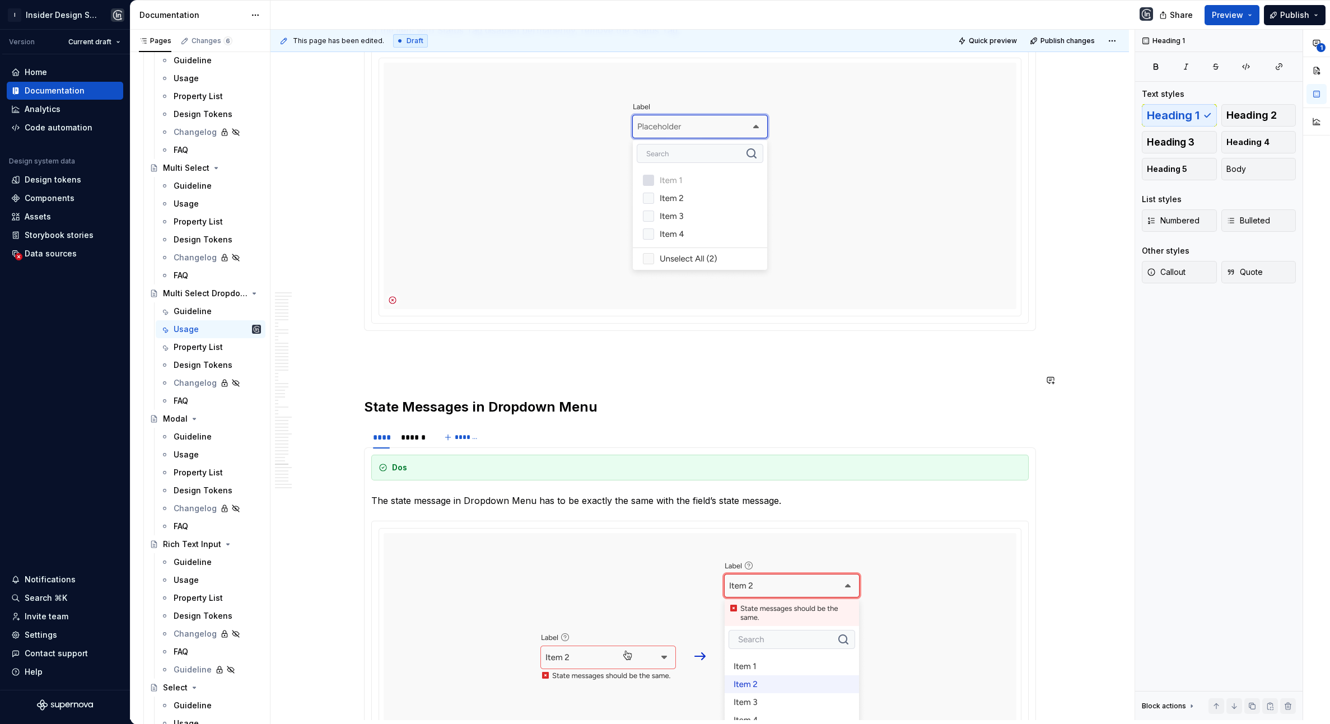
click at [425, 358] on p at bounding box center [700, 351] width 672 height 13
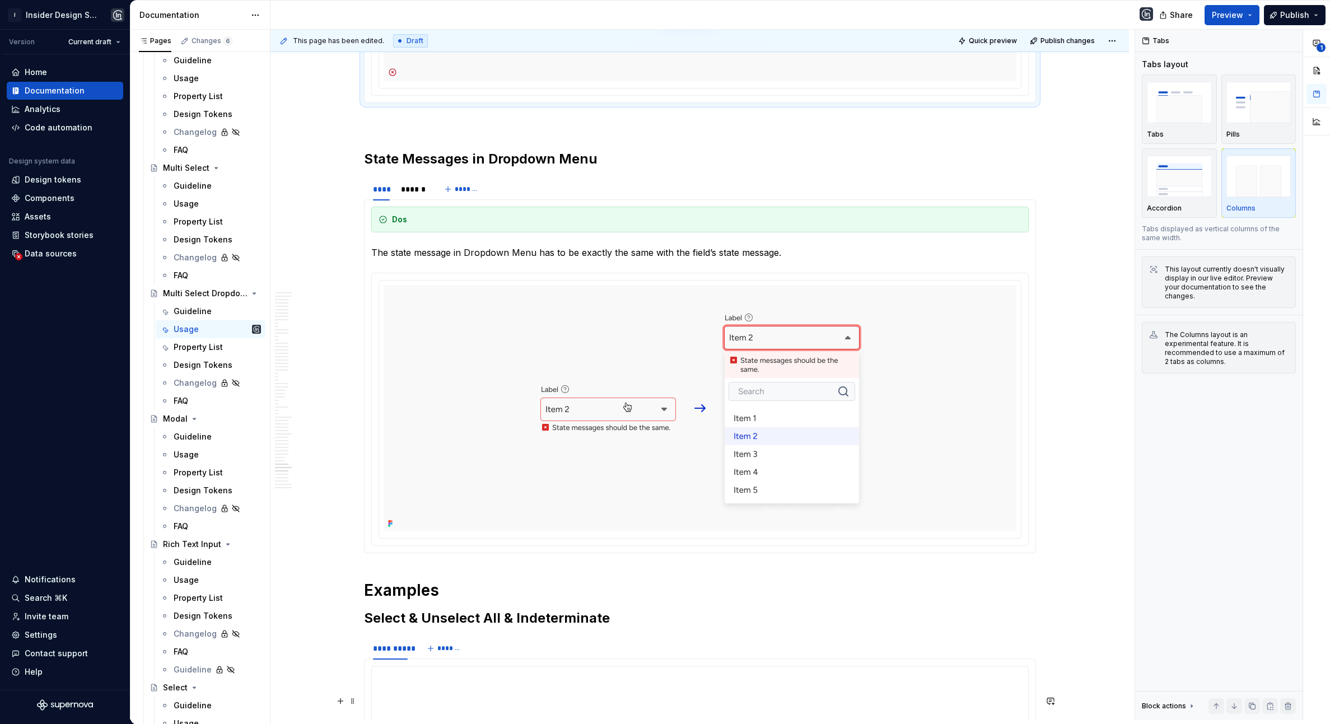
scroll to position [16717, 0]
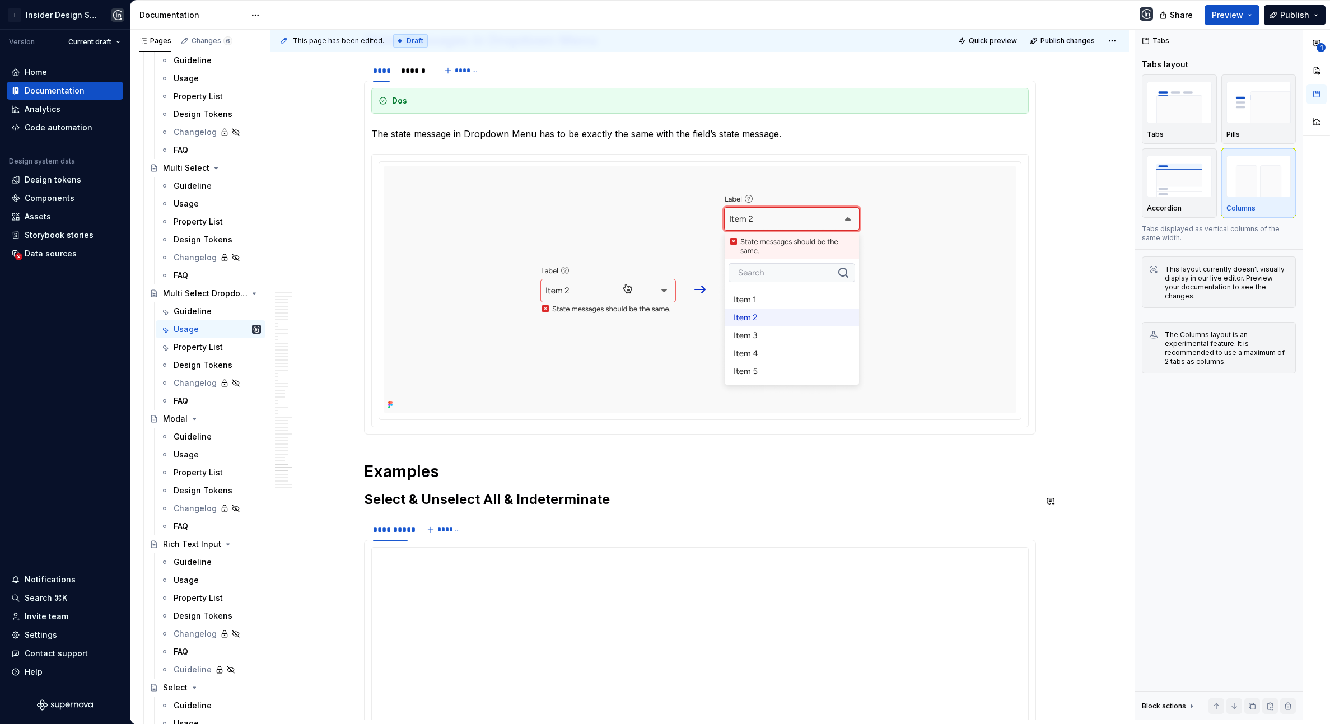
click at [385, 435] on section "**** ****** ******* Dos The state message in Dropdown Menu has to be exactly th…" at bounding box center [700, 246] width 672 height 376
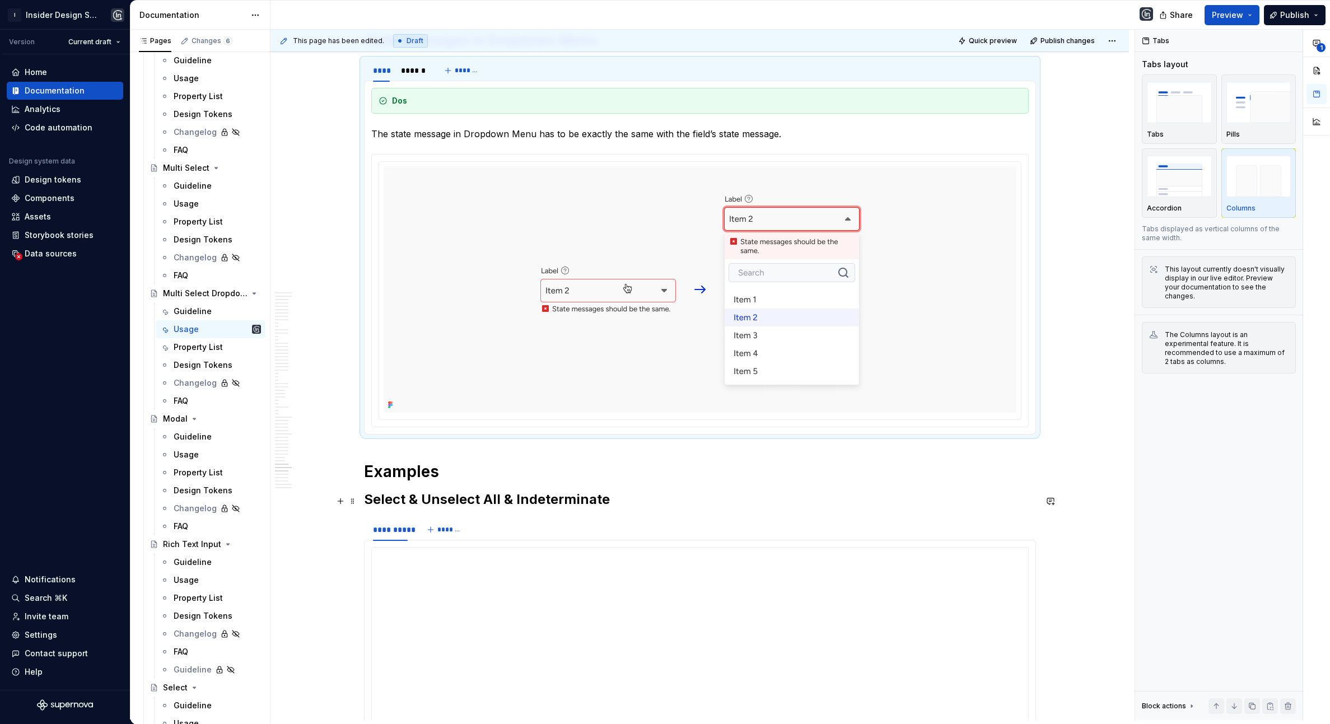
click at [373, 482] on h1 "Examples" at bounding box center [700, 472] width 672 height 20
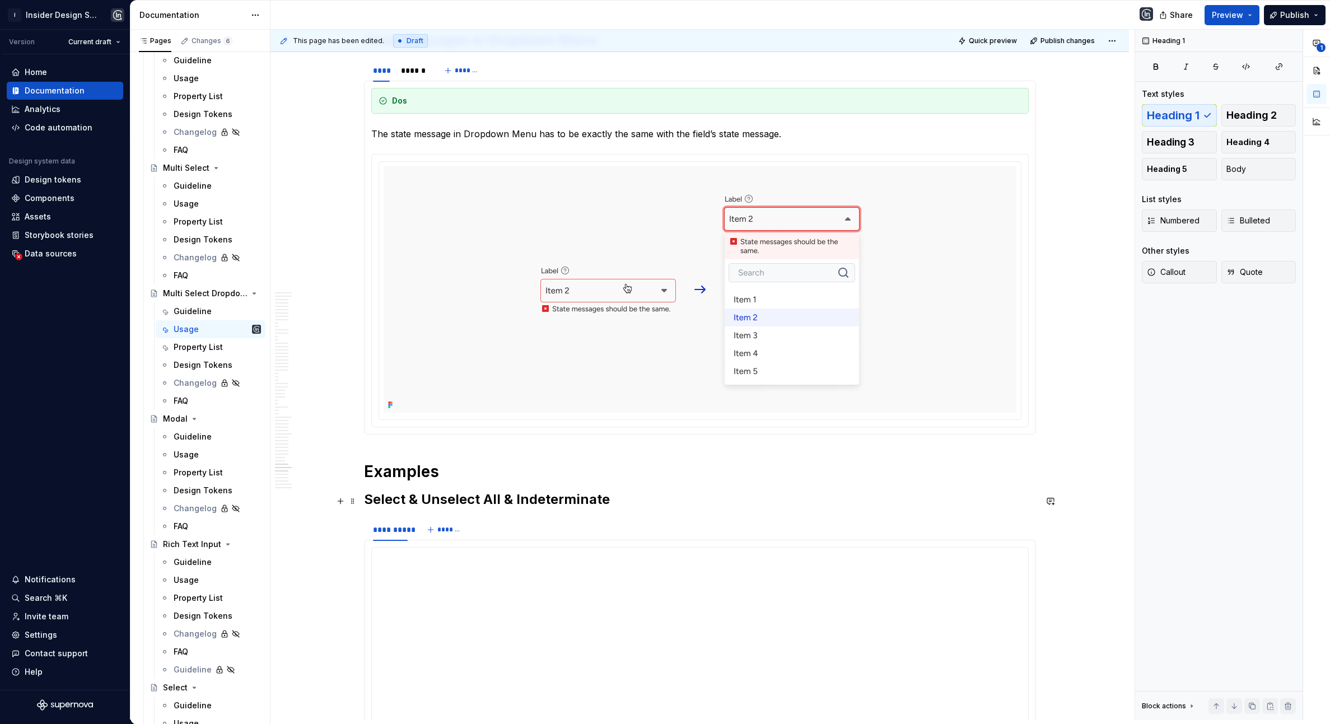
click at [368, 482] on h1 "Examples" at bounding box center [700, 472] width 672 height 20
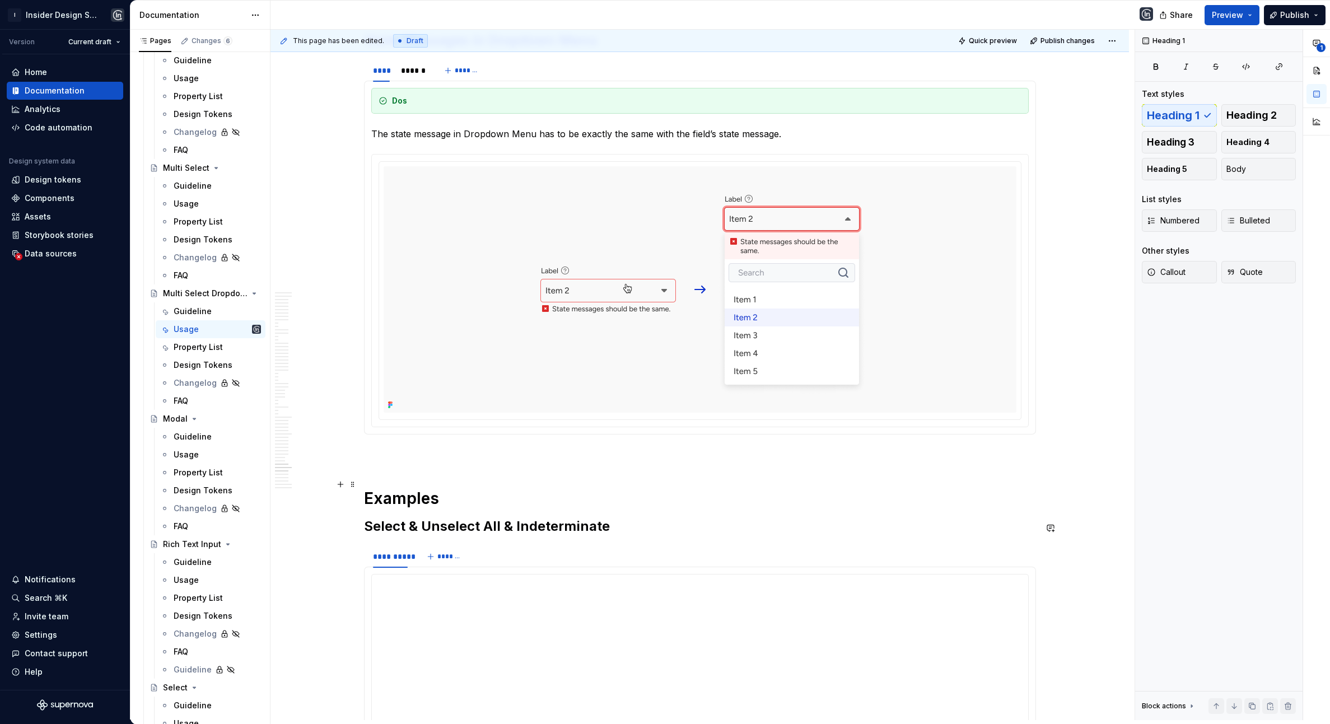
scroll to position [16551, 0]
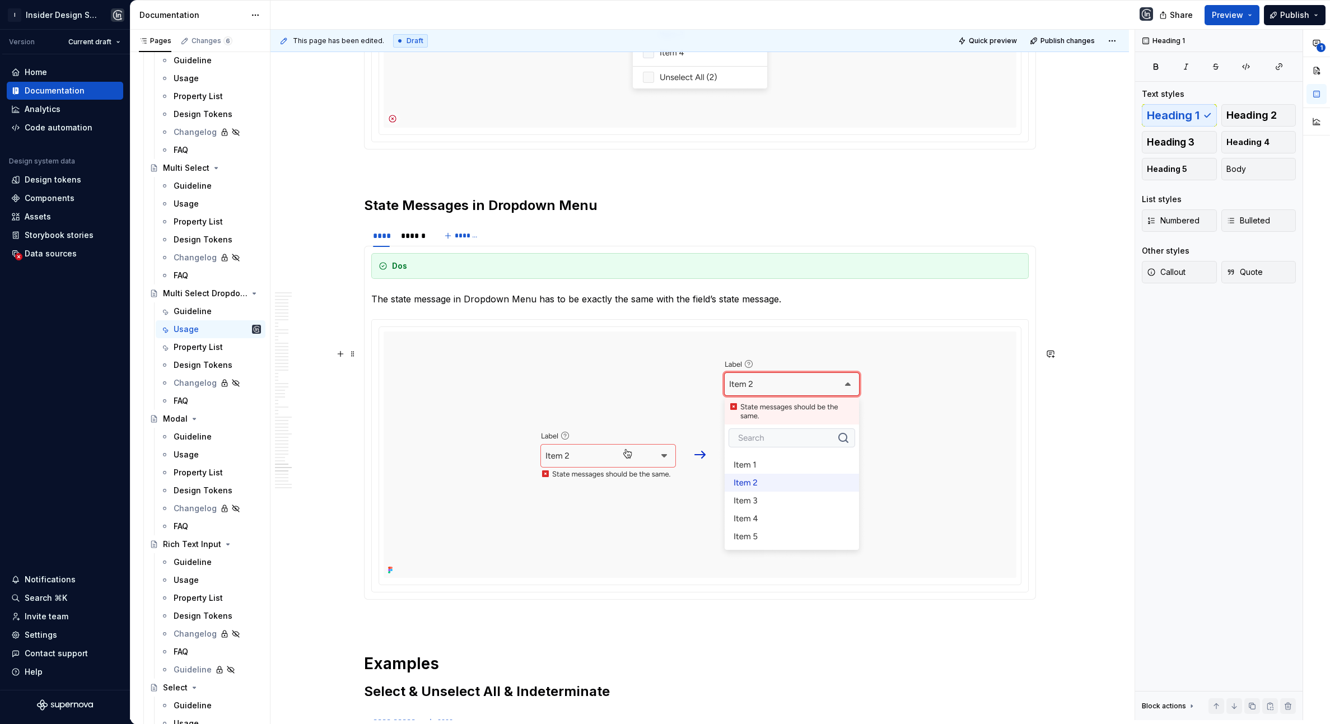
click at [446, 385] on div at bounding box center [700, 455] width 633 height 246
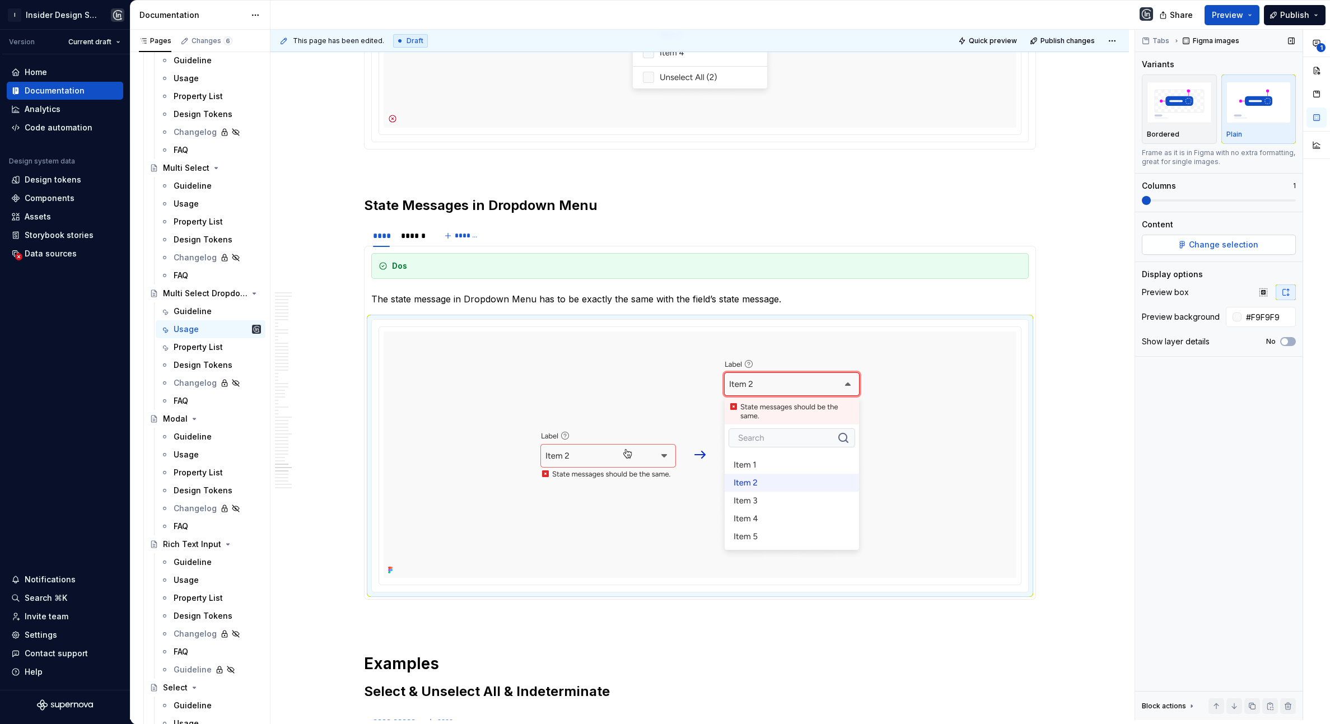
click at [994, 239] on span "Change selection" at bounding box center [1223, 244] width 69 height 11
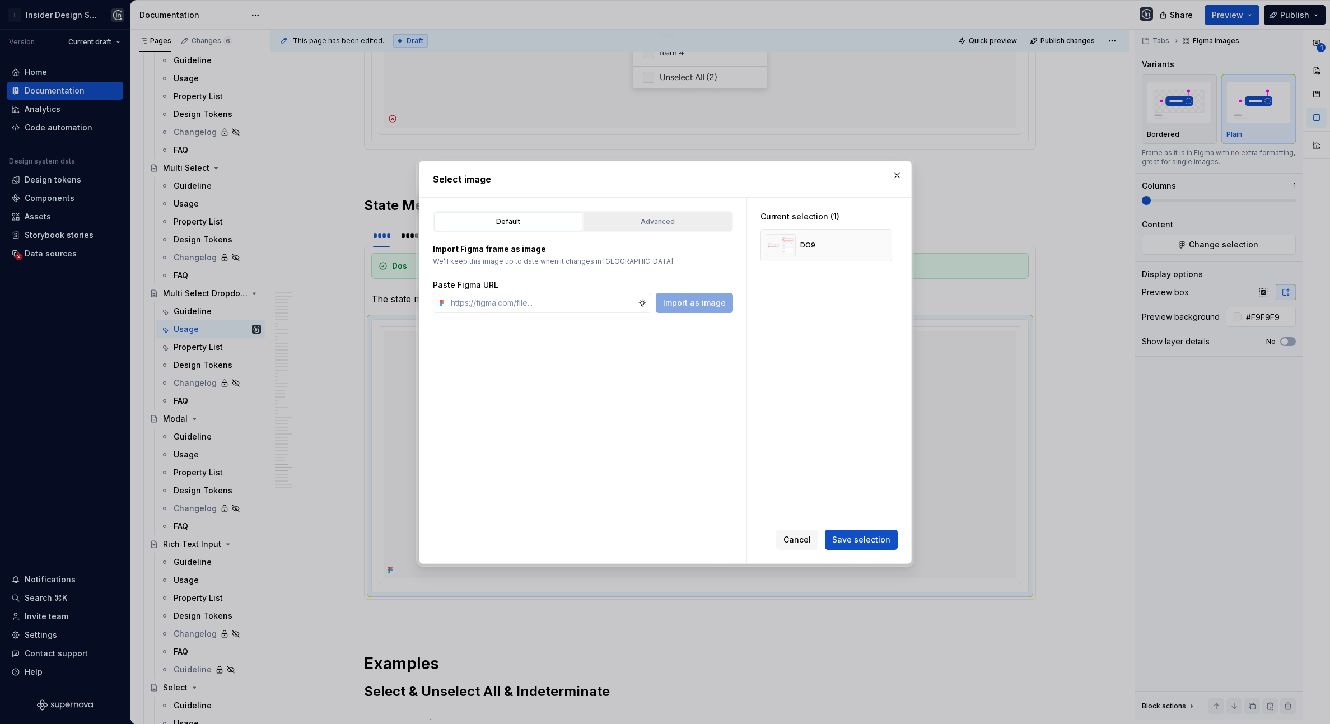
click at [664, 226] on div "Advanced" at bounding box center [658, 221] width 141 height 11
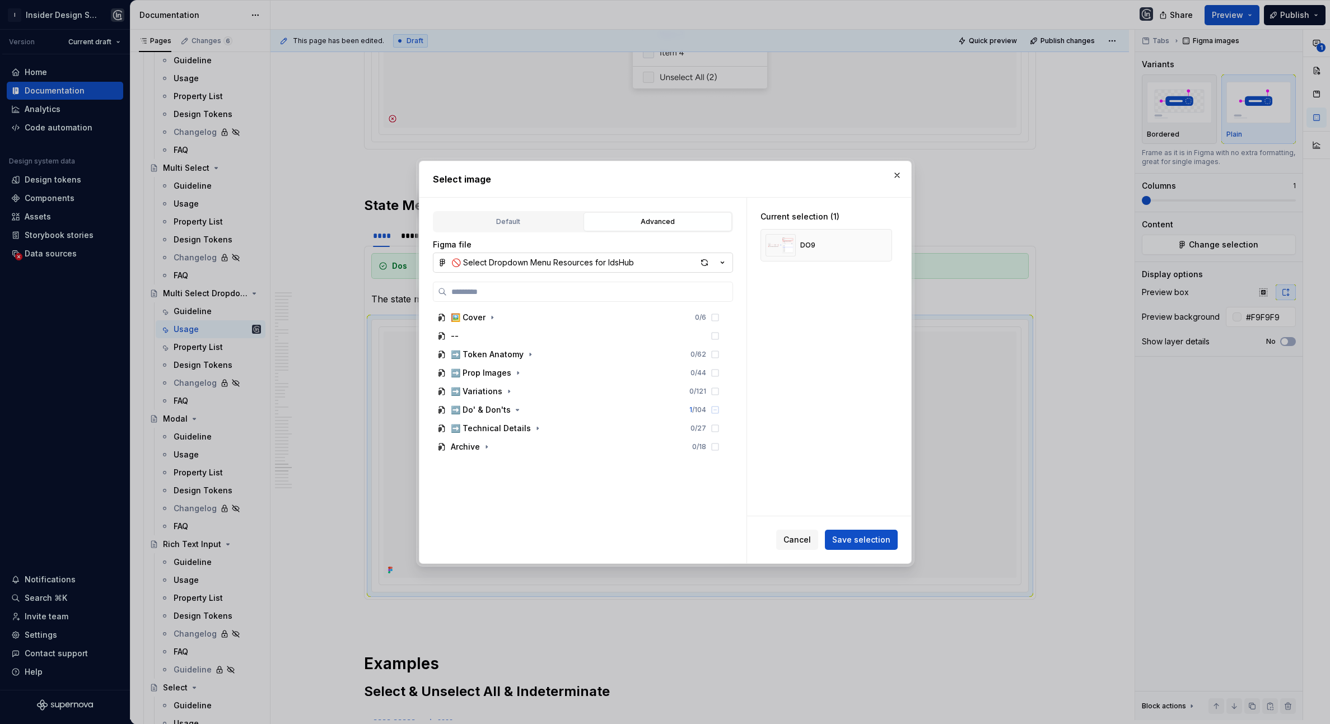
click at [590, 260] on div "🚫 Select Dropdown Menu Resources for IdsHub" at bounding box center [542, 262] width 183 height 11
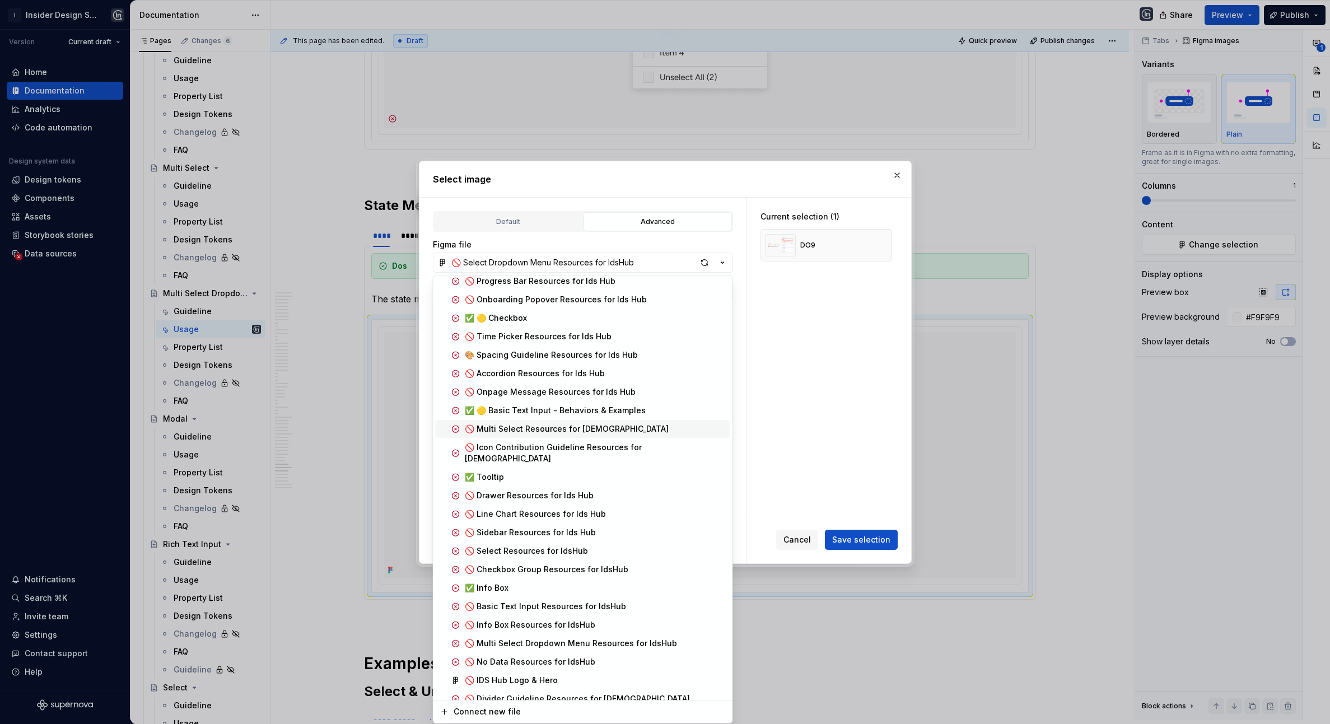
scroll to position [376, 0]
click at [589, 549] on span "🚫 Multi Select Dropdown Menu Resources for IdsHub" at bounding box center [583, 640] width 295 height 18
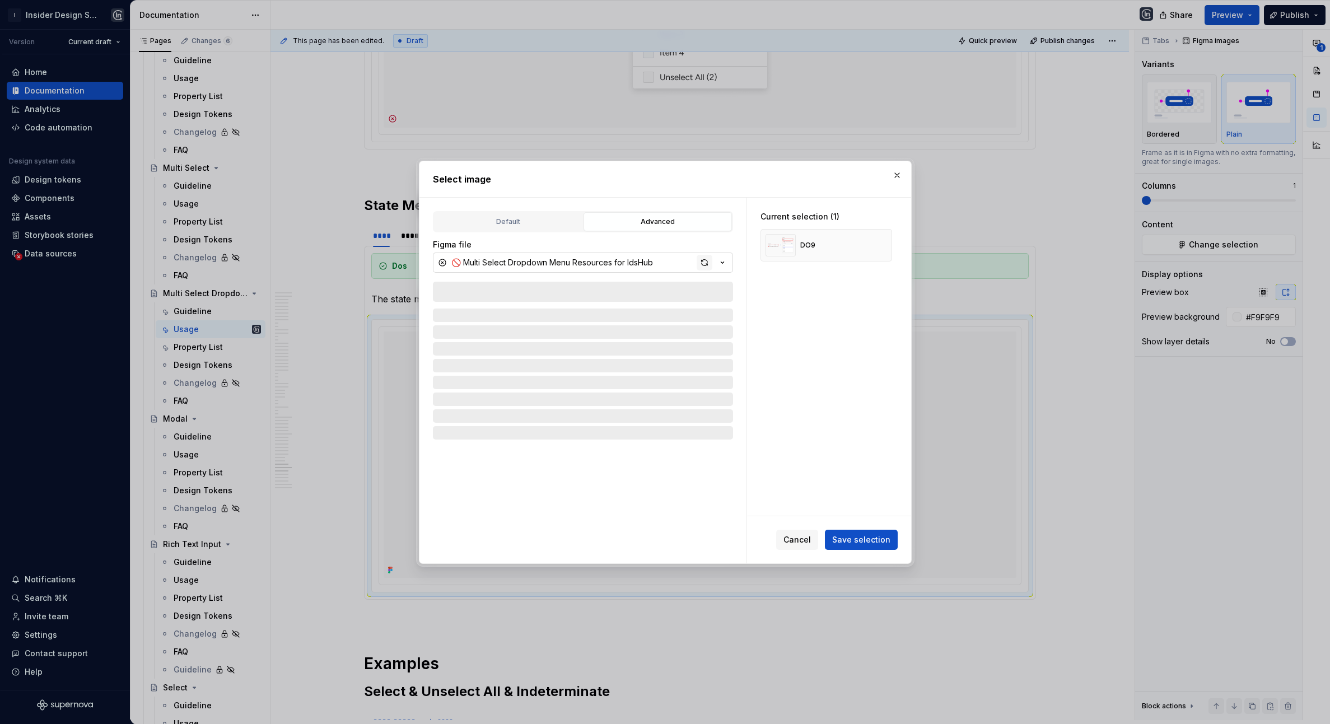
click at [704, 262] on div "button" at bounding box center [705, 263] width 16 height 16
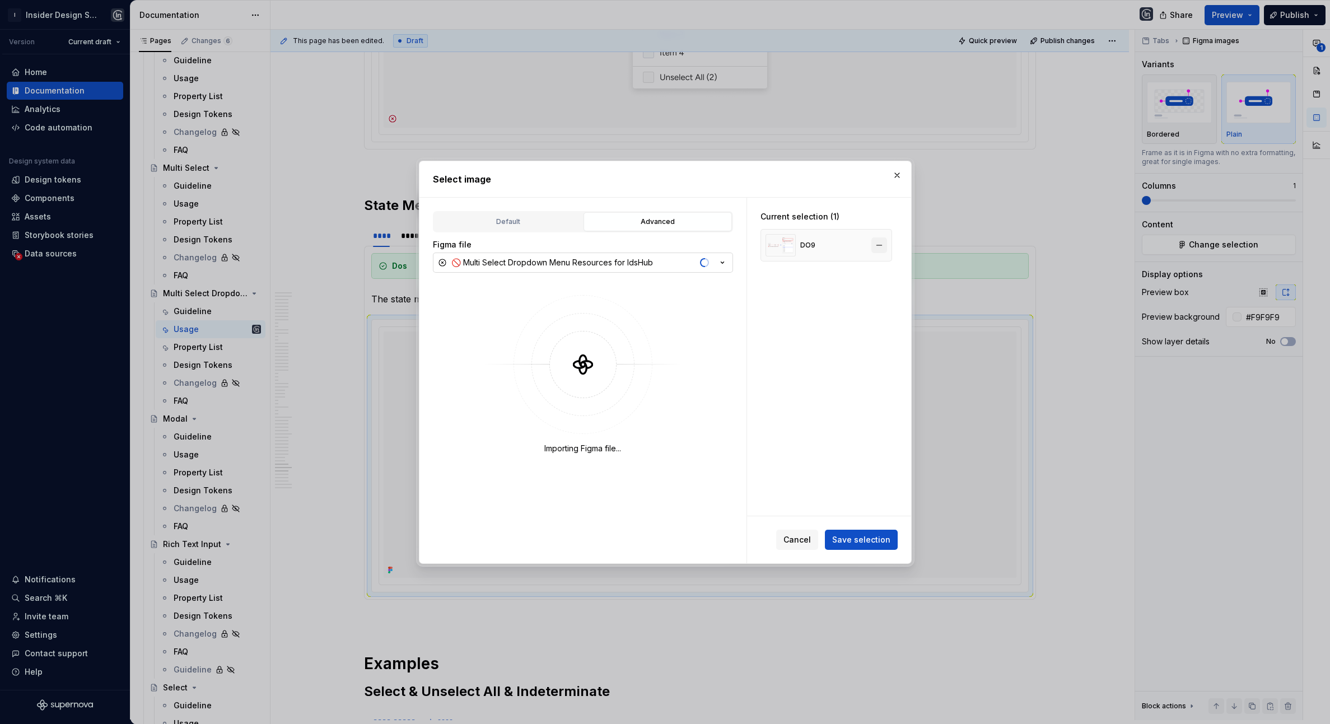
click at [885, 243] on button "button" at bounding box center [880, 246] width 16 height 16
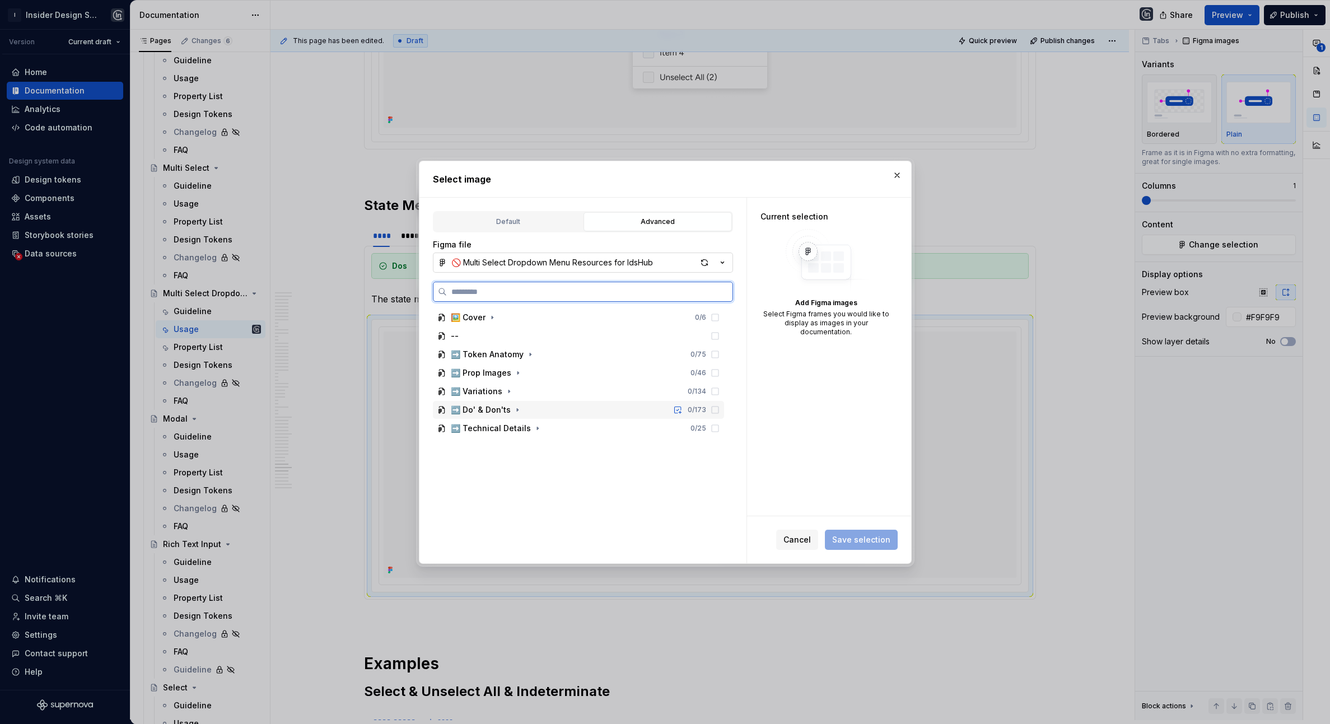
click at [532, 408] on div "➡️ Do' & Don'ts 0 / 173" at bounding box center [578, 410] width 291 height 18
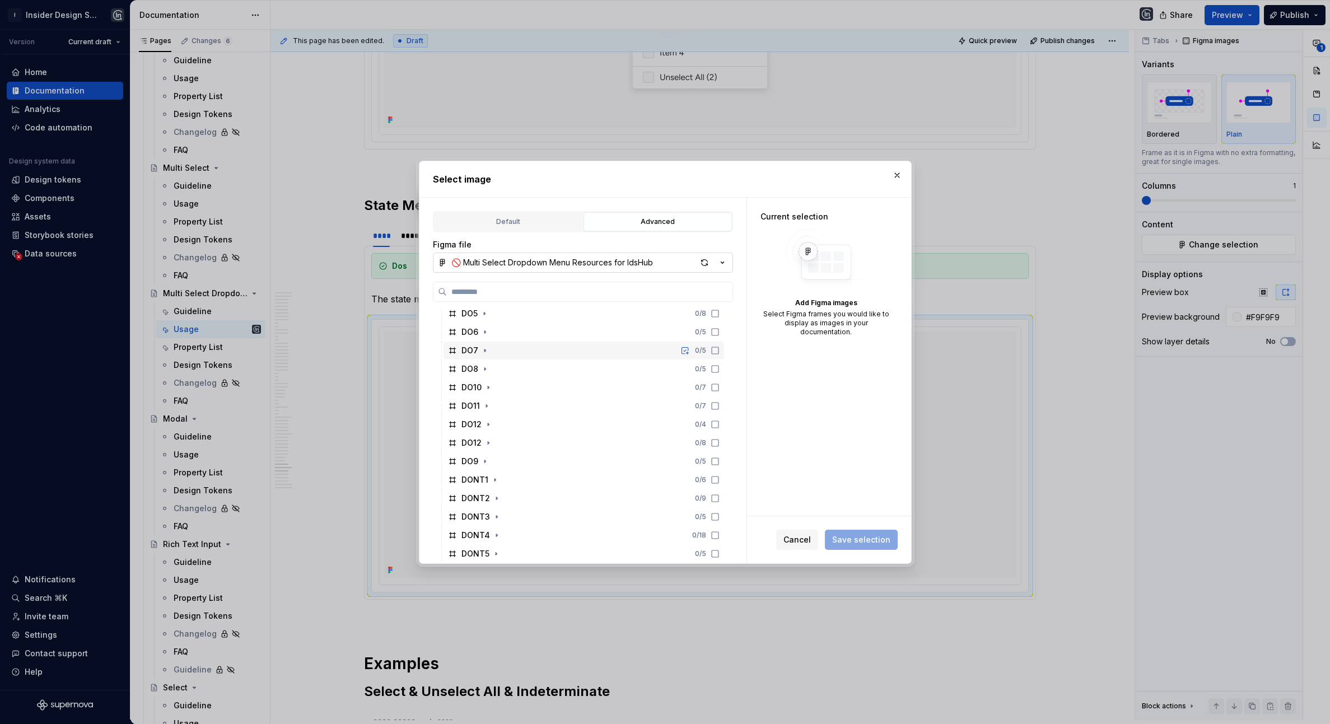
scroll to position [227, 0]
click at [502, 422] on div "DO12 0 / 4" at bounding box center [584, 423] width 281 height 18
click at [861, 537] on span "Save selection" at bounding box center [861, 539] width 58 height 11
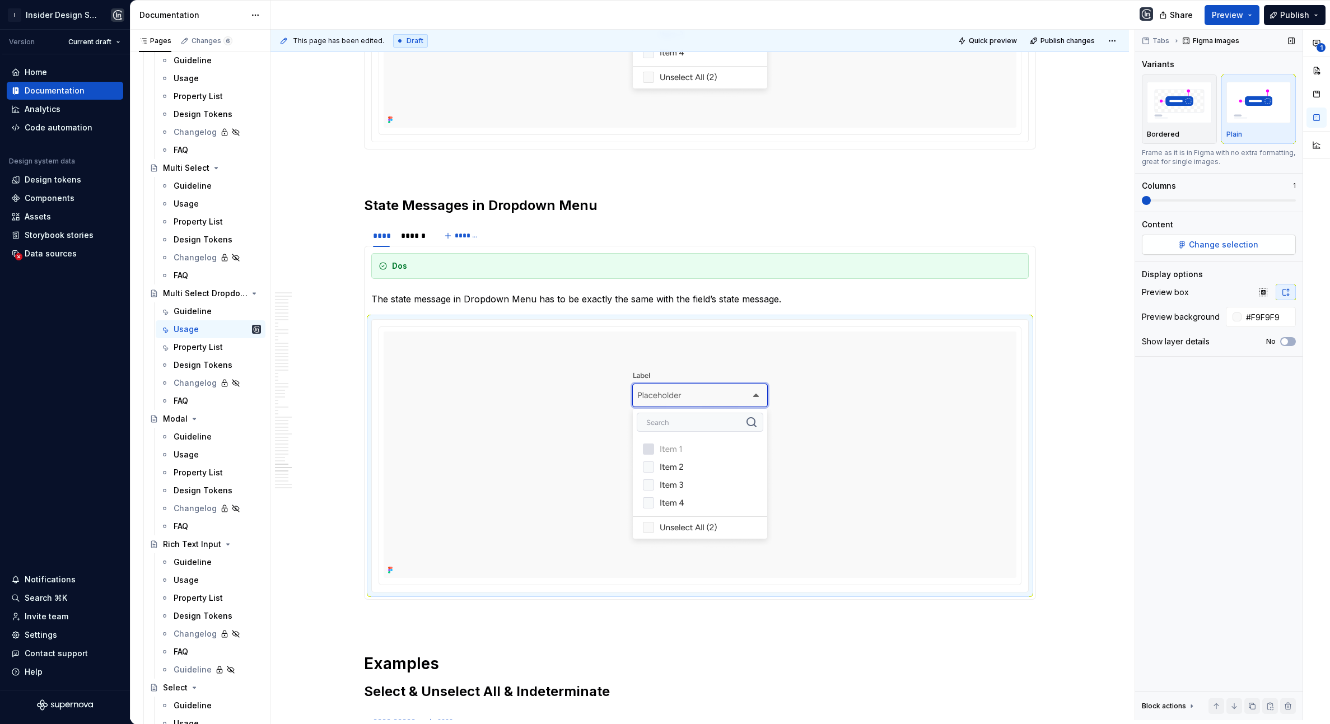
click at [994, 244] on span "Change selection" at bounding box center [1223, 244] width 69 height 11
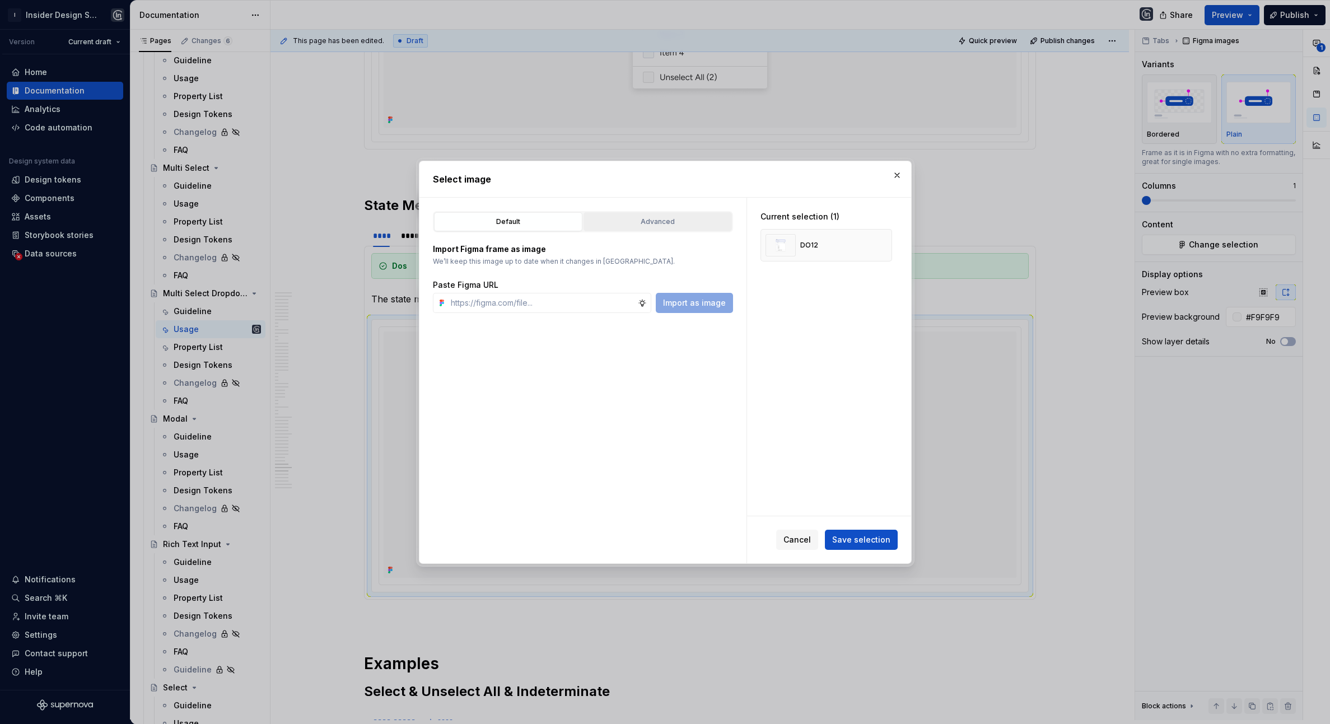
click at [617, 217] on div "Advanced" at bounding box center [658, 221] width 141 height 11
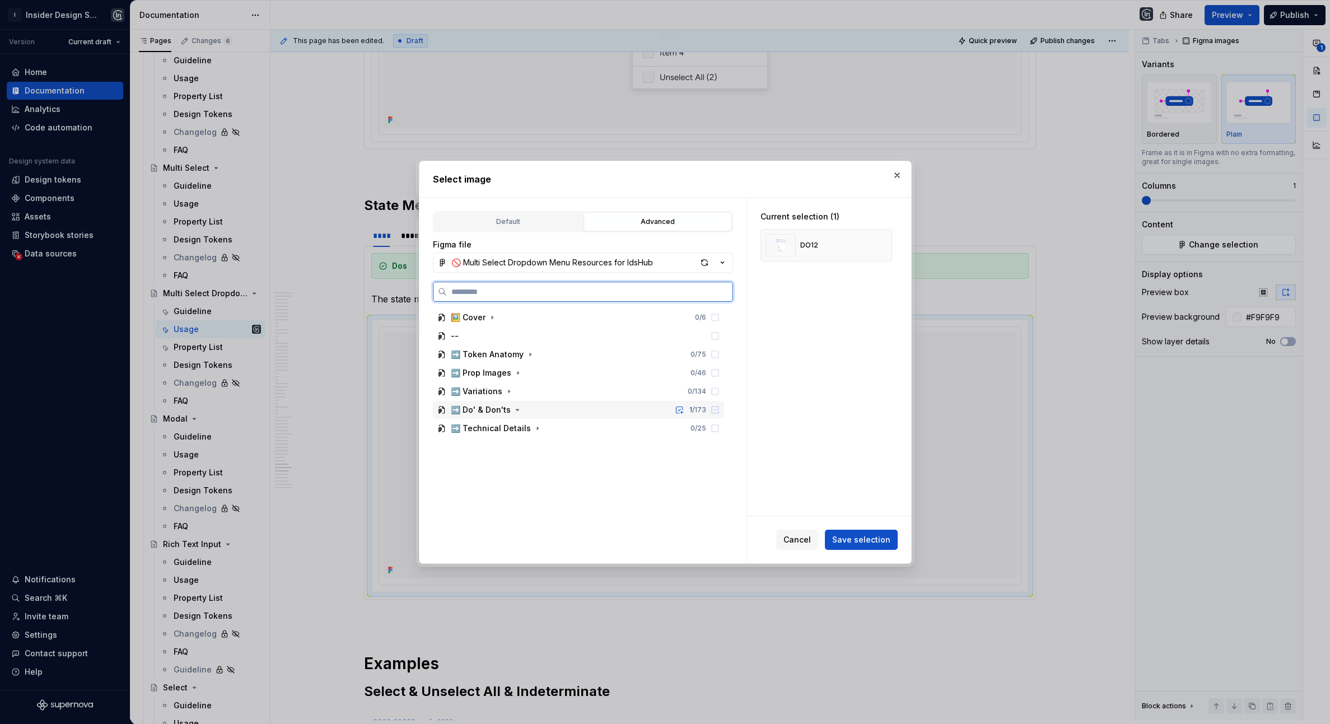
click at [539, 413] on div "➡️ Do' & Don'ts 1 / 173" at bounding box center [578, 410] width 291 height 18
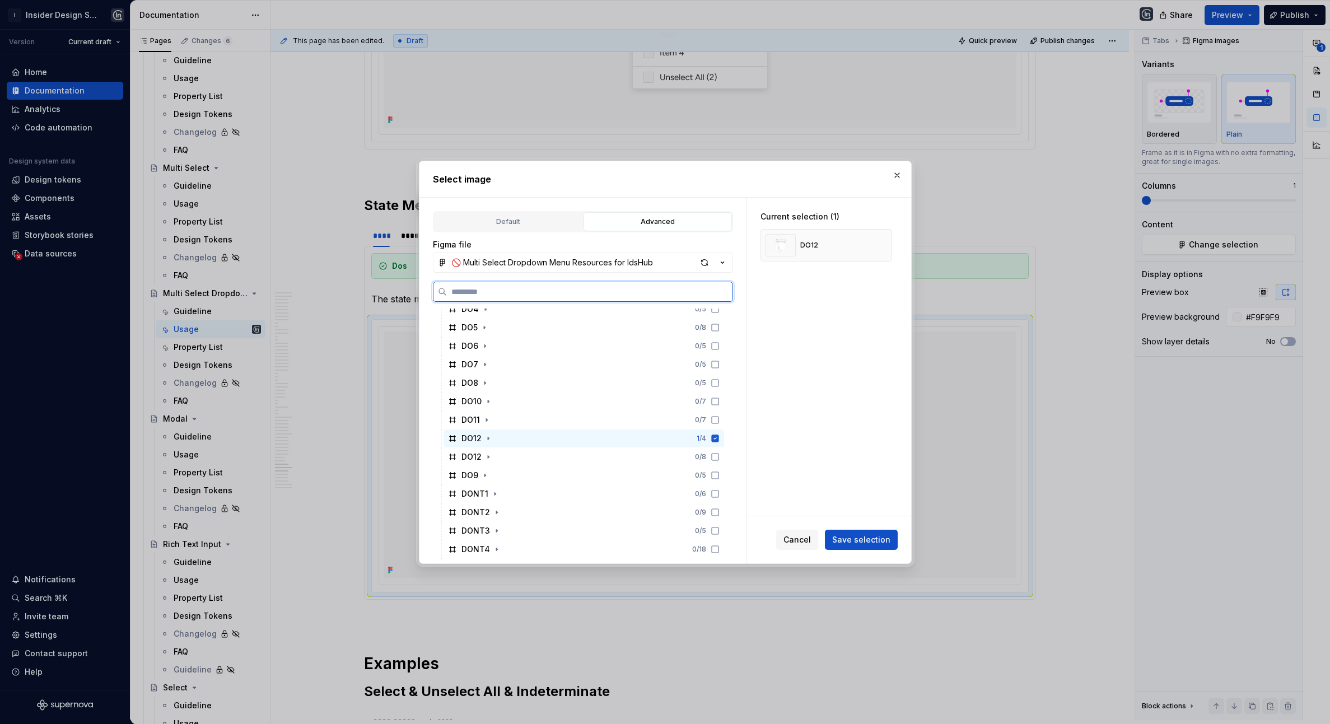
scroll to position [215, 0]
click at [518, 453] on div "DO12 0 / 8" at bounding box center [584, 454] width 281 height 18
click at [518, 435] on div "DO12 1 / 4" at bounding box center [584, 436] width 281 height 18
click at [859, 536] on span "Save selection" at bounding box center [861, 539] width 58 height 11
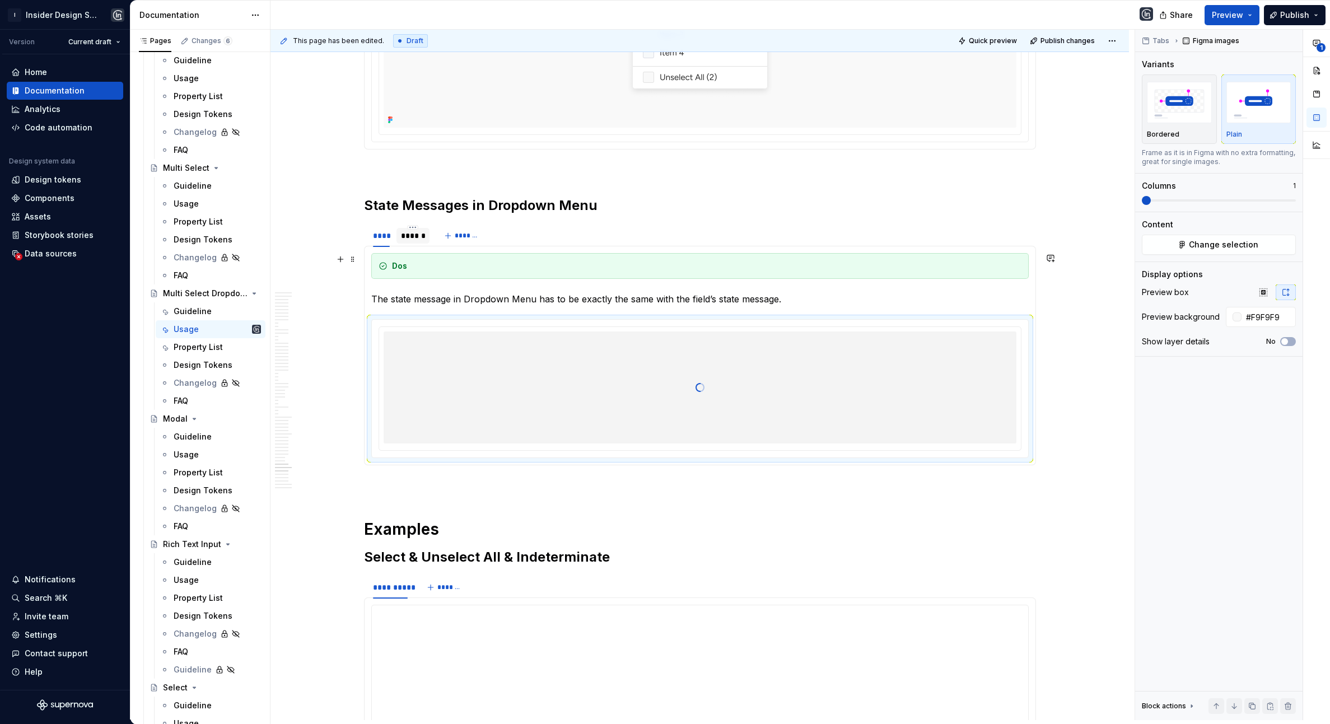
click at [415, 241] on div "******" at bounding box center [413, 235] width 24 height 11
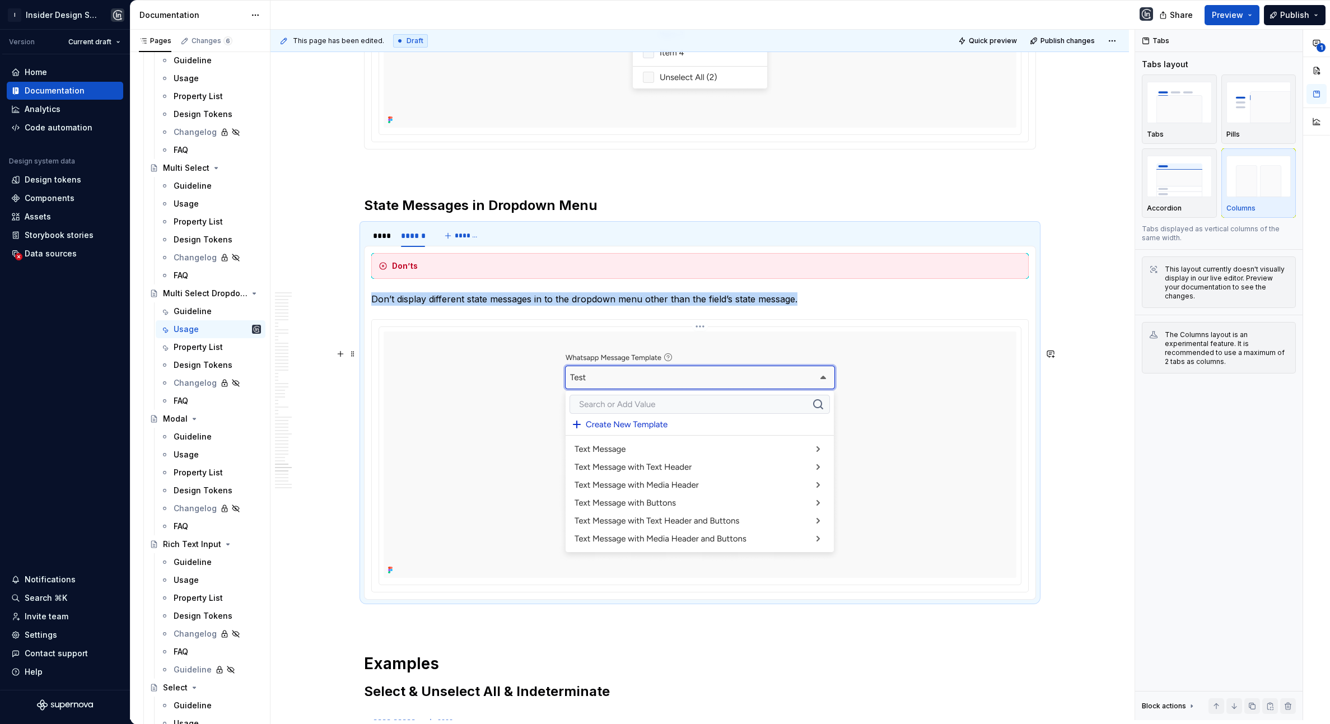
click at [506, 411] on img at bounding box center [700, 455] width 426 height 246
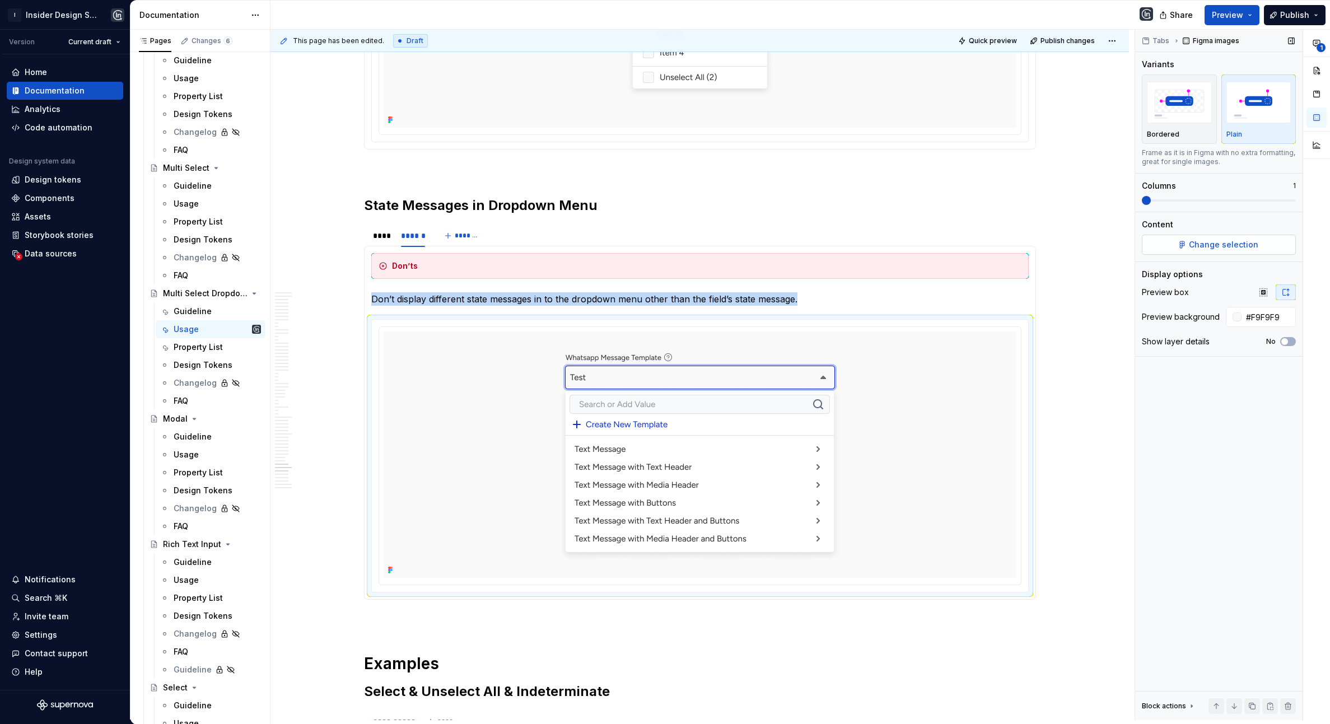
click at [994, 246] on span "Change selection" at bounding box center [1223, 244] width 69 height 11
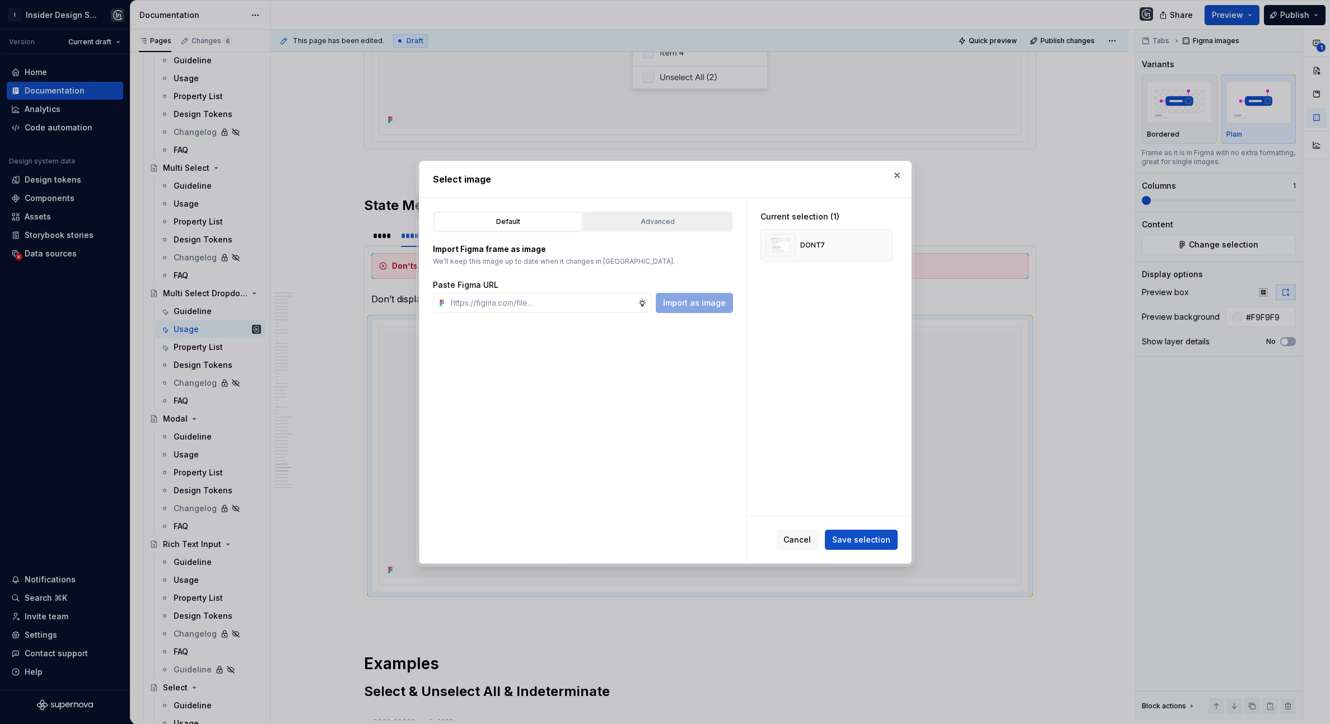
click at [641, 217] on div "Advanced" at bounding box center [658, 221] width 141 height 11
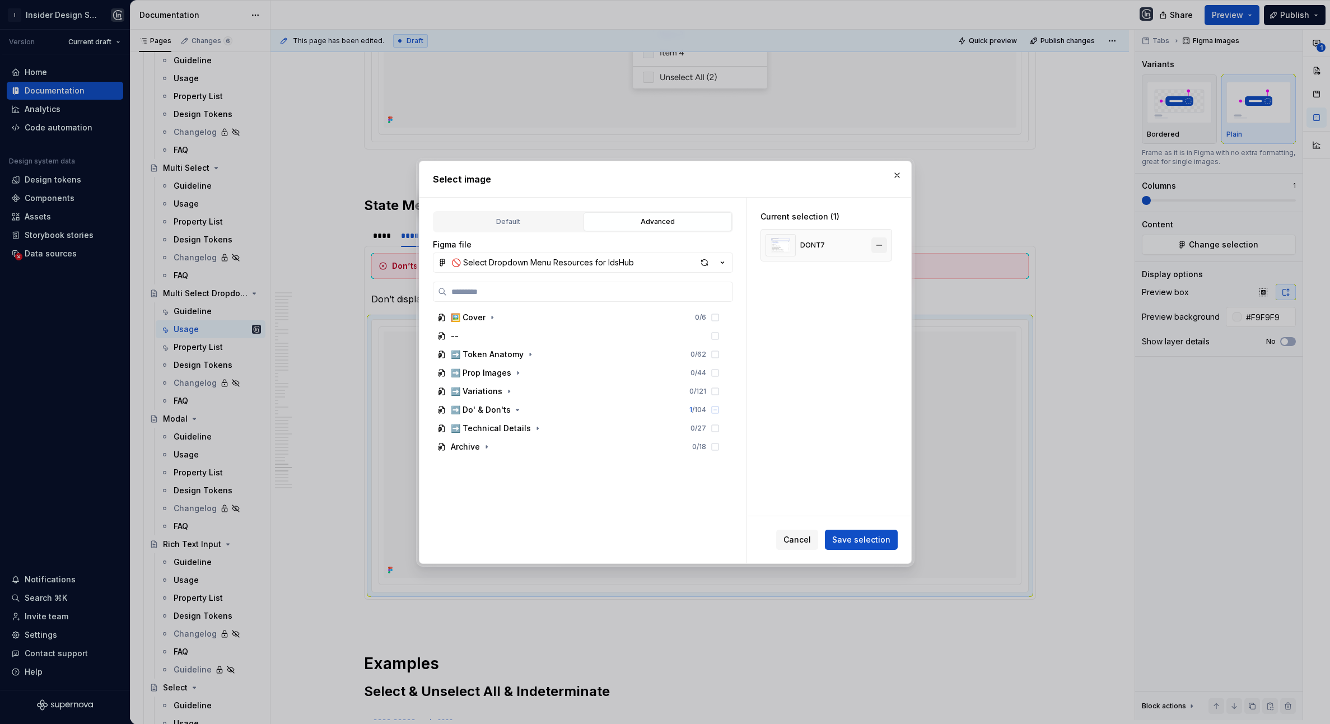
click at [884, 249] on button "button" at bounding box center [880, 246] width 16 height 16
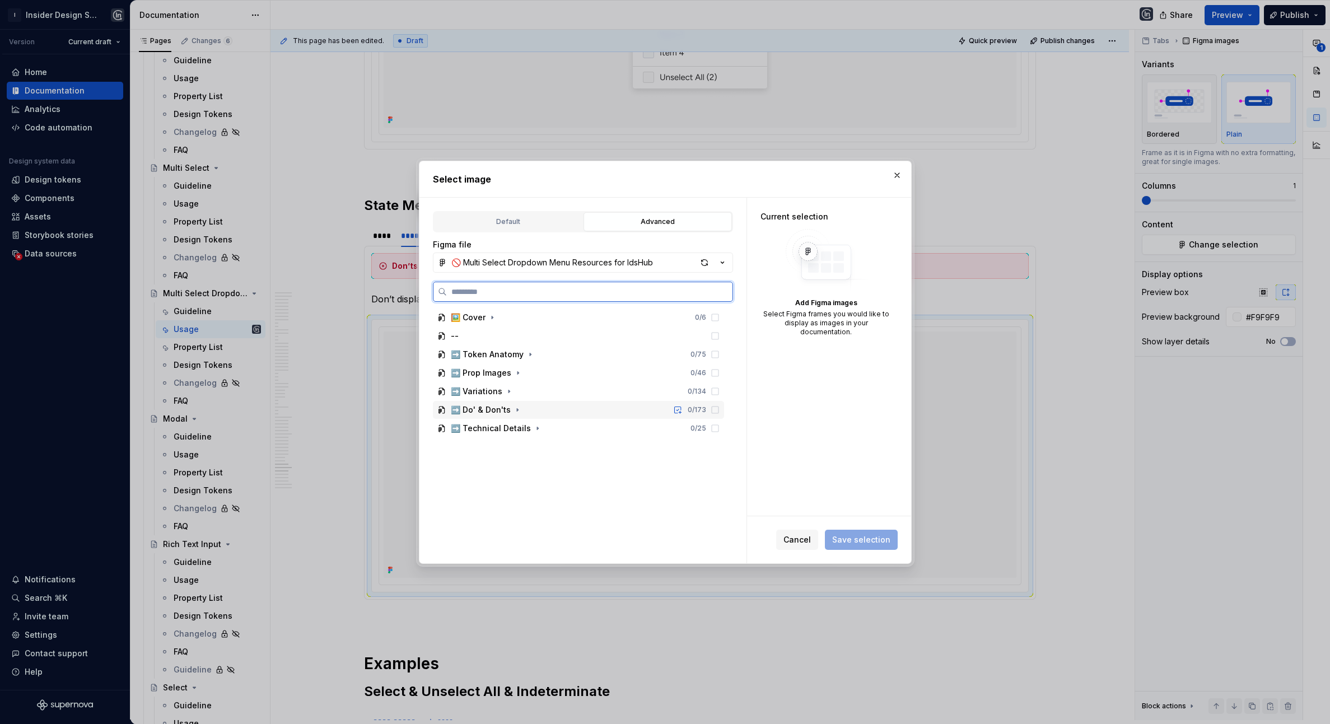
click at [519, 403] on div "➡️ Do' & Don'ts 0 / 173" at bounding box center [578, 410] width 291 height 18
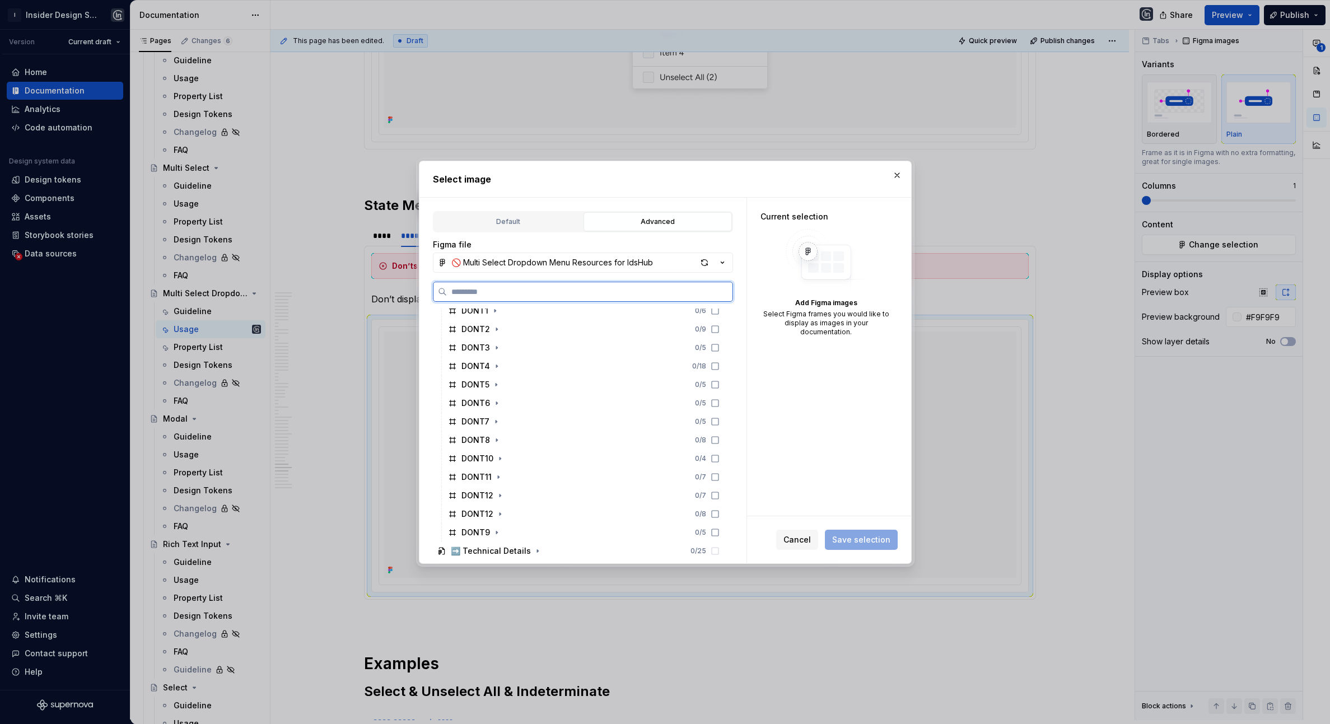
scroll to position [384, 0]
click at [511, 524] on div "DONT12 0 / 8" at bounding box center [584, 525] width 281 height 18
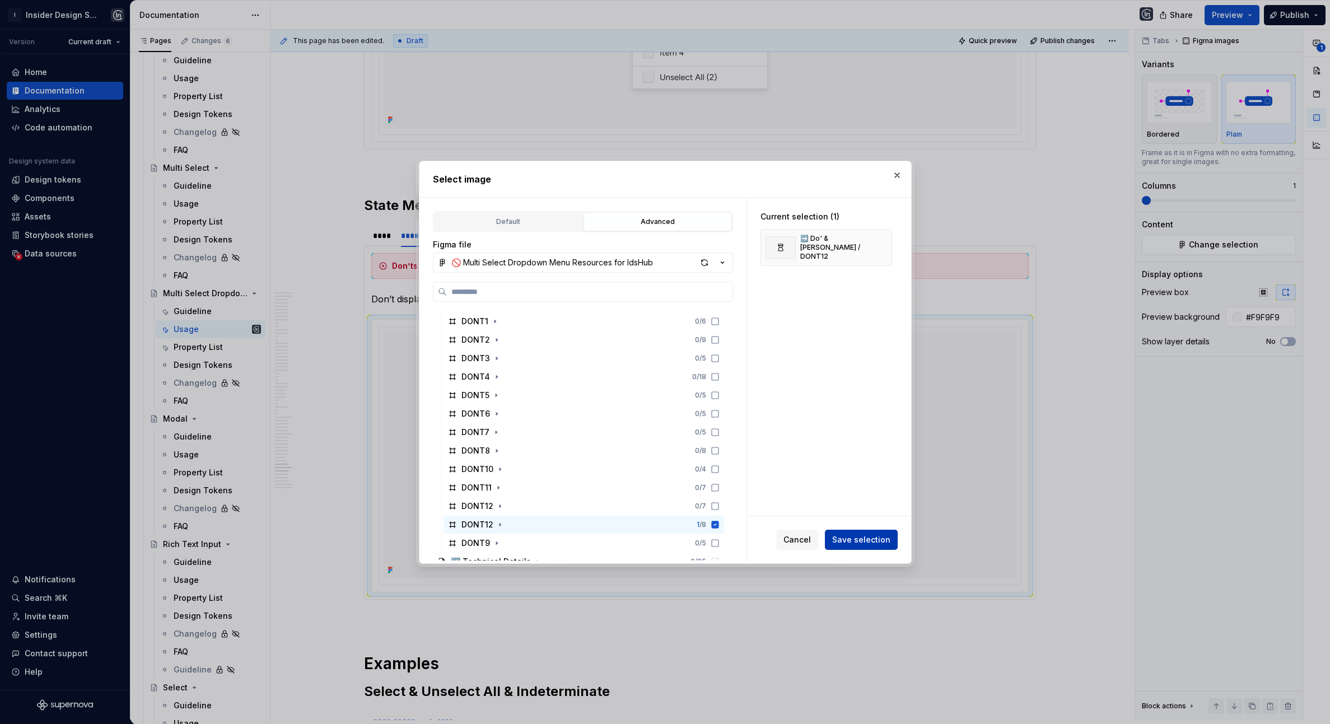
click at [894, 537] on button "Save selection" at bounding box center [861, 540] width 73 height 20
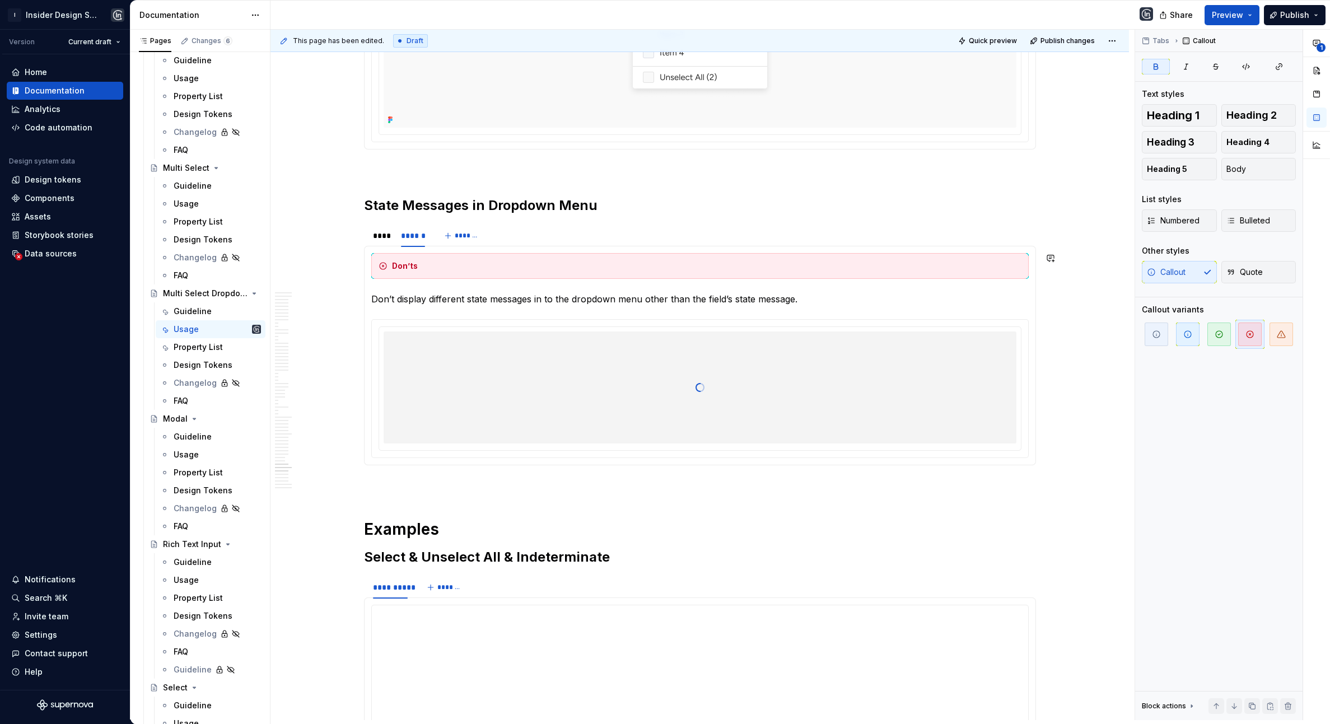
click at [386, 276] on div "Dos The state message in Dropdown Menu has to be exactly the same with the fiel…" at bounding box center [700, 356] width 672 height 220
click at [386, 241] on div "****" at bounding box center [381, 235] width 17 height 11
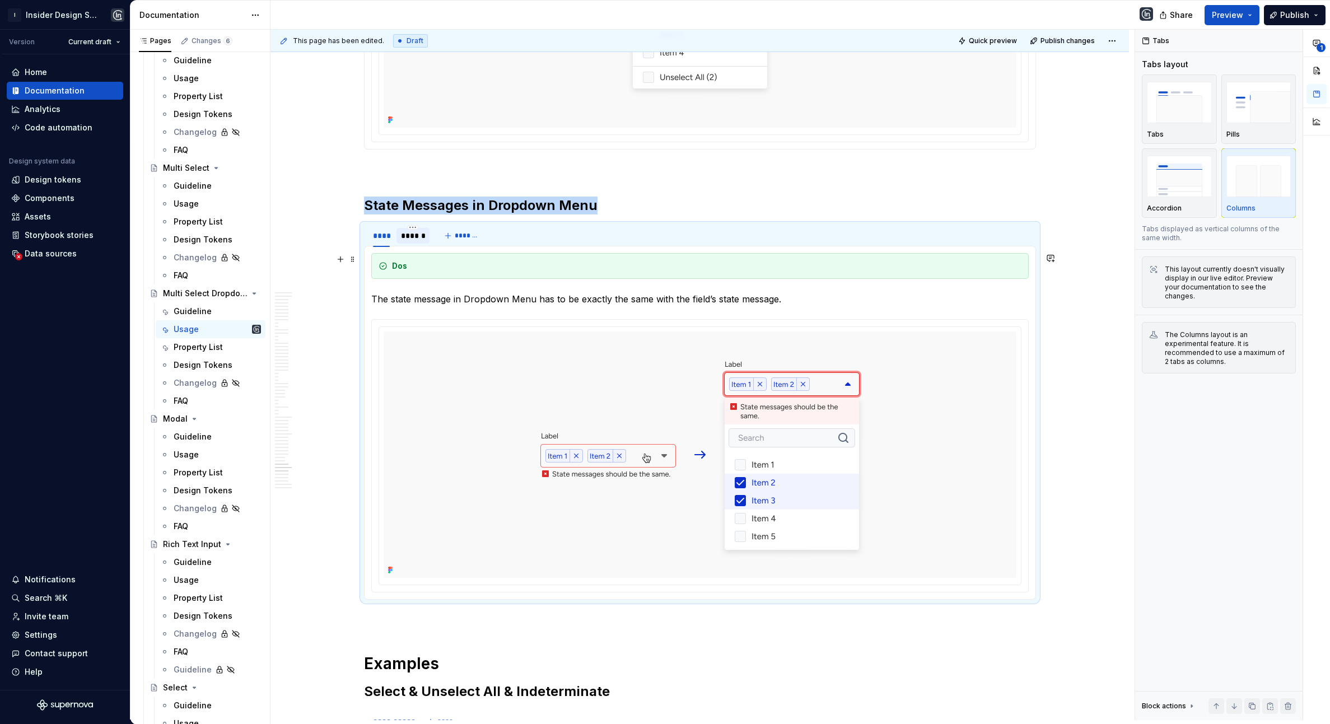
click at [418, 241] on div "******" at bounding box center [413, 235] width 24 height 11
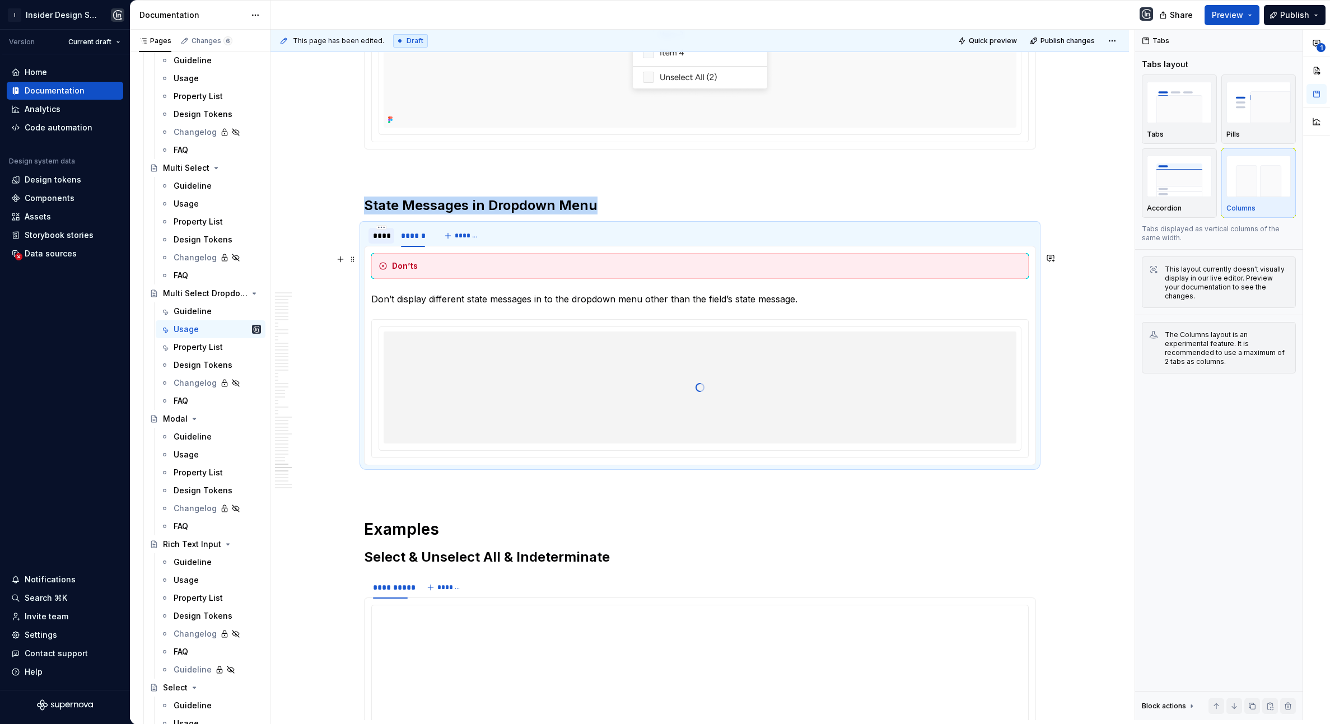
click at [390, 241] on div "****" at bounding box center [381, 235] width 17 height 11
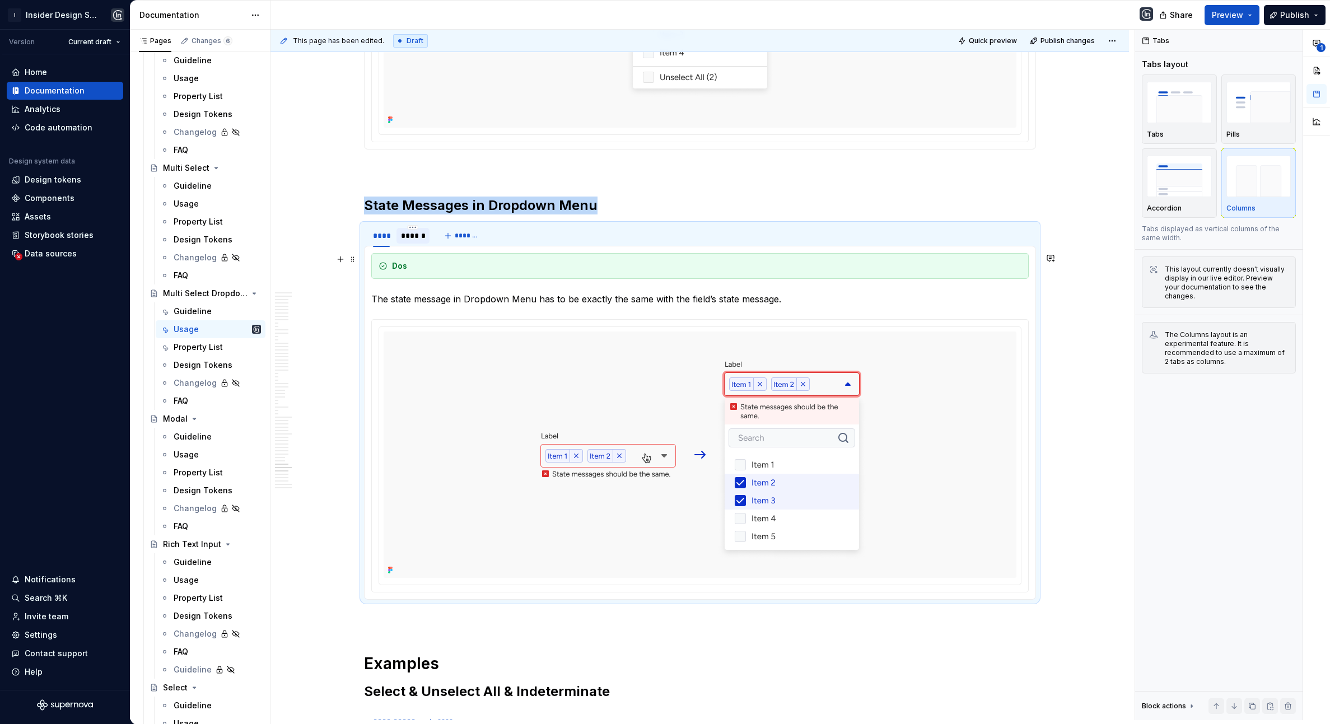
click at [411, 241] on div "******" at bounding box center [413, 235] width 24 height 11
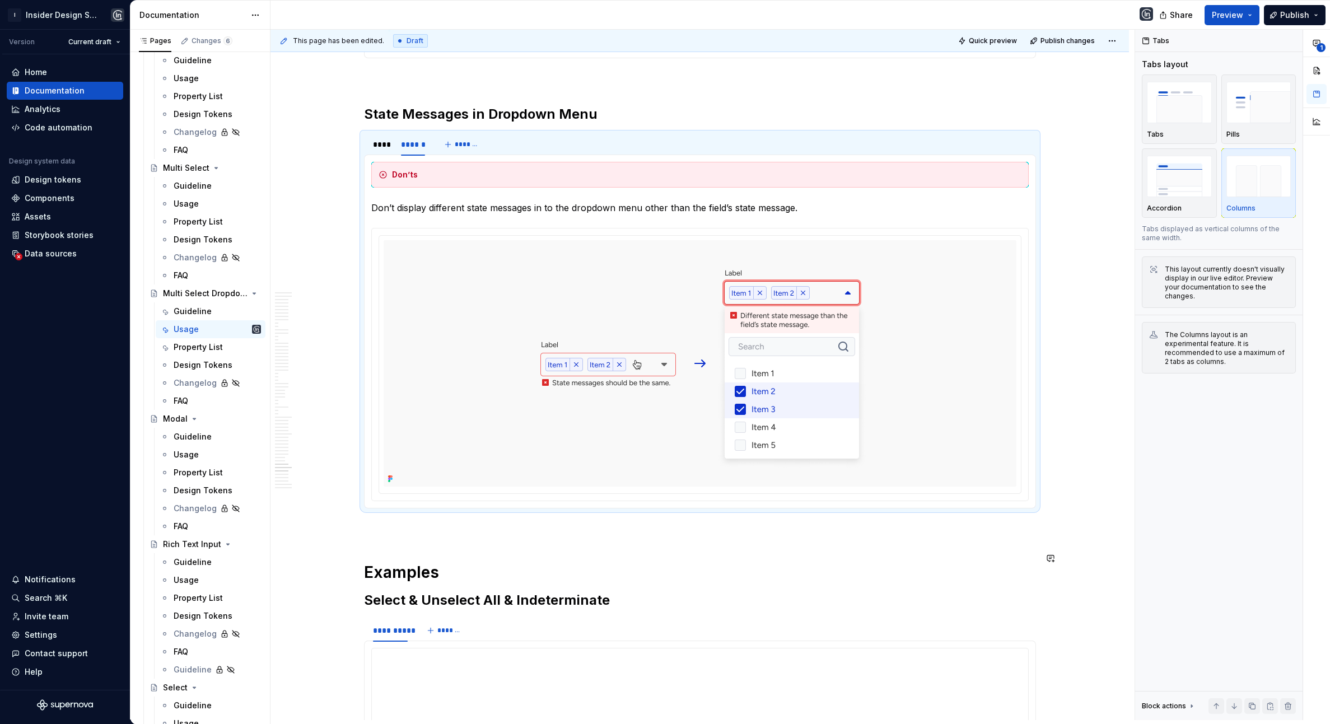
scroll to position [16671, 0]
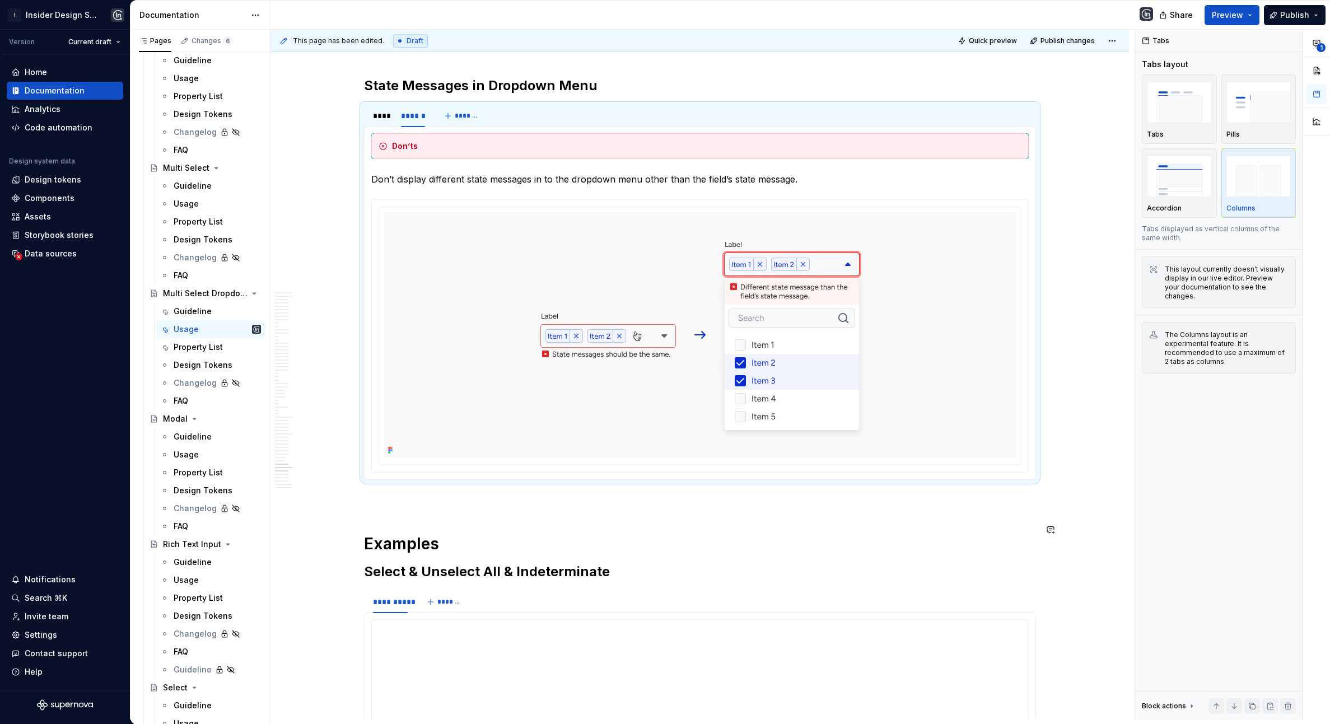
type textarea "*"
